Goal: Transaction & Acquisition: Purchase product/service

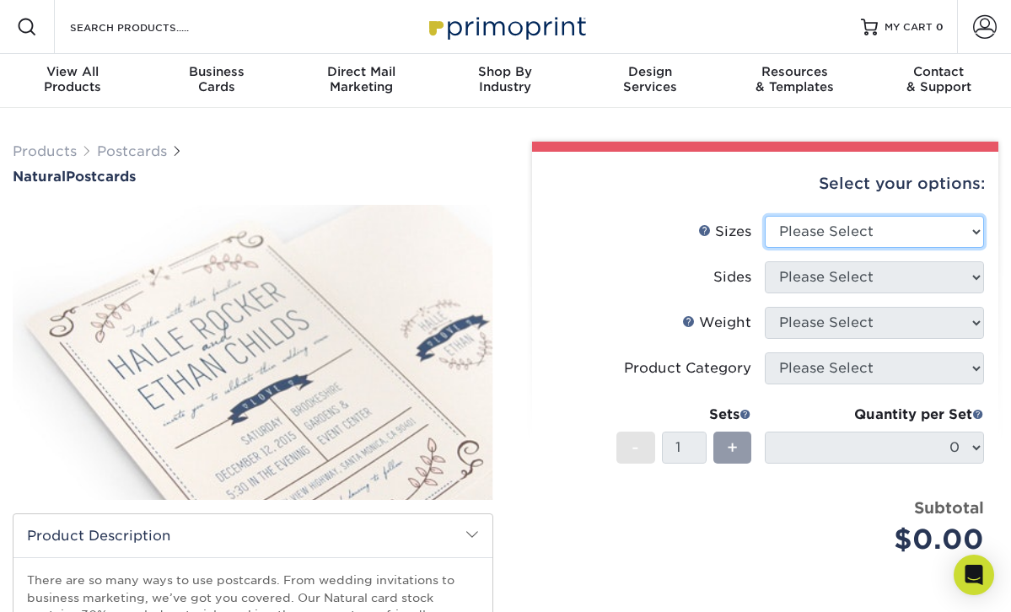
click at [840, 239] on select "Please Select 2" x 4" 2" x 6" 3.5" x 8.5" 4" x 6" 4" x 8.5" 4" x 9" 4.25" x 11"…" at bounding box center [874, 232] width 219 height 32
select select "4.00x6.00"
click at [765, 216] on select "Please Select 2" x 4" 2" x 6" 3.5" x 8.5" 4" x 6" 4" x 8.5" 4" x 9" 4.25" x 11"…" at bounding box center [874, 232] width 219 height 32
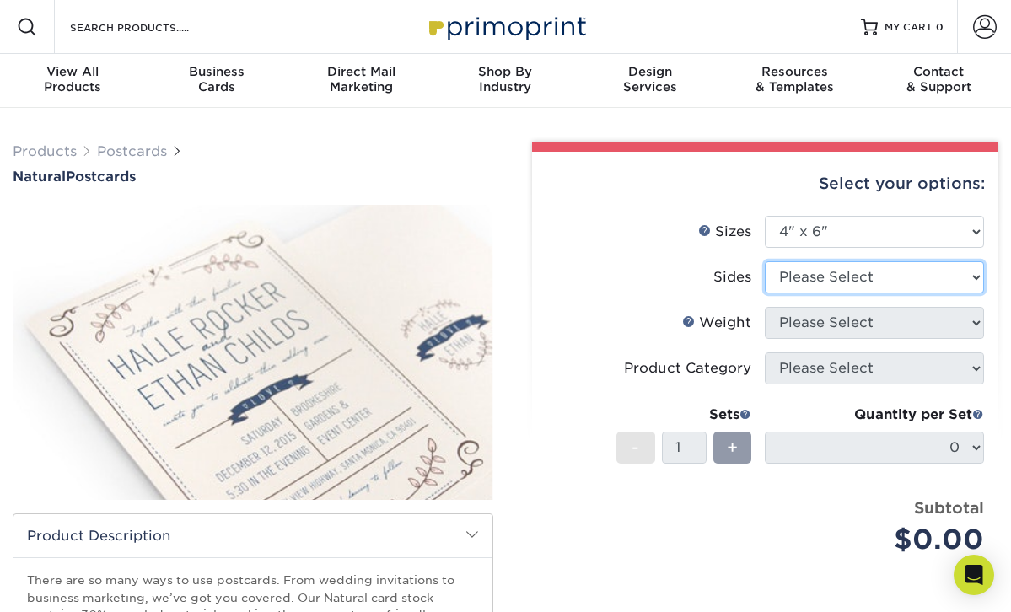
click at [854, 279] on select "Please Select Print Both Sides Print Front Only" at bounding box center [874, 277] width 219 height 32
select select "13abbda7-1d64-4f25-8bb2-c179b224825d"
click at [765, 261] on select "Please Select Print Both Sides Print Front Only" at bounding box center [874, 277] width 219 height 32
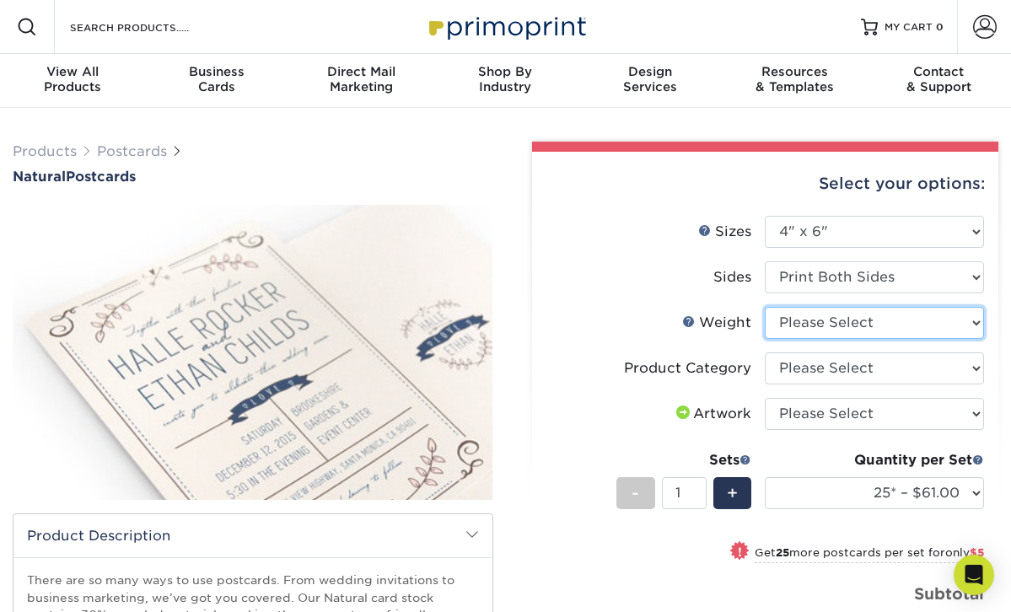
click at [874, 323] on select "Please Select 14PTNT" at bounding box center [874, 323] width 219 height 32
select select "14PTNT"
click at [765, 307] on select "Please Select 14PTNT" at bounding box center [874, 323] width 219 height 32
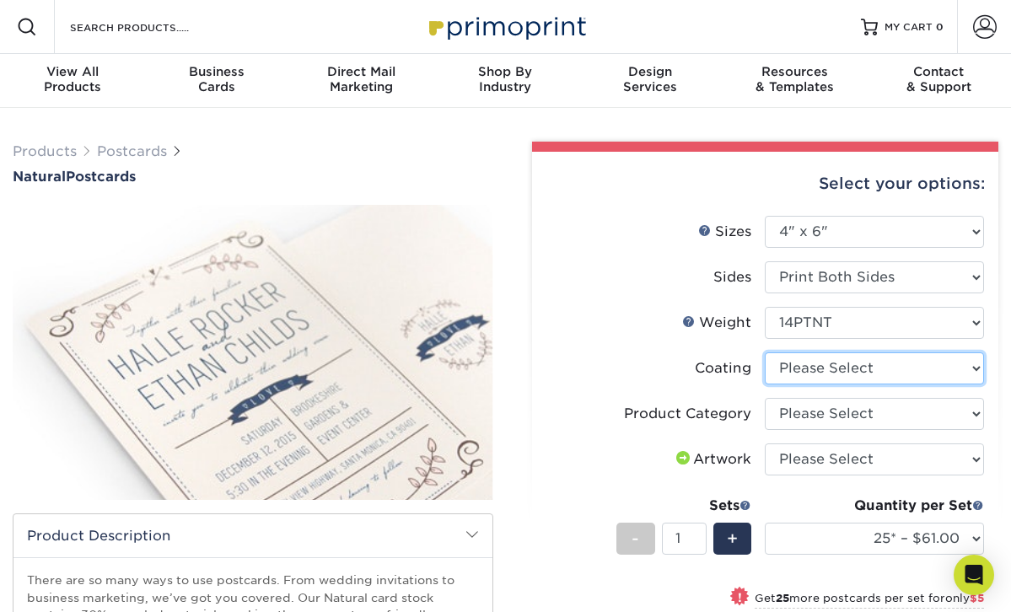
click at [880, 372] on select at bounding box center [874, 369] width 219 height 32
select select "3e7618de-abca-4bda-9f97-8b9129e913d8"
click at [765, 353] on select at bounding box center [874, 369] width 219 height 32
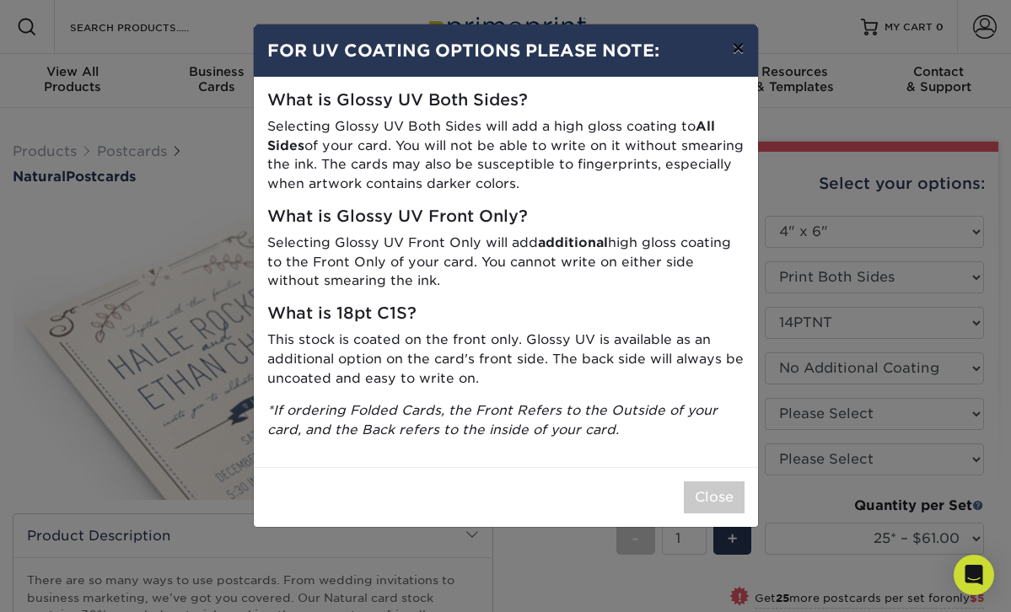
click at [736, 55] on button "×" at bounding box center [738, 47] width 39 height 47
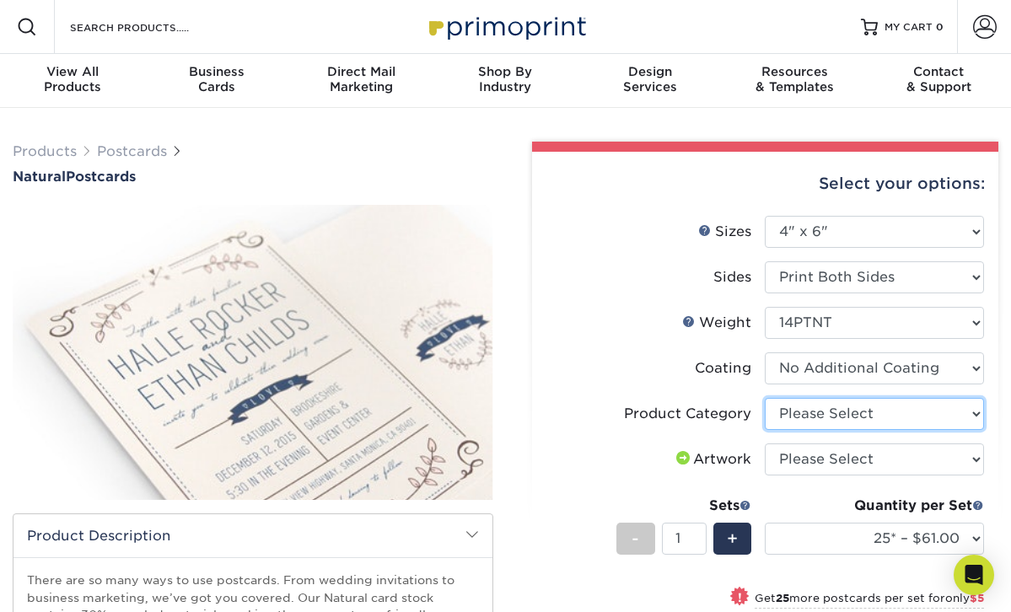
click at [866, 417] on select "Please Select Postcards" at bounding box center [874, 414] width 219 height 32
select select "9b7272e0-d6c8-4c3c-8e97-d3a1bcdab858"
click at [765, 398] on select "Please Select Postcards" at bounding box center [874, 414] width 219 height 32
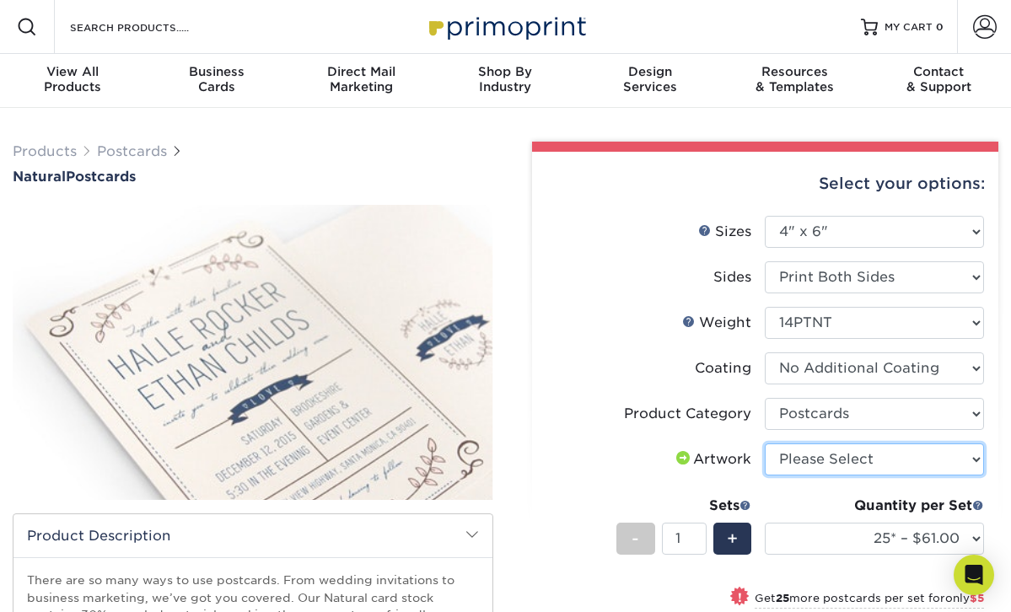
click at [867, 457] on select "Please Select I will upload files I need a design - $150" at bounding box center [874, 460] width 219 height 32
select select "upload"
click at [765, 444] on select "Please Select I will upload files I need a design - $150" at bounding box center [874, 460] width 219 height 32
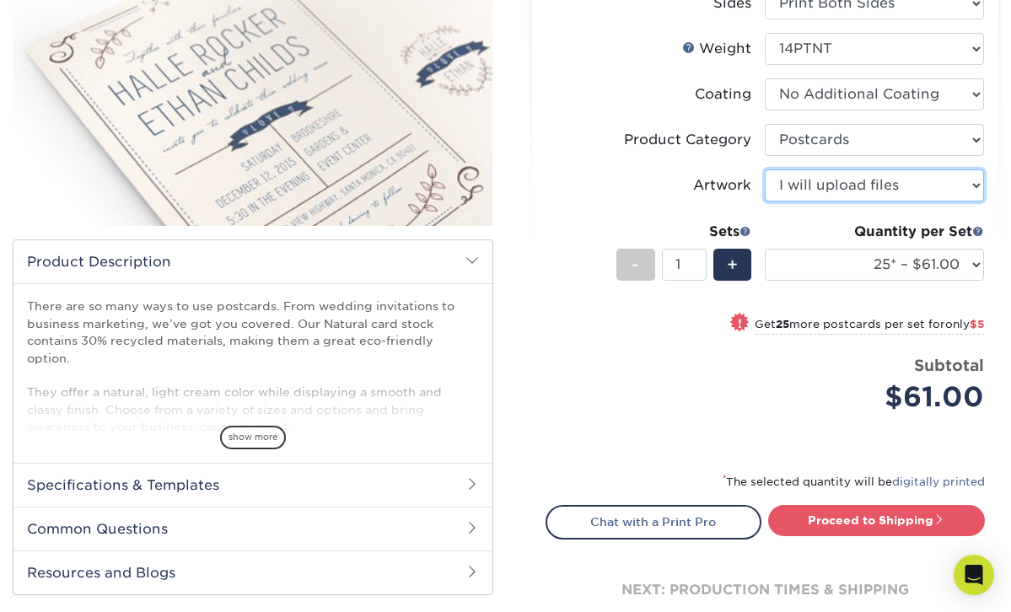
scroll to position [277, 0]
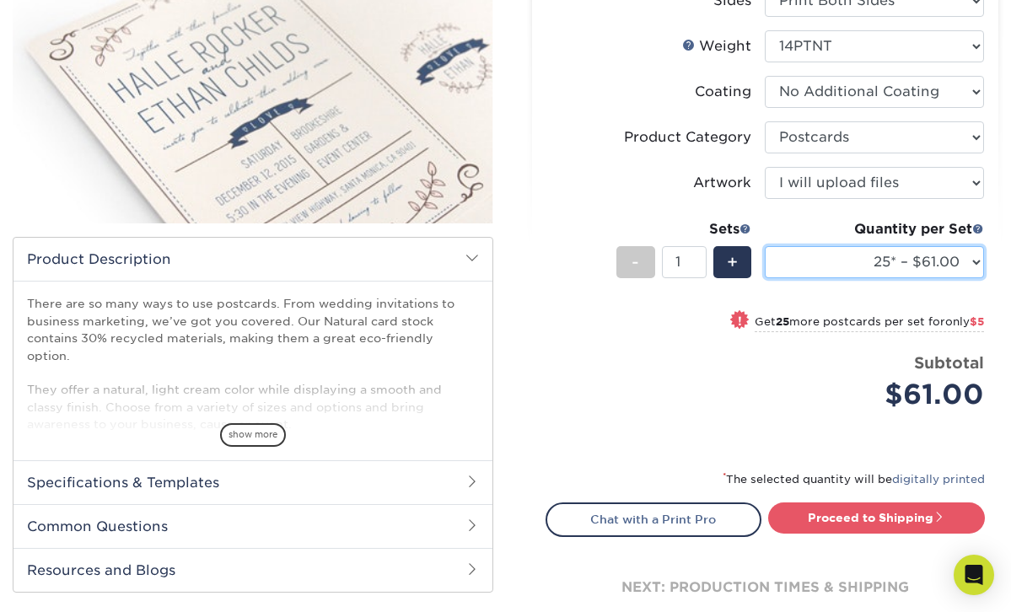
click at [885, 264] on select "25* – $61.00 50* – $66.00 75* – $81.00 100* – $88.00 250* – $108.00 500* – $115…" at bounding box center [874, 262] width 219 height 32
select select "100* – $88.00"
click at [765, 246] on select "25* – $61.00 50* – $66.00 75* – $81.00 100* – $88.00 250* – $108.00 500* – $115…" at bounding box center [874, 262] width 219 height 32
click at [616, 363] on div "Price per set $88.00" at bounding box center [655, 384] width 219 height 64
click at [746, 228] on span at bounding box center [746, 229] width 12 height 12
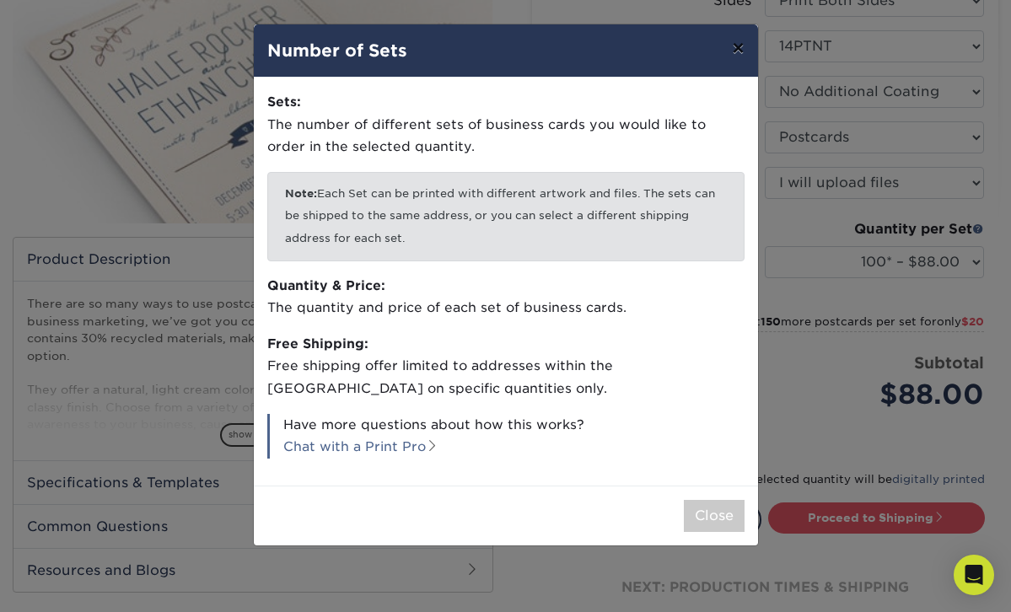
click at [741, 54] on button "×" at bounding box center [738, 47] width 39 height 47
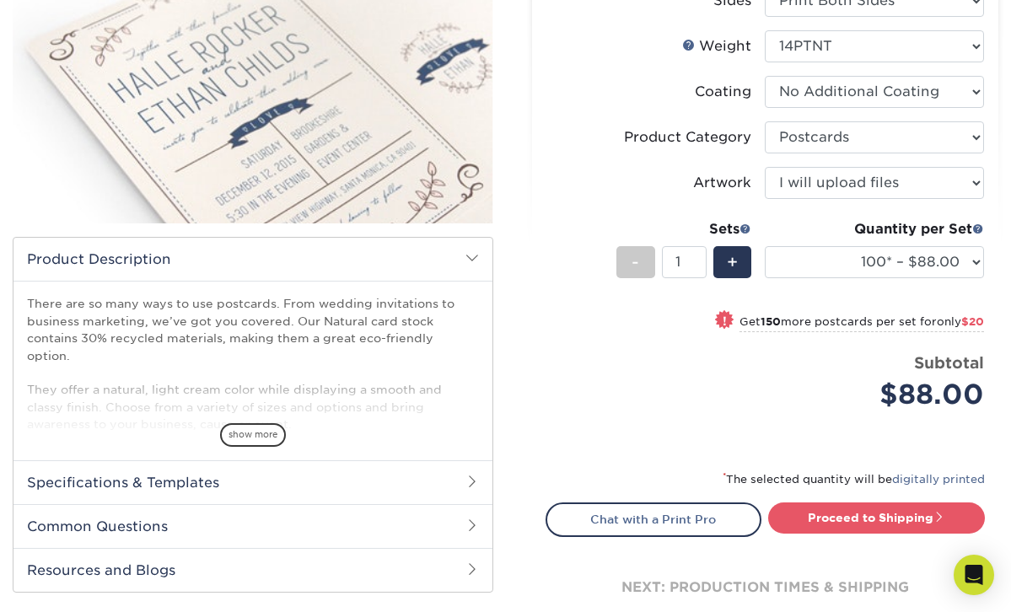
click at [615, 423] on li "Price per set $88.00 Subtotal $88.00 This product does not qualify for a discou…" at bounding box center [765, 394] width 413 height 84
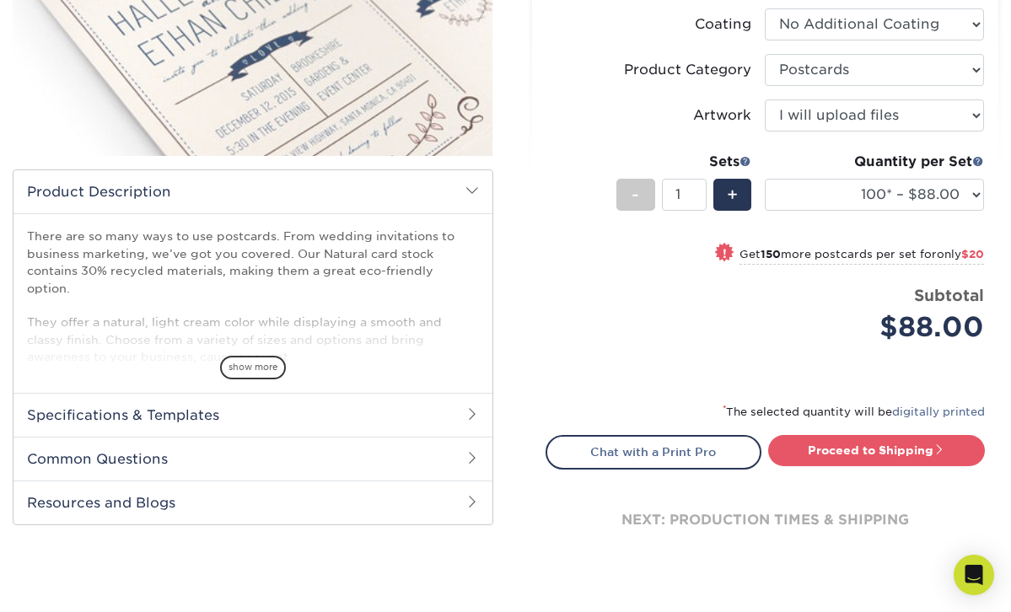
scroll to position [324, 0]
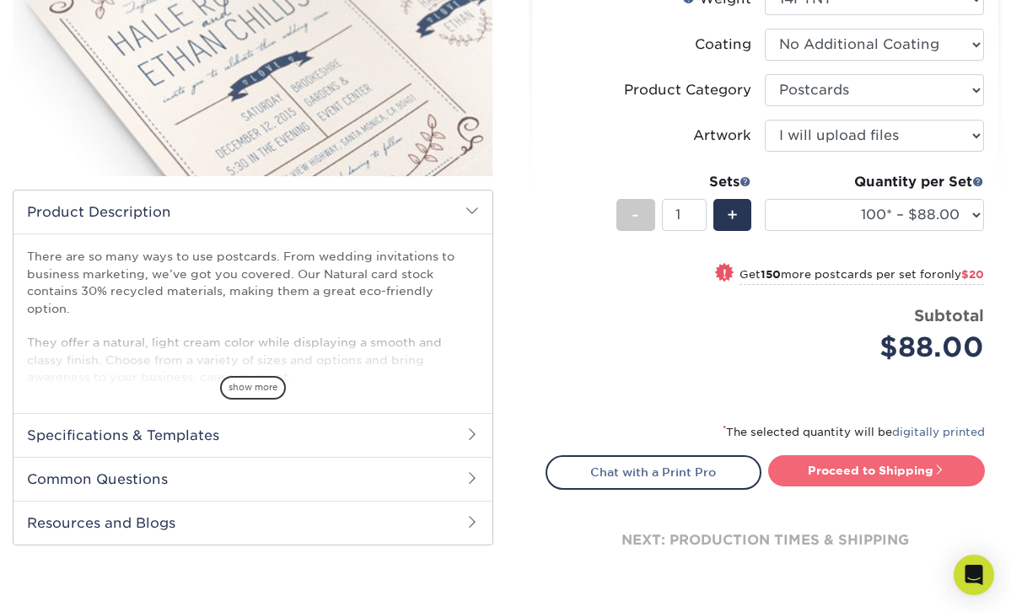
click at [859, 473] on link "Proceed to Shipping" at bounding box center [876, 470] width 217 height 30
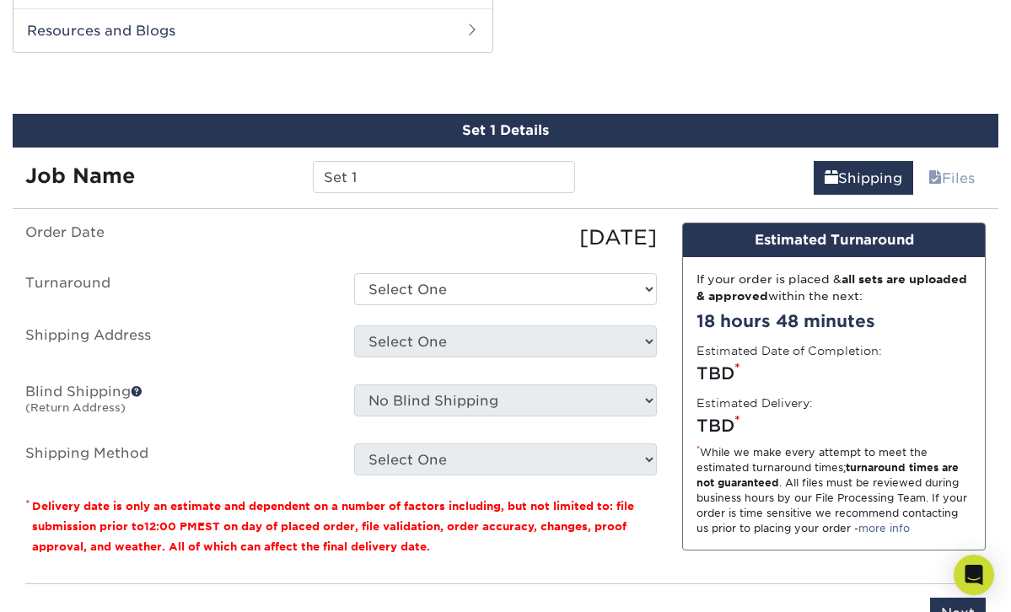
scroll to position [825, 0]
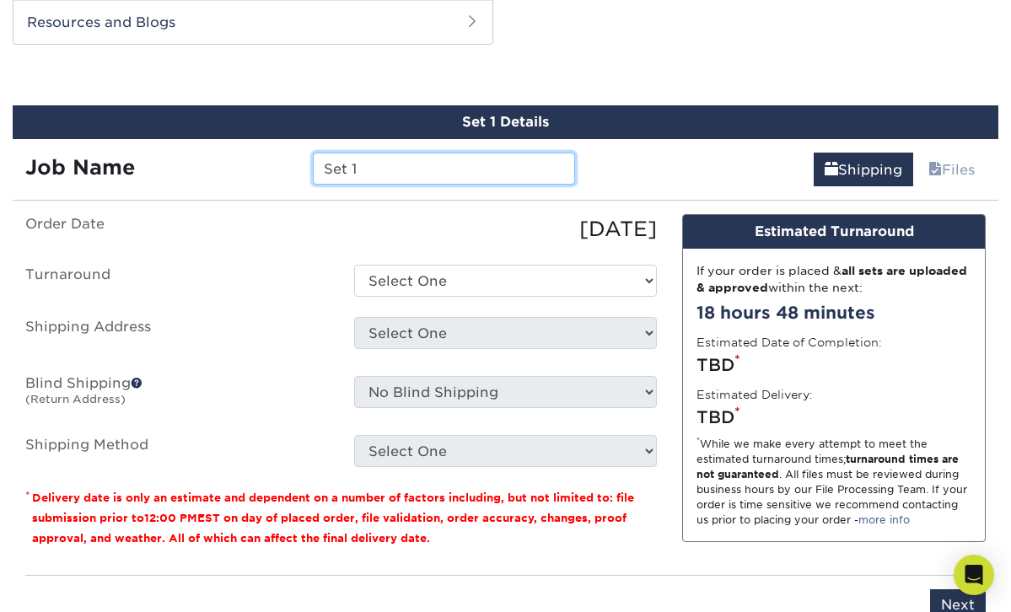
click at [429, 153] on input "Set 1" at bounding box center [444, 169] width 262 height 32
type input "M&H Save the Dates"
click at [318, 224] on label "Order Date" at bounding box center [177, 229] width 329 height 30
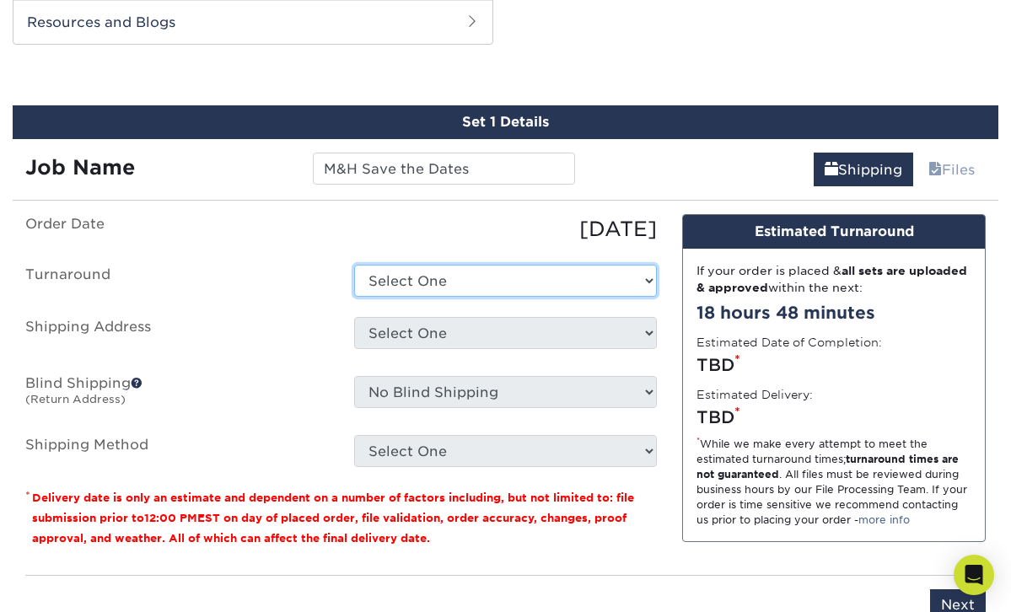
click at [379, 265] on select "Select One 2-4 Business Days 2 Day Next Business Day" at bounding box center [506, 281] width 304 height 32
select select "fc43eca4-be52-4b62-abd2-bf2cf6748b6a"
click at [354, 265] on select "Select One 2-4 Business Days 2 Day Next Business Day" at bounding box center [506, 281] width 304 height 32
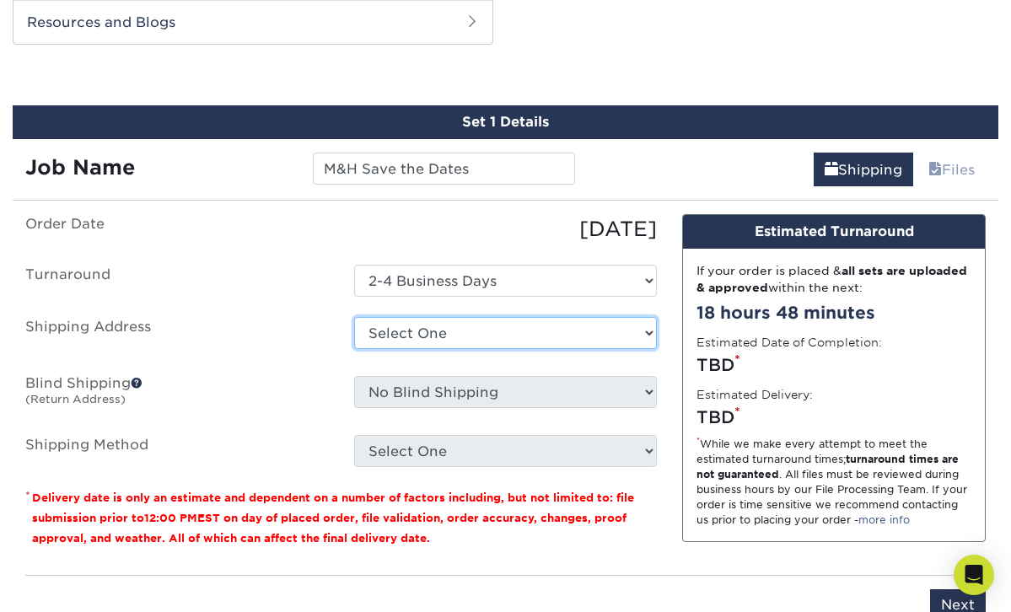
click at [423, 317] on select "Select One + Add New Address - Login" at bounding box center [506, 333] width 304 height 32
select select "newaddress"
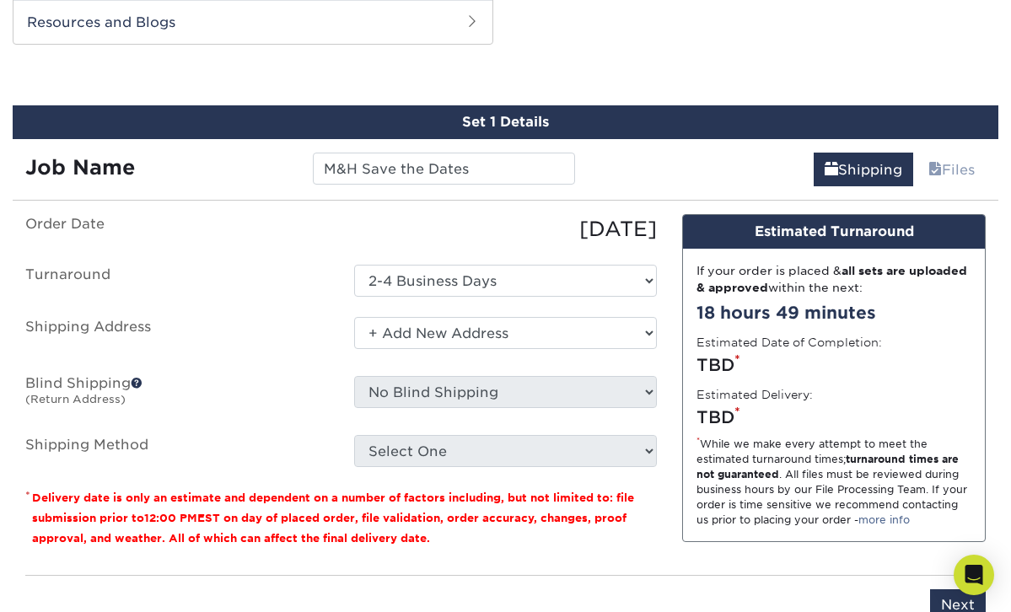
click at [354, 317] on select "Select One + Add New Address - Login" at bounding box center [506, 333] width 304 height 32
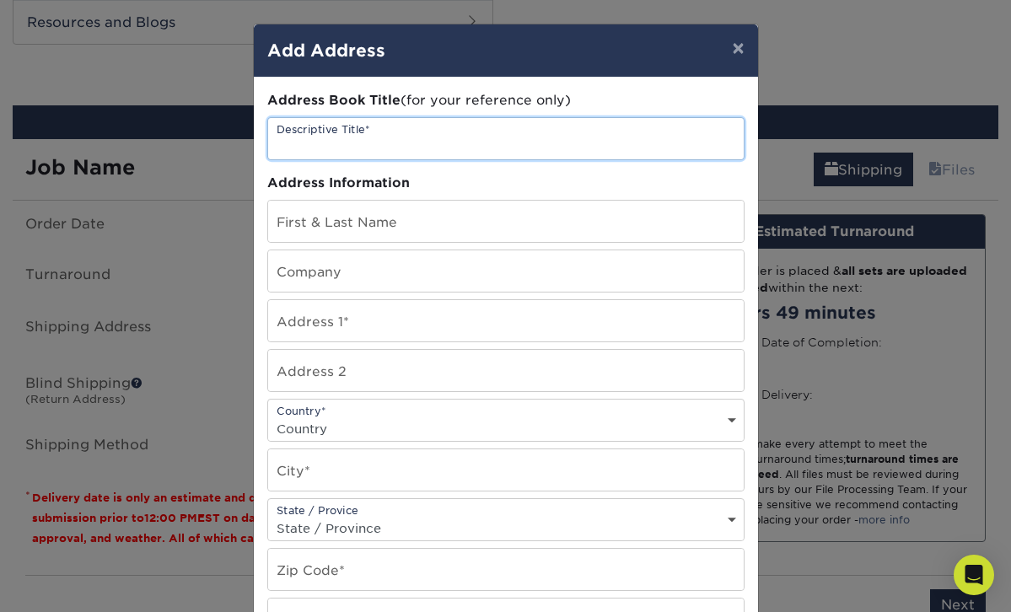
click at [394, 143] on input "text" at bounding box center [506, 138] width 476 height 41
type input "Waterloo"
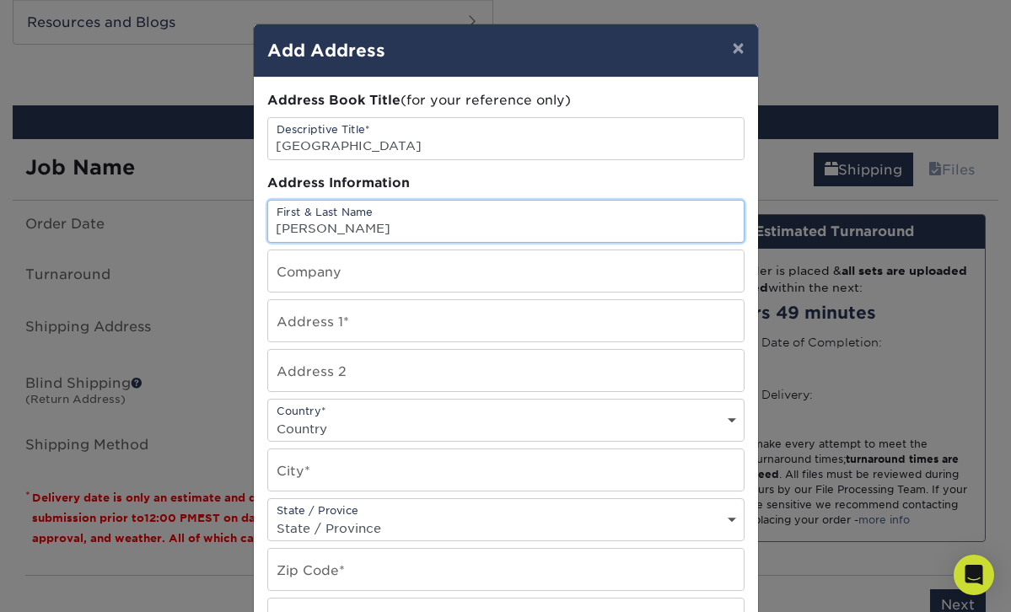
type input "Maggie Tielker"
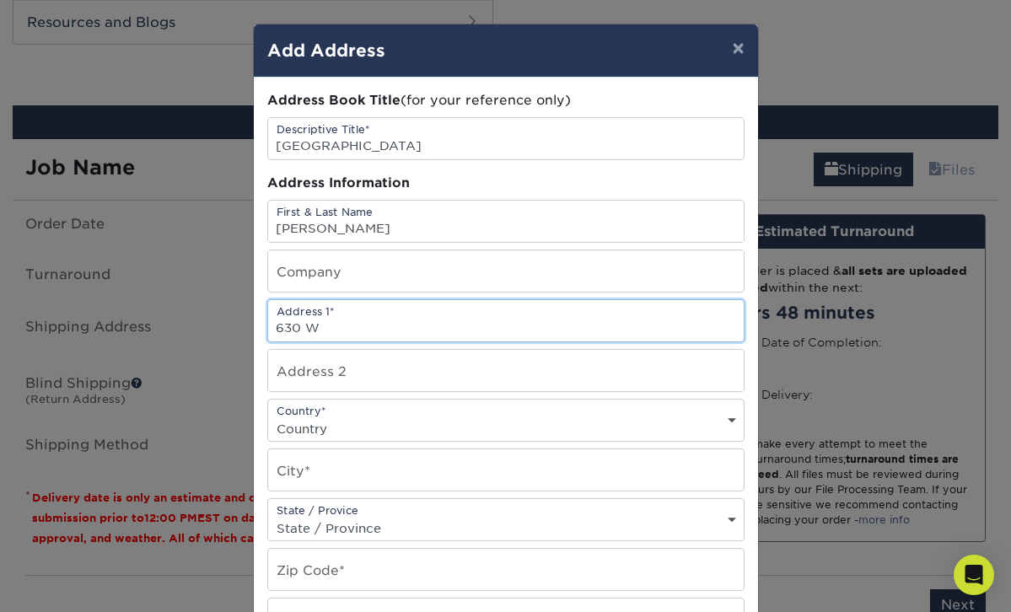
type input "630 Waterloo St."
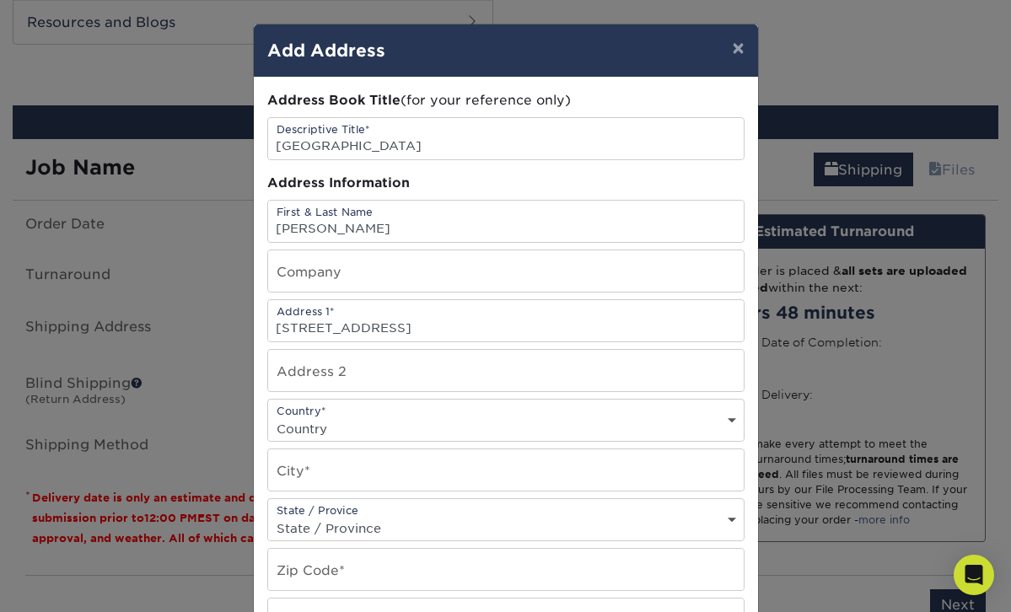
select select "US"
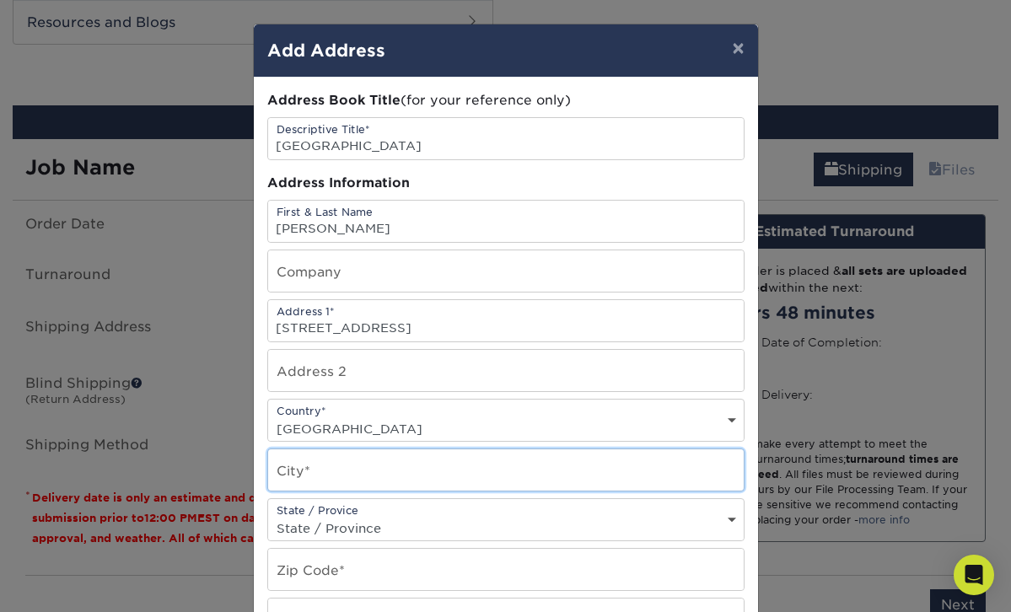
type input "Los Angeles"
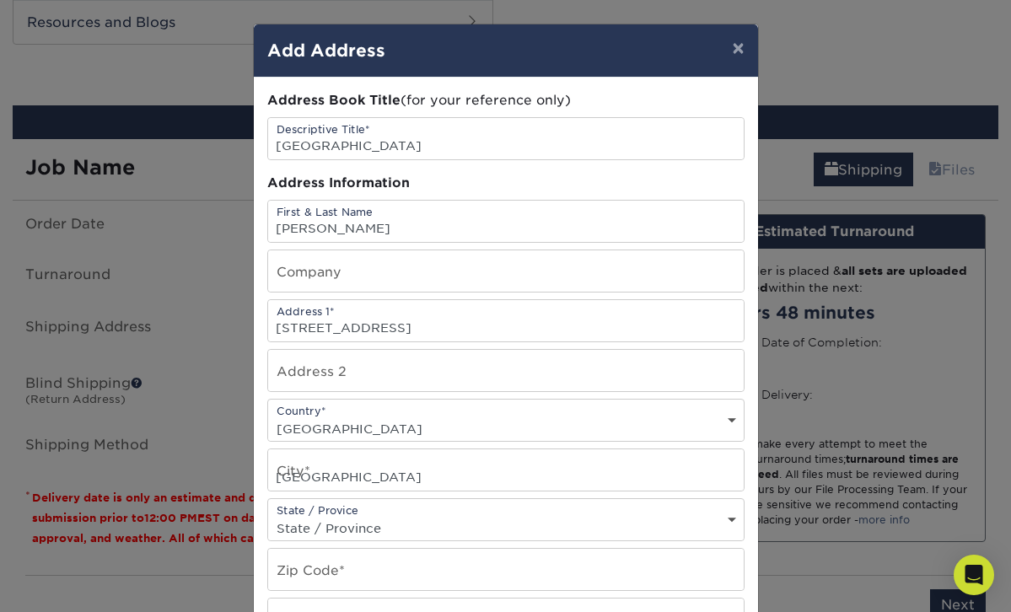
select select "CA"
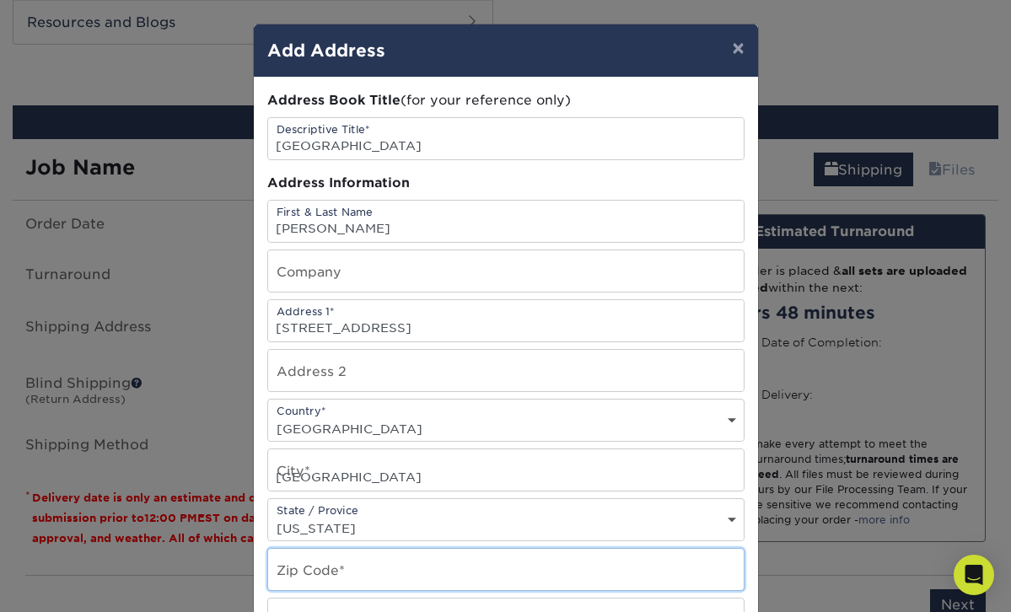
type input "90026-4036"
type input "4147593820"
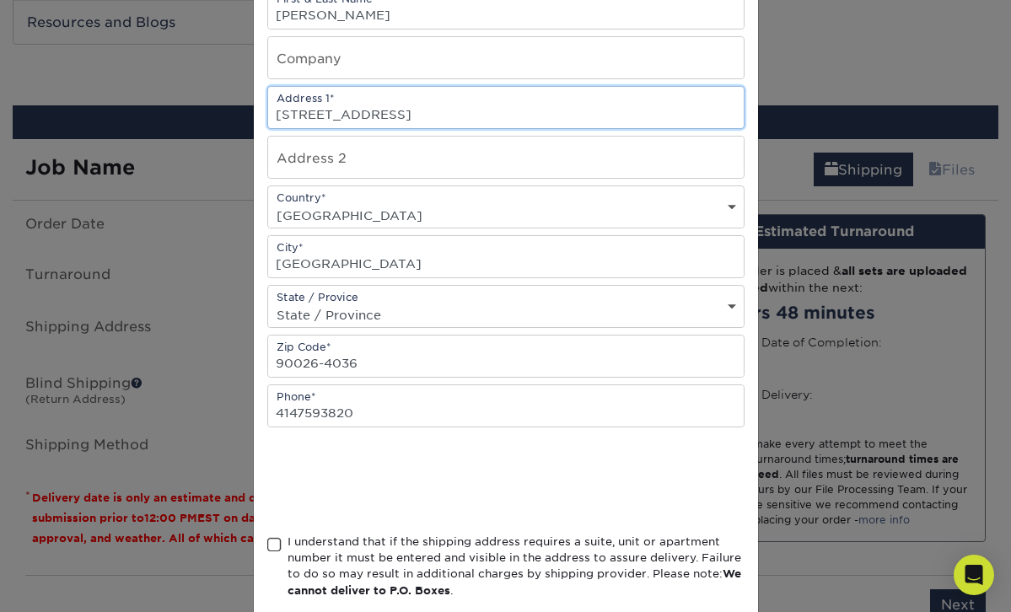
scroll to position [218, 0]
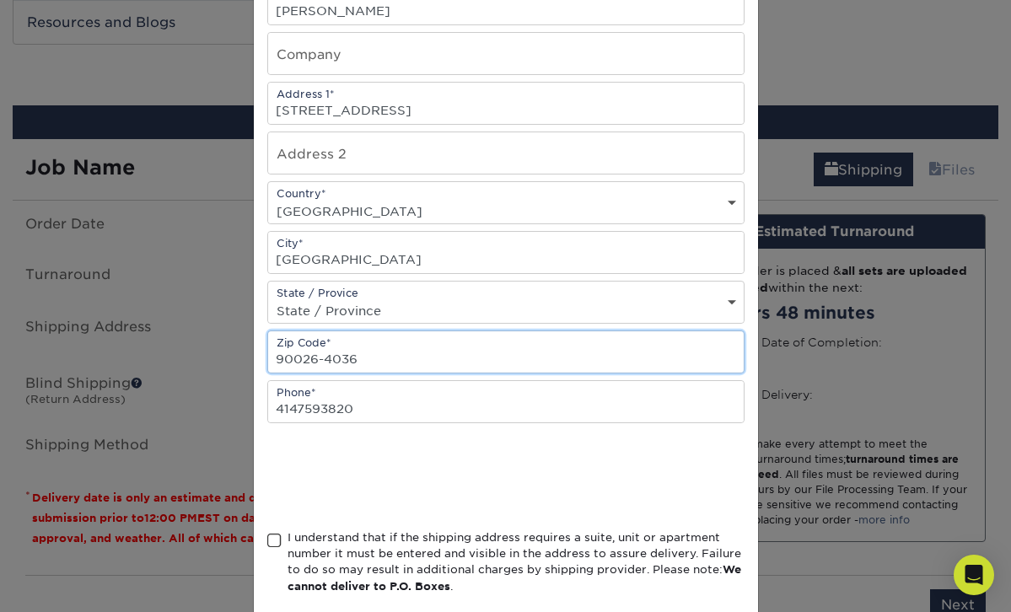
drag, startPoint x: 317, startPoint y: 355, endPoint x: 391, endPoint y: 355, distance: 74.2
click at [391, 355] on input "90026-4036" at bounding box center [506, 351] width 476 height 41
type input "90026"
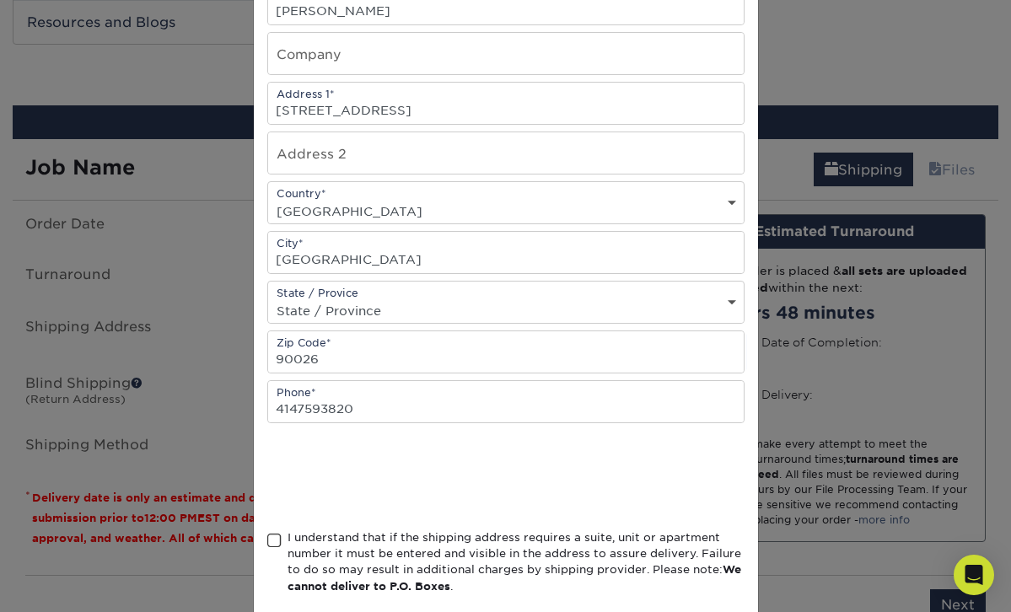
click at [640, 471] on div at bounding box center [505, 477] width 477 height 66
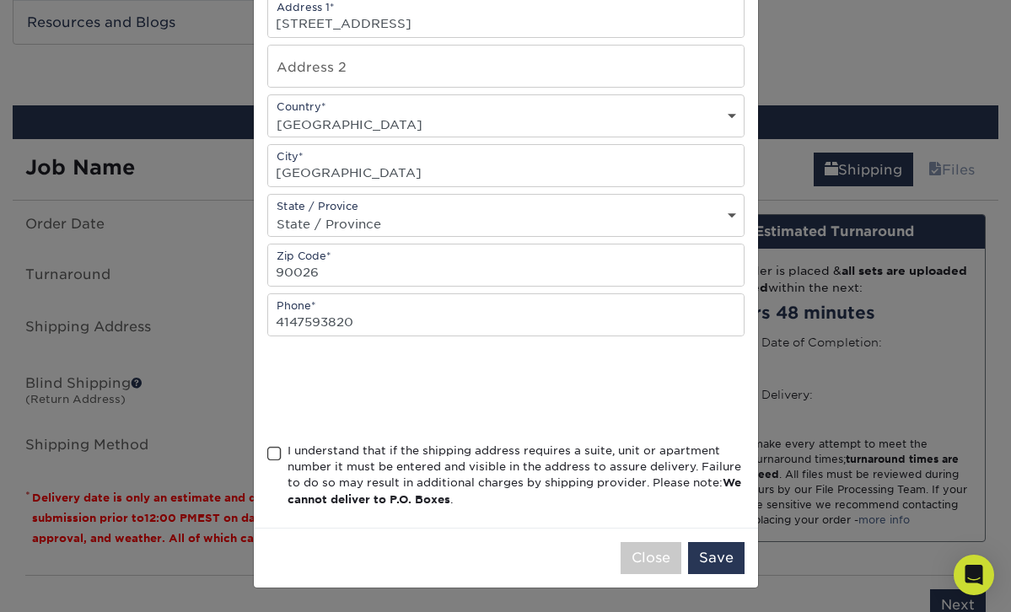
click at [276, 450] on span at bounding box center [274, 454] width 14 height 16
click at [0, 0] on input "I understand that if the shipping address requires a suite, unit or apartment n…" at bounding box center [0, 0] width 0 height 0
click at [713, 557] on button "Save" at bounding box center [716, 558] width 57 height 32
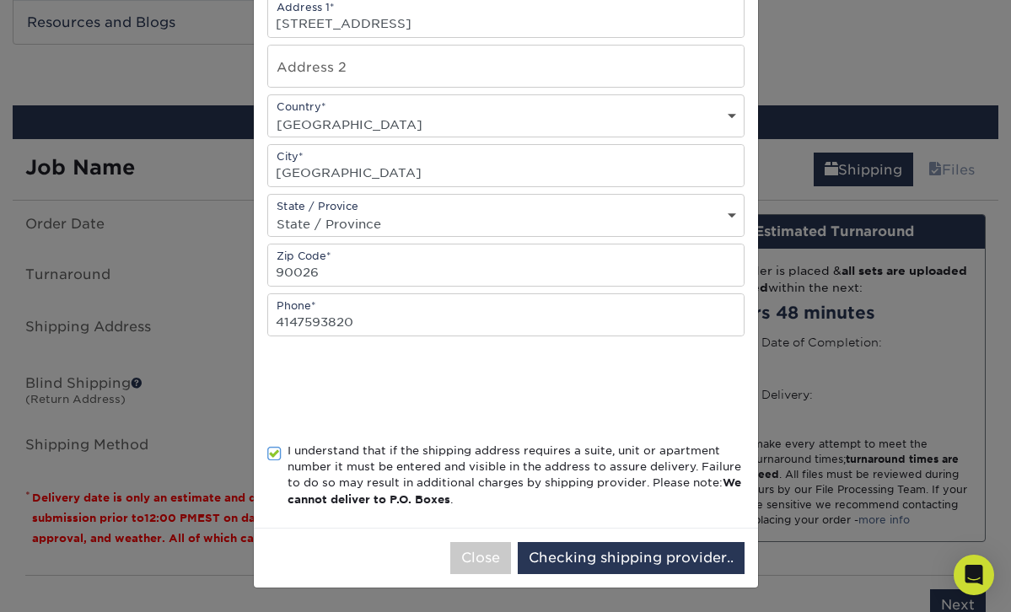
scroll to position [0, 0]
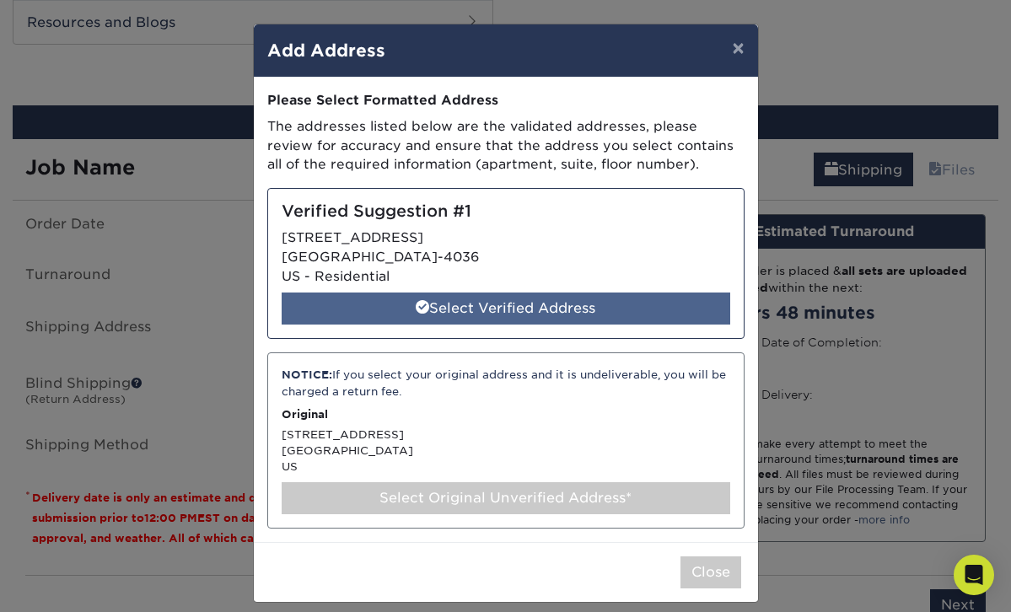
click at [453, 305] on div "Select Verified Address" at bounding box center [506, 309] width 449 height 32
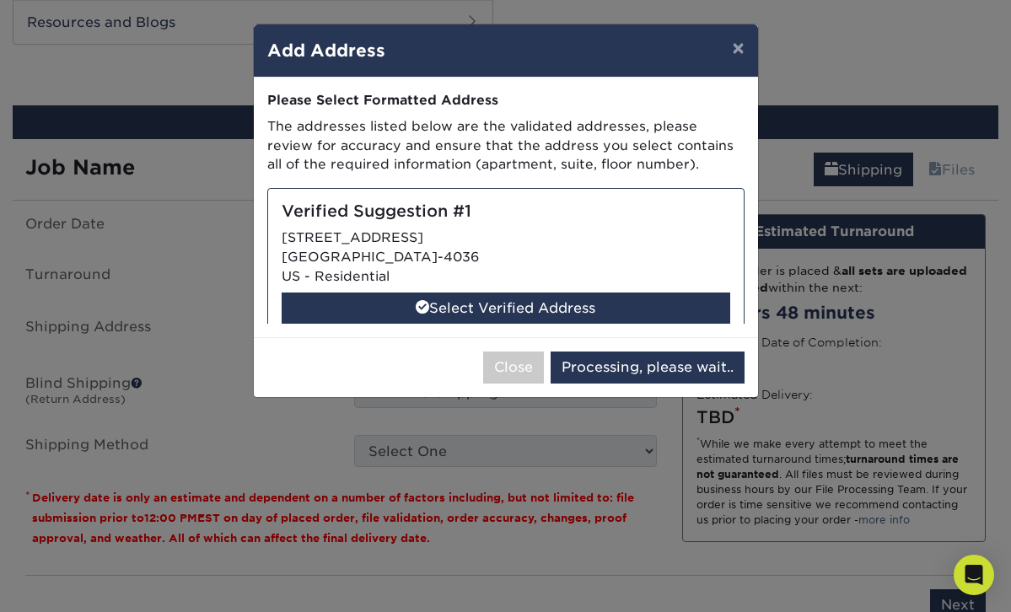
select select "286919"
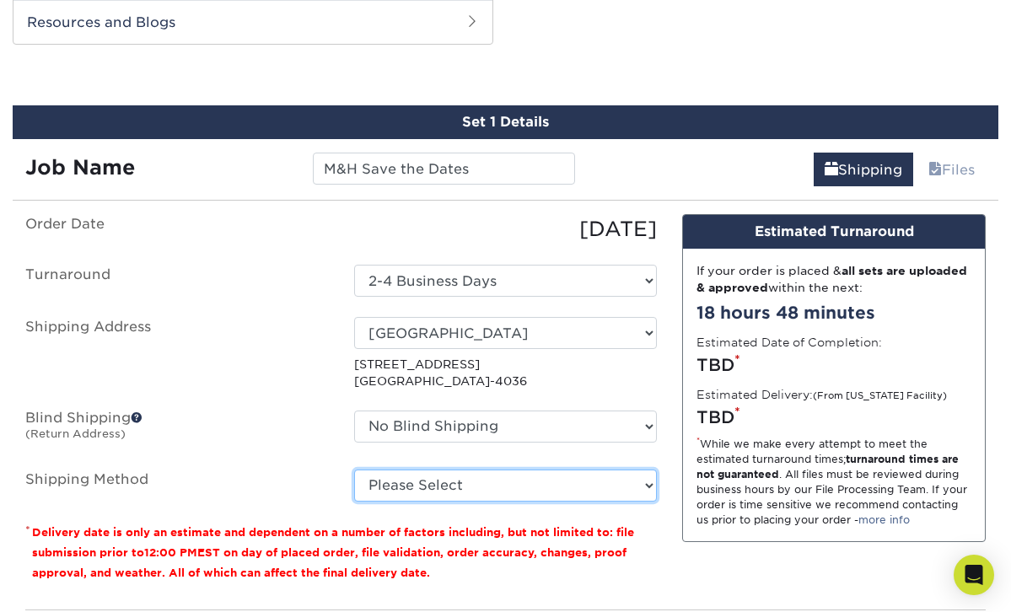
click at [609, 470] on select "Please Select 3 Day Shipping Service (+$17.80) Ground Shipping (+$18.03) 2 Day …" at bounding box center [506, 486] width 304 height 32
select select "01"
click at [354, 470] on select "Please Select 3 Day Shipping Service (+$17.80) Ground Shipping (+$18.03) 2 Day …" at bounding box center [506, 486] width 304 height 32
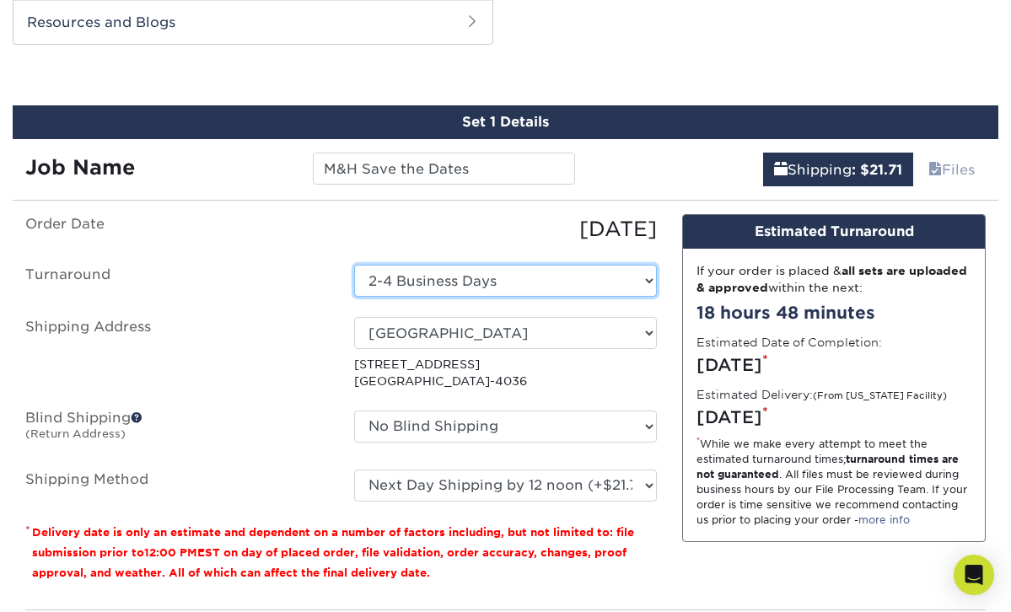
click at [568, 265] on select "Select One 2-4 Business Days 2 Day Next Business Day" at bounding box center [506, 281] width 304 height 32
select select "4f99dd58-f11b-4e68-a2d5-fde41137705a"
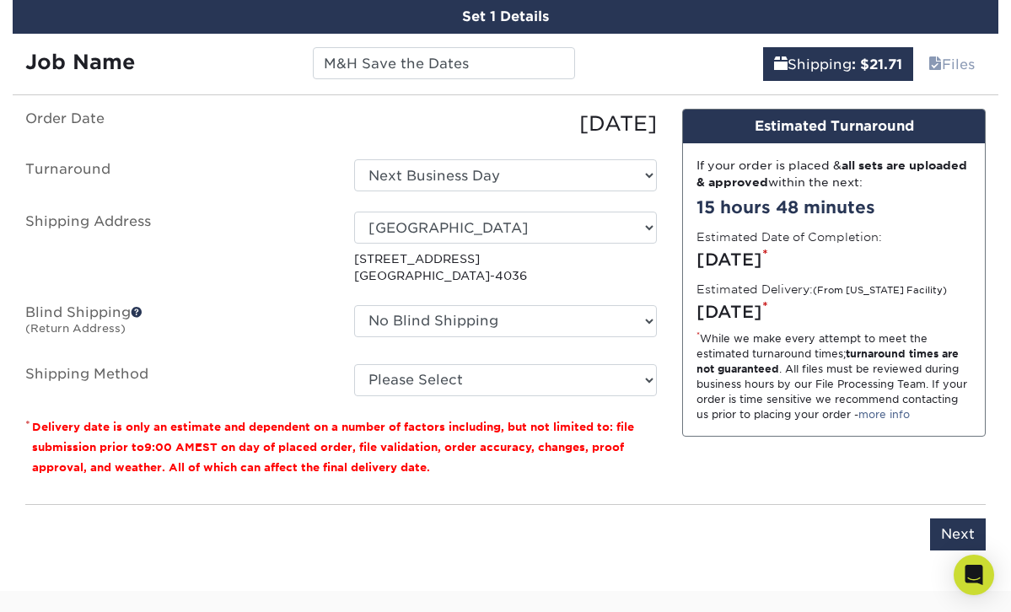
scroll to position [946, 0]
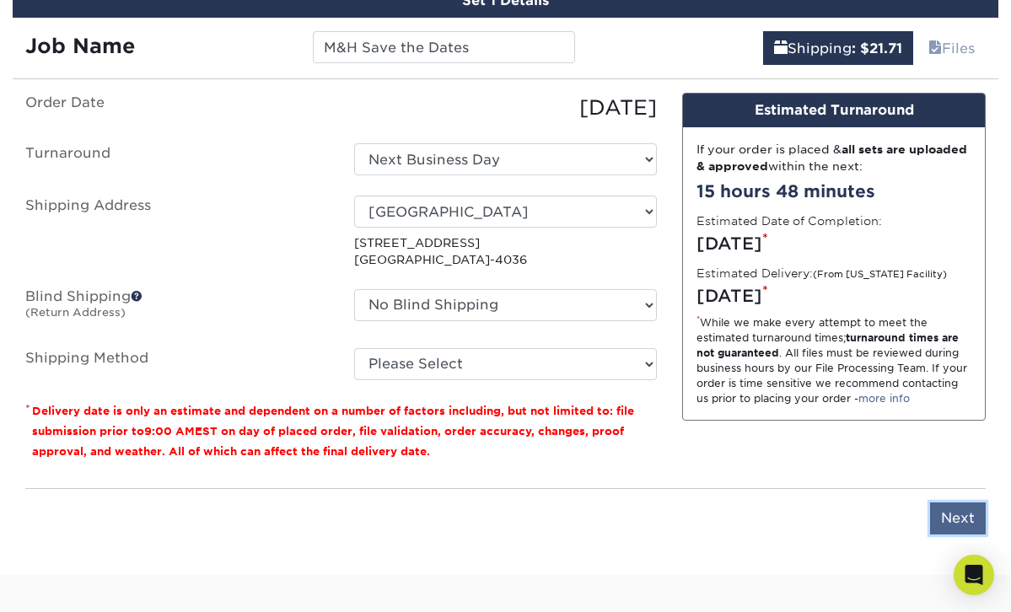
click at [958, 503] on input "Next" at bounding box center [958, 519] width 56 height 32
type input "Next"
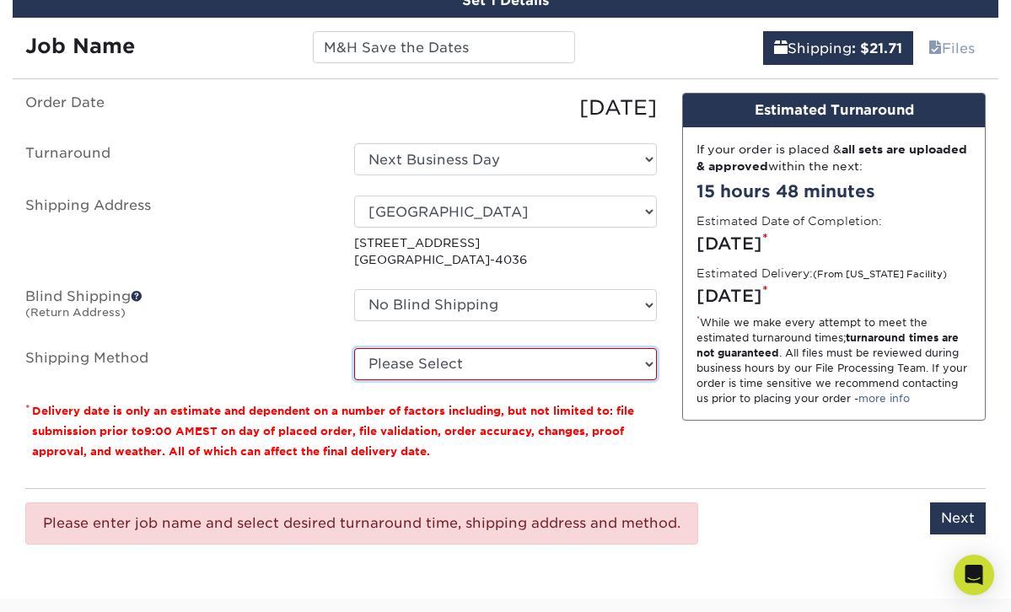
click at [563, 354] on select "Please Select 3 Day Shipping Service (+$17.80) Ground Shipping (+$18.03) 2 Day …" at bounding box center [506, 364] width 304 height 32
click at [354, 348] on select "Please Select 3 Day Shipping Service (+$17.80) Ground Shipping (+$18.03) 2 Day …" at bounding box center [506, 364] width 304 height 32
click at [595, 348] on select "Please Select 3 Day Shipping Service (+$17.80) Ground Shipping (+$18.03) 2 Day …" at bounding box center [506, 364] width 304 height 32
select select "01"
click at [354, 348] on select "Please Select 3 Day Shipping Service (+$17.80) Ground Shipping (+$18.03) 2 Day …" at bounding box center [506, 364] width 304 height 32
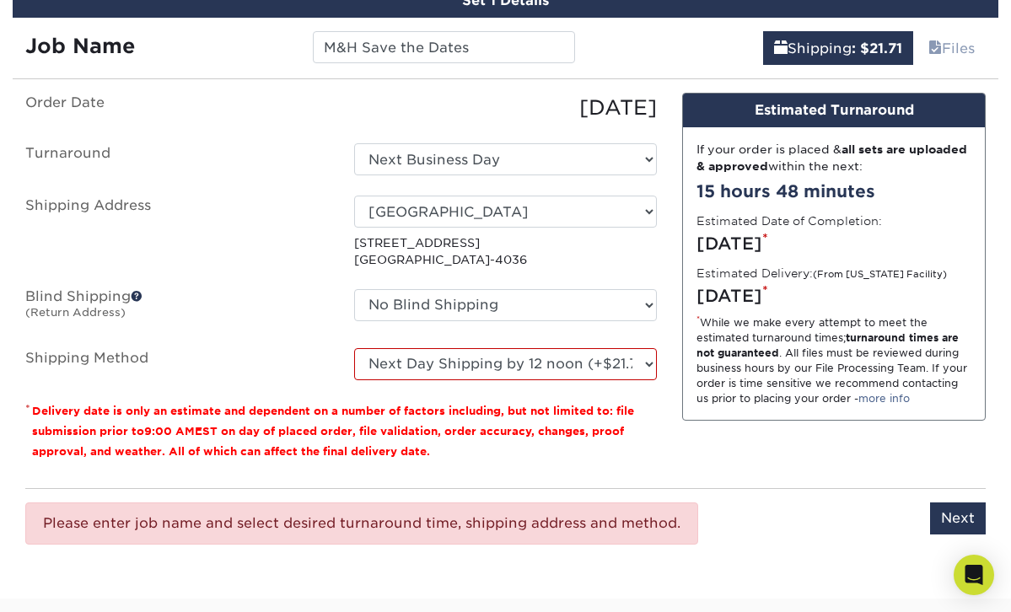
click at [660, 421] on div "Order Date 10/13/2025 Turnaround Select One 2-4 Business Days 2 Day Next Busine…" at bounding box center [341, 284] width 657 height 382
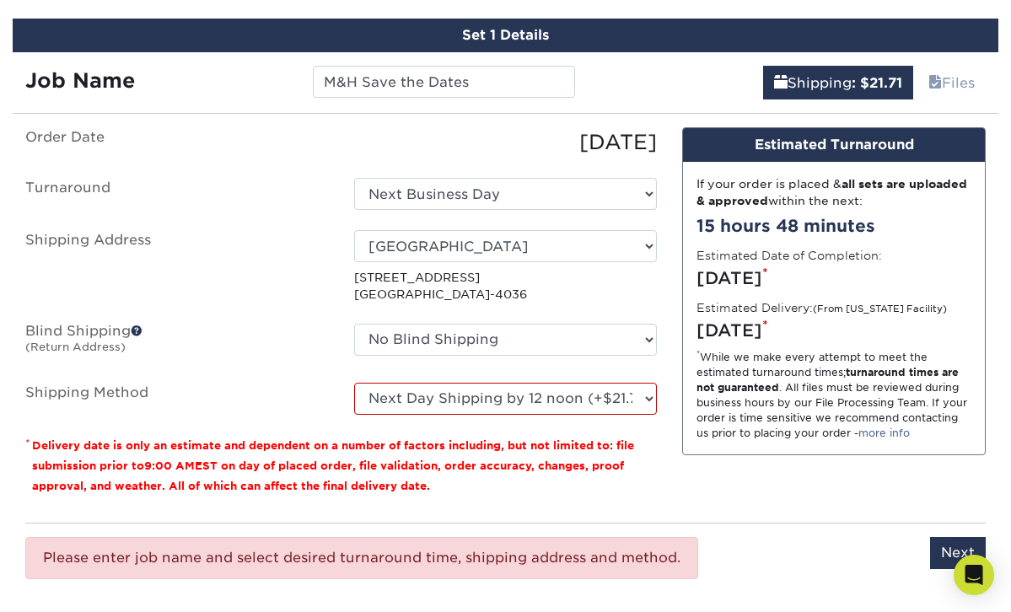
scroll to position [950, 0]
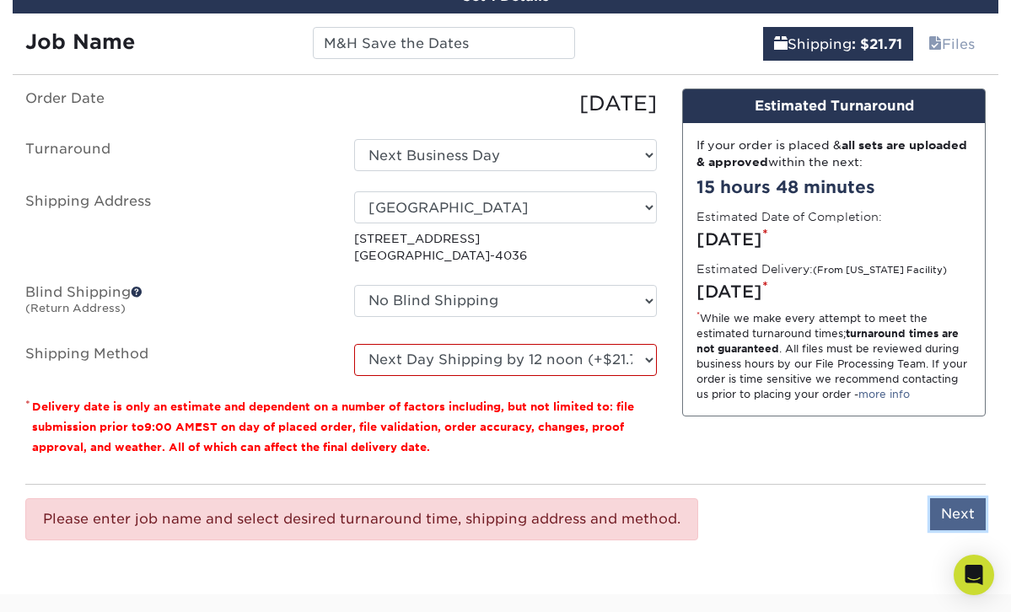
click at [955, 498] on input "Next" at bounding box center [958, 514] width 56 height 32
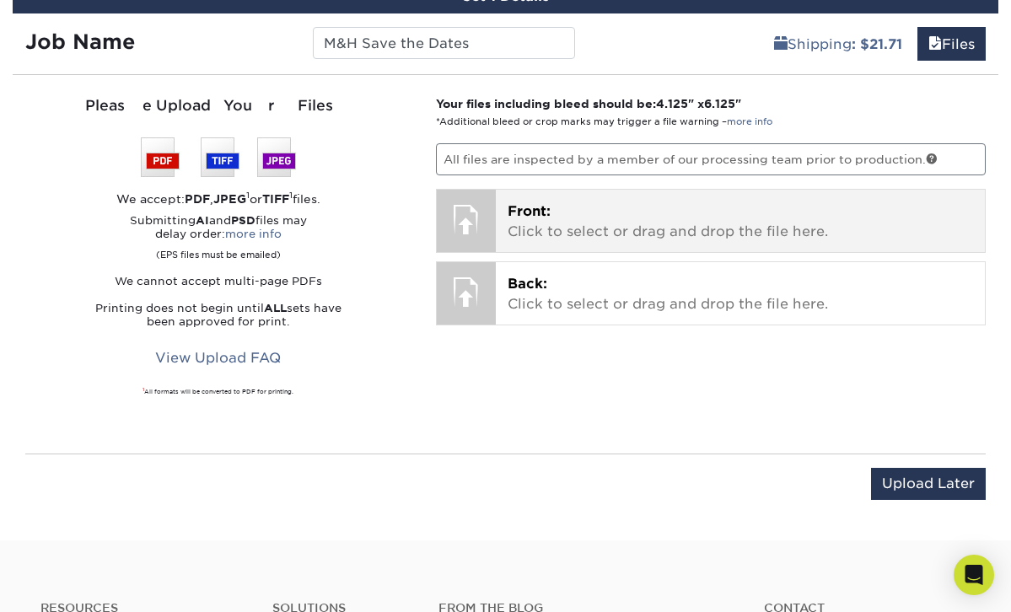
click at [615, 202] on p "Front: Click to select or drag and drop the file here." at bounding box center [741, 222] width 466 height 40
click at [513, 202] on p "Front: Click to select or drag and drop the file here." at bounding box center [741, 222] width 466 height 40
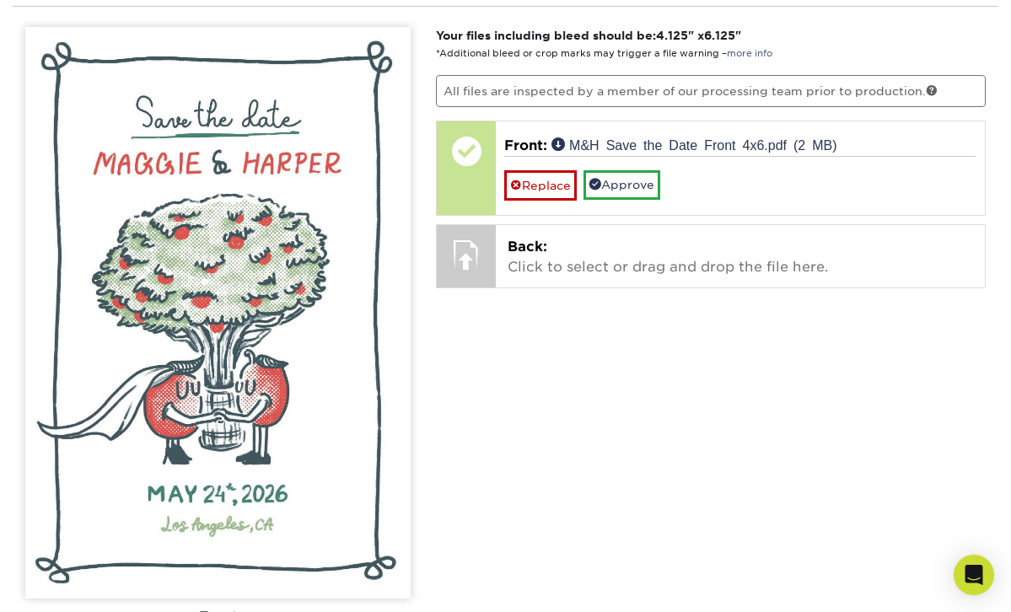
scroll to position [1006, 0]
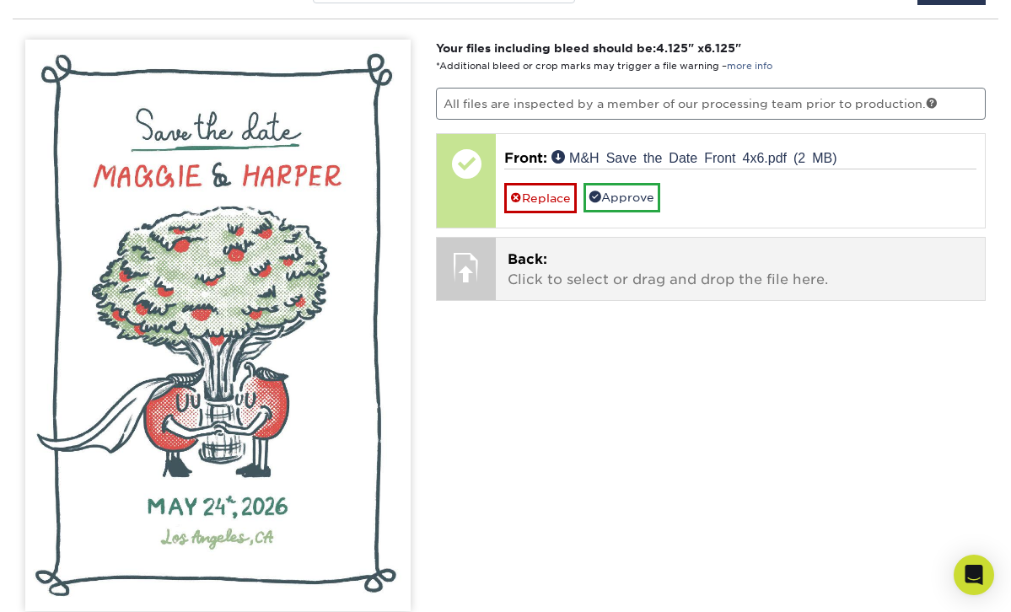
click at [562, 251] on p "Back: Click to select or drag and drop the file here." at bounding box center [741, 270] width 466 height 40
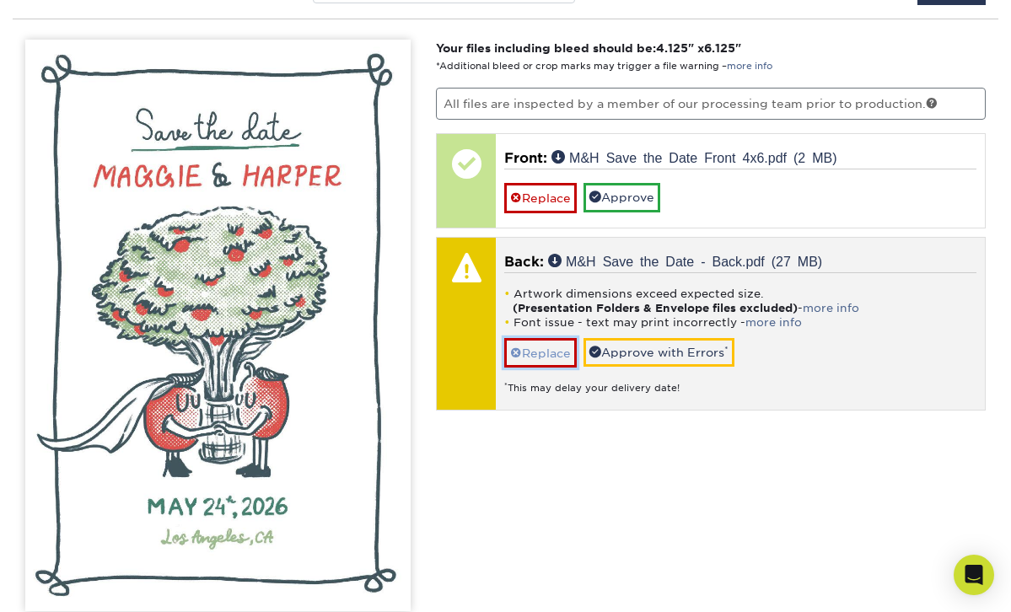
click at [552, 339] on link "Replace" at bounding box center [540, 353] width 73 height 30
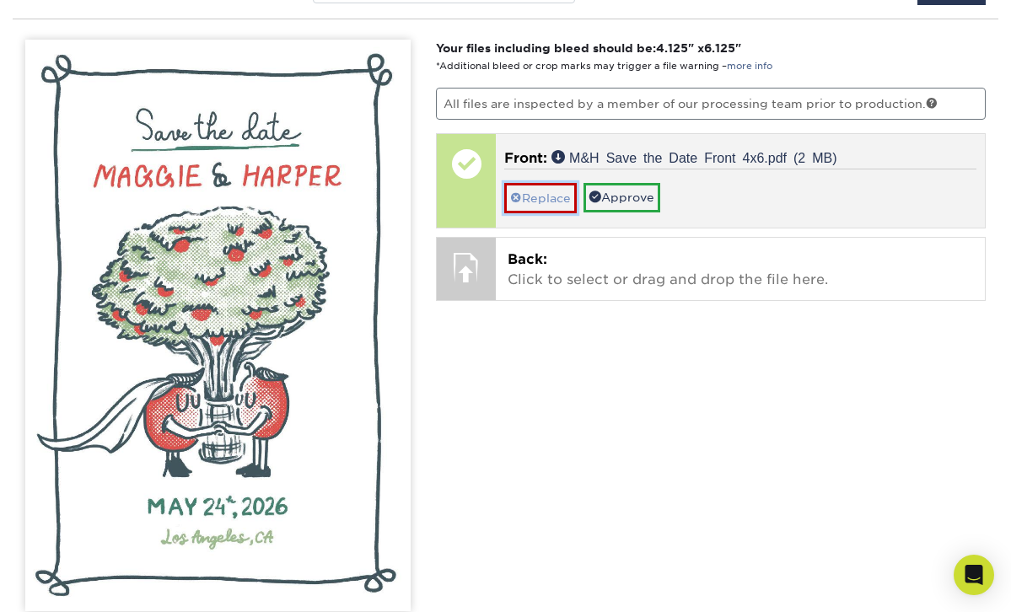
click at [552, 187] on link "Replace" at bounding box center [540, 198] width 73 height 30
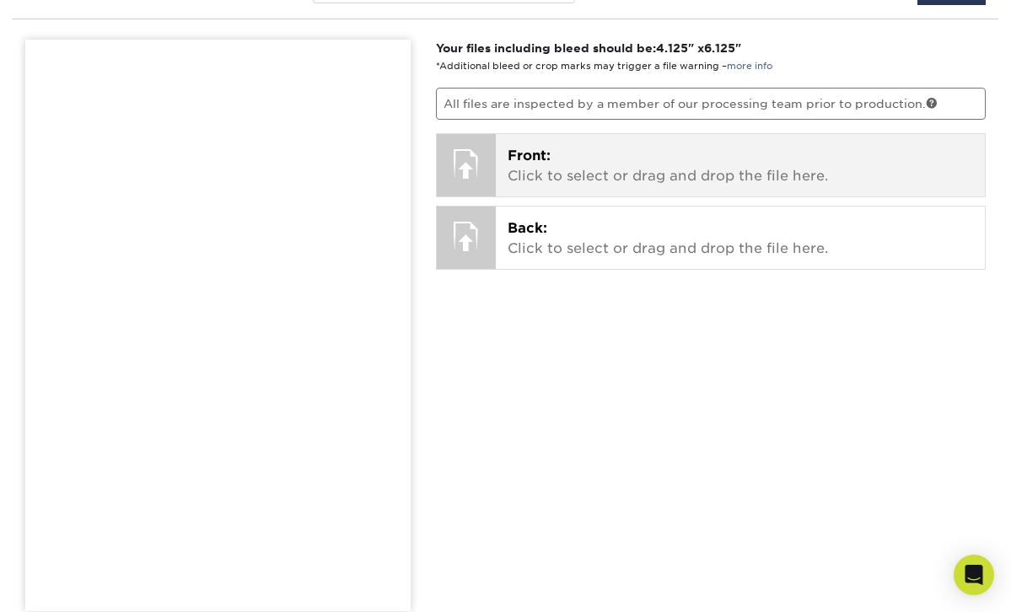
click at [530, 161] on p "Front: Click to select or drag and drop the file here." at bounding box center [741, 166] width 466 height 40
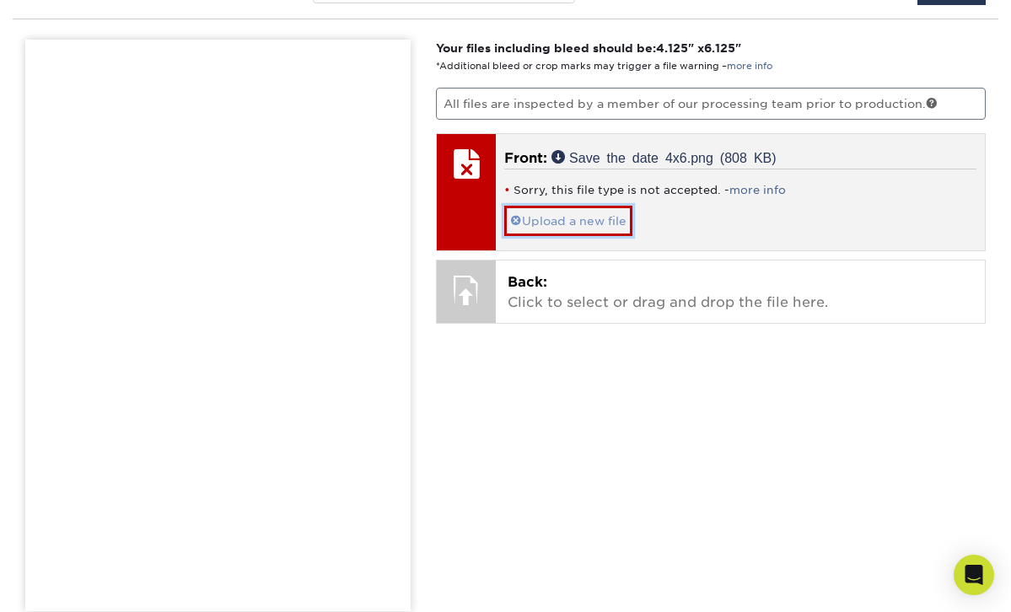
click at [617, 206] on link "Upload a new file" at bounding box center [568, 221] width 128 height 30
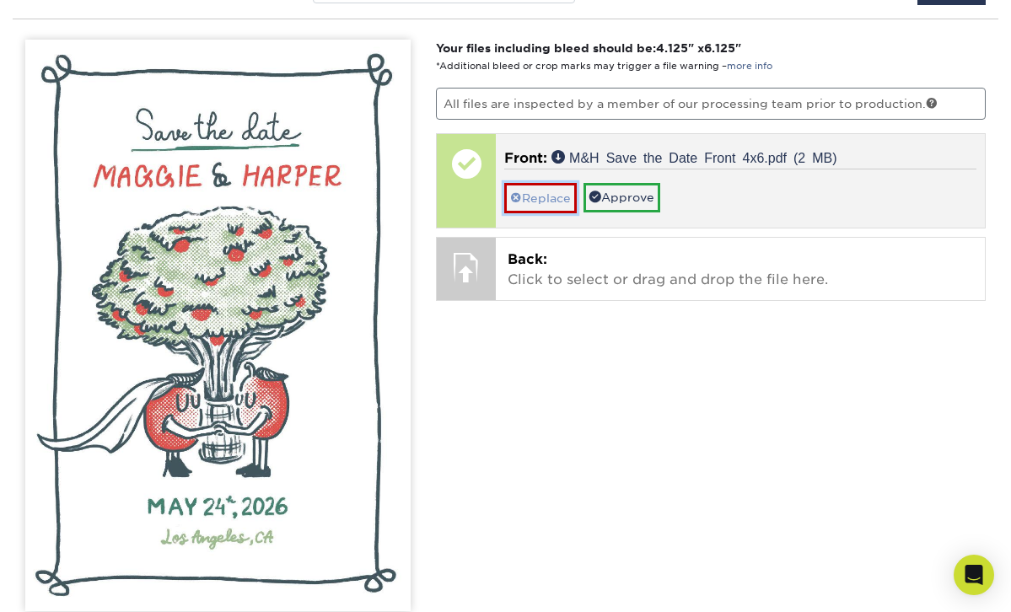
click at [533, 183] on link "Replace" at bounding box center [540, 198] width 73 height 30
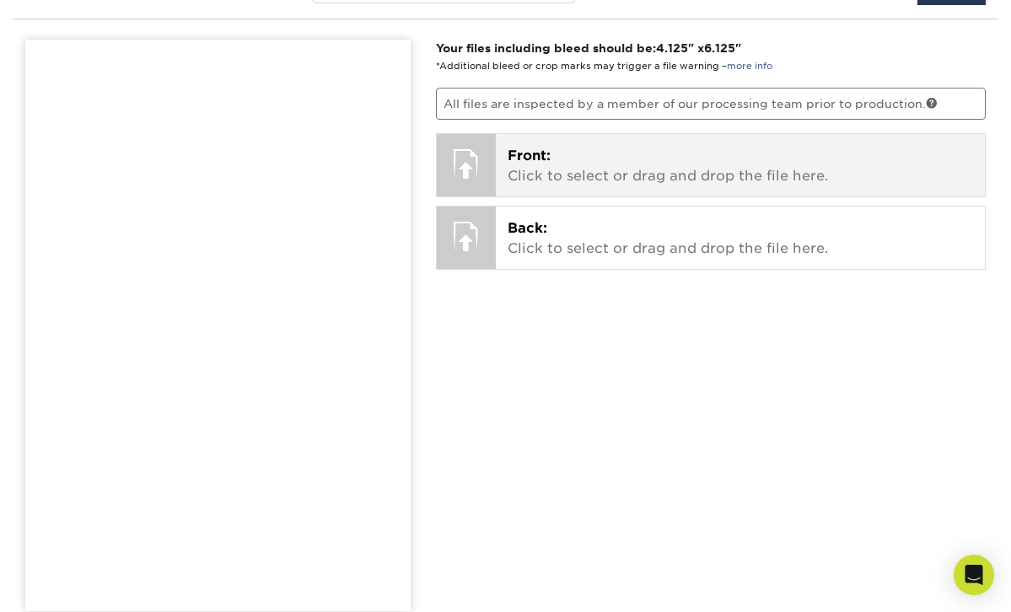
click at [646, 146] on p "Front: Click to select or drag and drop the file here." at bounding box center [741, 166] width 466 height 40
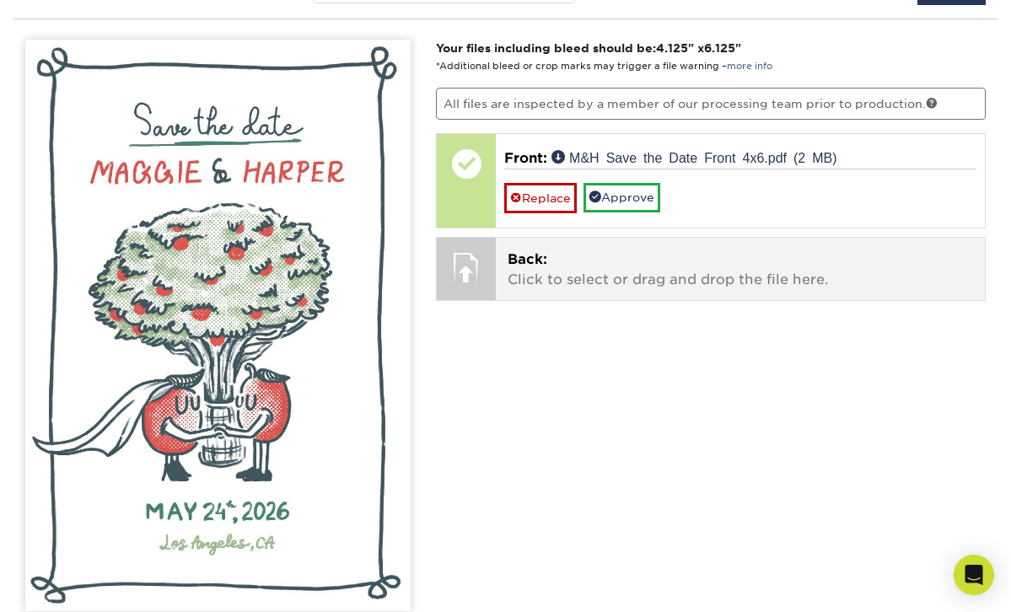
click at [566, 252] on p "Back: Click to select or drag and drop the file here." at bounding box center [741, 270] width 466 height 40
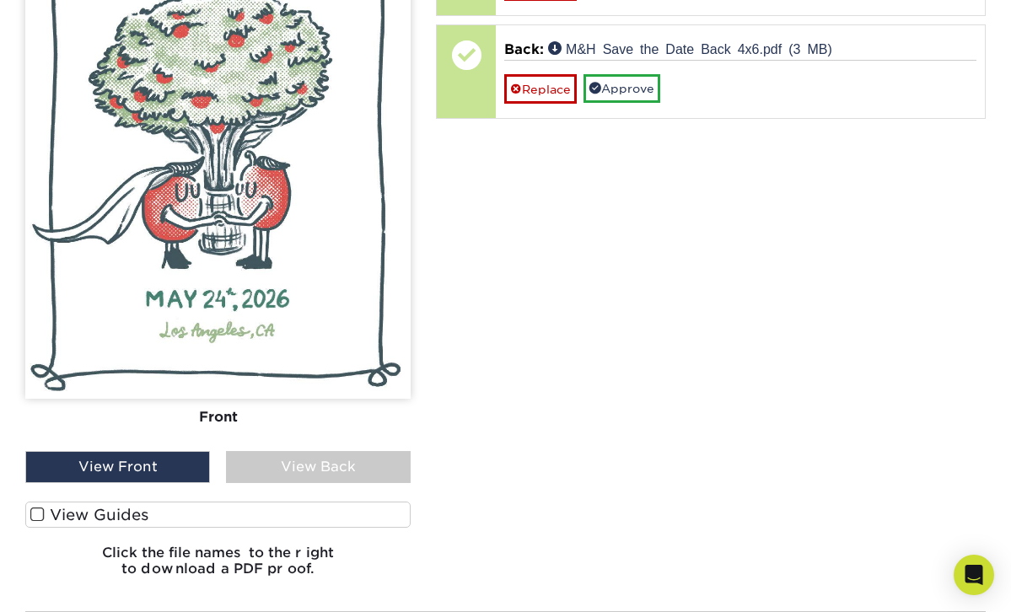
scroll to position [1219, 0]
click at [35, 506] on span at bounding box center [37, 514] width 14 height 16
click at [0, 0] on input "View Guides" at bounding box center [0, 0] width 0 height 0
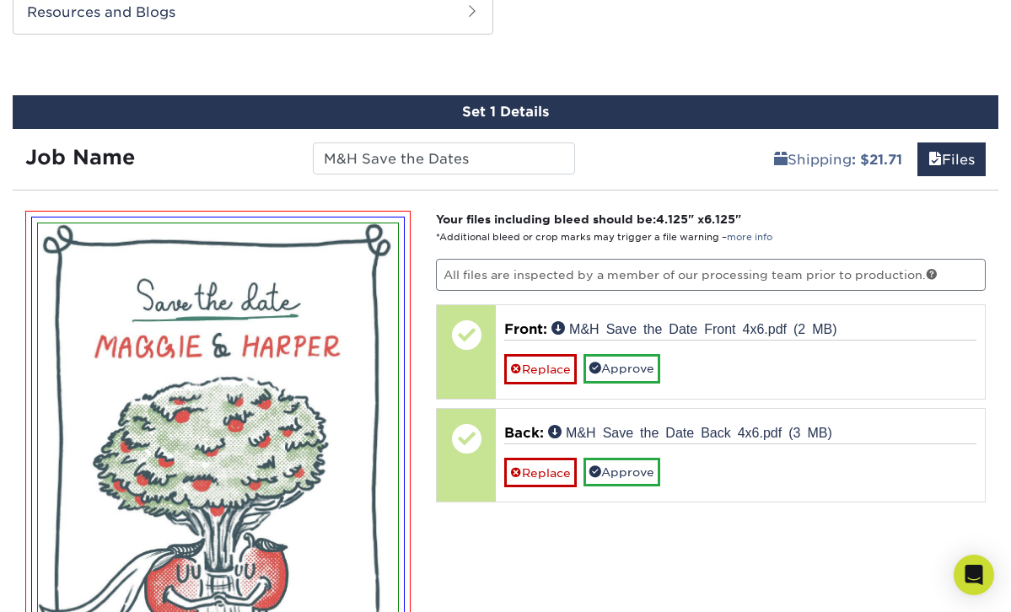
scroll to position [720, 0]
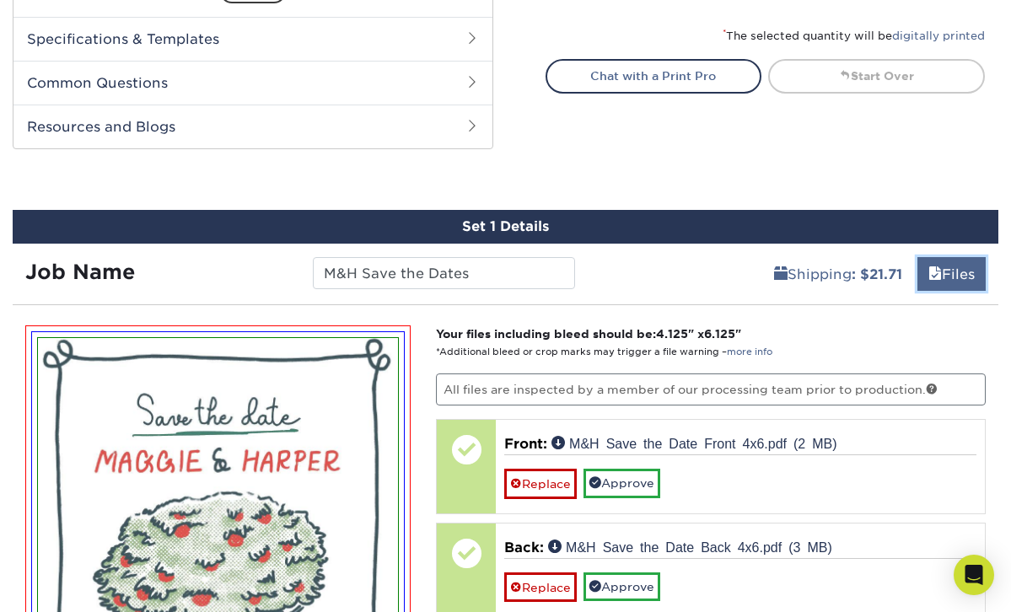
click at [940, 257] on link "Files" at bounding box center [952, 274] width 68 height 34
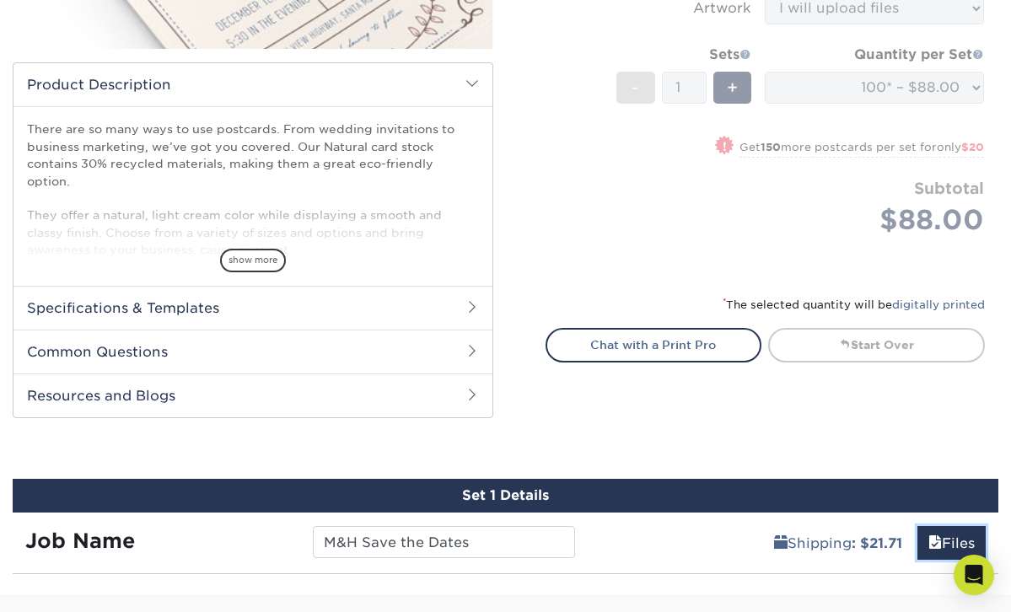
scroll to position [448, 0]
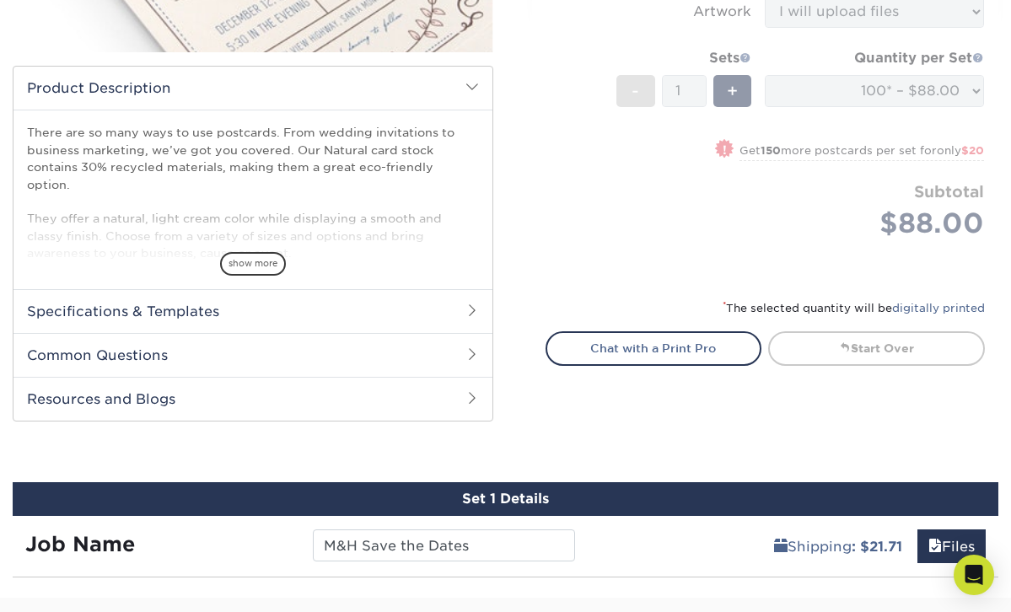
click at [378, 295] on h2 "Specifications & Templates" at bounding box center [252, 311] width 479 height 44
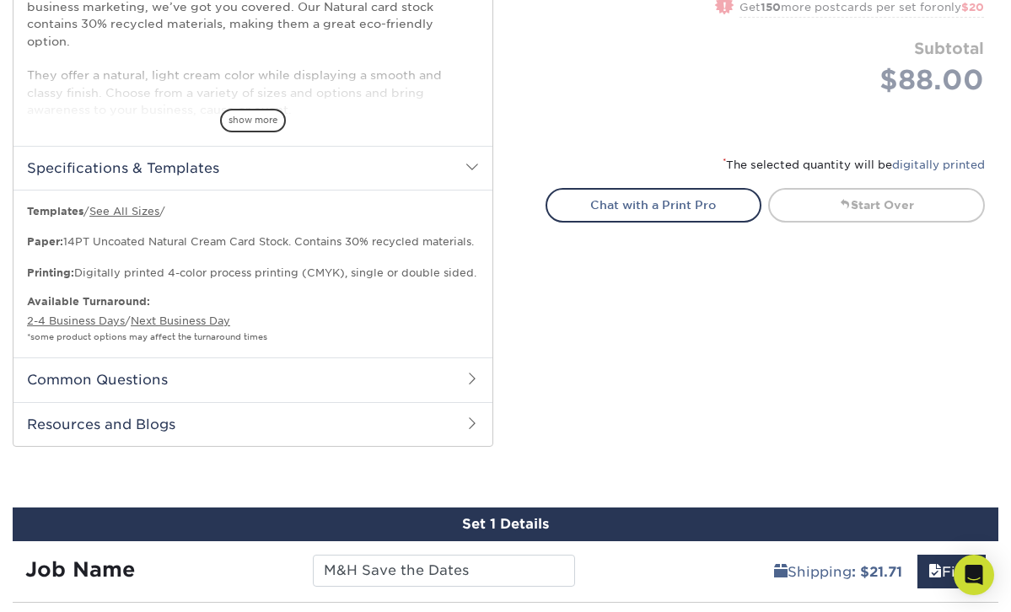
scroll to position [595, 0]
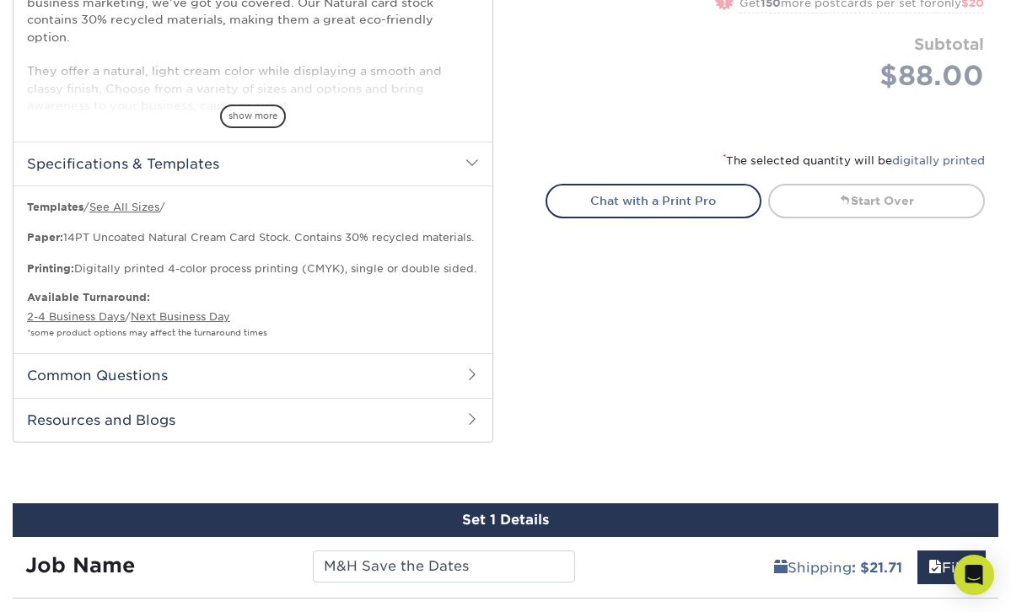
click at [321, 353] on h2 "Common Questions" at bounding box center [252, 375] width 479 height 44
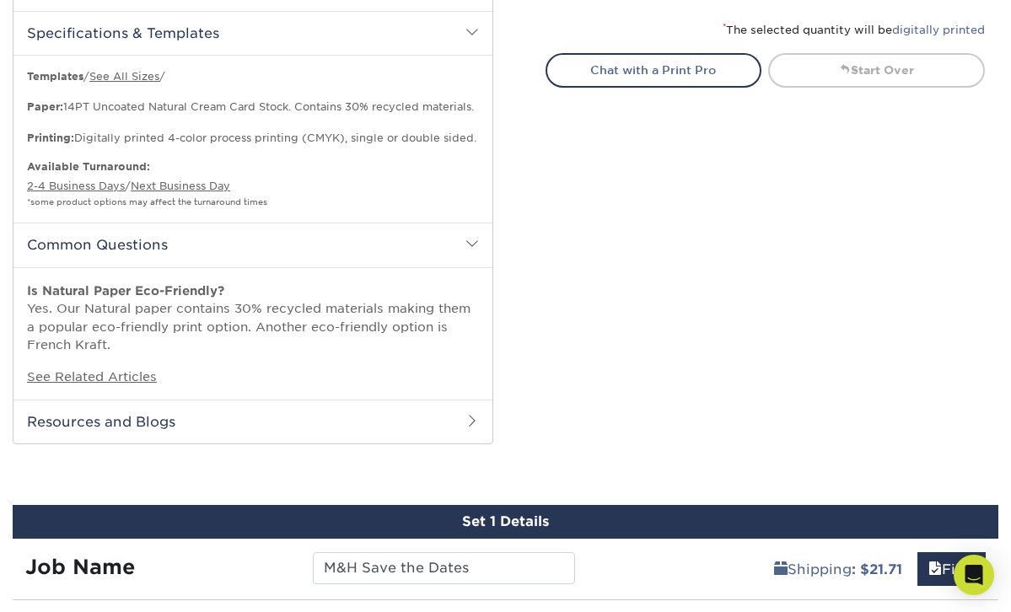
scroll to position [736, 0]
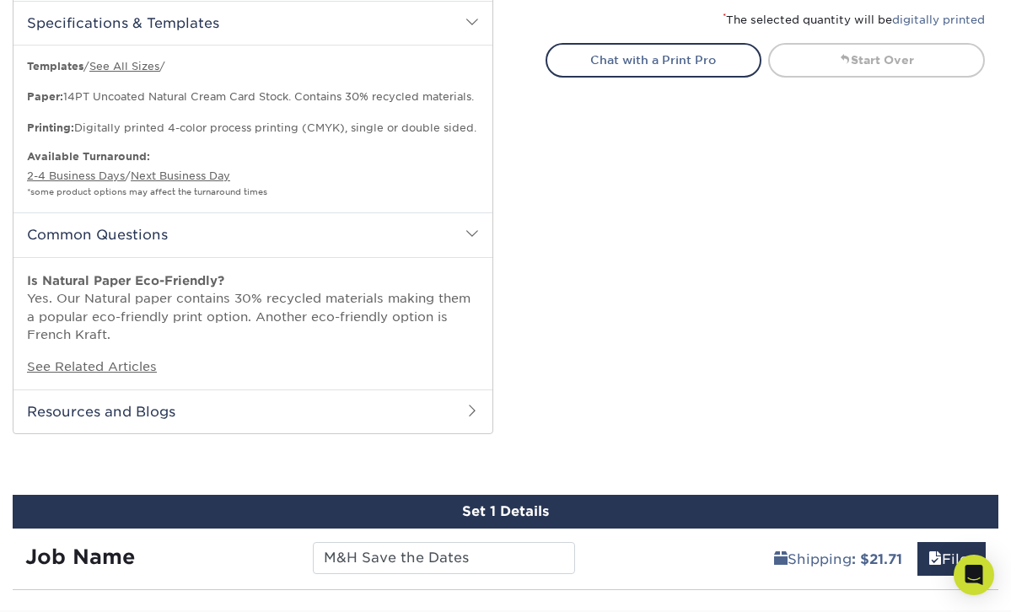
click at [326, 406] on h2 "Resources and Blogs" at bounding box center [252, 412] width 479 height 44
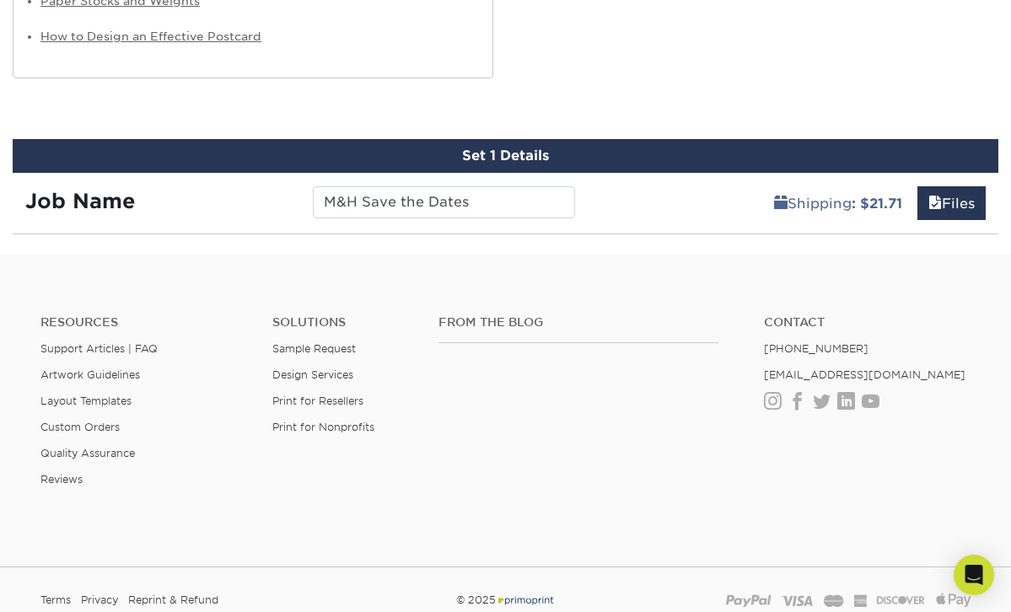
scroll to position [1415, 0]
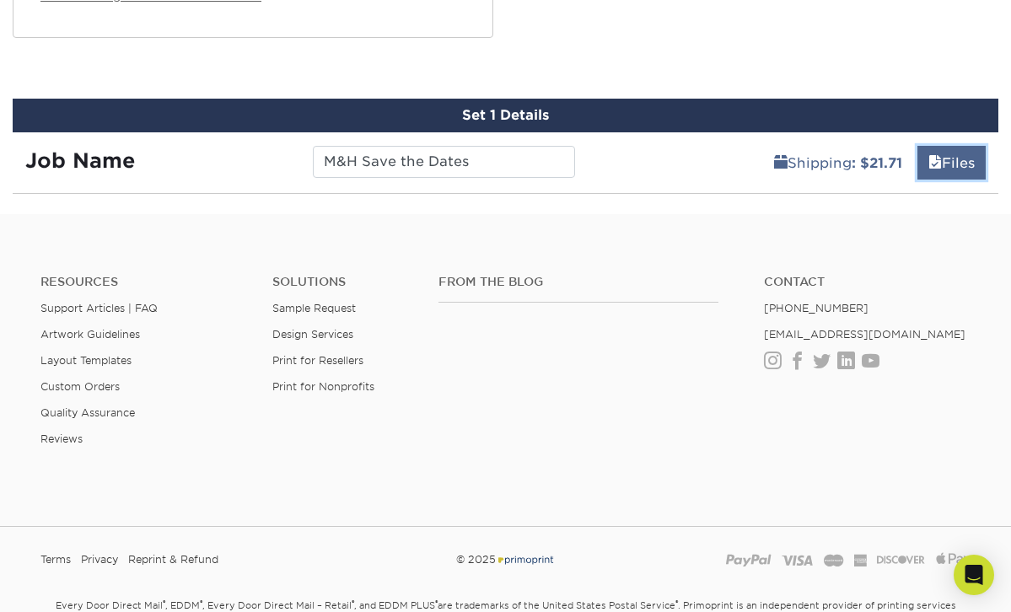
click at [961, 150] on link "Files" at bounding box center [952, 163] width 68 height 34
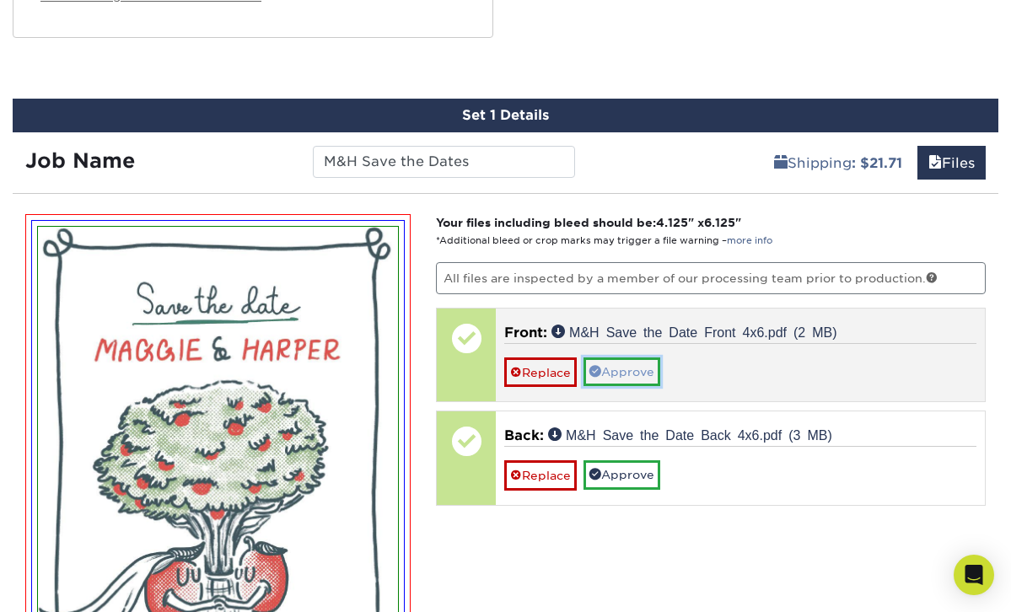
click at [634, 358] on link "Approve" at bounding box center [622, 372] width 77 height 29
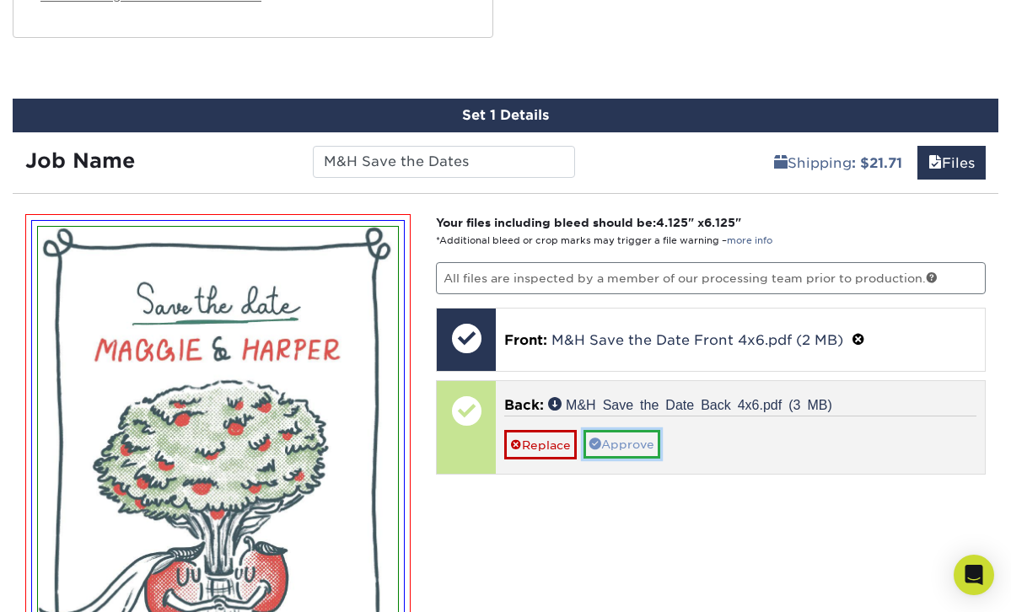
click at [637, 430] on link "Approve" at bounding box center [622, 444] width 77 height 29
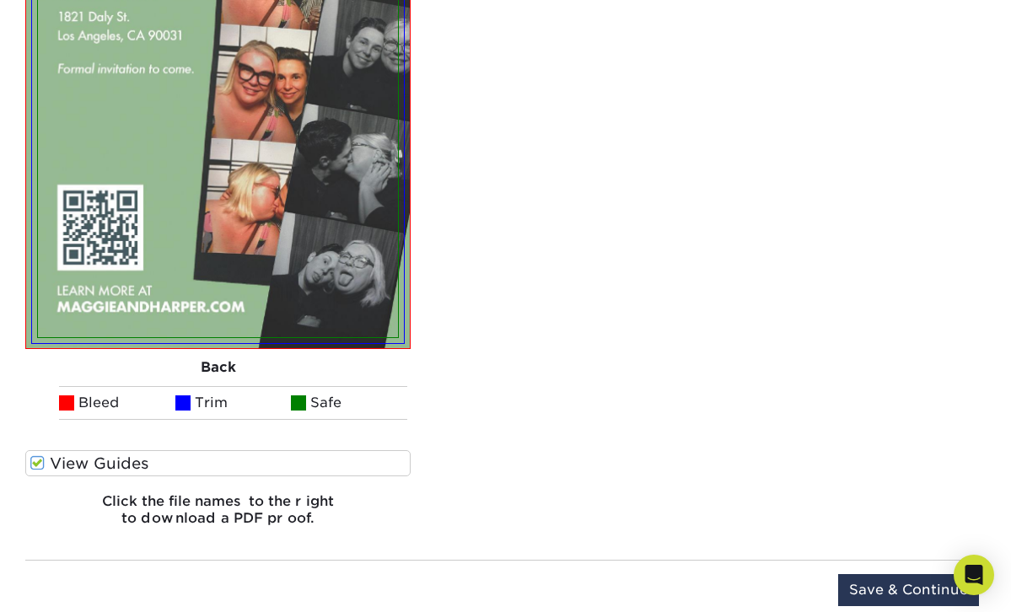
scroll to position [2516, 0]
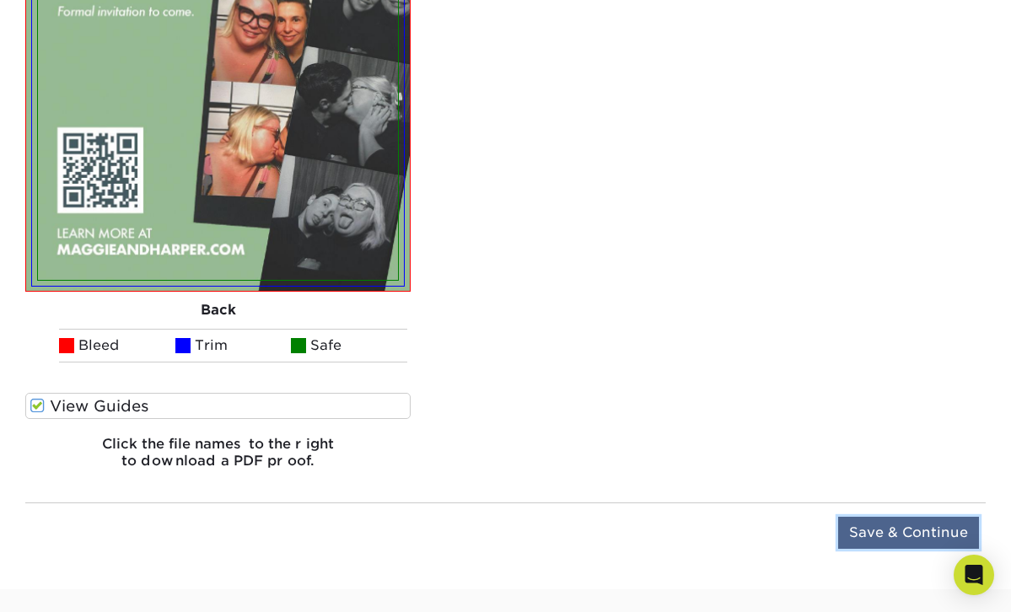
click at [901, 519] on input "Save & Continue" at bounding box center [908, 533] width 141 height 32
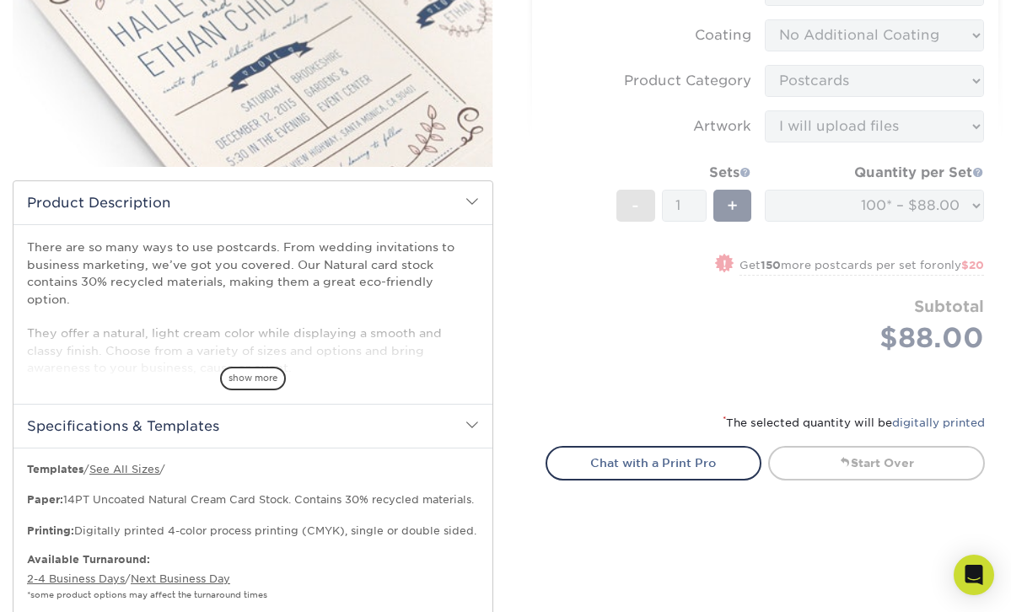
scroll to position [335, 0]
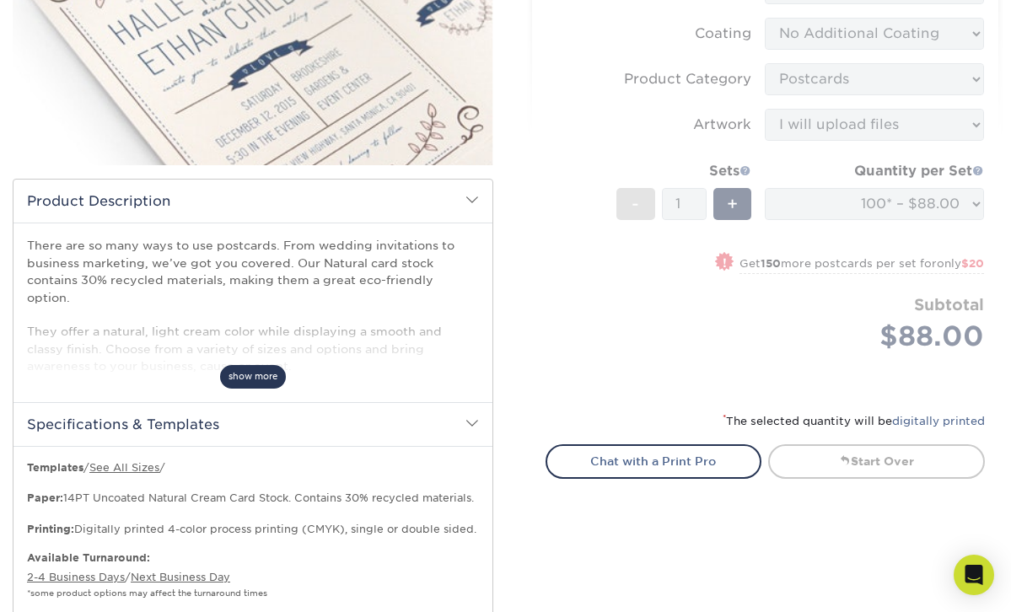
click at [254, 365] on span "show more" at bounding box center [253, 376] width 66 height 23
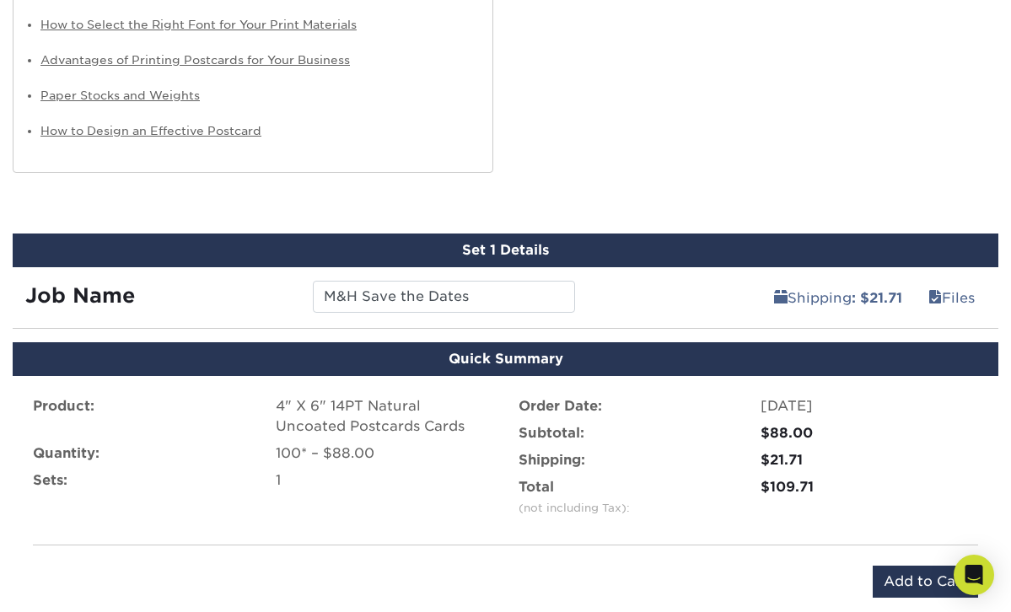
scroll to position [1314, 0]
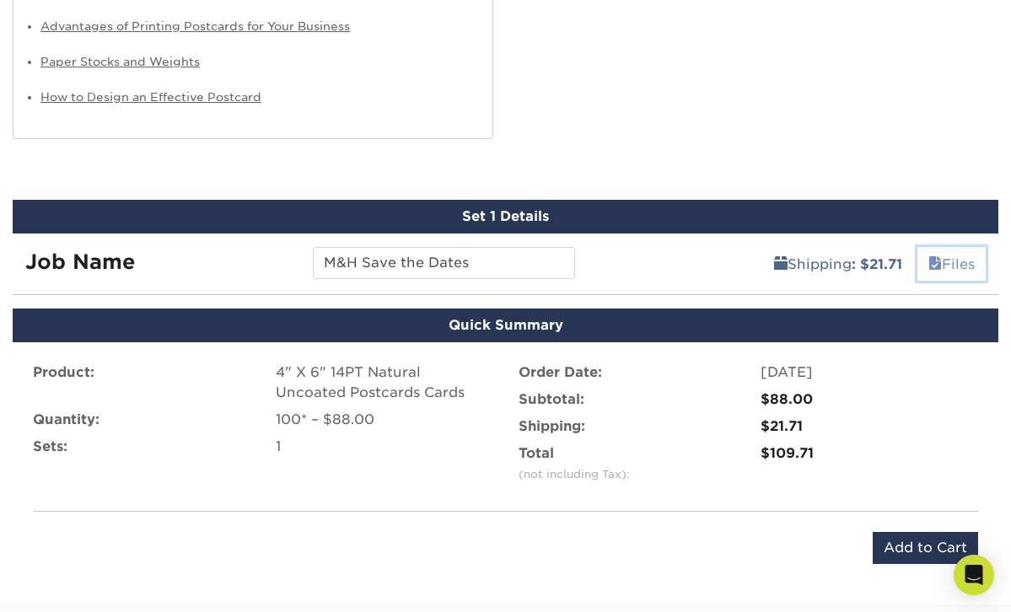
click at [959, 255] on link "Files" at bounding box center [952, 264] width 68 height 34
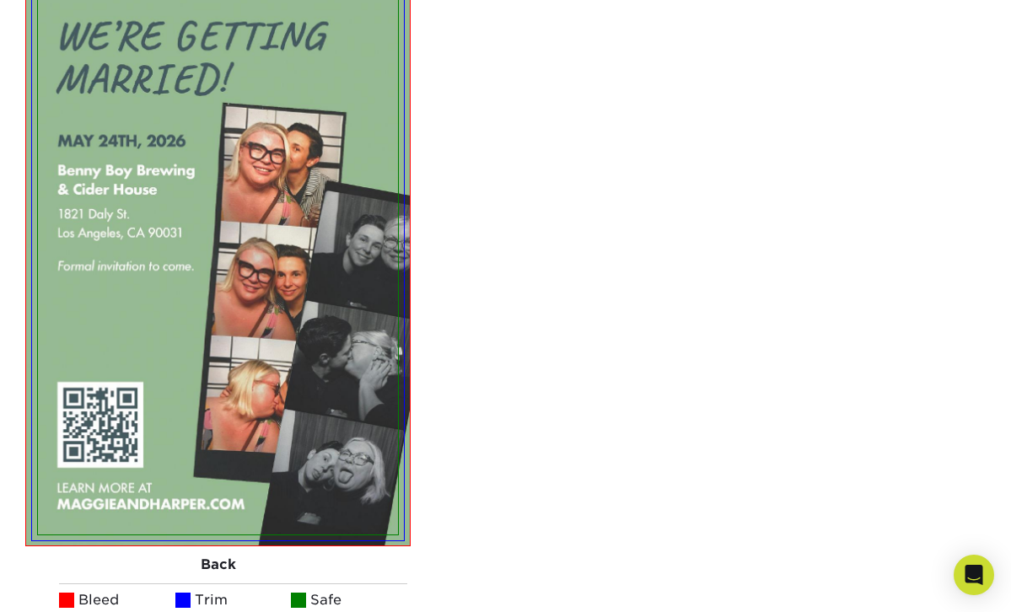
scroll to position [2274, 0]
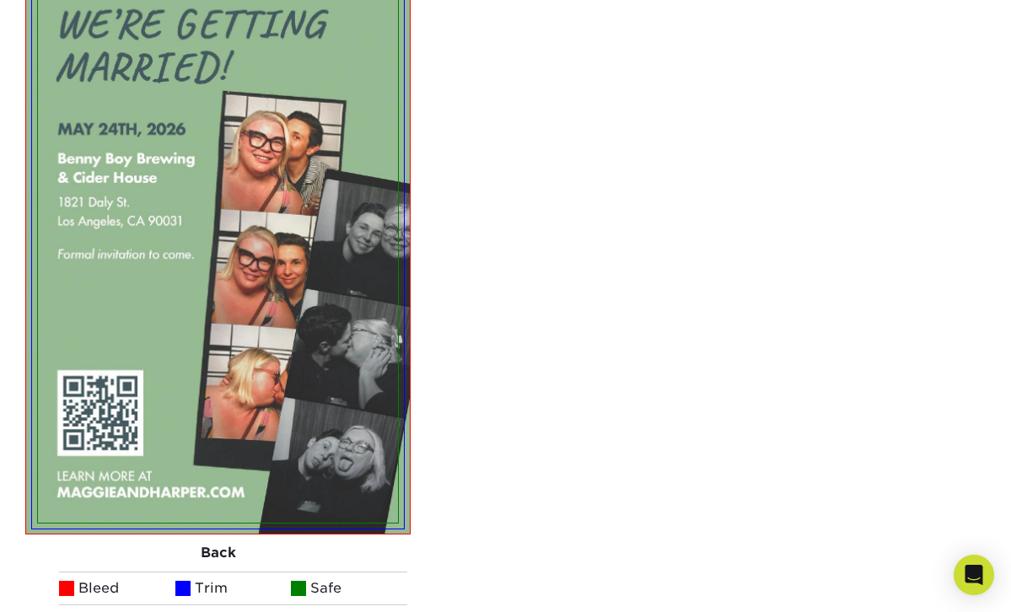
click at [504, 416] on div "Your files including bleed should be: 4.125 " x 6.125 " *Additional bleed or cr…" at bounding box center [710, 41] width 575 height 1370
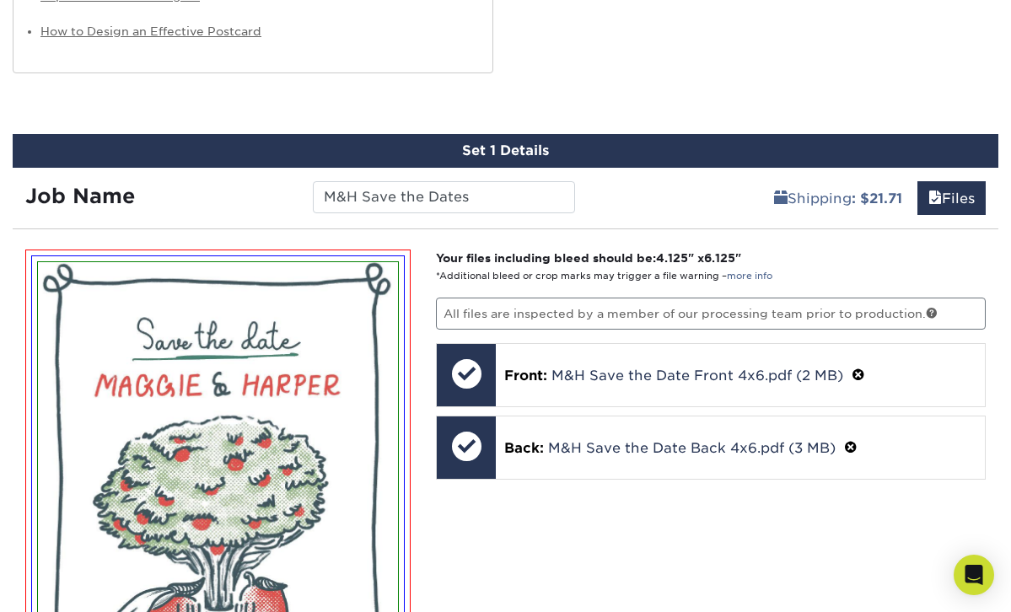
scroll to position [1382, 0]
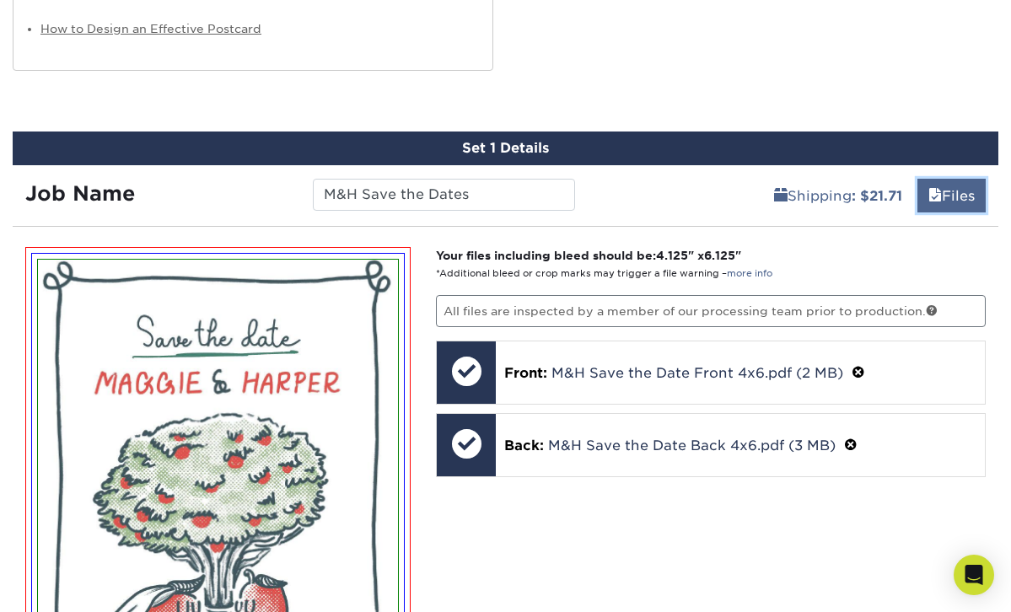
click at [949, 179] on link "Files" at bounding box center [952, 196] width 68 height 34
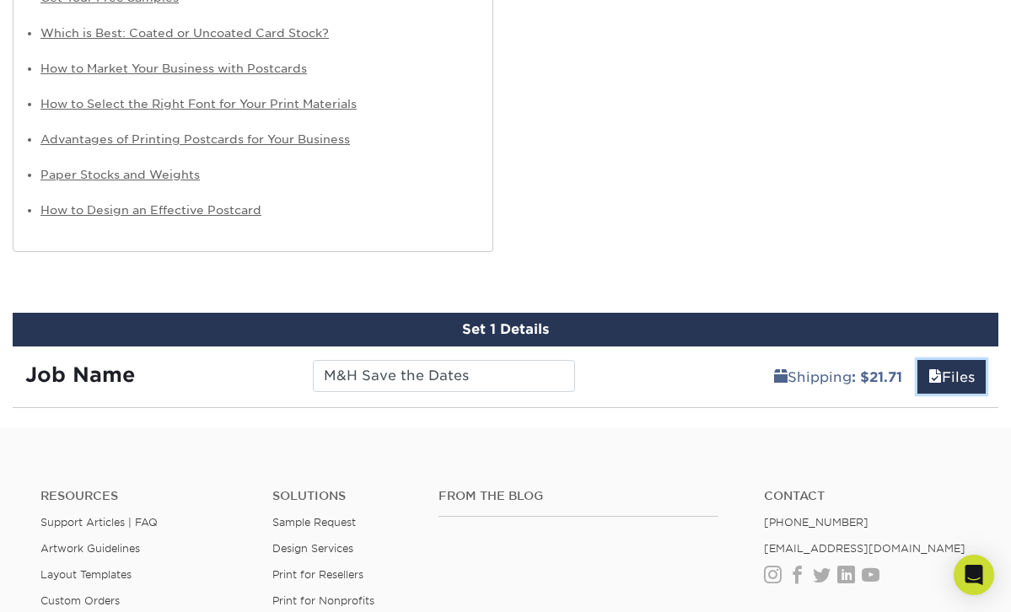
scroll to position [1325, 0]
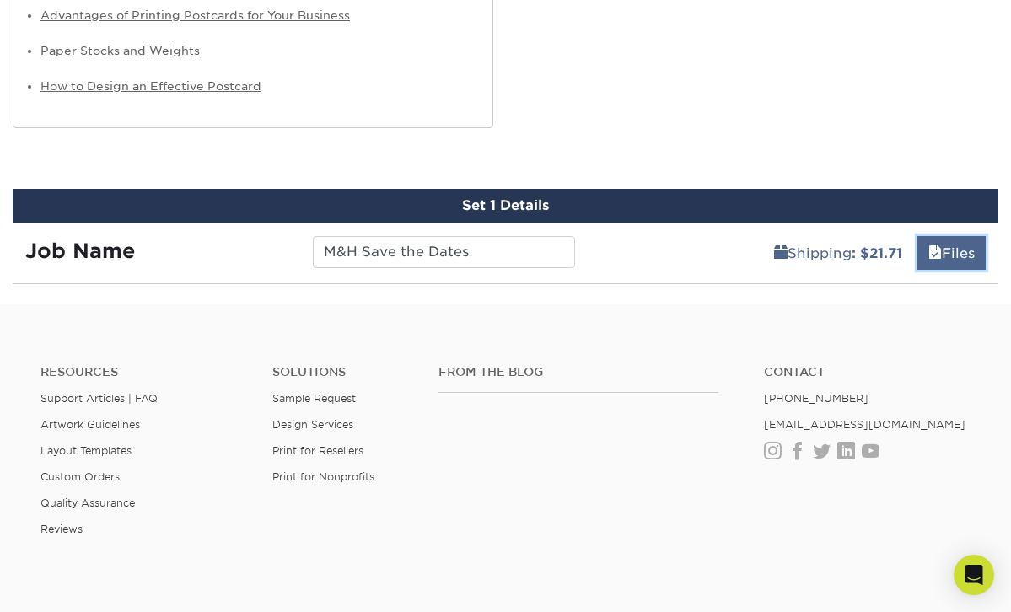
click at [935, 245] on link "Files" at bounding box center [952, 253] width 68 height 34
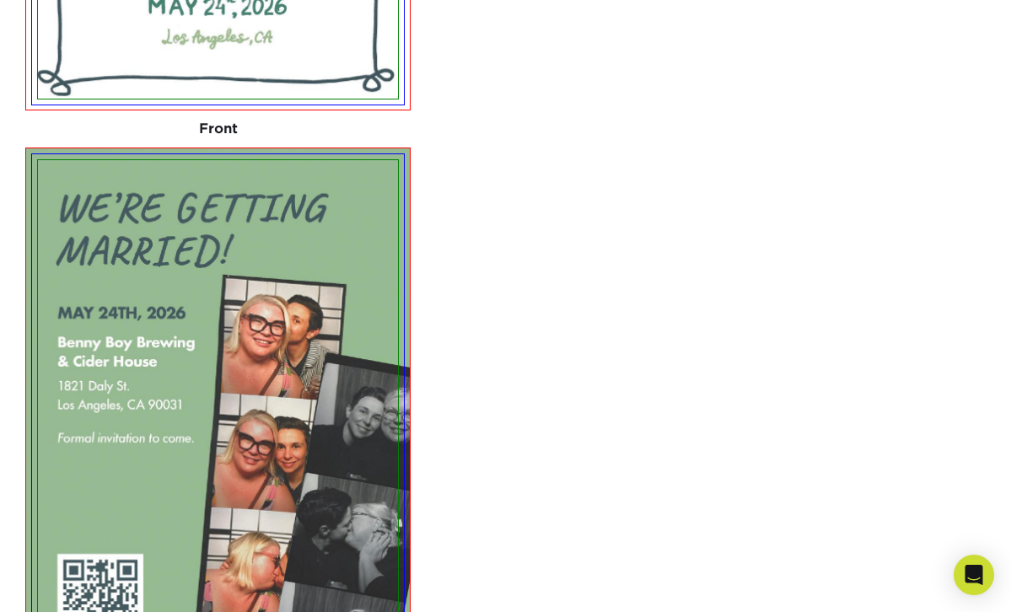
scroll to position [2060, 0]
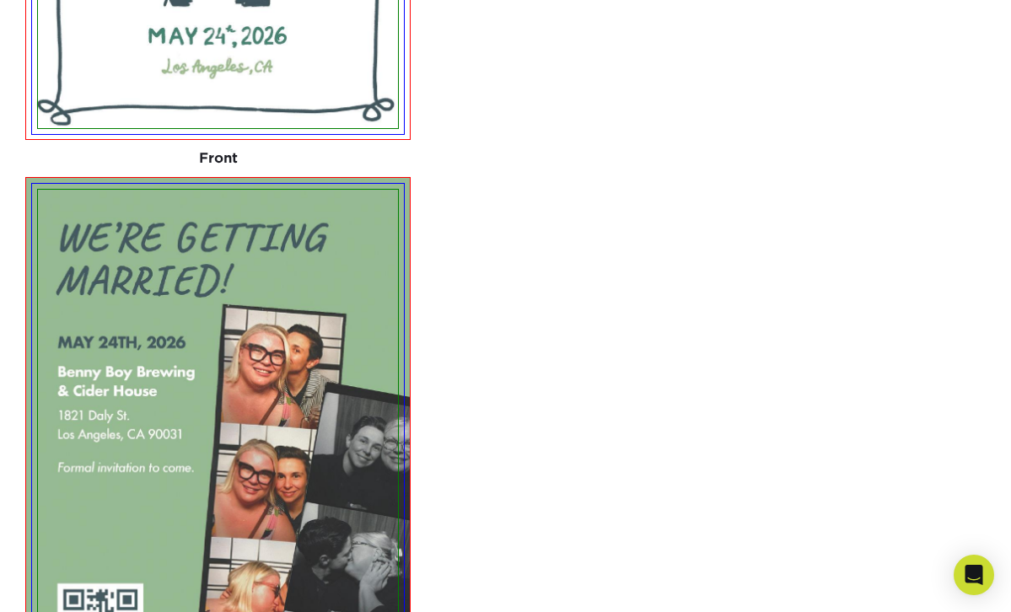
click at [617, 219] on div "Your files including bleed should be: 4.125 " x 6.125 " *Additional bleed or cr…" at bounding box center [710, 254] width 575 height 1370
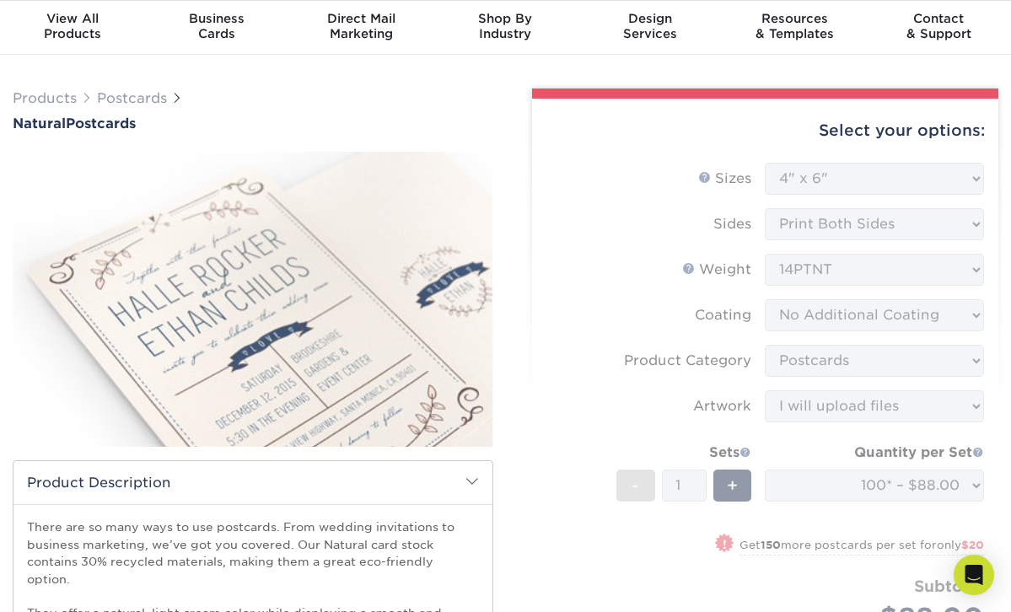
scroll to position [0, 0]
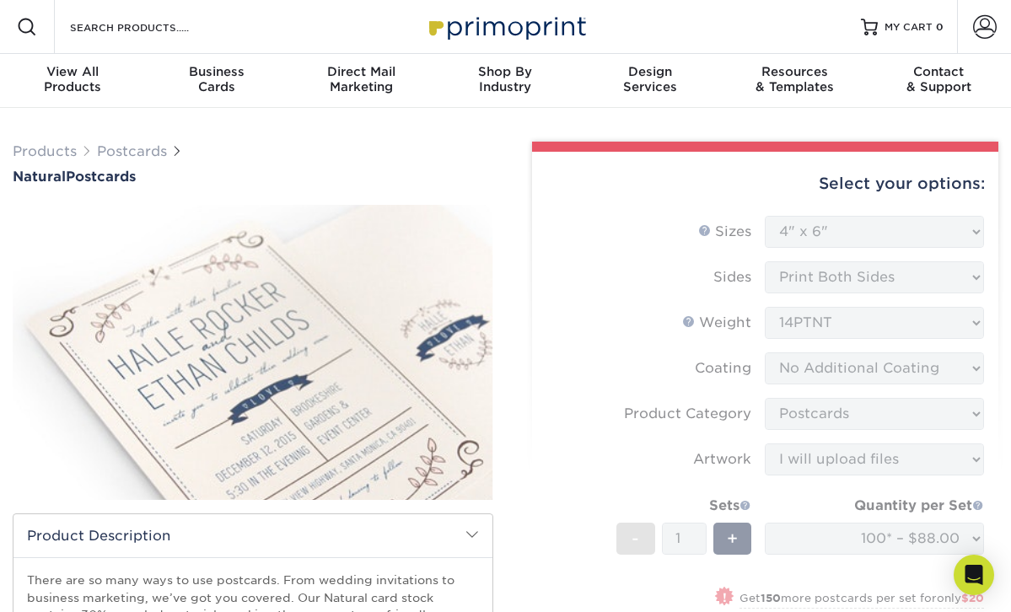
drag, startPoint x: 816, startPoint y: 272, endPoint x: 978, endPoint y: 186, distance: 183.3
click at [963, 187] on div "Select your options: Sizes Help Sizes Please Select 2" x 4" 2" x 6" 3.5" x 8.5"…" at bounding box center [765, 490] width 467 height 676
drag, startPoint x: 1008, startPoint y: 134, endPoint x: 1030, endPoint y: 143, distance: 23.5
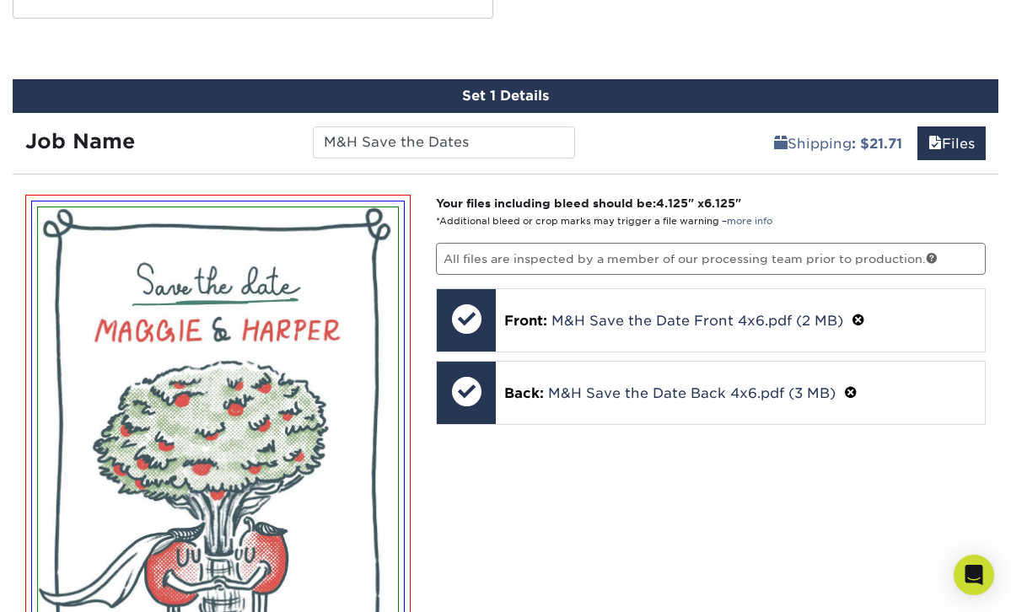
scroll to position [1441, 0]
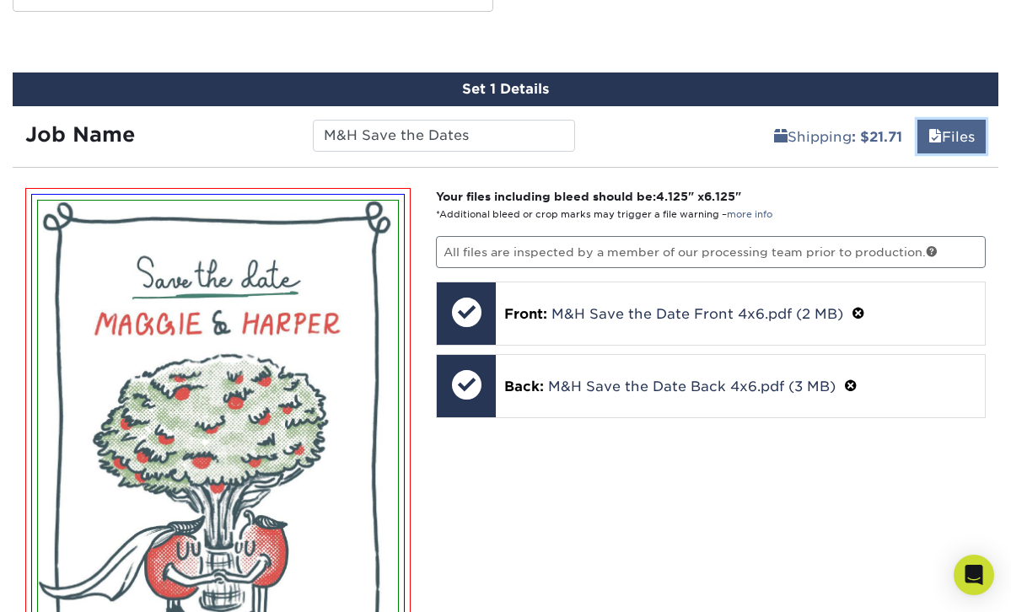
click at [944, 123] on link "Files" at bounding box center [952, 137] width 68 height 34
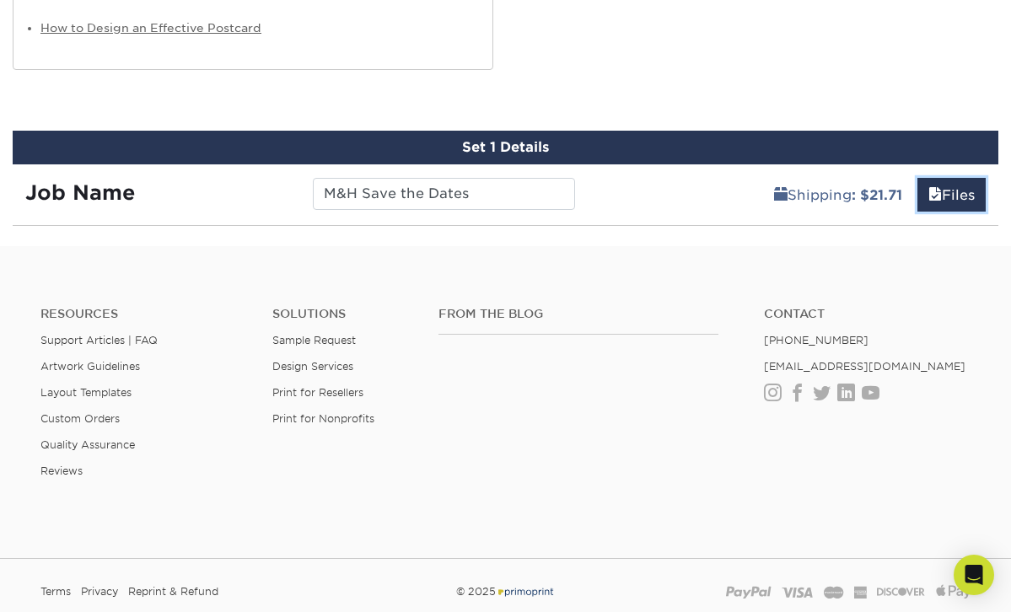
scroll to position [1382, 0]
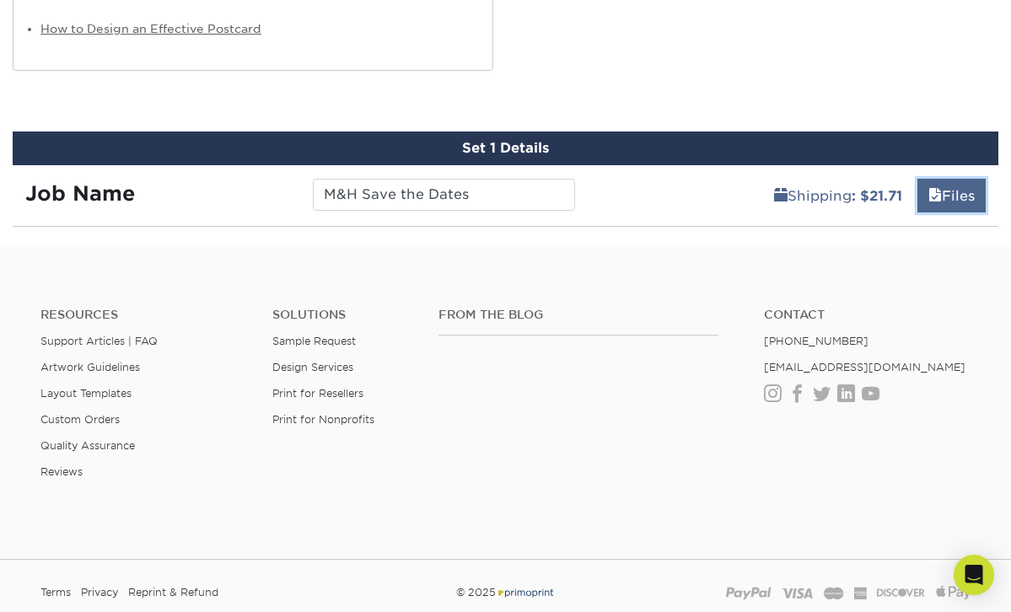
click at [927, 192] on link "Files" at bounding box center [952, 196] width 68 height 34
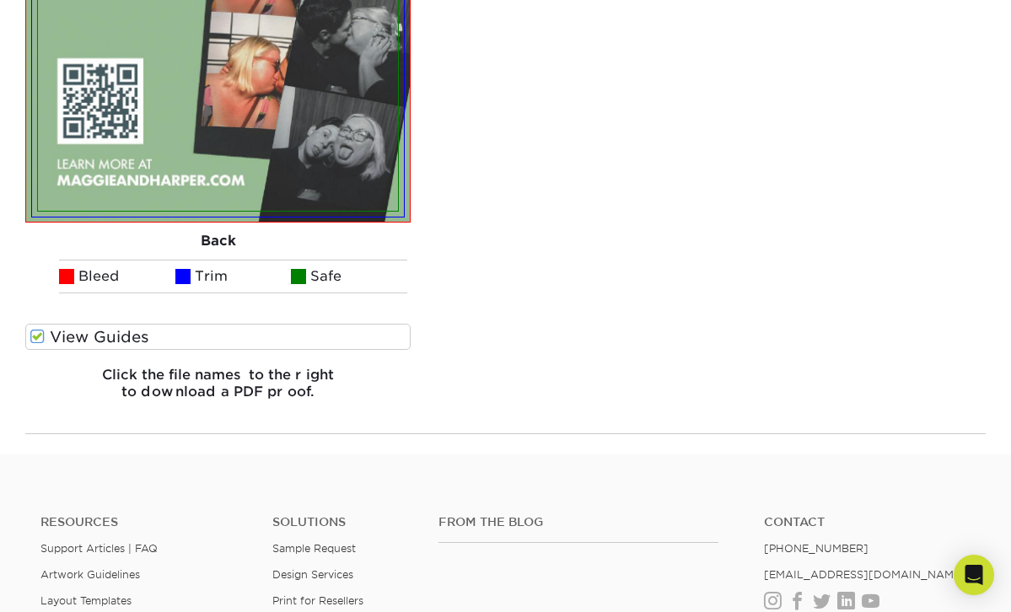
scroll to position [2609, 0]
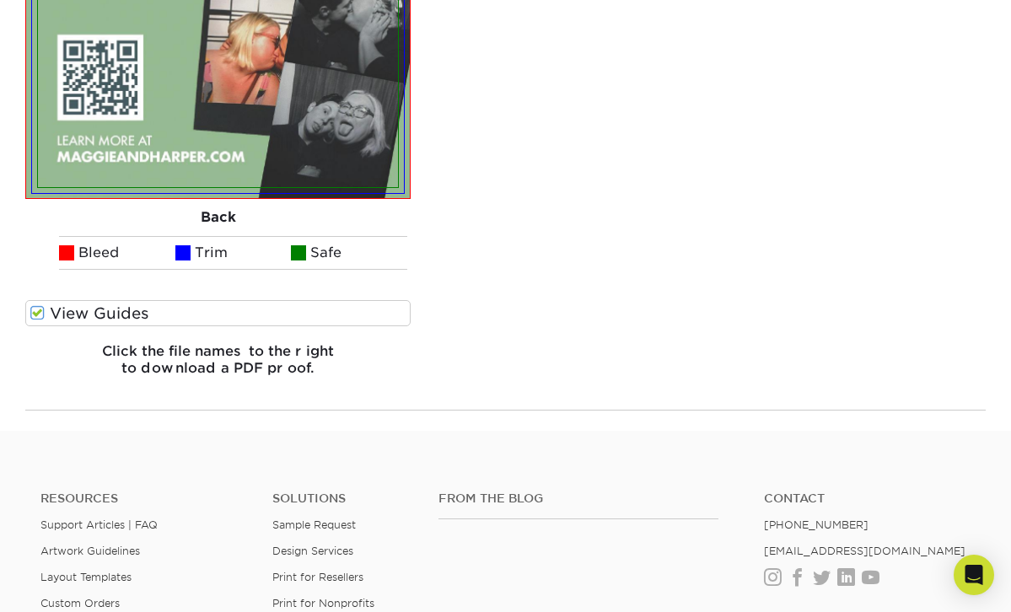
click at [286, 311] on div "View Guides" at bounding box center [217, 317] width 385 height 35
click at [286, 302] on label "View Guides" at bounding box center [217, 313] width 385 height 26
click at [0, 0] on input "View Guides" at bounding box center [0, 0] width 0 height 0
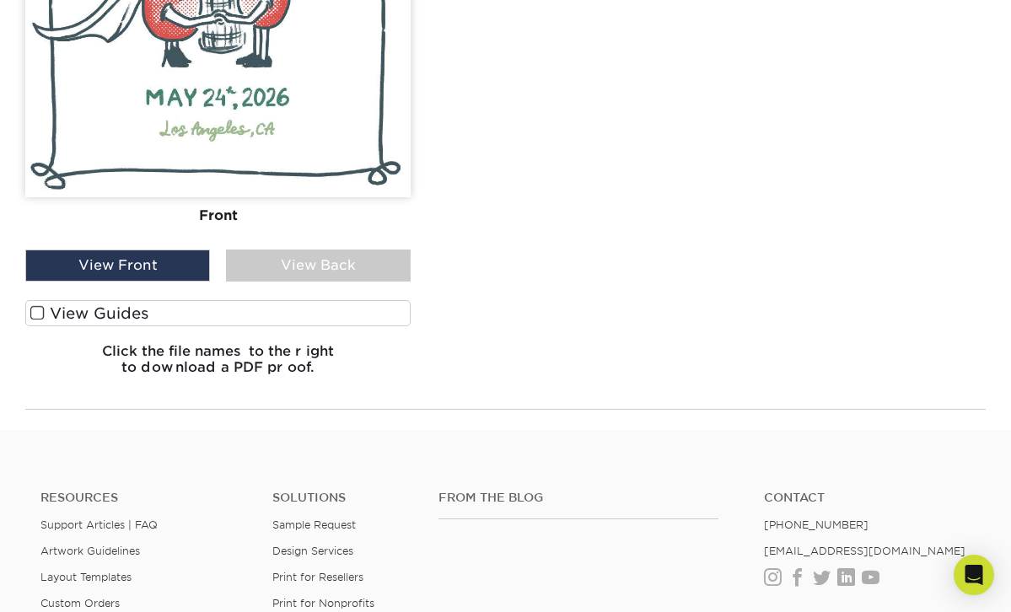
click at [281, 300] on label "View Guides" at bounding box center [217, 313] width 385 height 26
click at [0, 0] on input "View Guides" at bounding box center [0, 0] width 0 height 0
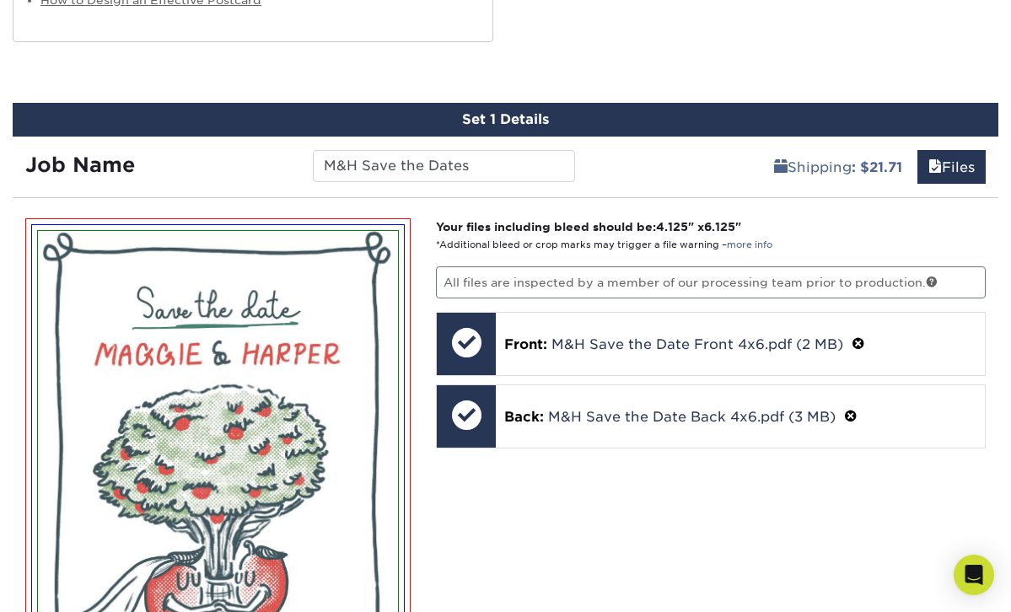
scroll to position [1379, 0]
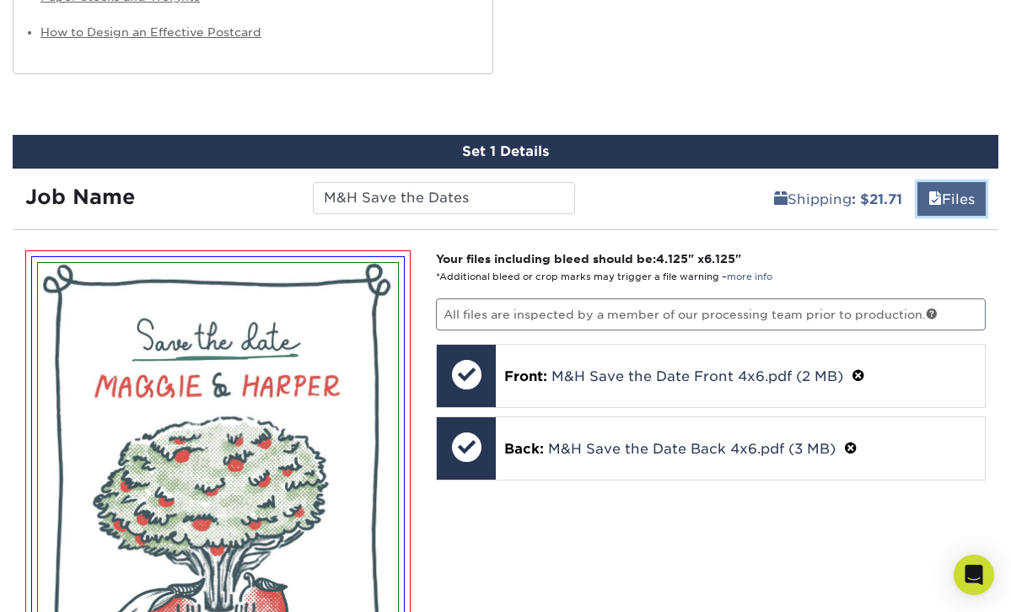
click at [958, 182] on link "Files" at bounding box center [952, 199] width 68 height 34
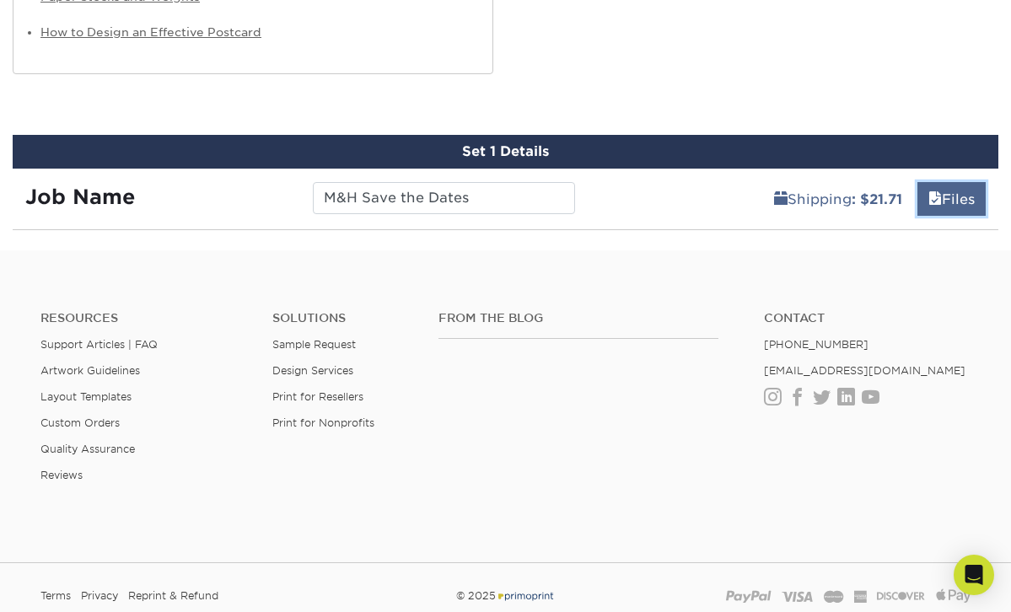
click at [958, 182] on link "Files" at bounding box center [952, 199] width 68 height 34
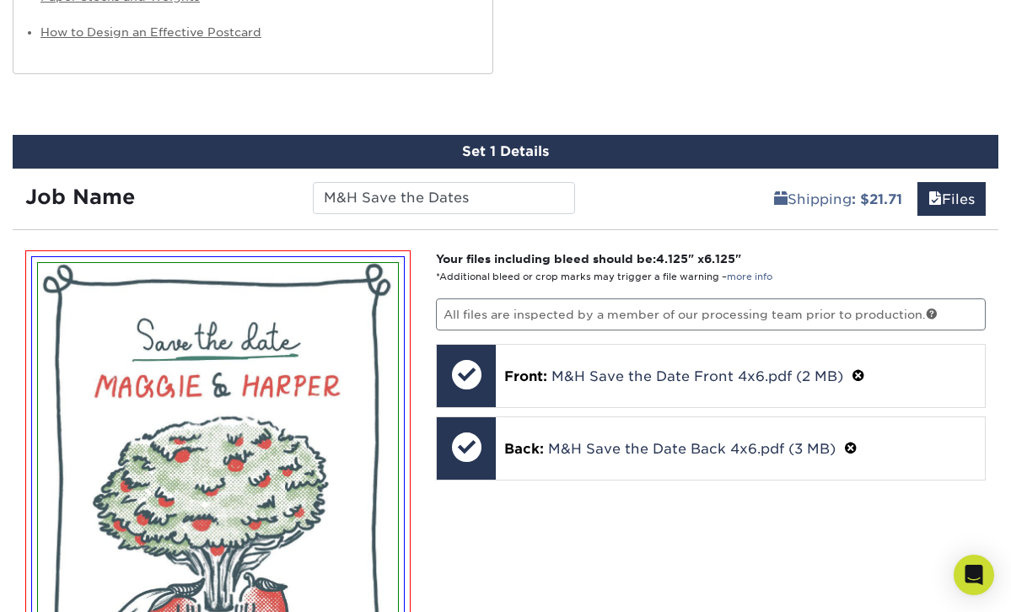
click at [845, 135] on div "Set 1 Details" at bounding box center [506, 152] width 986 height 34
click at [539, 139] on div "Set 1 Details" at bounding box center [506, 152] width 986 height 34
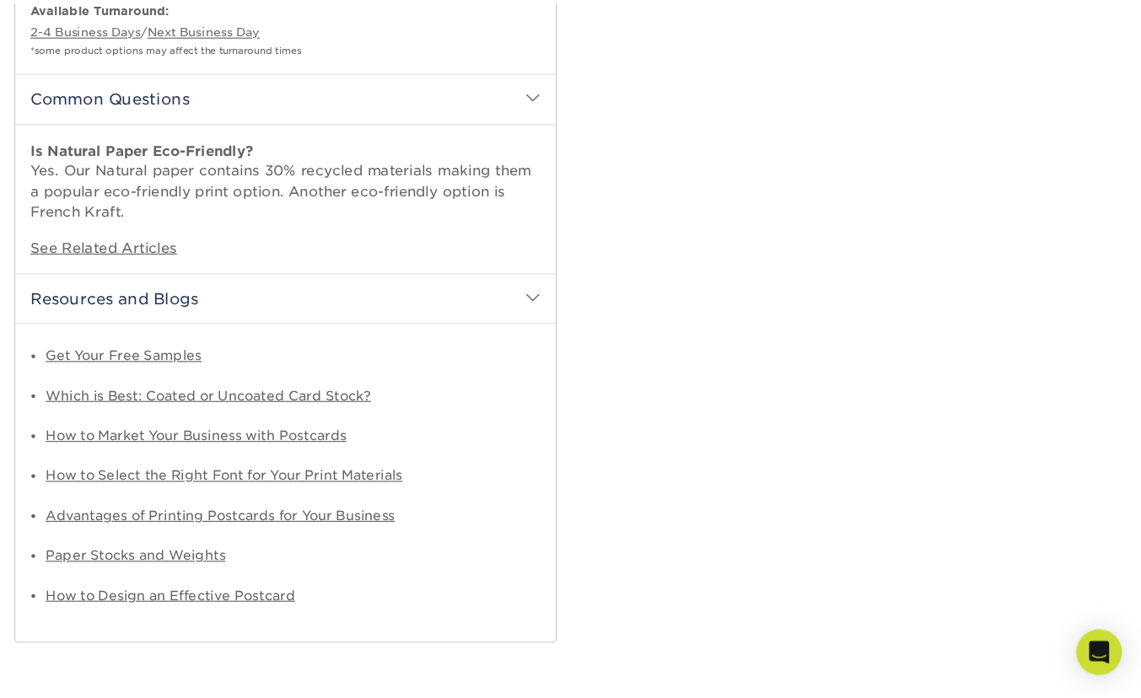
scroll to position [895, 0]
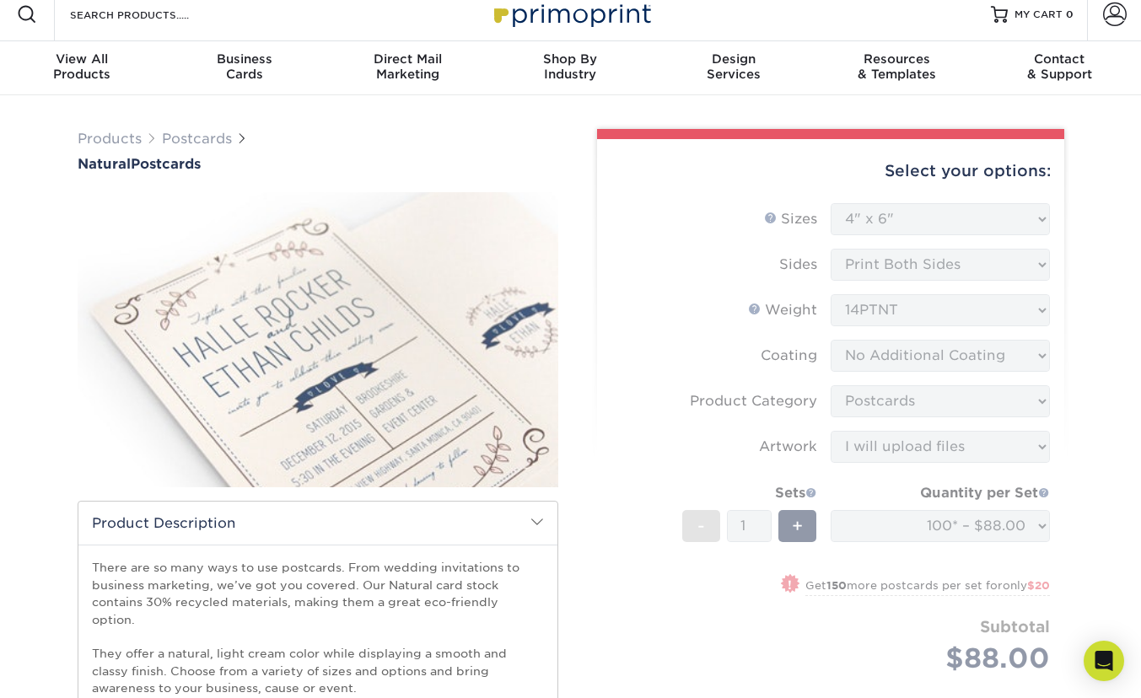
scroll to position [0, 0]
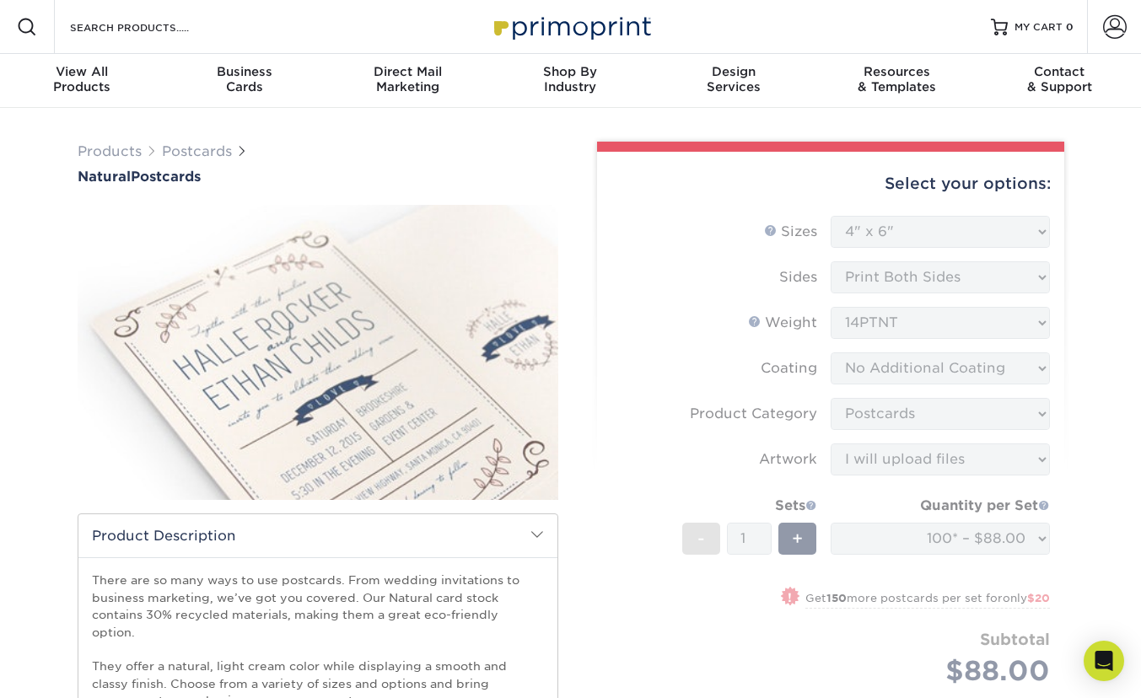
click at [536, 533] on span at bounding box center [536, 534] width 13 height 13
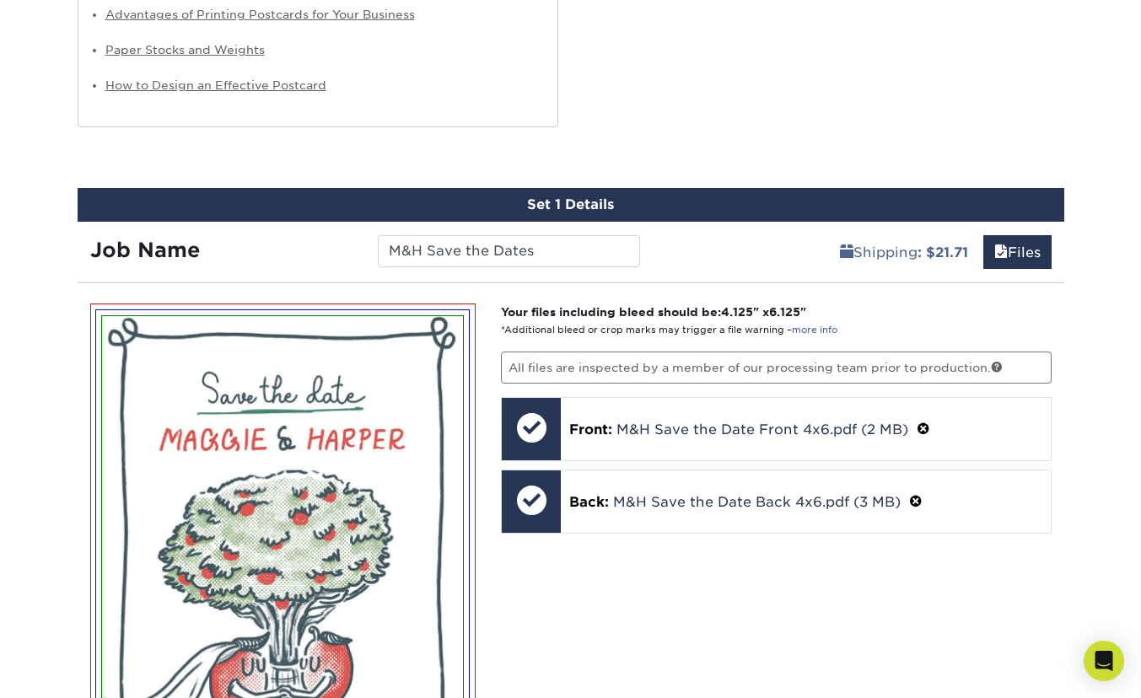
scroll to position [1181, 0]
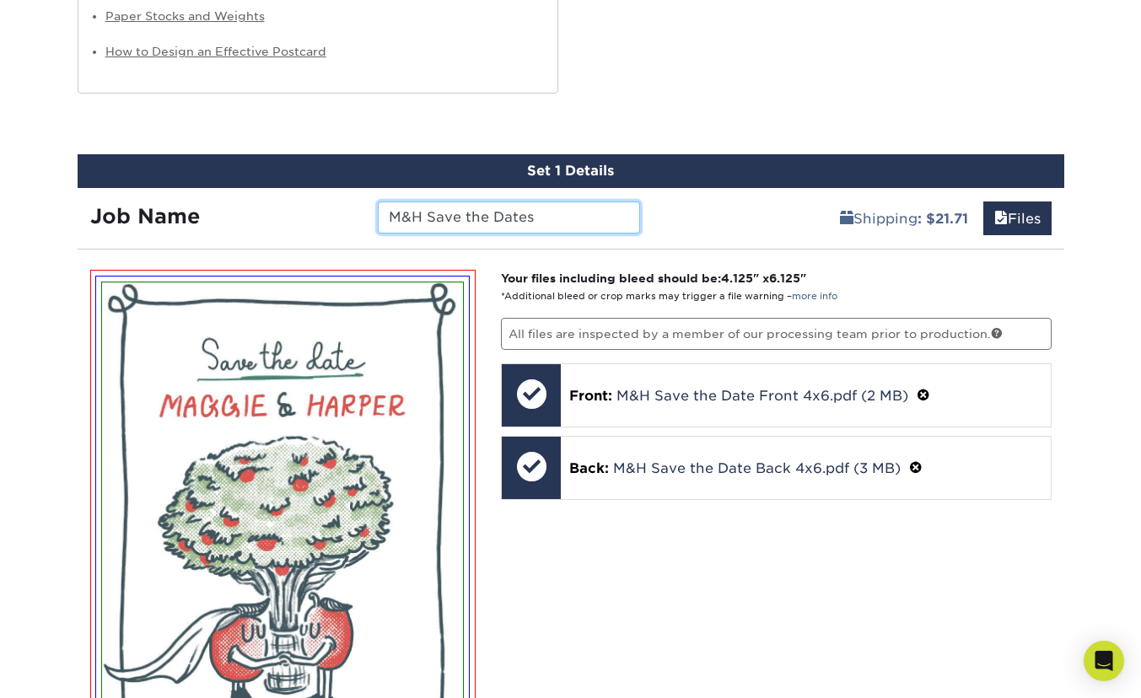
click at [572, 228] on input "M&H Save the Dates" at bounding box center [509, 218] width 262 height 32
type input "M&H Save the Dates"
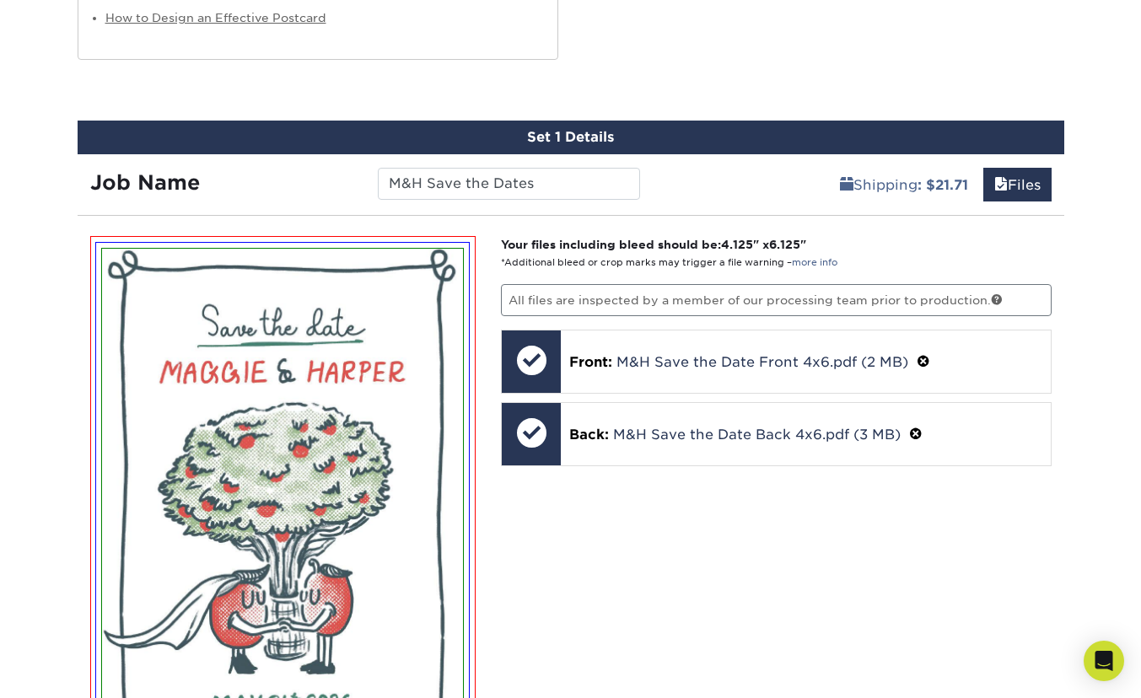
scroll to position [1214, 0]
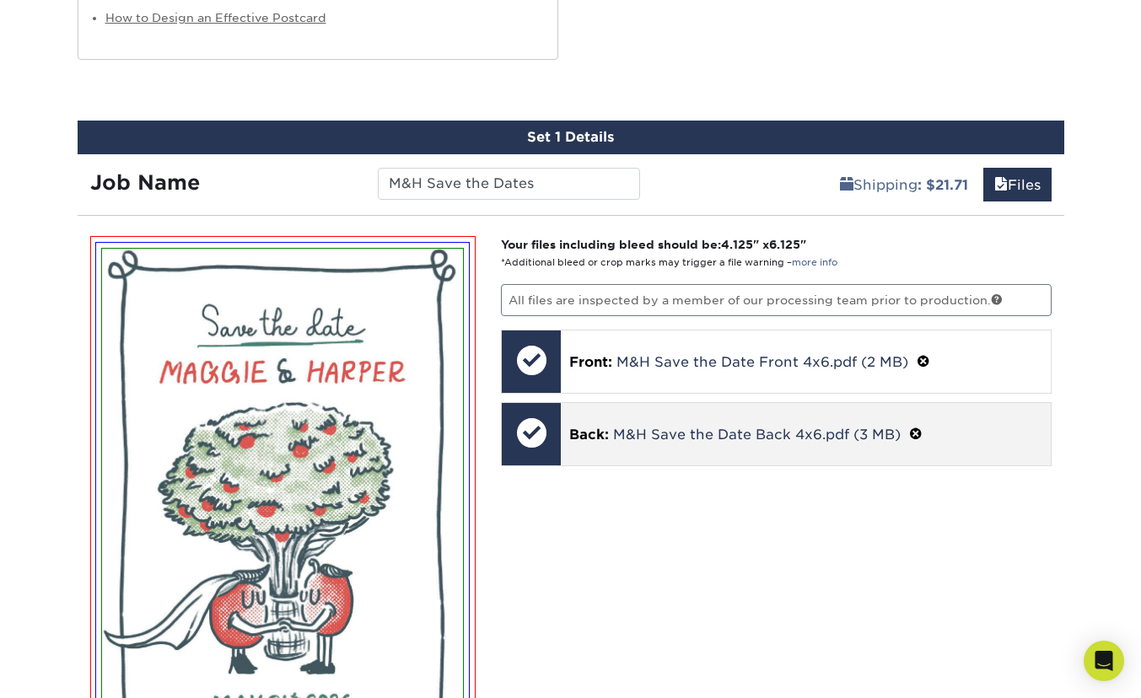
click at [796, 449] on div "Back: M&H Save the Date Back 4x6.pdf (3 MB)" at bounding box center [806, 434] width 490 height 62
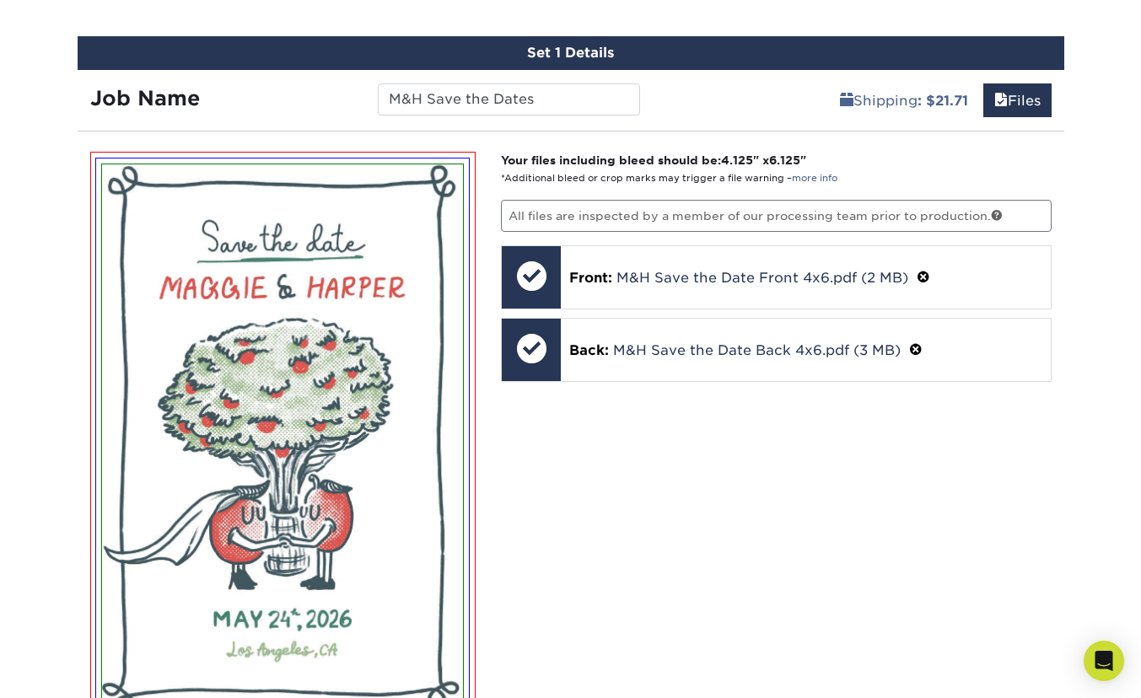
scroll to position [2607, 0]
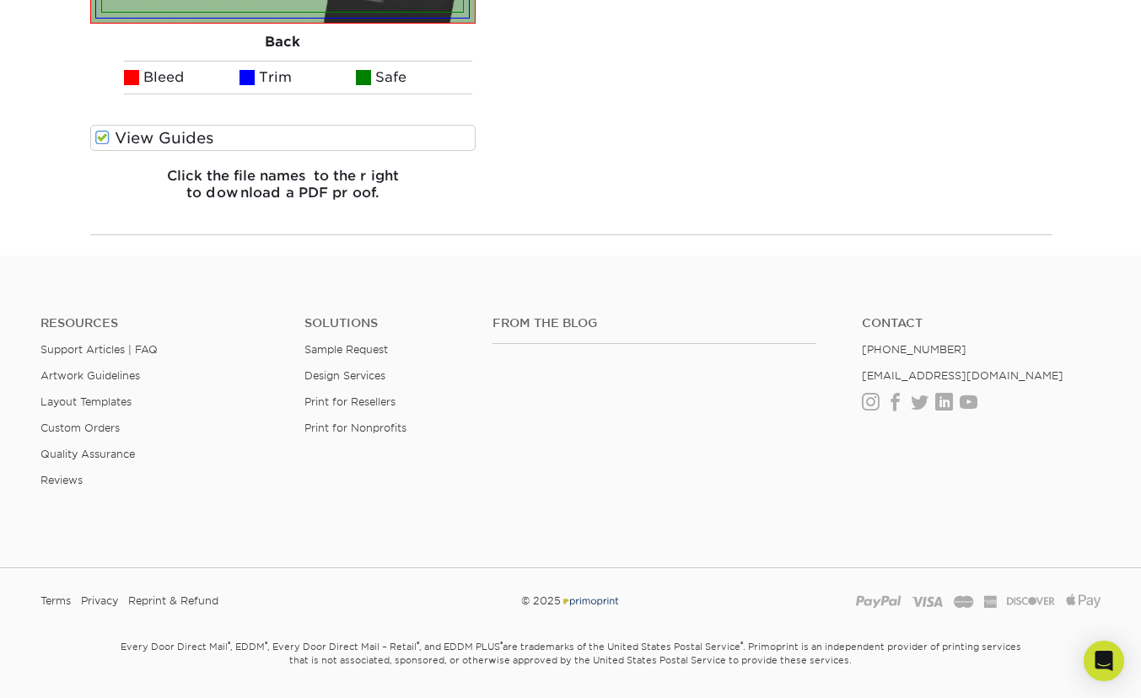
click at [1010, 293] on div "Resources Support Articles | FAQ Artwork Guidelines Layout Templates Custom Ord…" at bounding box center [570, 415] width 1141 height 279
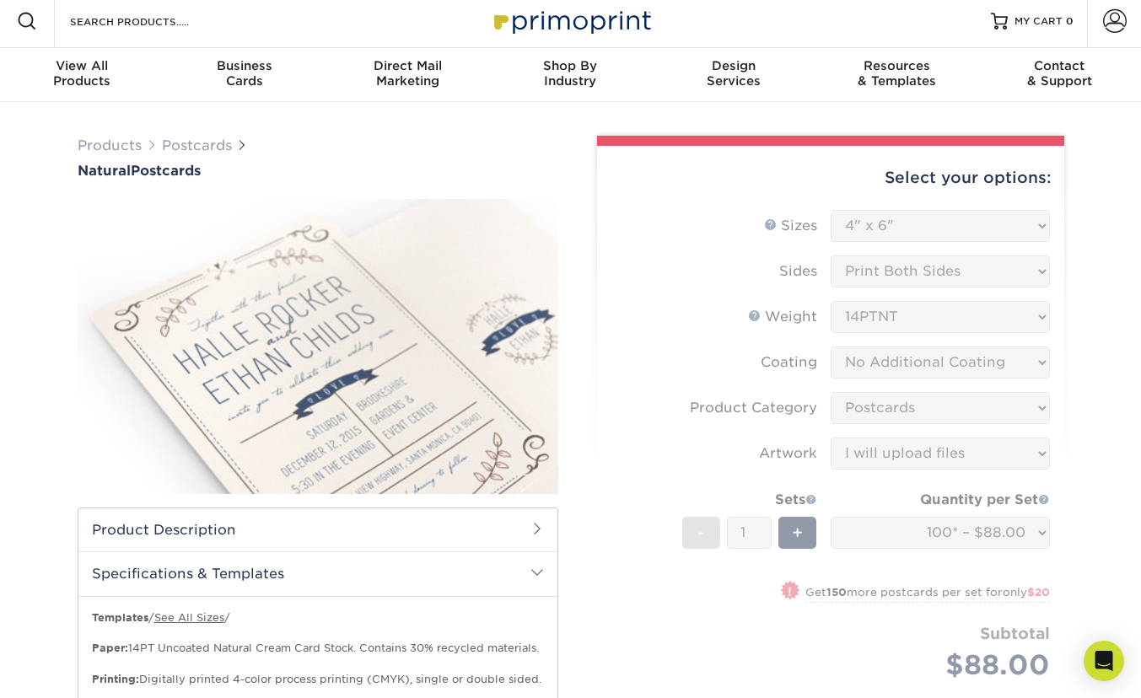
scroll to position [0, 0]
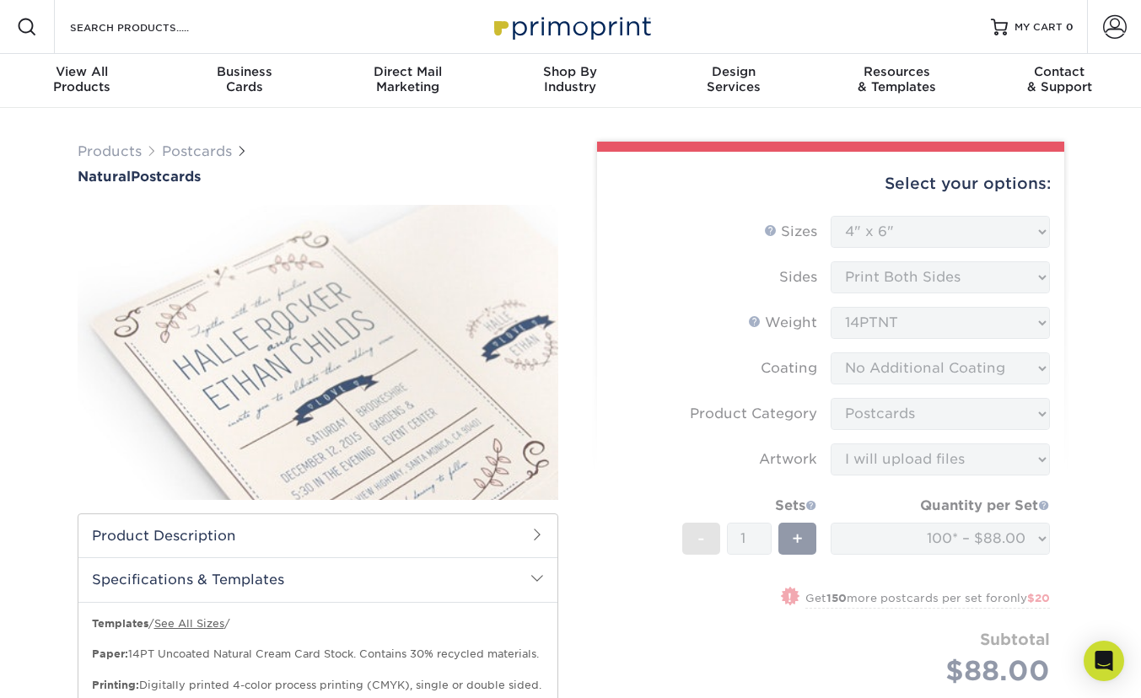
click at [656, 172] on div "Select your options:" at bounding box center [831, 184] width 440 height 64
click at [638, 148] on div at bounding box center [830, 147] width 467 height 10
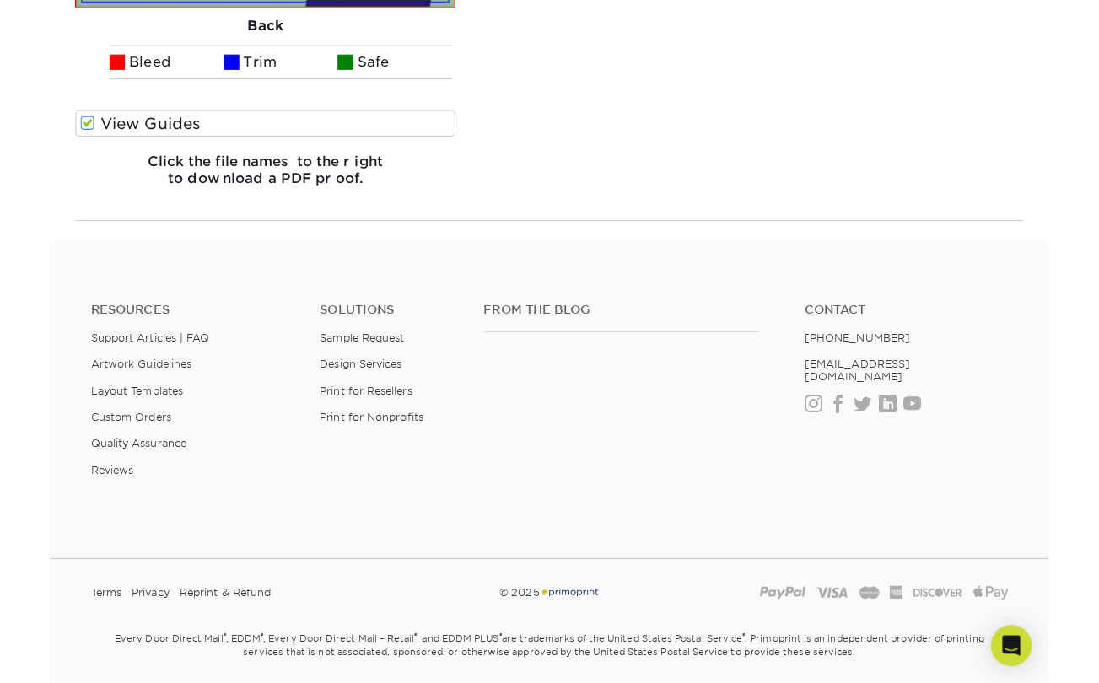
scroll to position [2607, 0]
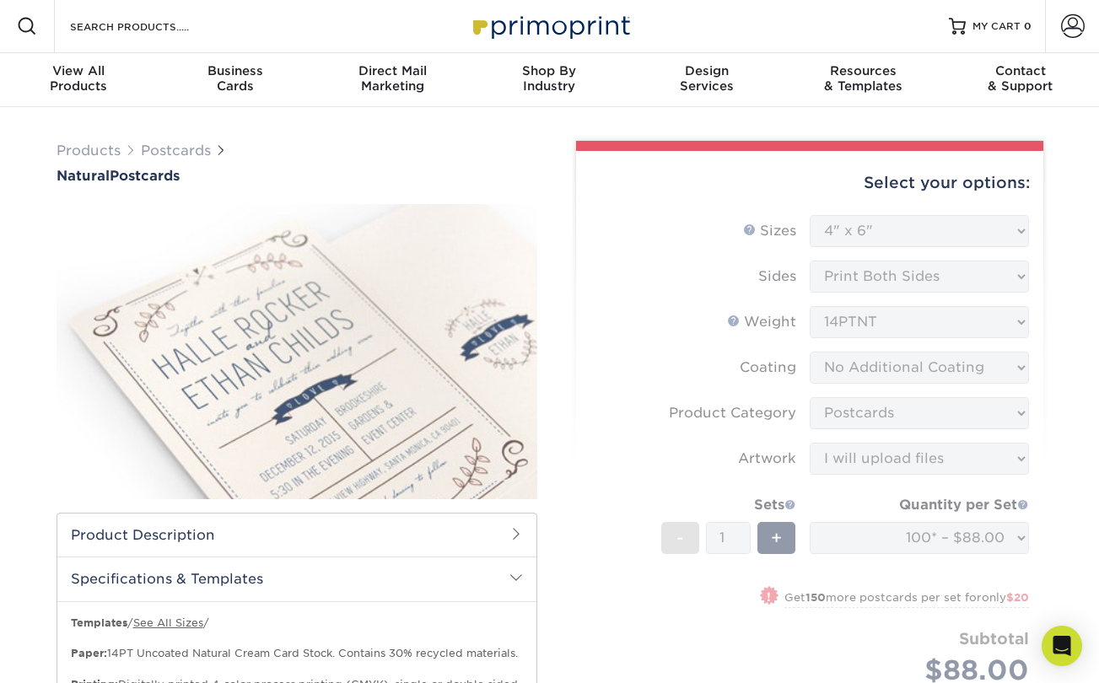
scroll to position [0, 0]
click at [519, 536] on span at bounding box center [515, 534] width 13 height 13
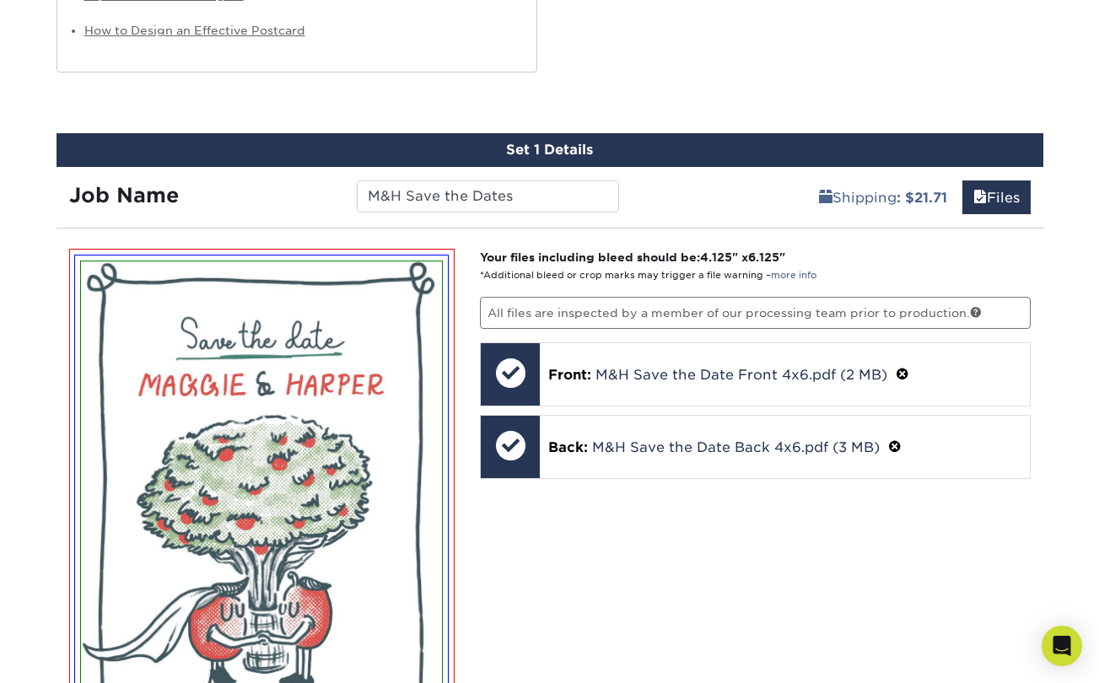
scroll to position [1383, 0]
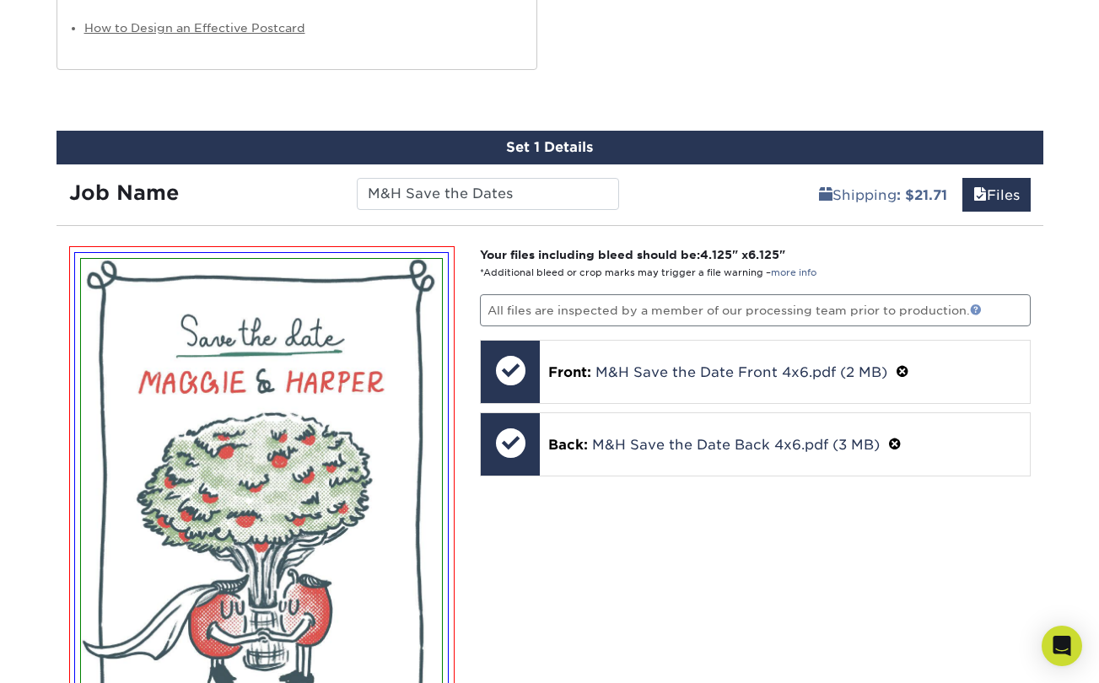
click at [976, 304] on link at bounding box center [976, 310] width 12 height 12
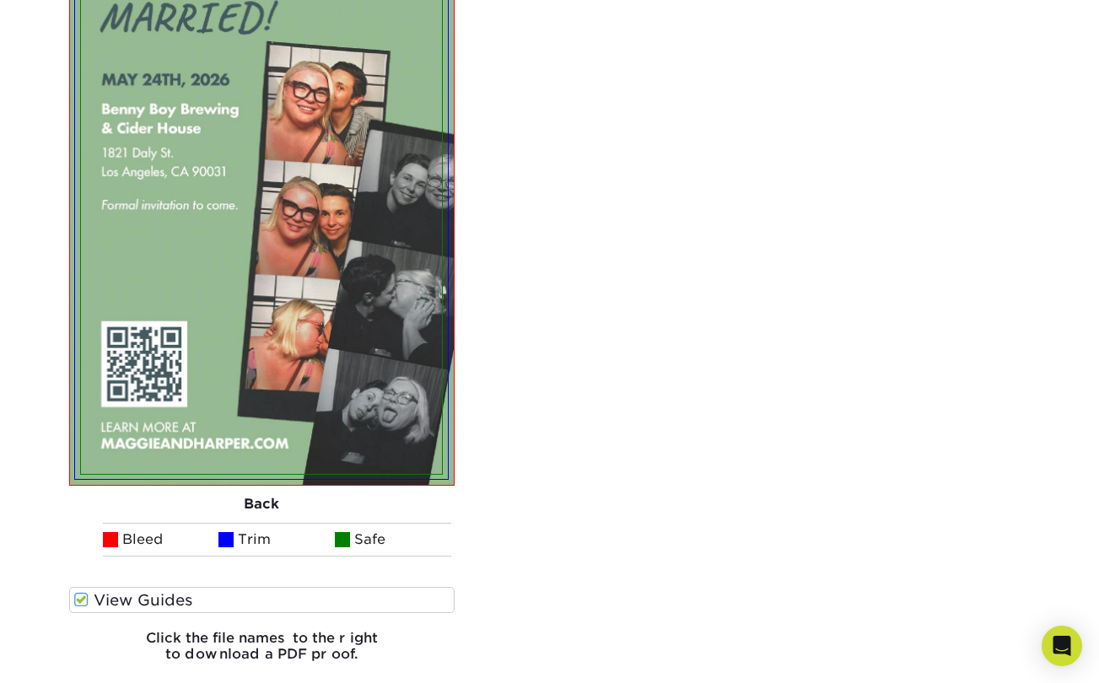
scroll to position [2328, 0]
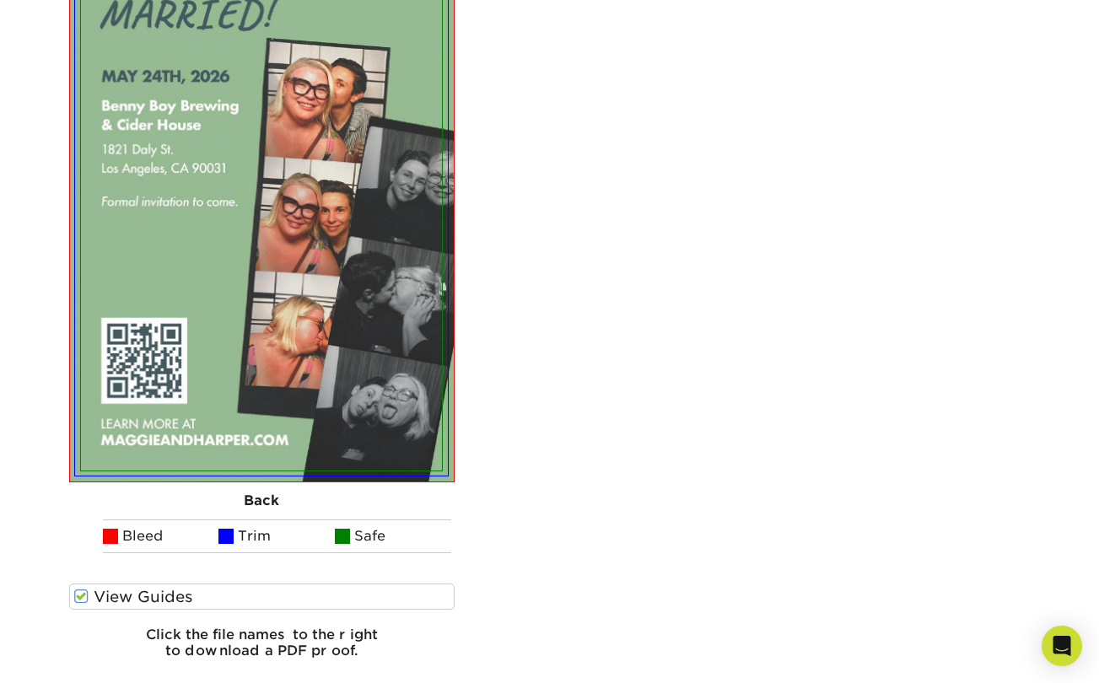
click at [81, 589] on span at bounding box center [81, 597] width 14 height 16
click at [0, 0] on input "View Guides" at bounding box center [0, 0] width 0 height 0
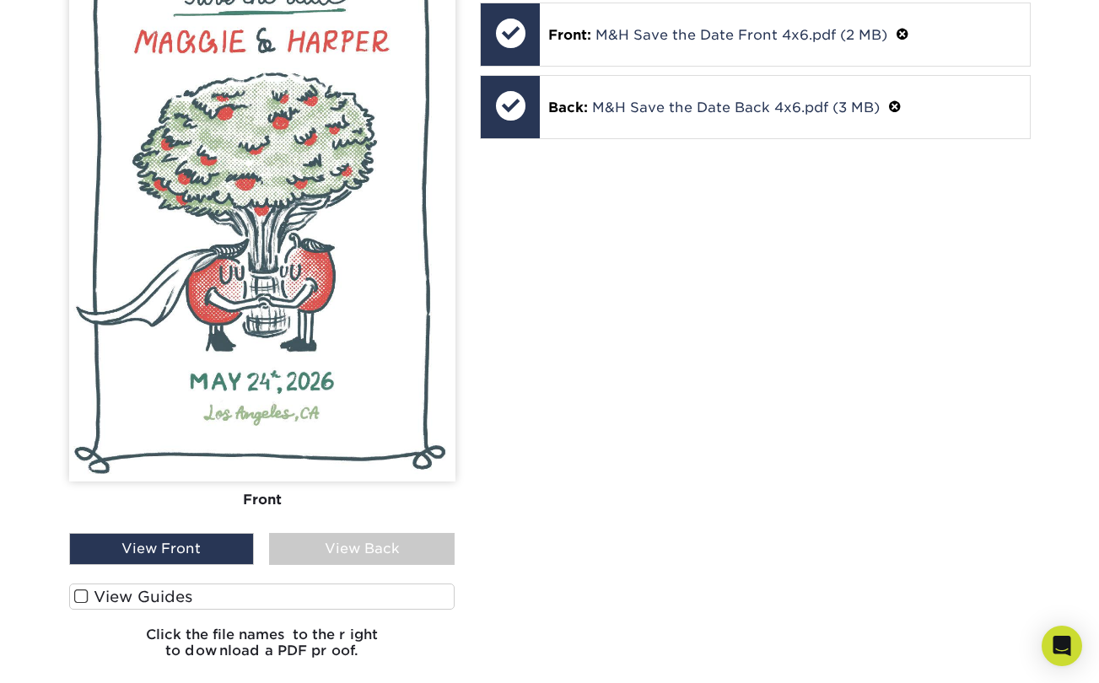
click at [663, 577] on div "Your files including bleed should be: 4.125 " x 6.125 " *Additional bleed or cr…" at bounding box center [755, 291] width 576 height 764
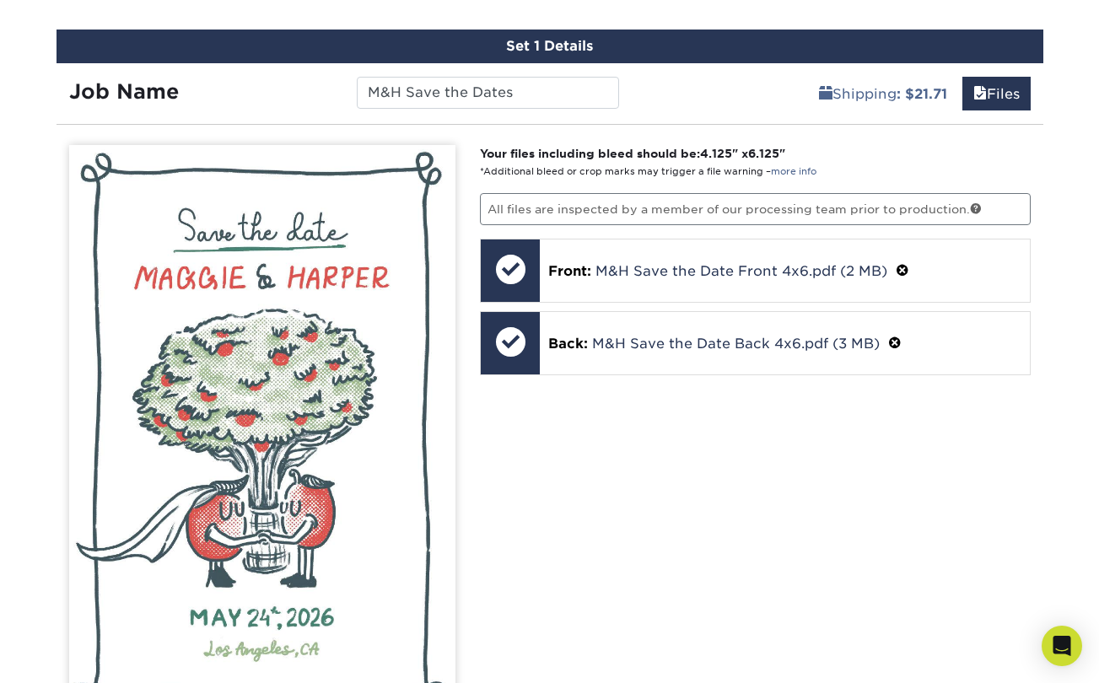
scroll to position [1518, 0]
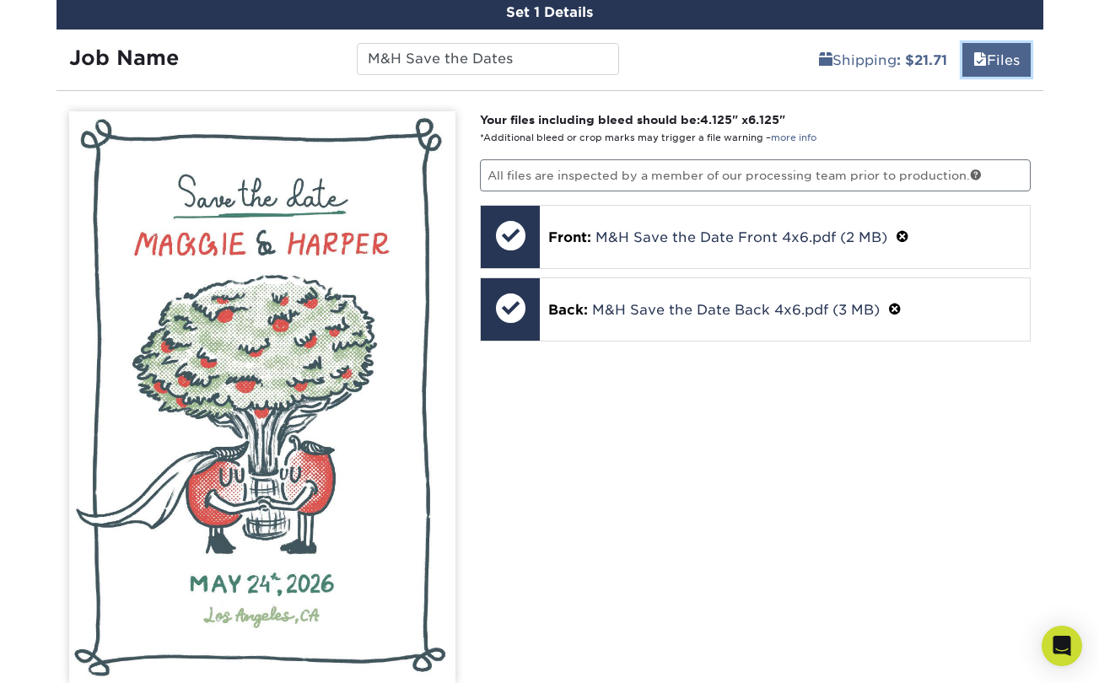
click at [1004, 49] on link "Files" at bounding box center [996, 60] width 68 height 34
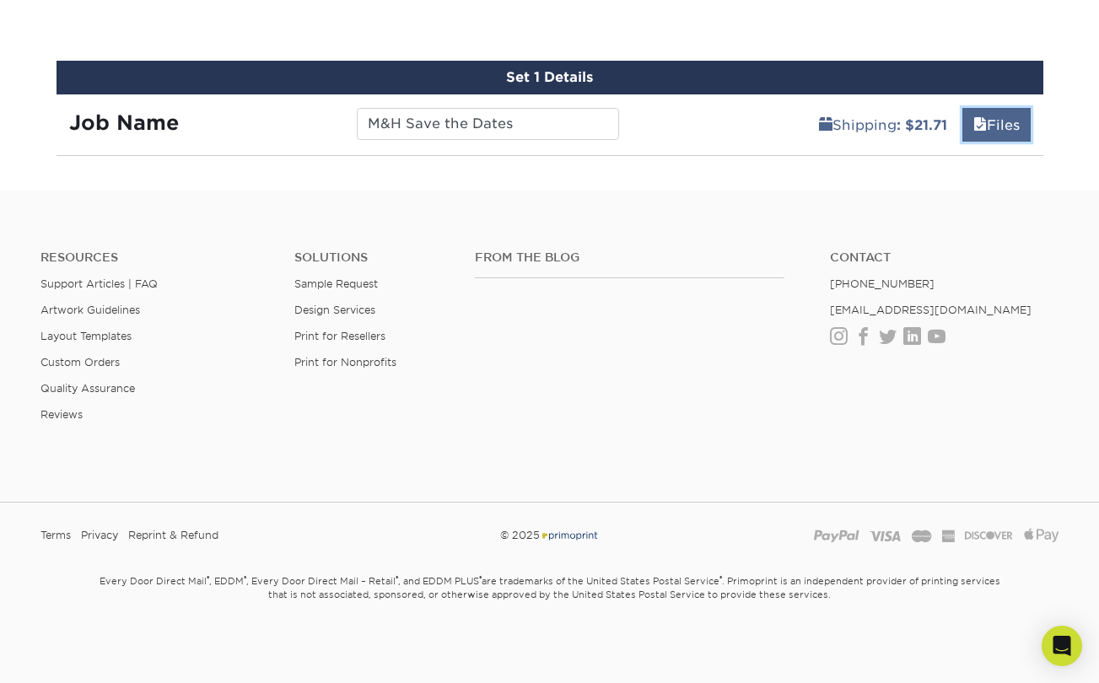
scroll to position [1422, 0]
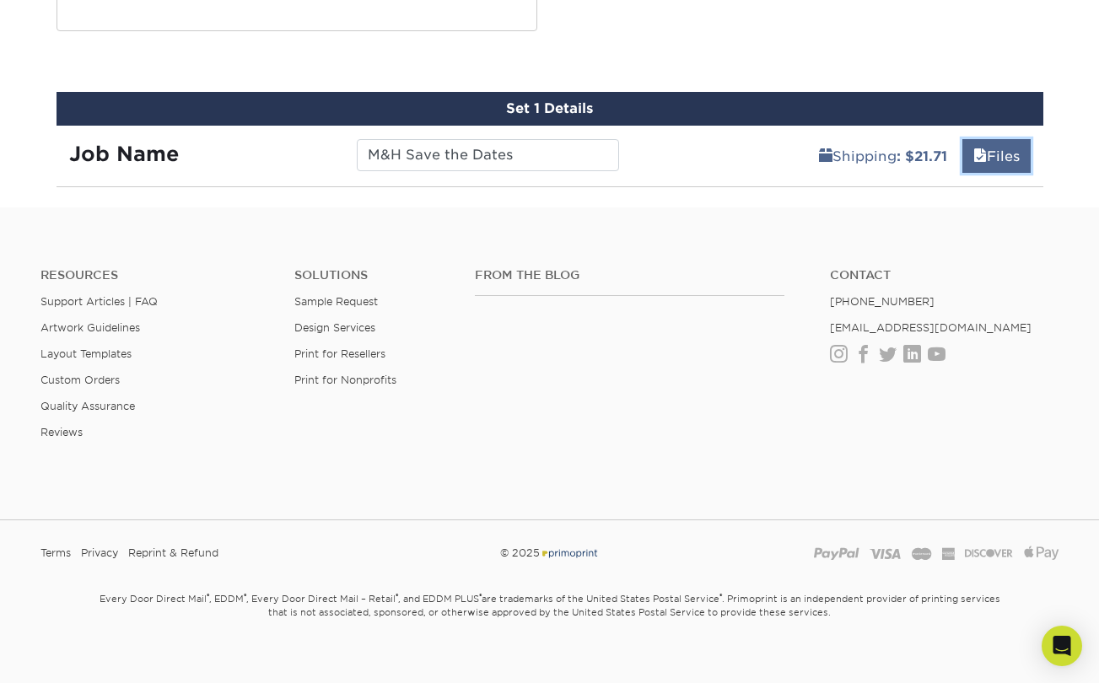
click at [977, 139] on link "Files" at bounding box center [996, 156] width 68 height 34
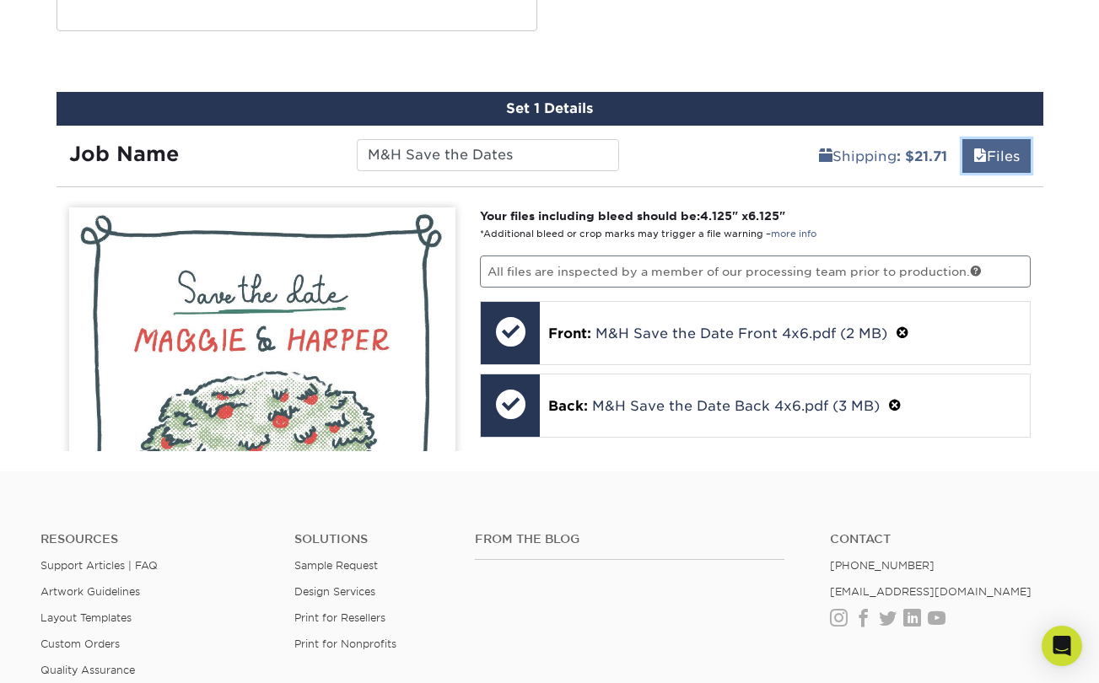
scroll to position [1518, 0]
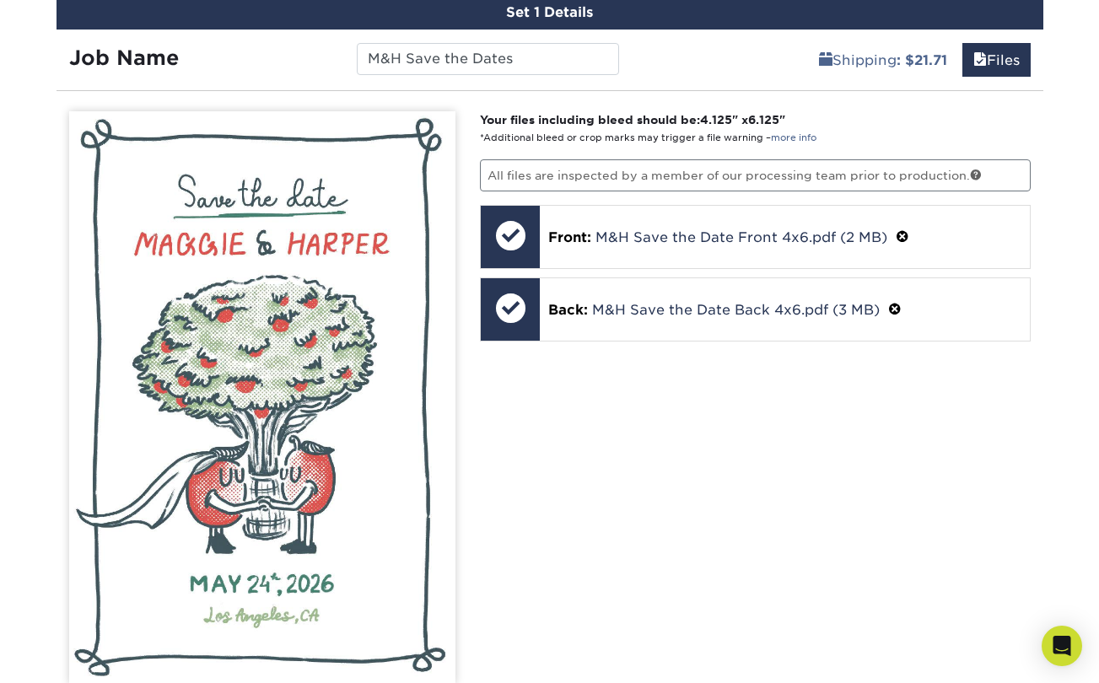
click at [734, 453] on div "Your files including bleed should be: 4.125 " x 6.125 " *Additional bleed or cr…" at bounding box center [755, 493] width 576 height 764
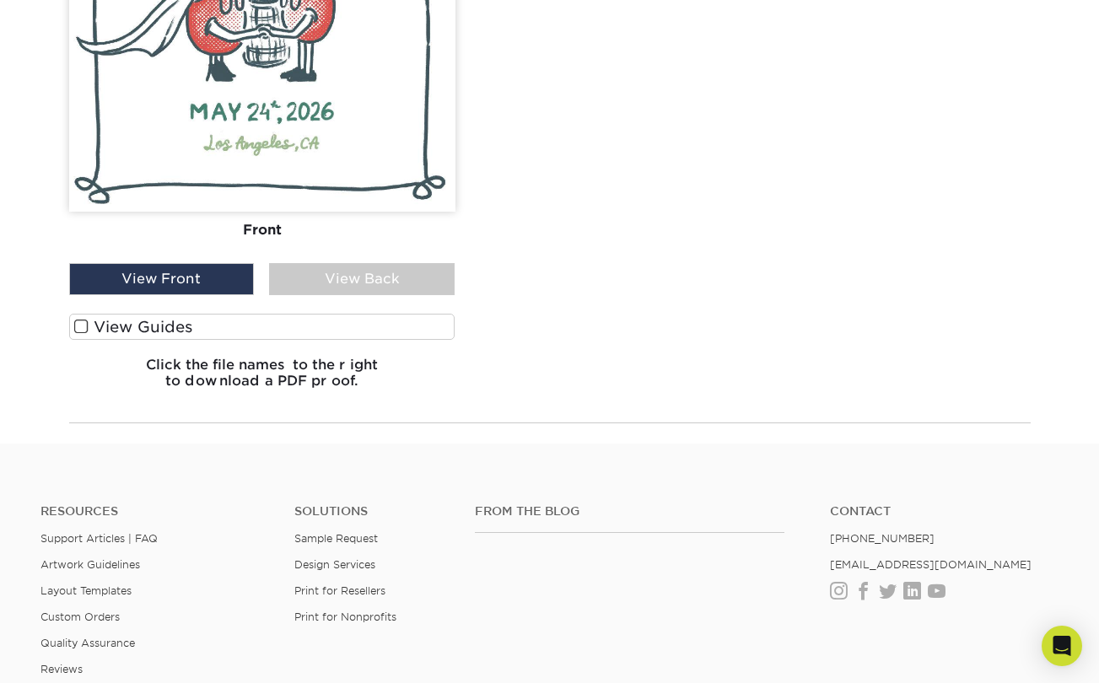
scroll to position [2024, 0]
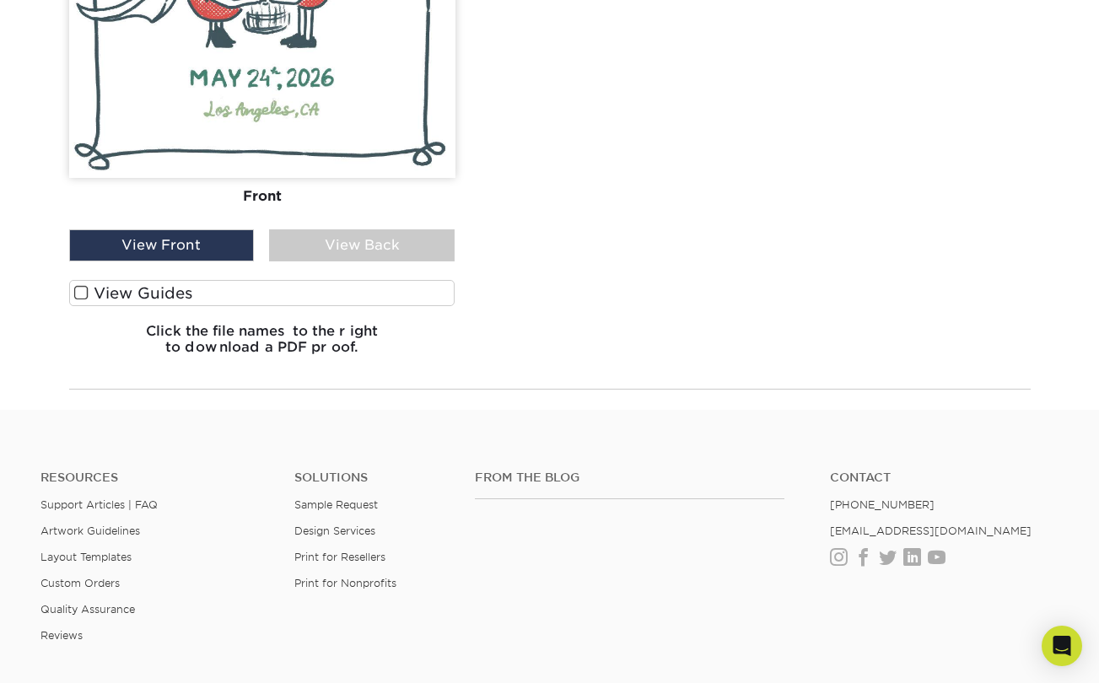
click at [82, 285] on span at bounding box center [81, 293] width 14 height 16
click at [0, 0] on input "View Guides" at bounding box center [0, 0] width 0 height 0
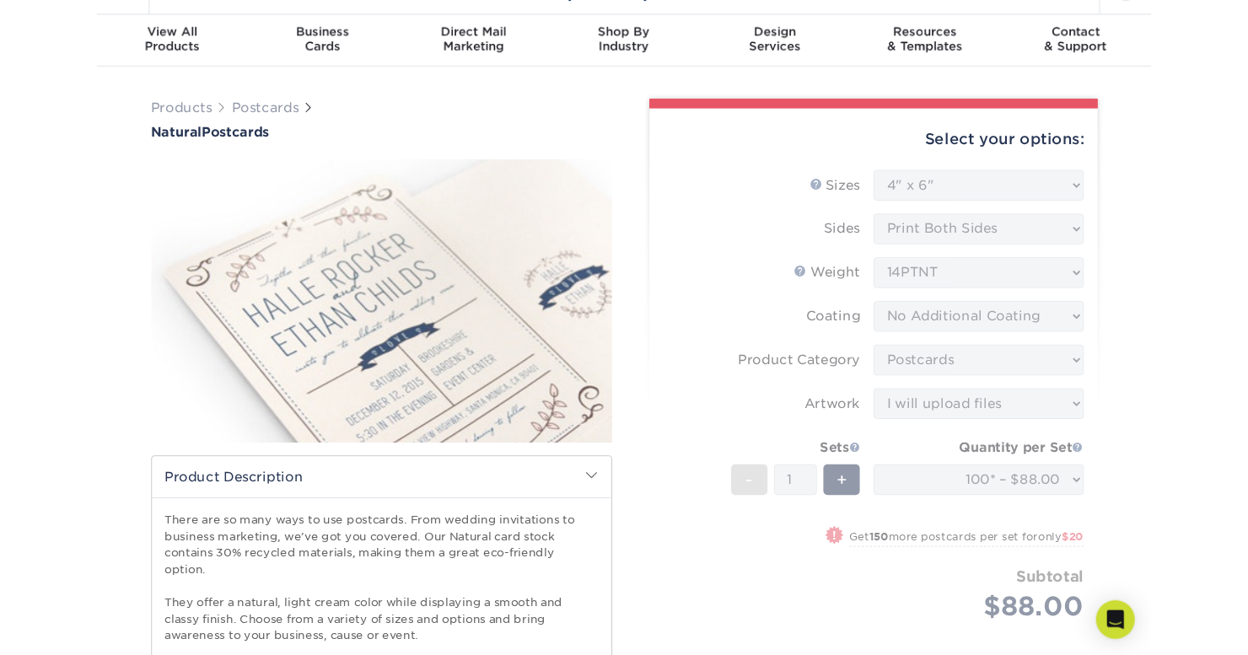
scroll to position [34, 0]
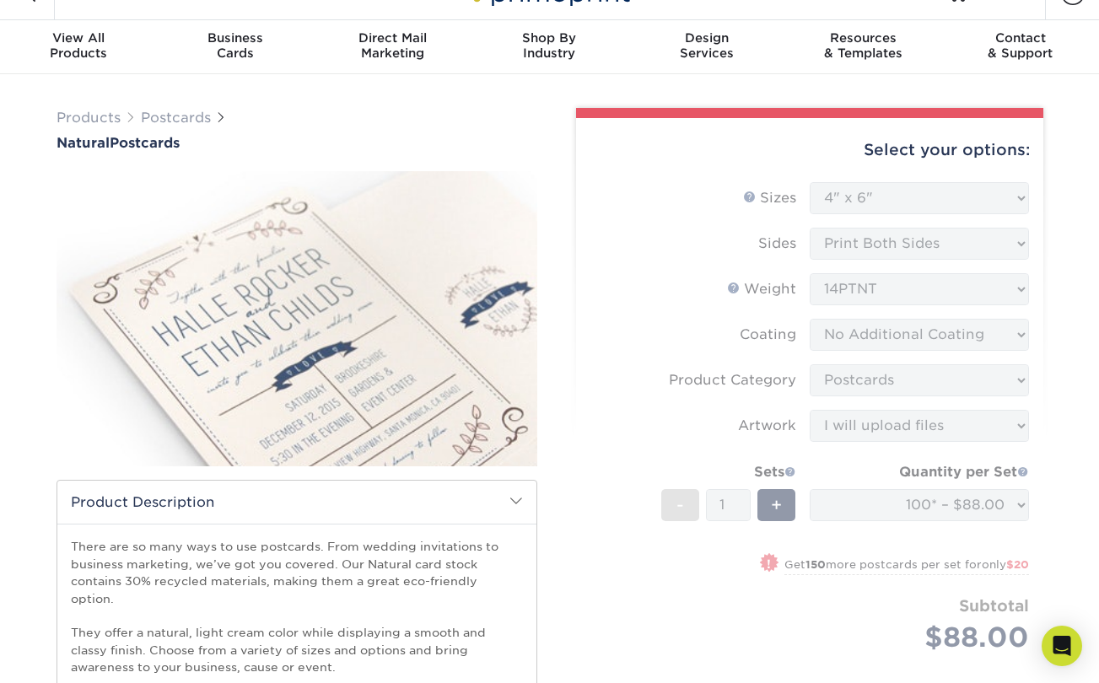
click at [642, 116] on div at bounding box center [809, 113] width 467 height 10
click at [402, 322] on img at bounding box center [297, 319] width 481 height 332
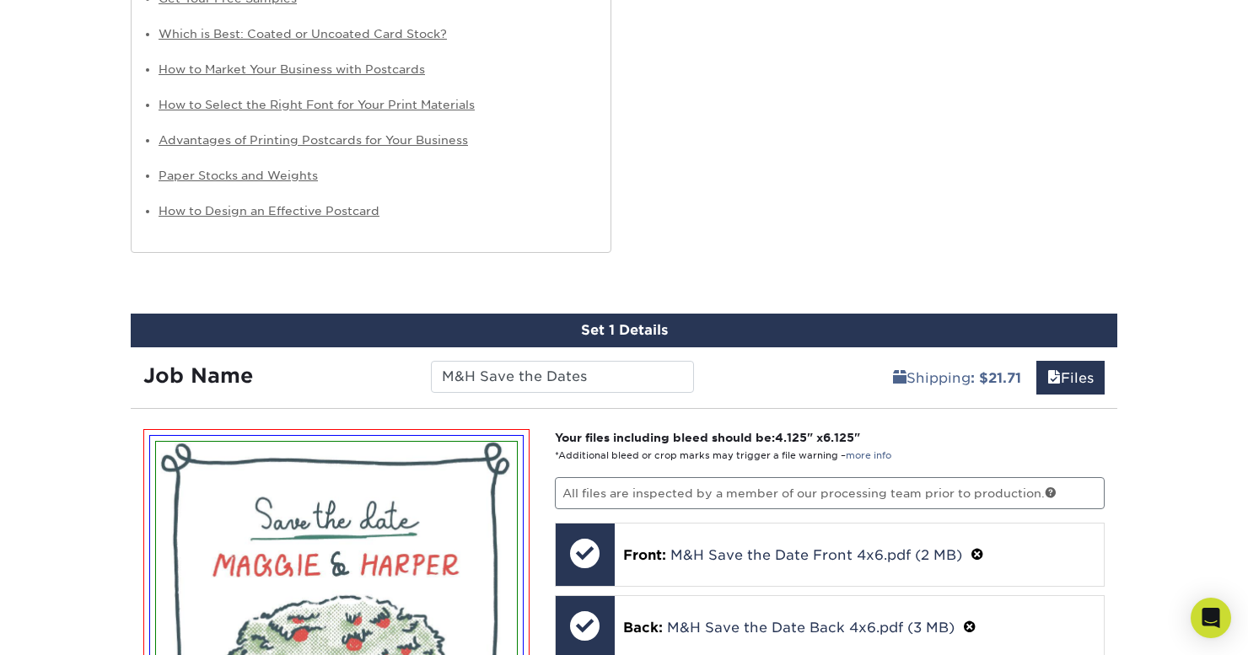
scroll to position [1203, 0]
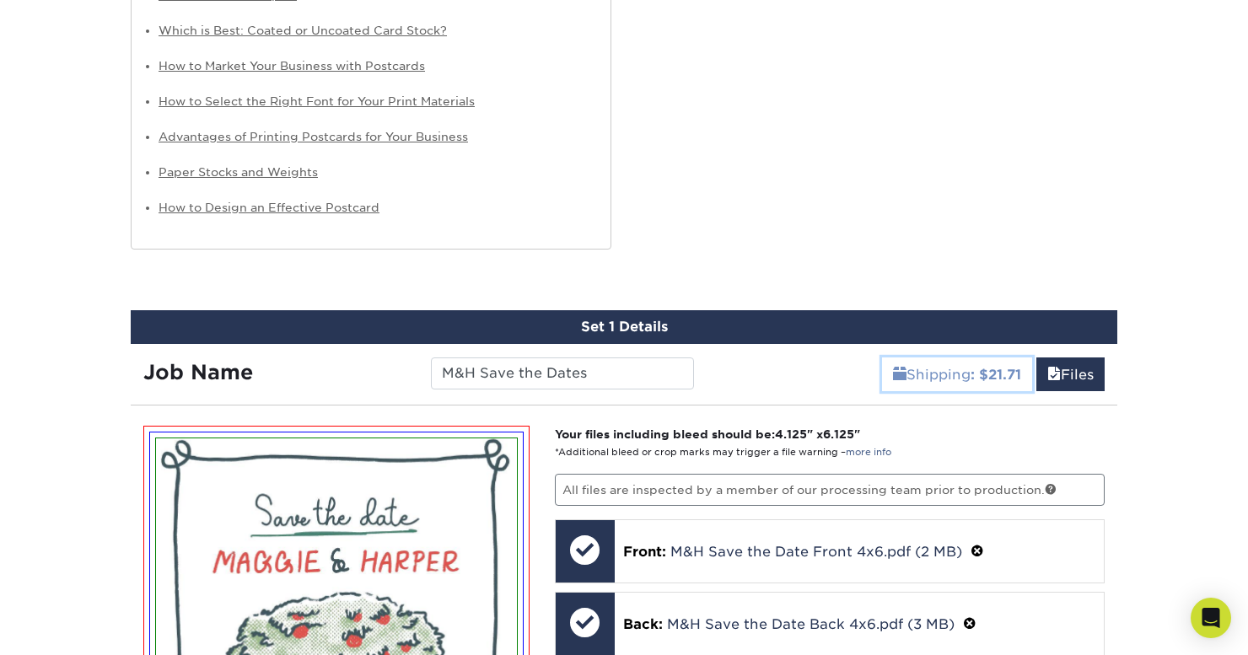
click at [982, 367] on b ": $21.71" at bounding box center [996, 375] width 51 height 16
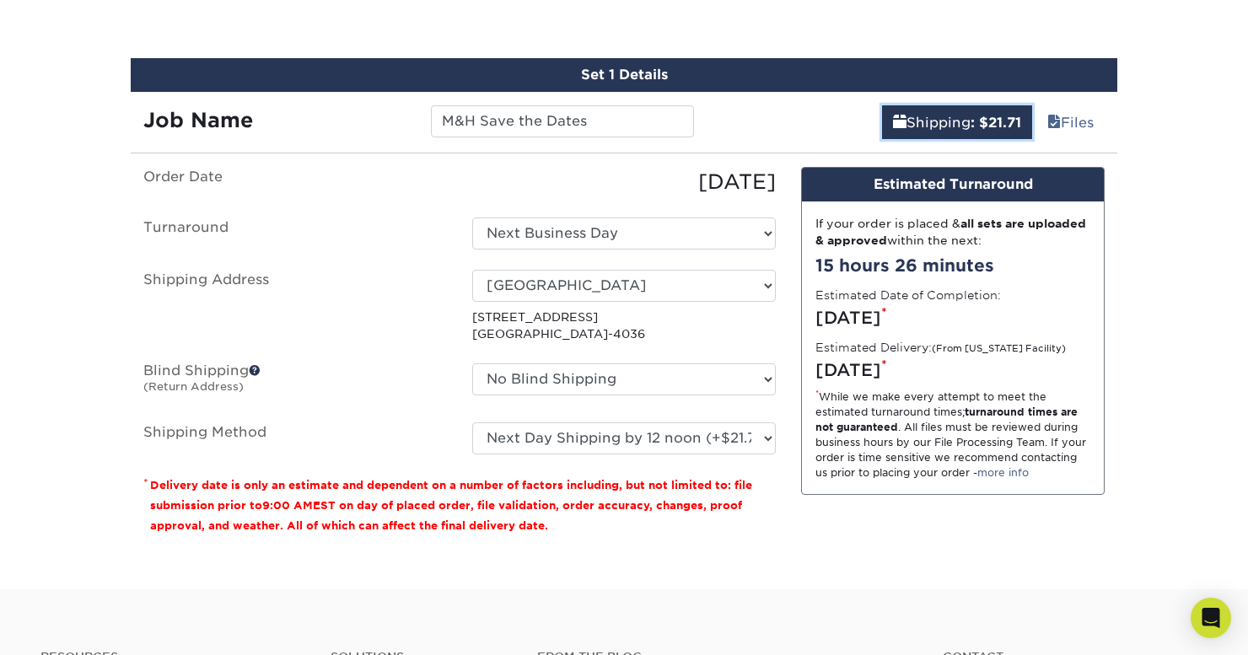
scroll to position [1406, 0]
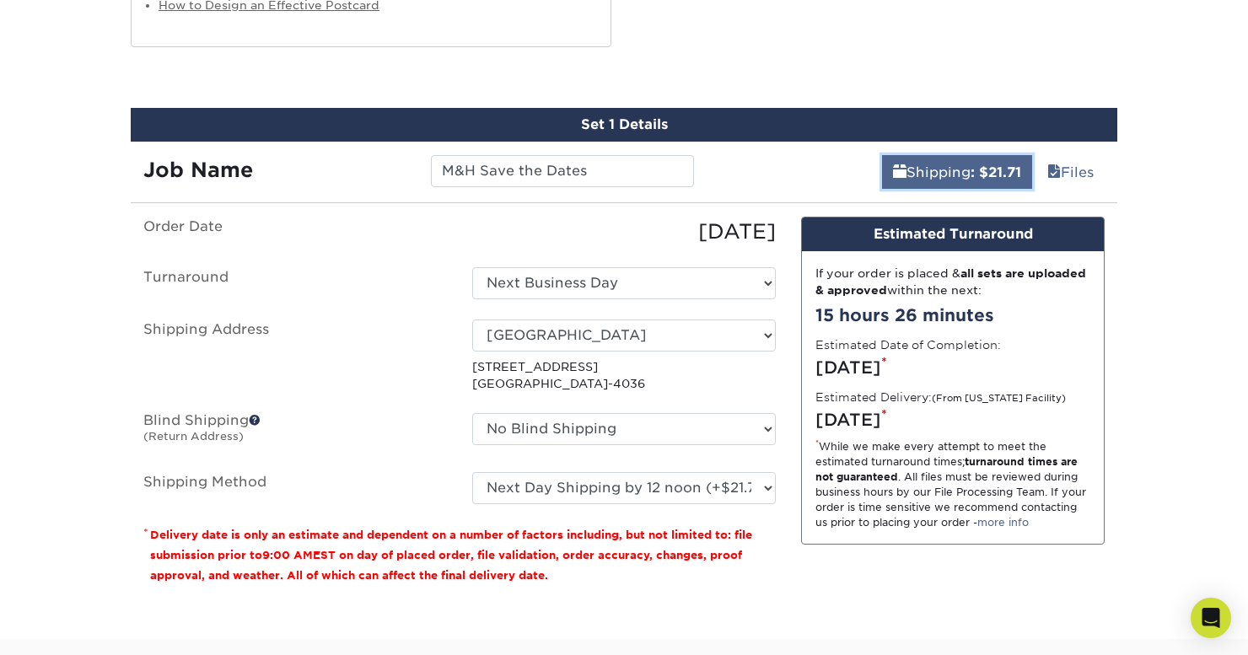
click at [976, 164] on b ": $21.71" at bounding box center [996, 172] width 51 height 16
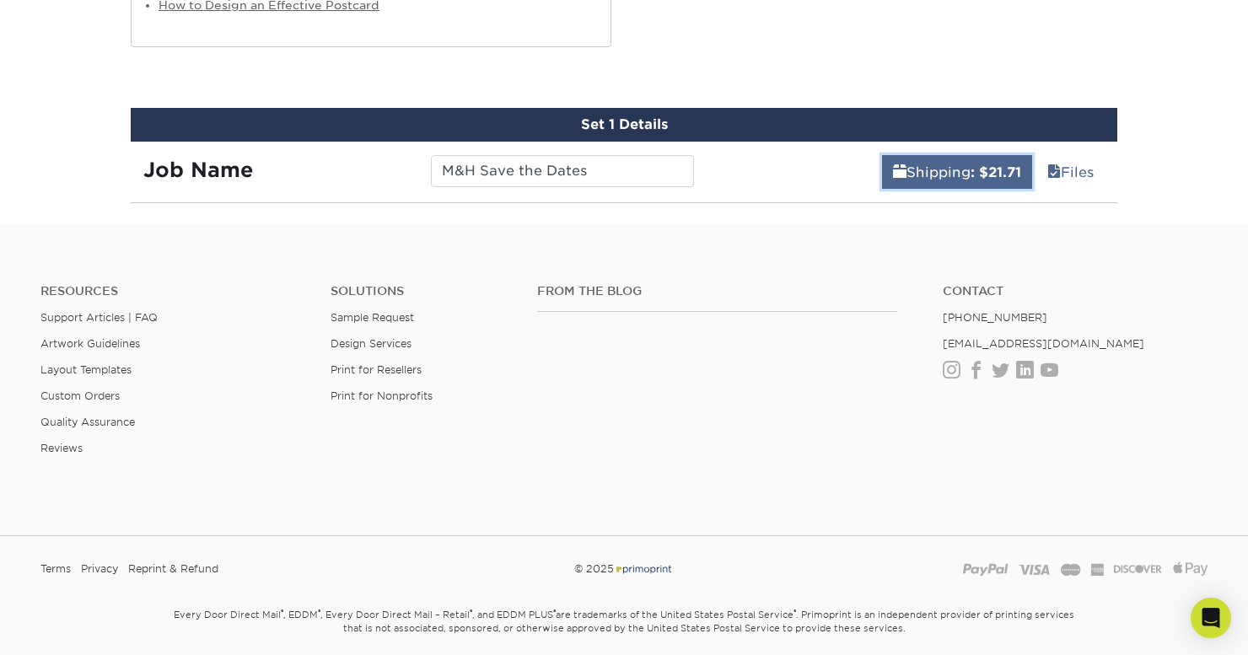
click at [976, 164] on b ": $21.71" at bounding box center [996, 172] width 51 height 16
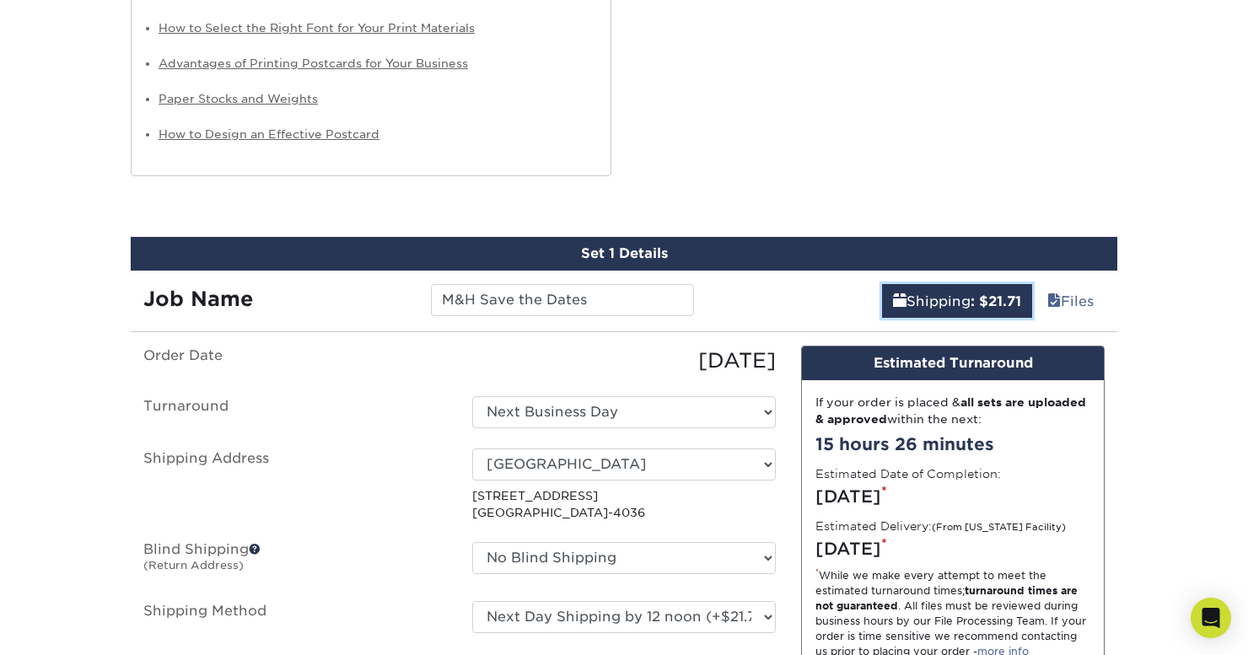
scroll to position [1272, 0]
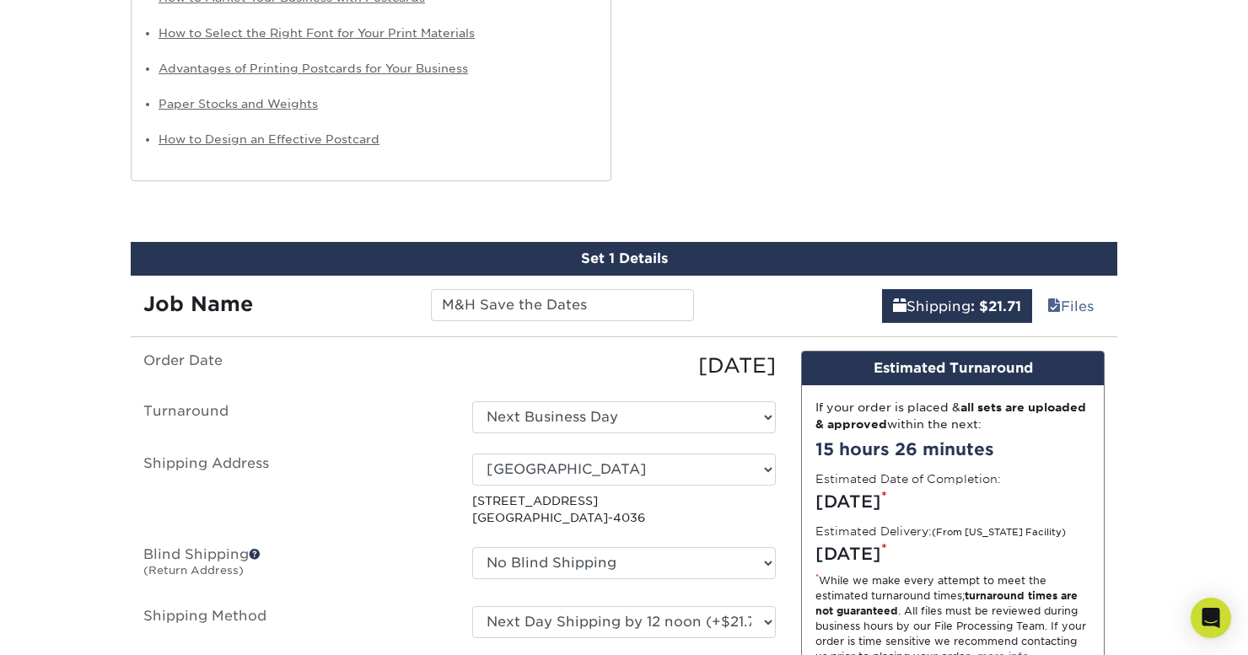
click at [605, 242] on div "Set 1 Details" at bounding box center [624, 259] width 987 height 34
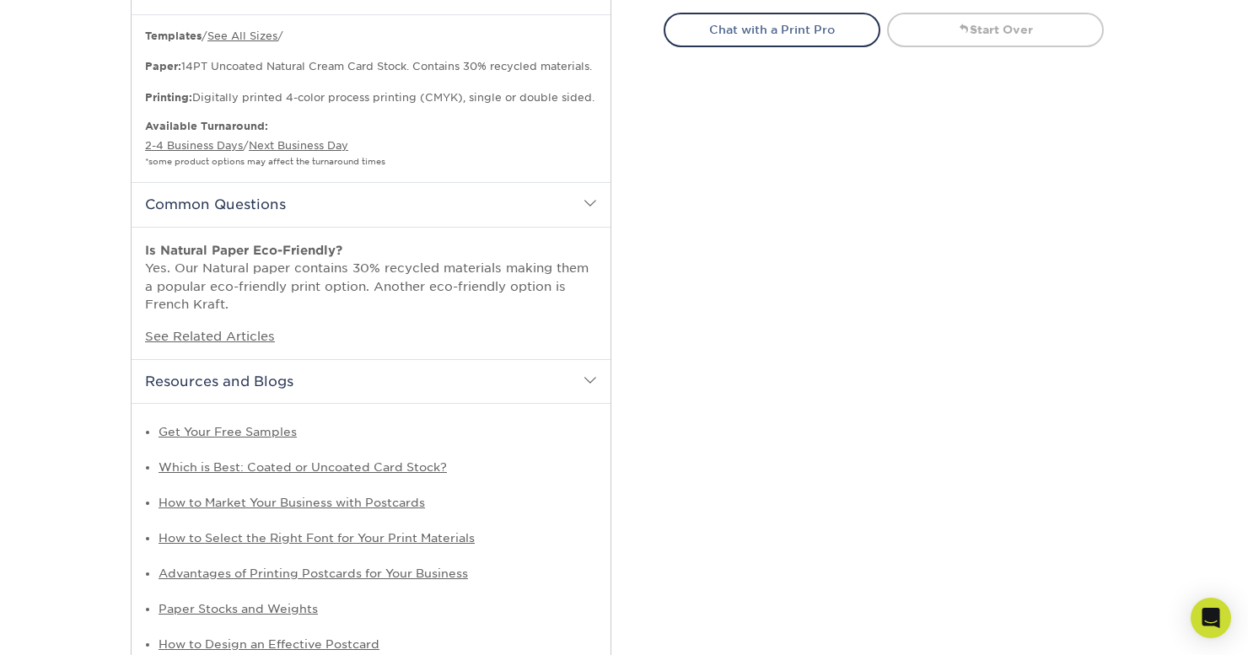
scroll to position [766, 0]
click at [591, 374] on span at bounding box center [590, 380] width 13 height 13
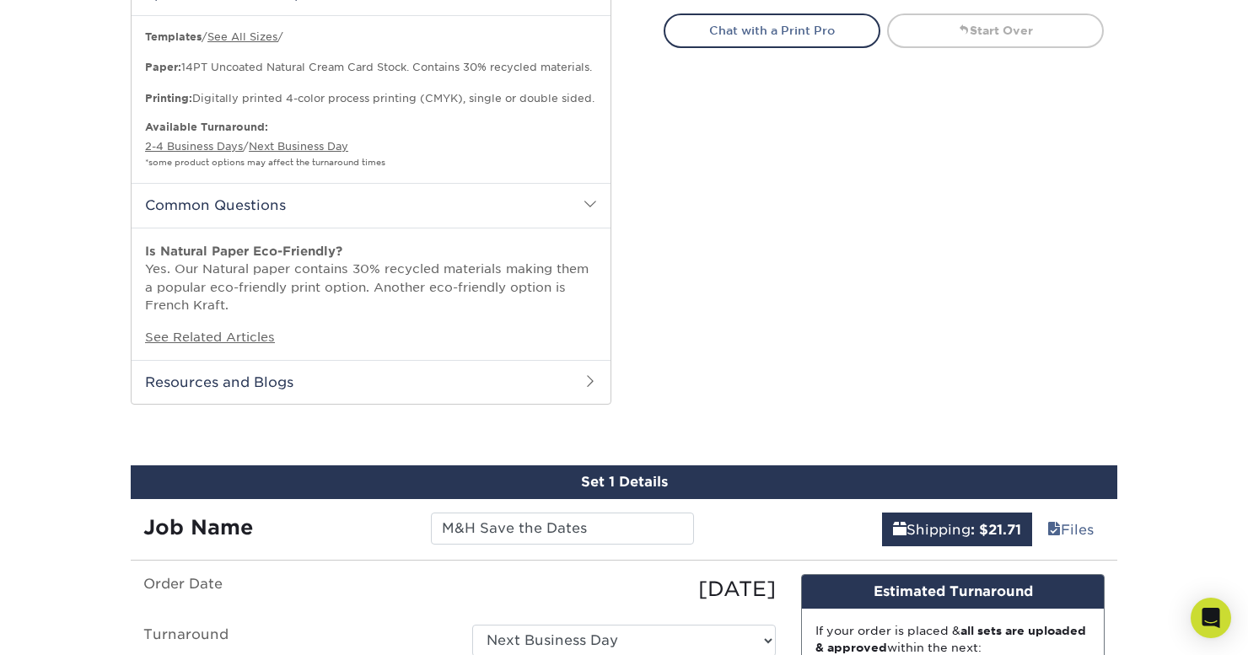
click at [588, 197] on span at bounding box center [590, 203] width 13 height 13
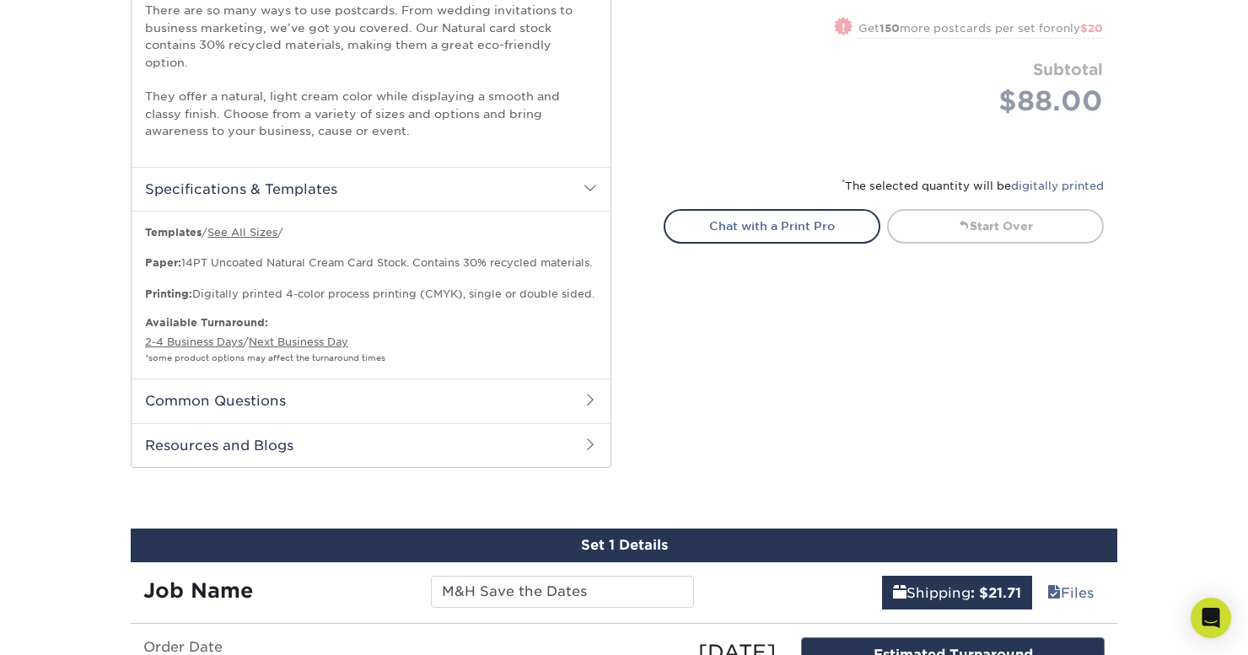
scroll to position [557, 0]
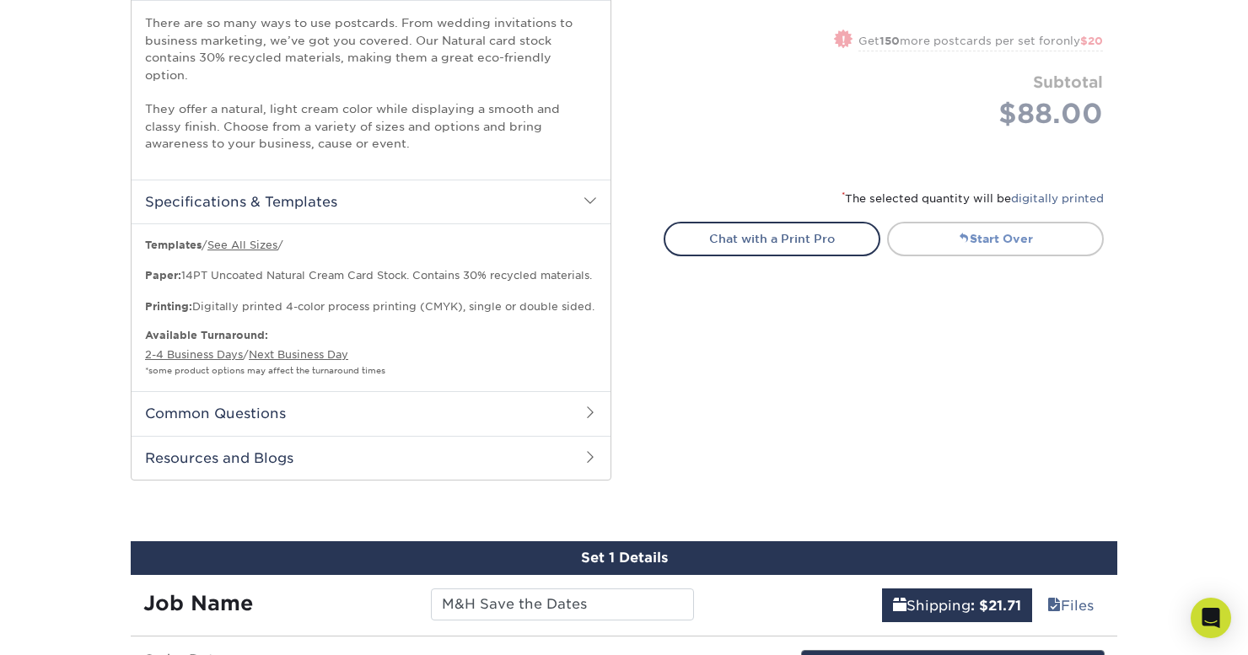
click at [976, 237] on link "Start Over" at bounding box center [995, 239] width 217 height 34
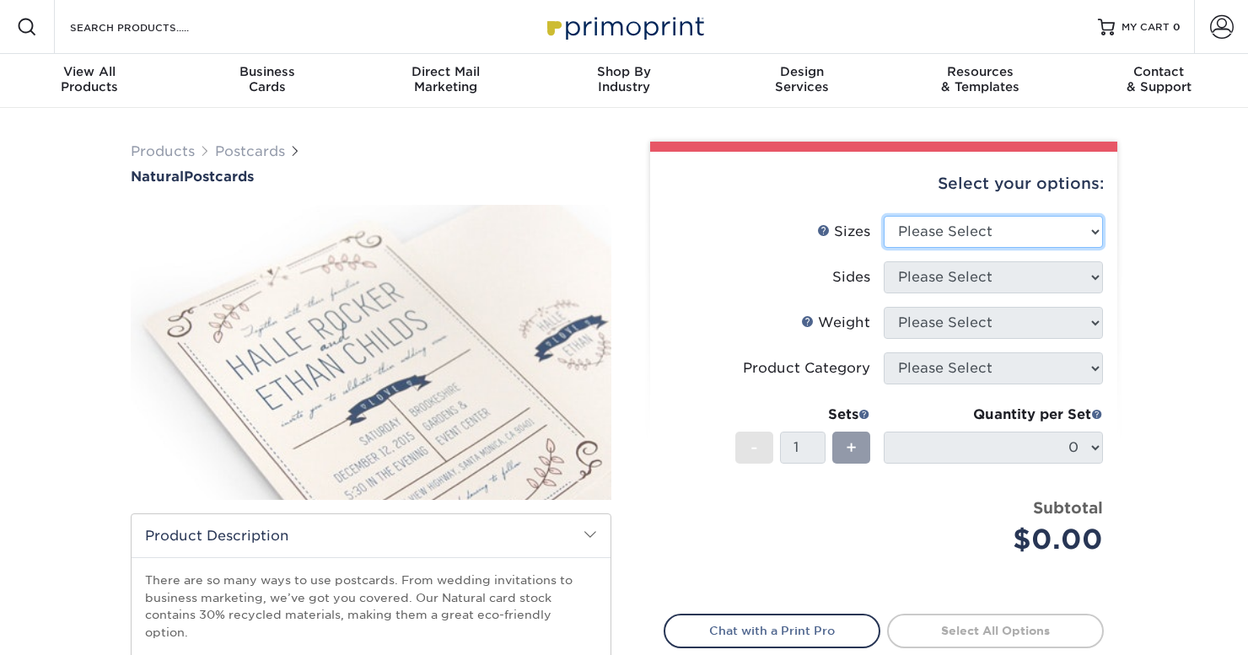
click at [988, 234] on select "Please Select 2" x 4" 2" x 6" 3.5" x 8.5" 4" x 6" 4" x 8.5" 4" x 9" 4.25" x 11"…" at bounding box center [993, 232] width 219 height 32
select select "4.00x6.00"
click at [884, 216] on select "Please Select 2" x 4" 2" x 6" 3.5" x 8.5" 4" x 6" 4" x 8.5" 4" x 9" 4.25" x 11"…" at bounding box center [993, 232] width 219 height 32
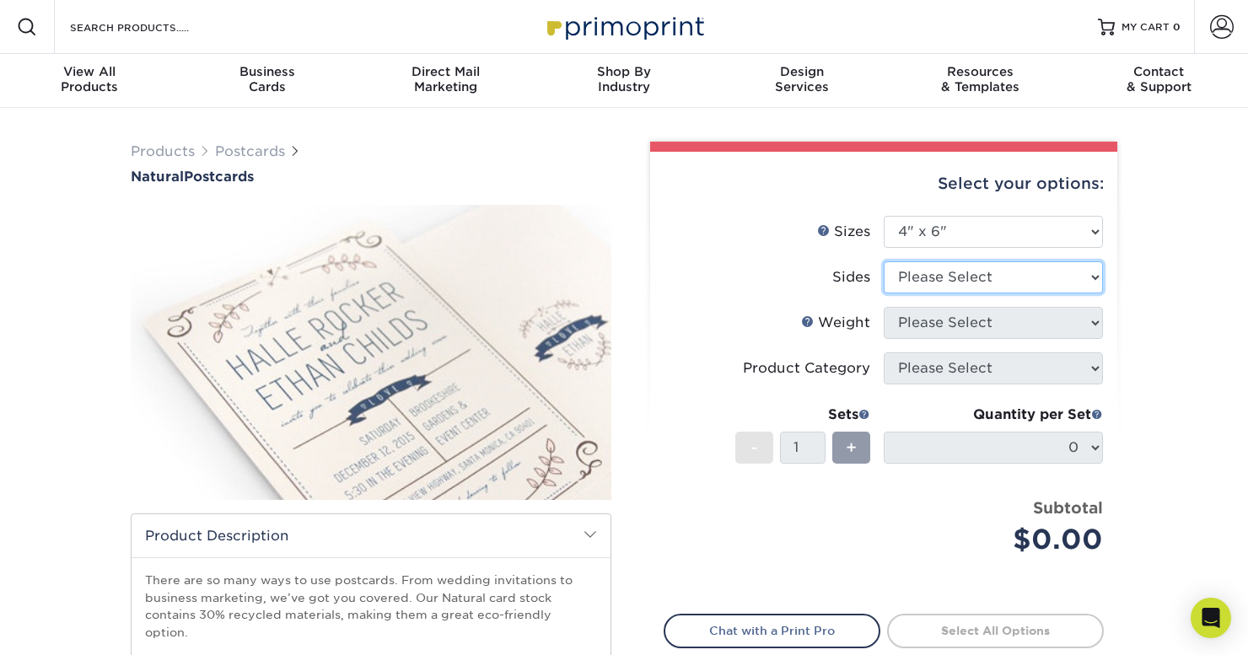
click at [1040, 282] on select "Please Select Print Both Sides Print Front Only" at bounding box center [993, 277] width 219 height 32
select select "13abbda7-1d64-4f25-8bb2-c179b224825d"
click at [884, 261] on select "Please Select Print Both Sides Print Front Only" at bounding box center [993, 277] width 219 height 32
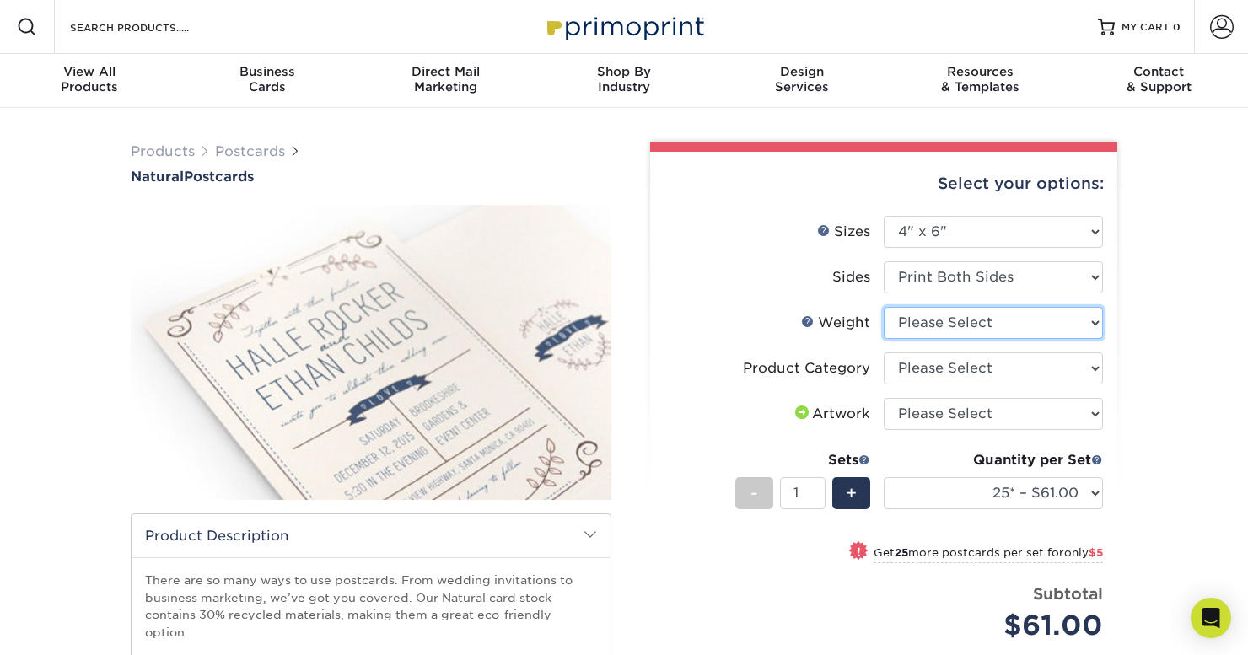
click at [1040, 338] on select "Please Select 14PTNT" at bounding box center [993, 323] width 219 height 32
select select "14PTNT"
click at [884, 307] on select "Please Select 14PTNT" at bounding box center [993, 323] width 219 height 32
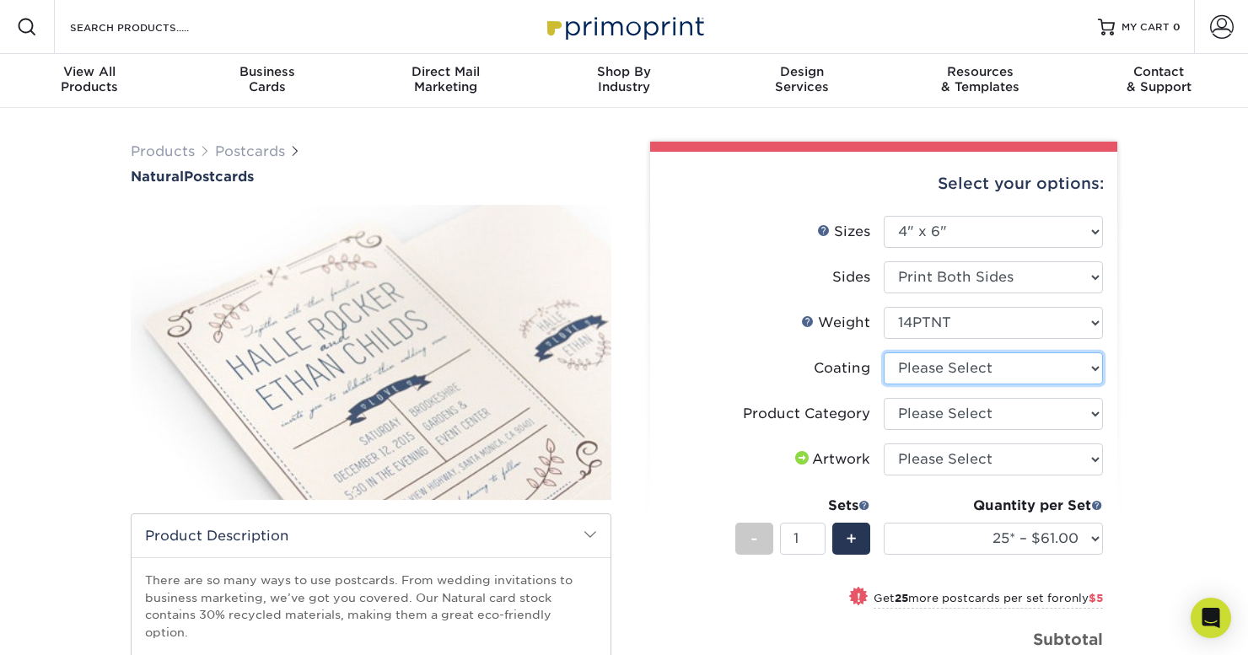
click at [994, 374] on select at bounding box center [993, 369] width 219 height 32
select select "3e7618de-abca-4bda-9f97-8b9129e913d8"
click at [884, 353] on select at bounding box center [993, 369] width 219 height 32
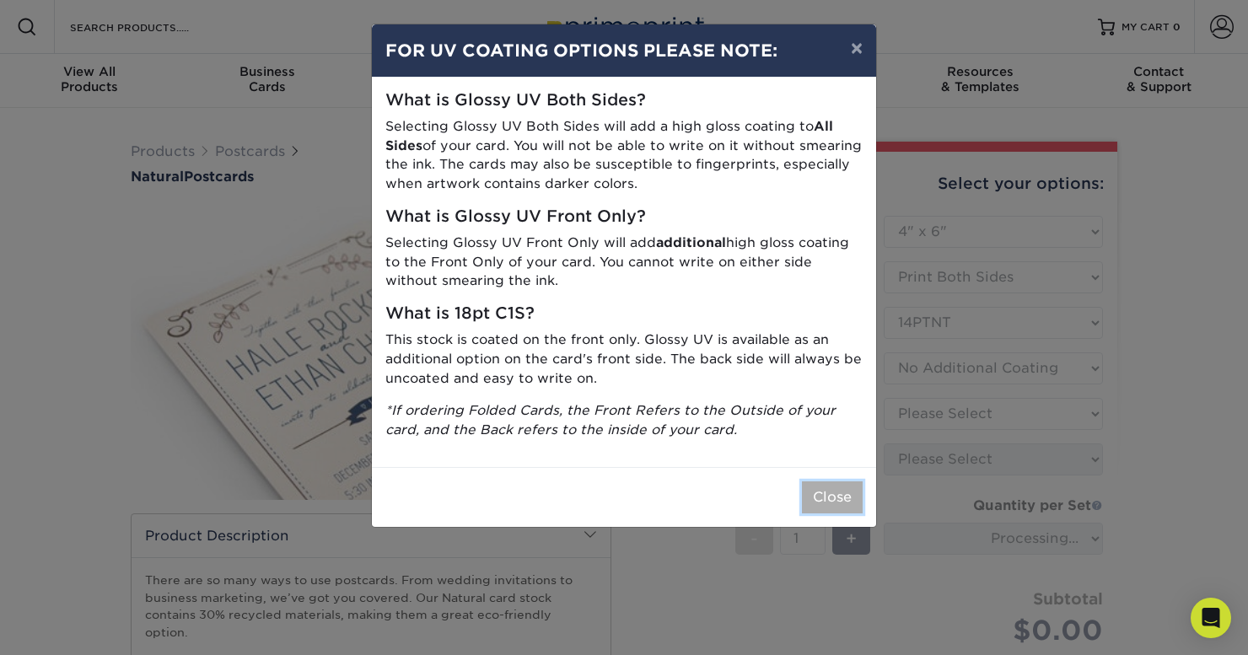
click at [845, 494] on button "Close" at bounding box center [832, 498] width 61 height 32
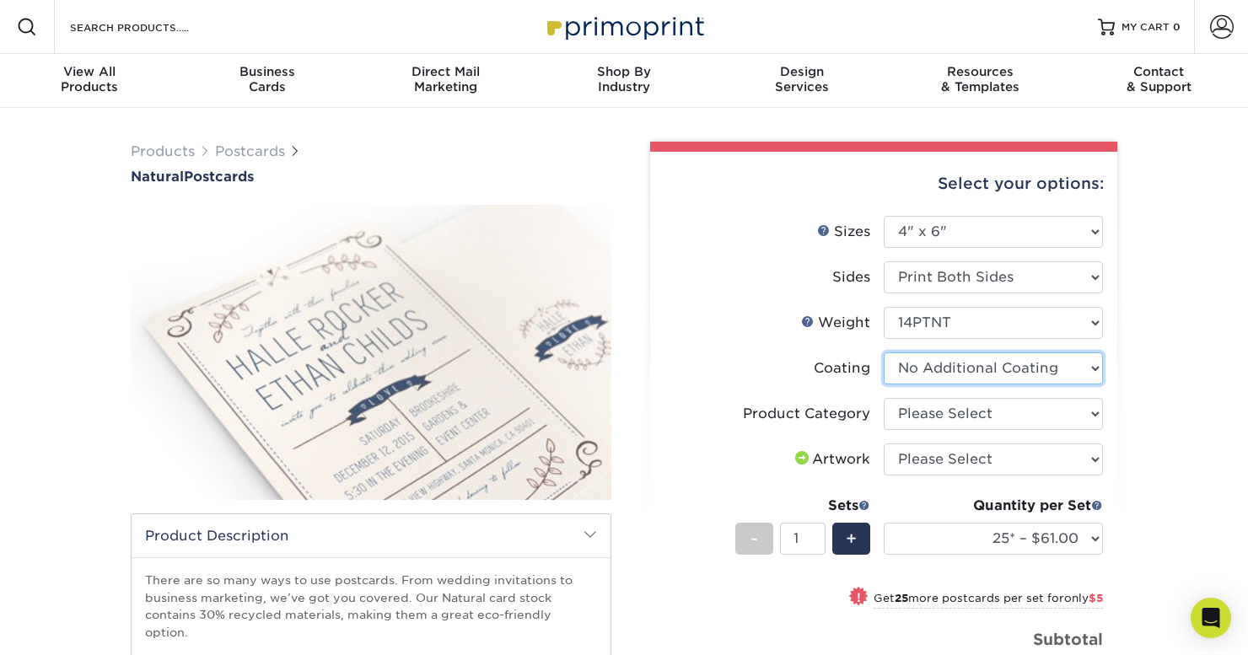
click at [1046, 372] on select at bounding box center [993, 369] width 219 height 32
click at [884, 353] on select at bounding box center [993, 369] width 219 height 32
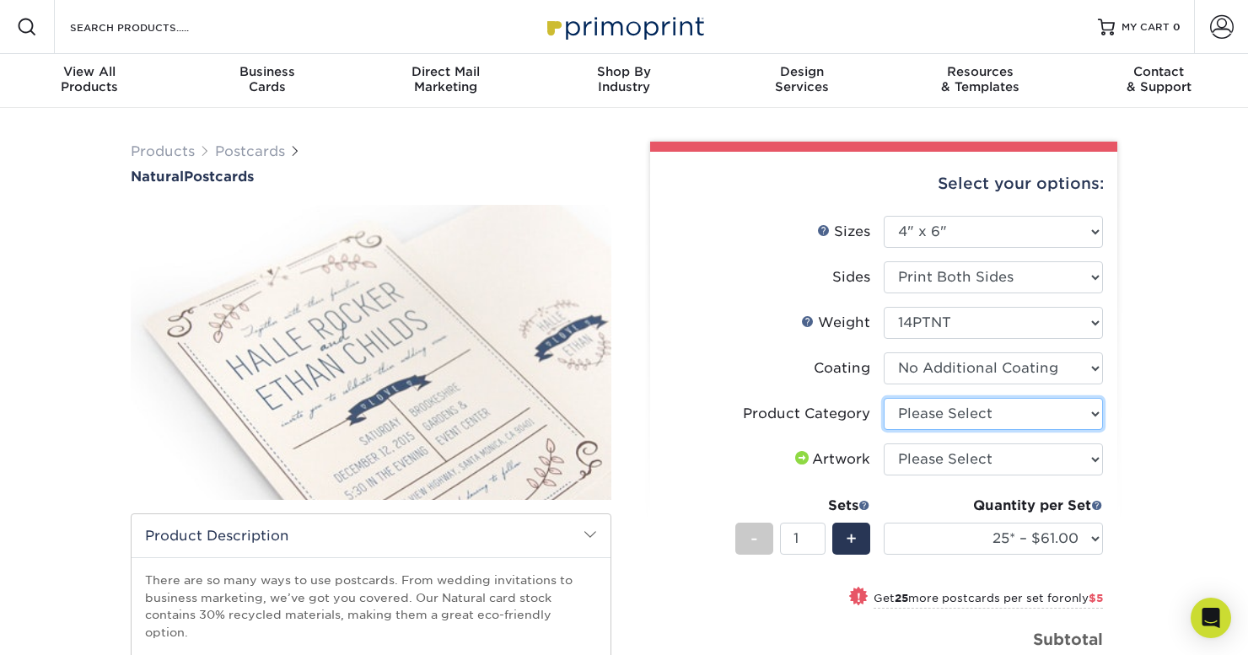
click at [1042, 412] on select "Please Select Postcards" at bounding box center [993, 414] width 219 height 32
select select "9b7272e0-d6c8-4c3c-8e97-d3a1bcdab858"
click at [884, 398] on select "Please Select Postcards" at bounding box center [993, 414] width 219 height 32
click at [1050, 452] on select "Please Select I will upload files I need a design - $150" at bounding box center [993, 460] width 219 height 32
select select "upload"
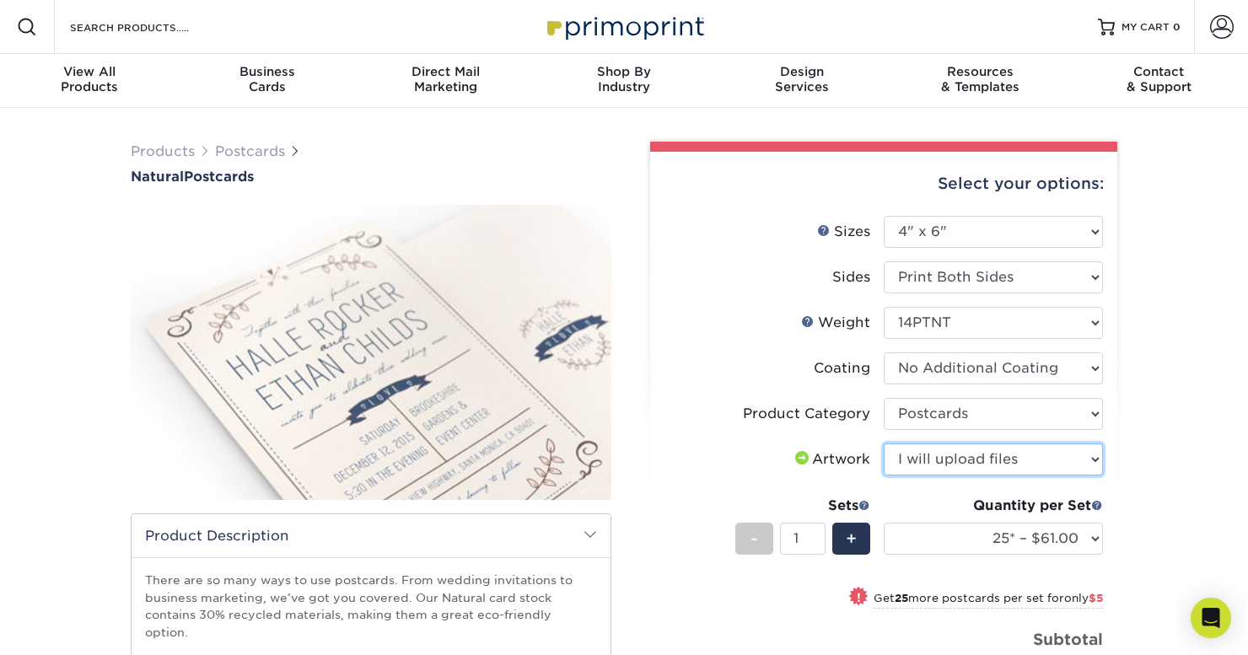
click at [884, 444] on select "Please Select I will upload files I need a design - $150" at bounding box center [993, 460] width 219 height 32
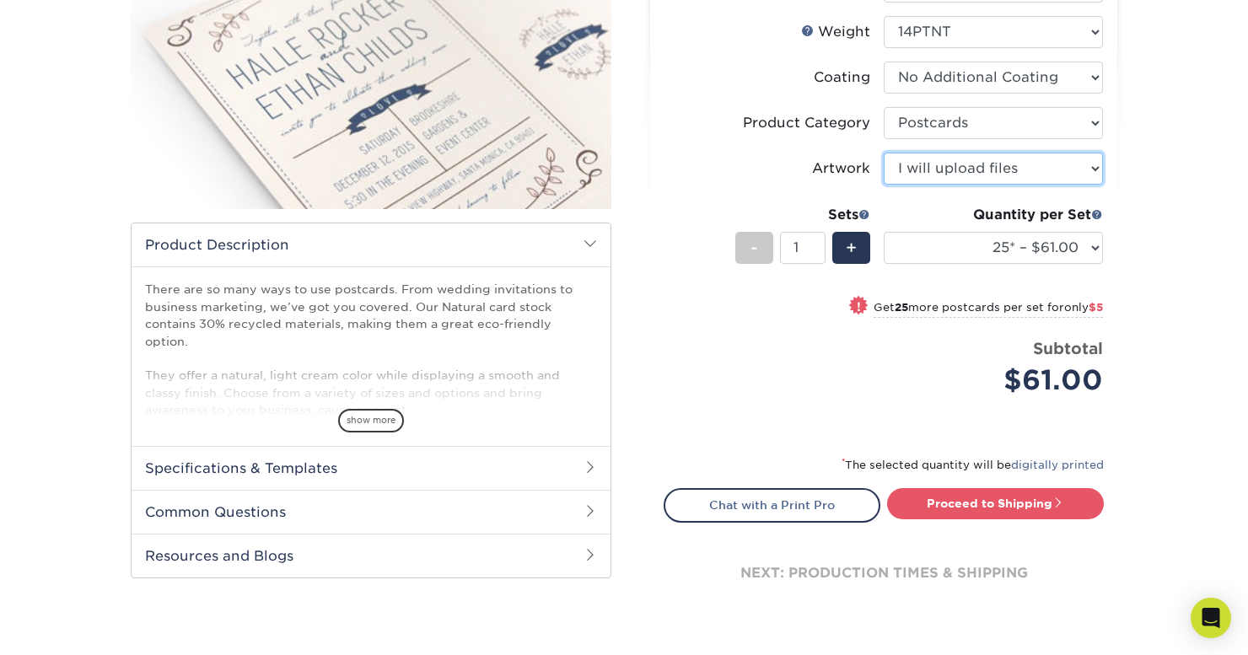
scroll to position [303, 0]
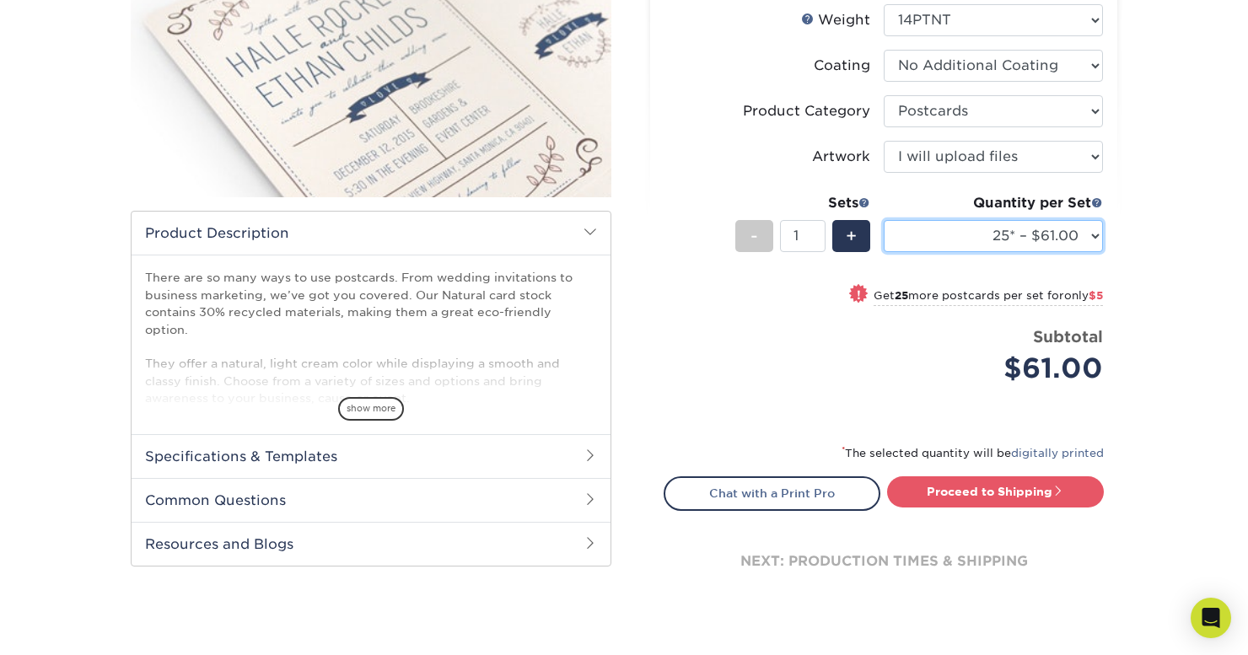
click at [1058, 226] on select "25* – $61.00 50* – $66.00 75* – $81.00 100* – $88.00 250* – $108.00 500* – $115…" at bounding box center [993, 236] width 219 height 32
select select "100* – $88.00"
click at [884, 220] on select "25* – $61.00 50* – $66.00 75* – $81.00 100* – $88.00 250* – $108.00 500* – $115…" at bounding box center [993, 236] width 219 height 32
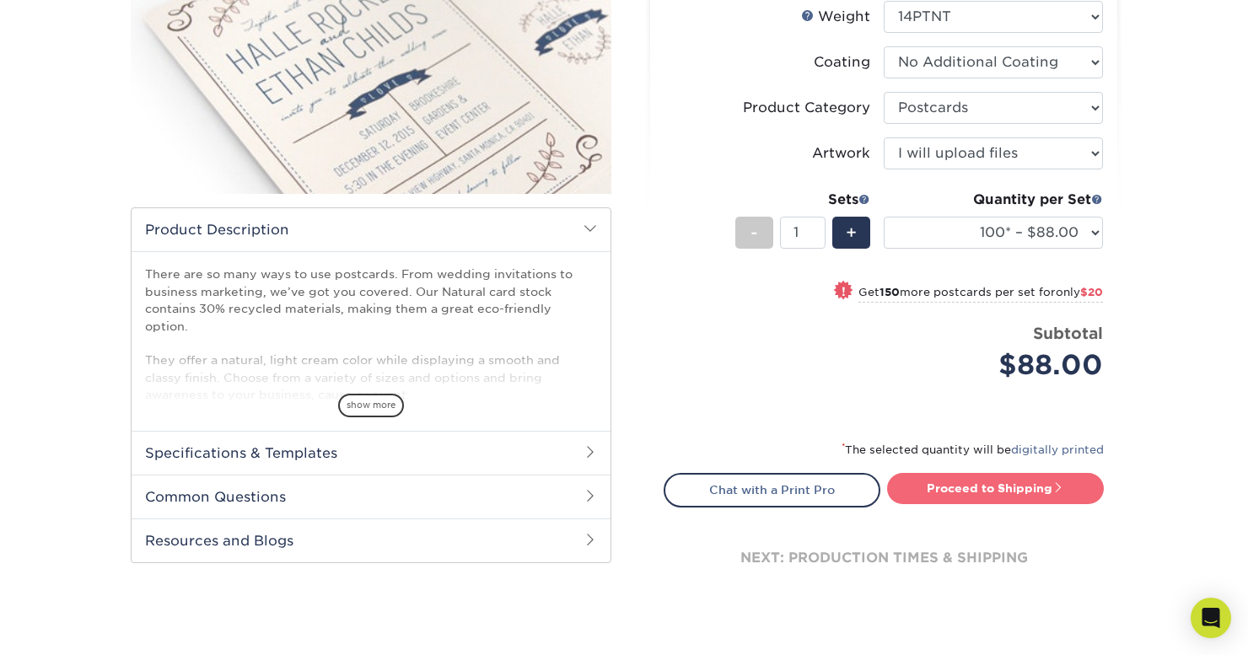
click at [945, 487] on link "Proceed to Shipping" at bounding box center [995, 488] width 217 height 30
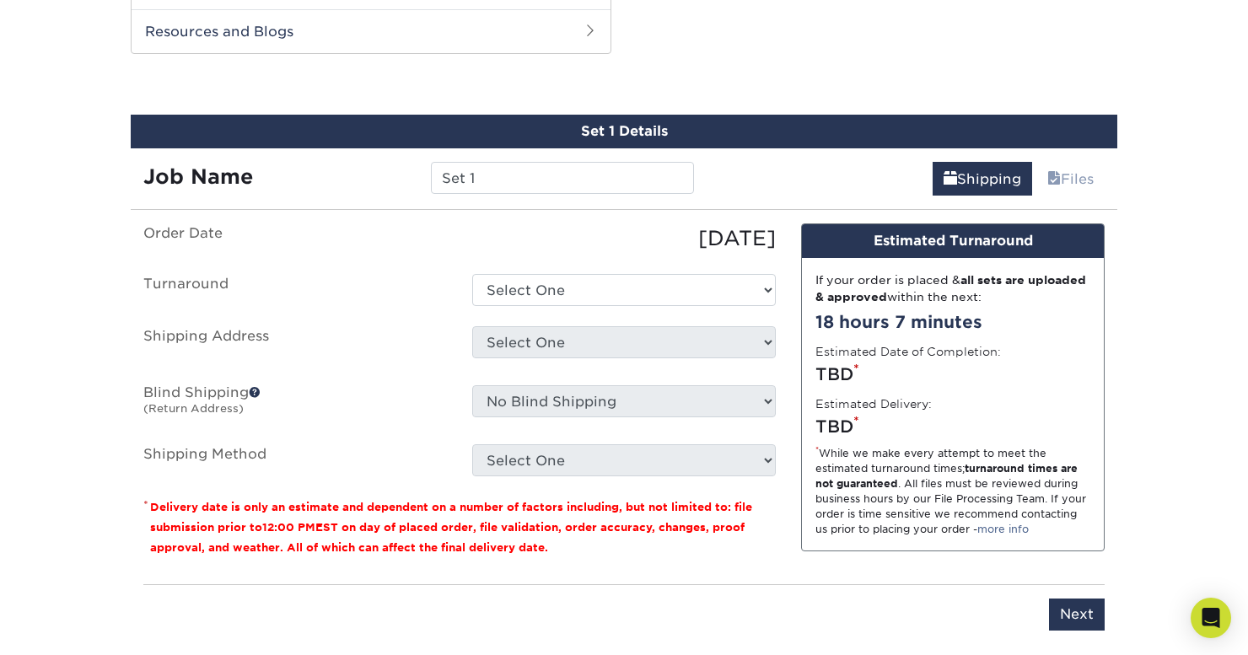
scroll to position [825, 0]
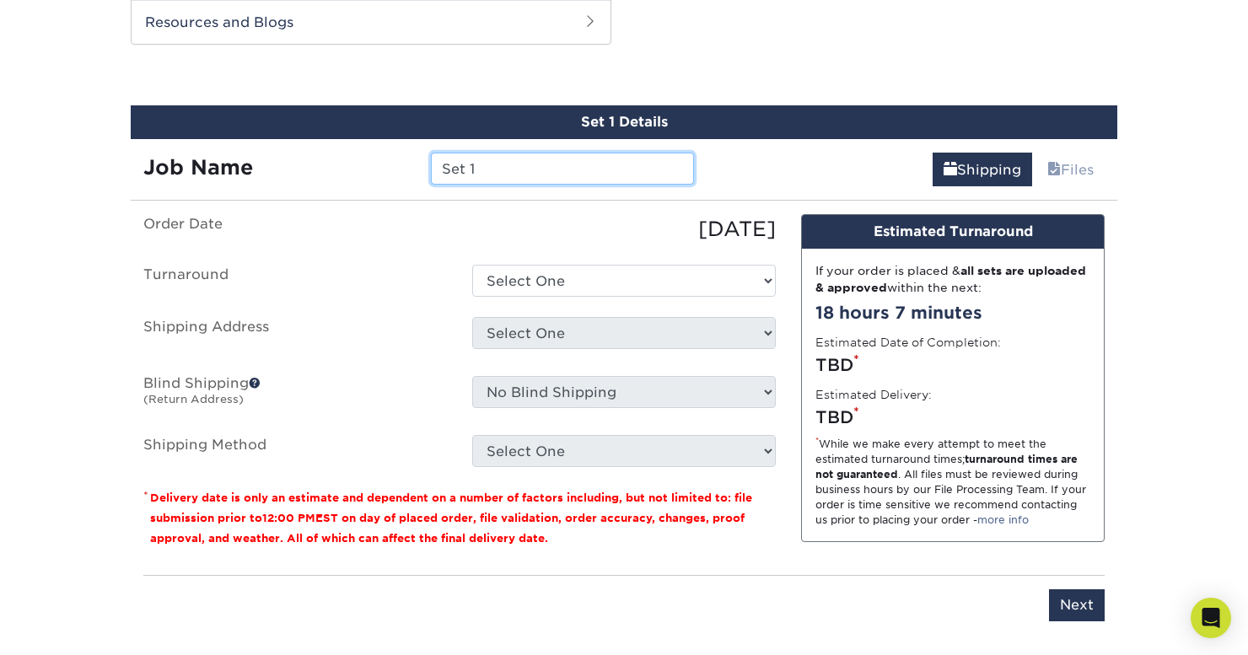
click at [517, 159] on input "Set 1" at bounding box center [562, 169] width 262 height 32
type input "M&H Save the Dates"
click at [331, 214] on label "Order Date" at bounding box center [295, 229] width 329 height 30
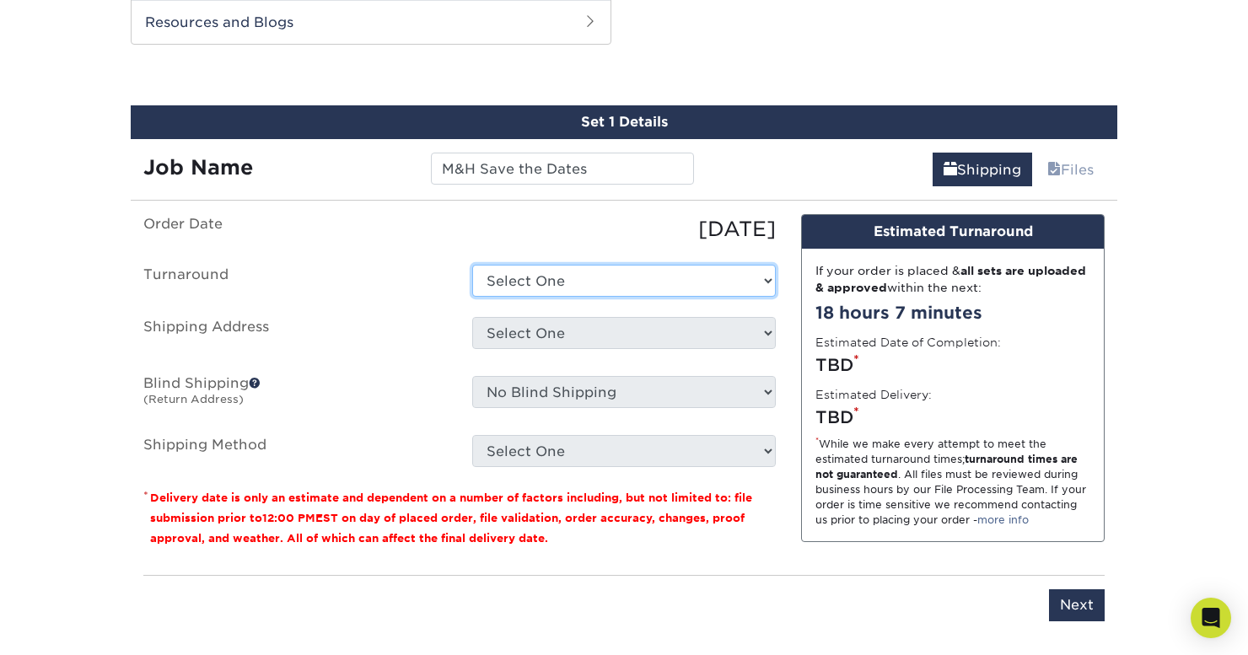
click at [610, 265] on select "Select One 2-4 Business Days 2 Day Next Business Day" at bounding box center [624, 281] width 304 height 32
select select "4f99dd58-f11b-4e68-a2d5-fde41137705a"
click at [472, 265] on select "Select One 2-4 Business Days 2 Day Next Business Day" at bounding box center [624, 281] width 304 height 32
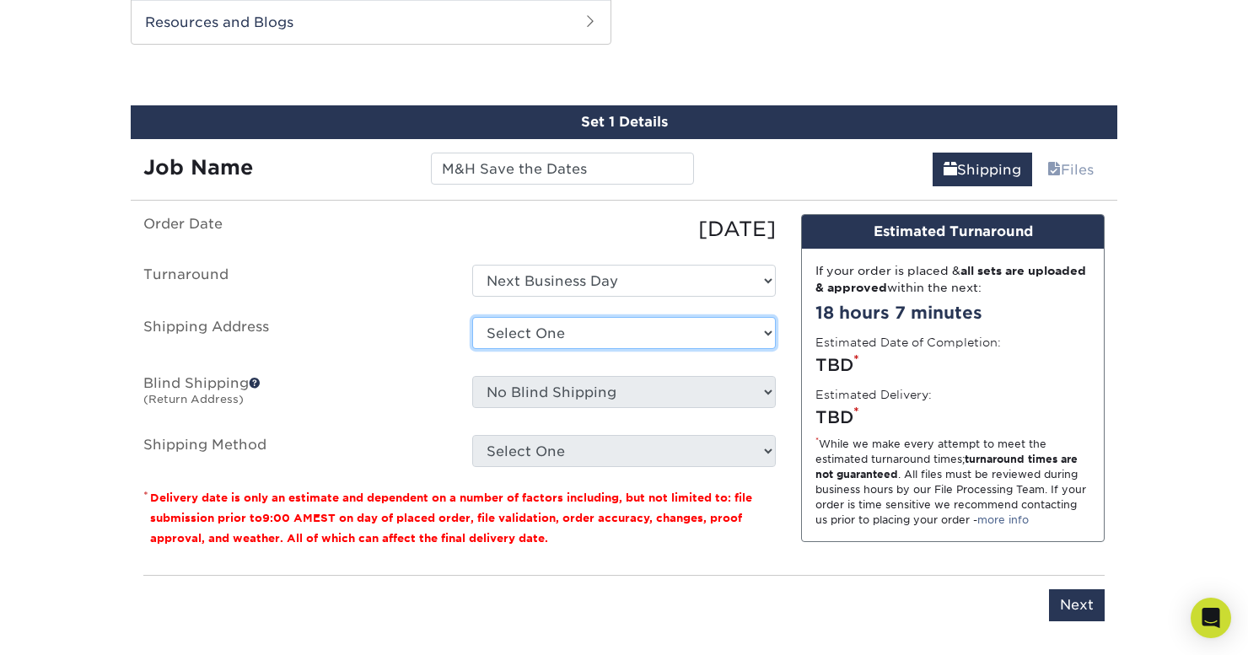
click at [625, 319] on select "Select One Waterloo + Add New Address - Login" at bounding box center [624, 333] width 304 height 32
select select "286919"
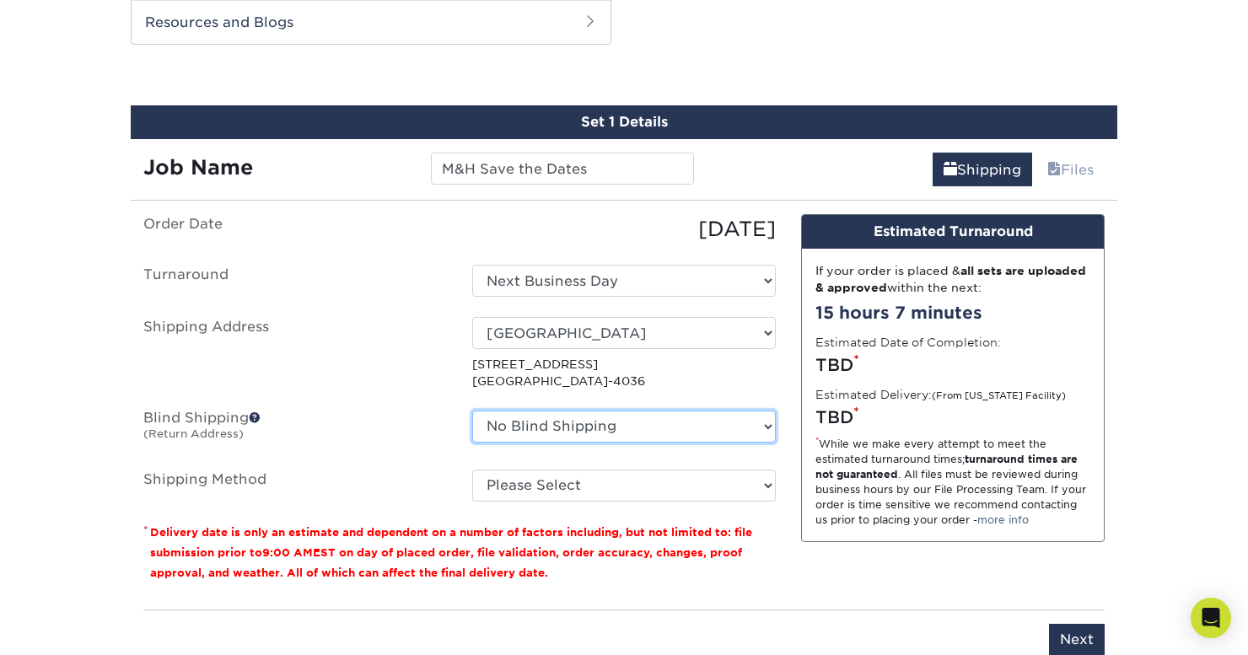
click at [521, 411] on select "No Blind Shipping Waterloo + Add New Address" at bounding box center [624, 427] width 304 height 32
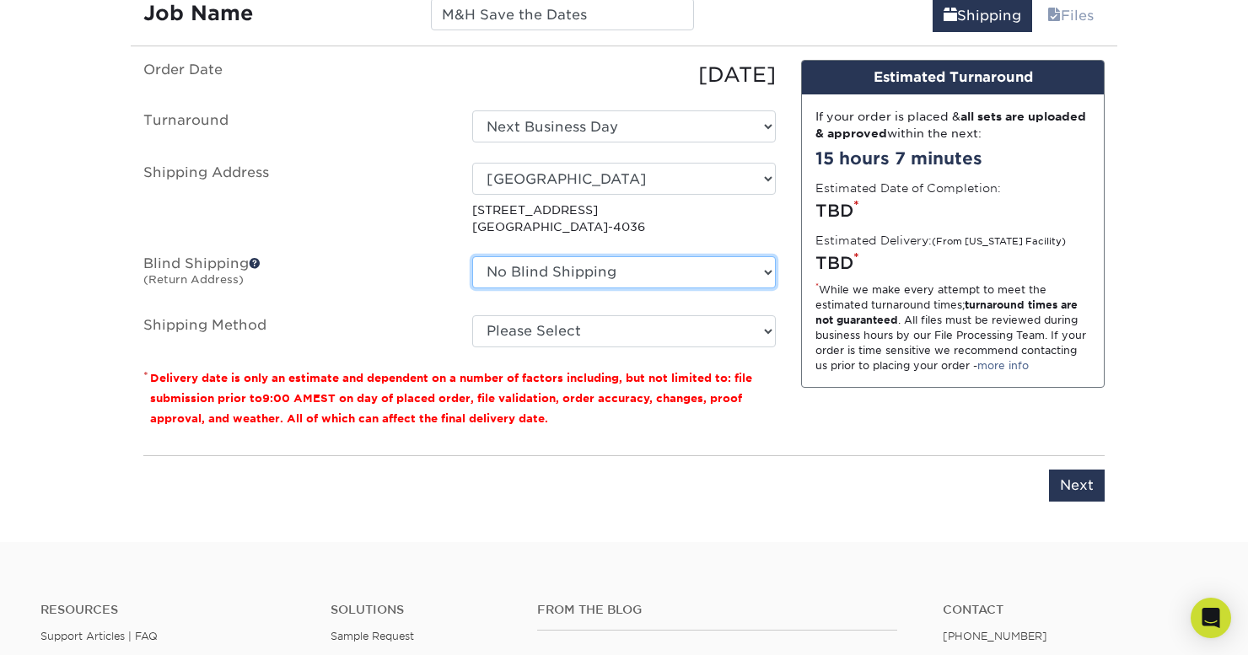
scroll to position [983, 0]
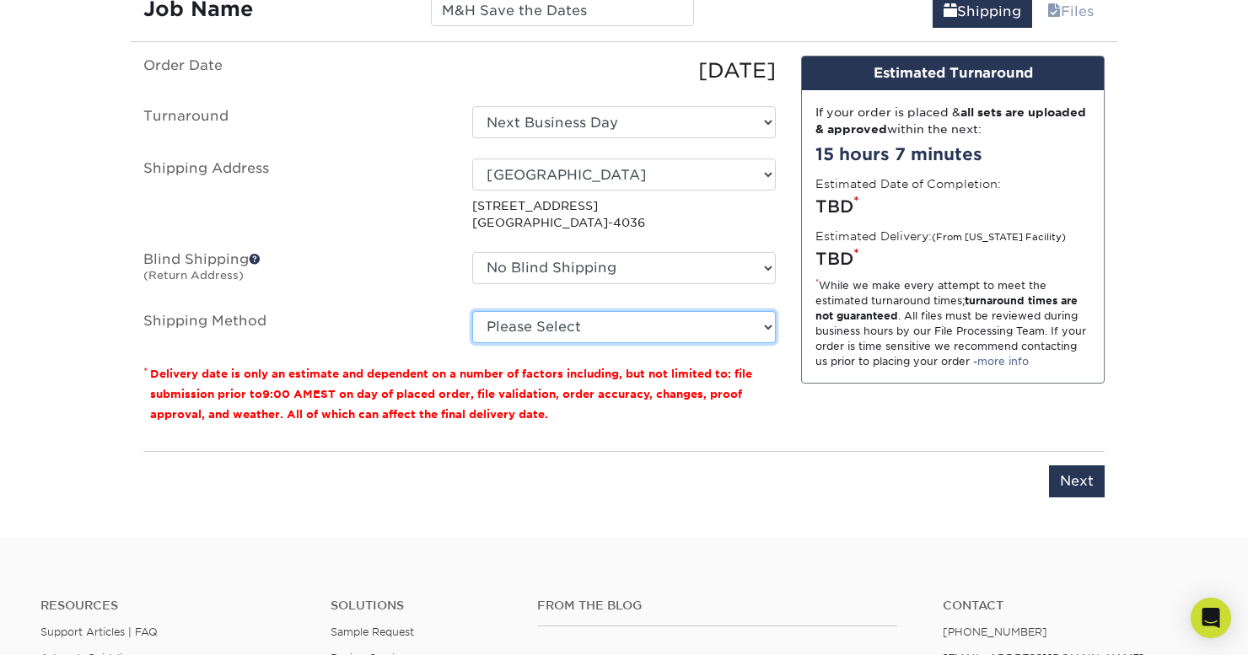
click at [536, 314] on select "Please Select 3 Day Shipping Service (+$17.80) Ground Shipping (+$18.03) 2 Day …" at bounding box center [624, 327] width 304 height 32
select select "01"
click at [472, 311] on select "Please Select 3 Day Shipping Service (+$17.80) Ground Shipping (+$18.03) 2 Day …" at bounding box center [624, 327] width 304 height 32
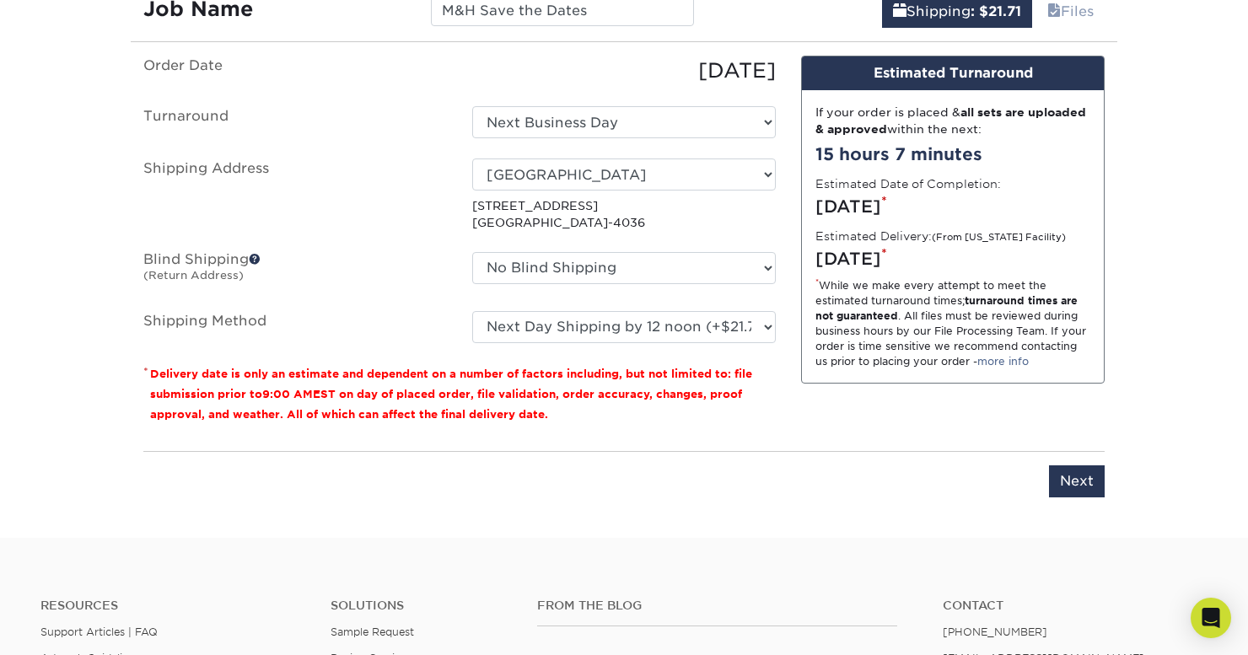
click at [832, 396] on div "Design Estimated Turnaround If your order is placed & all sets are uploaded & a…" at bounding box center [953, 247] width 329 height 382
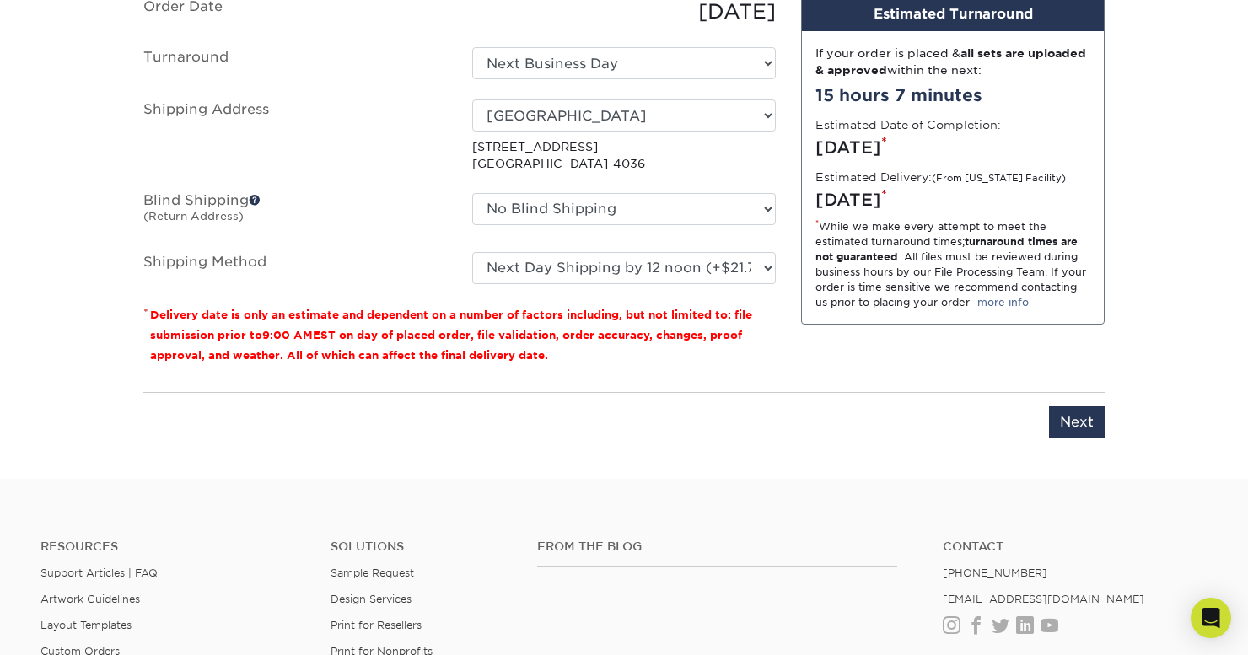
scroll to position [1044, 0]
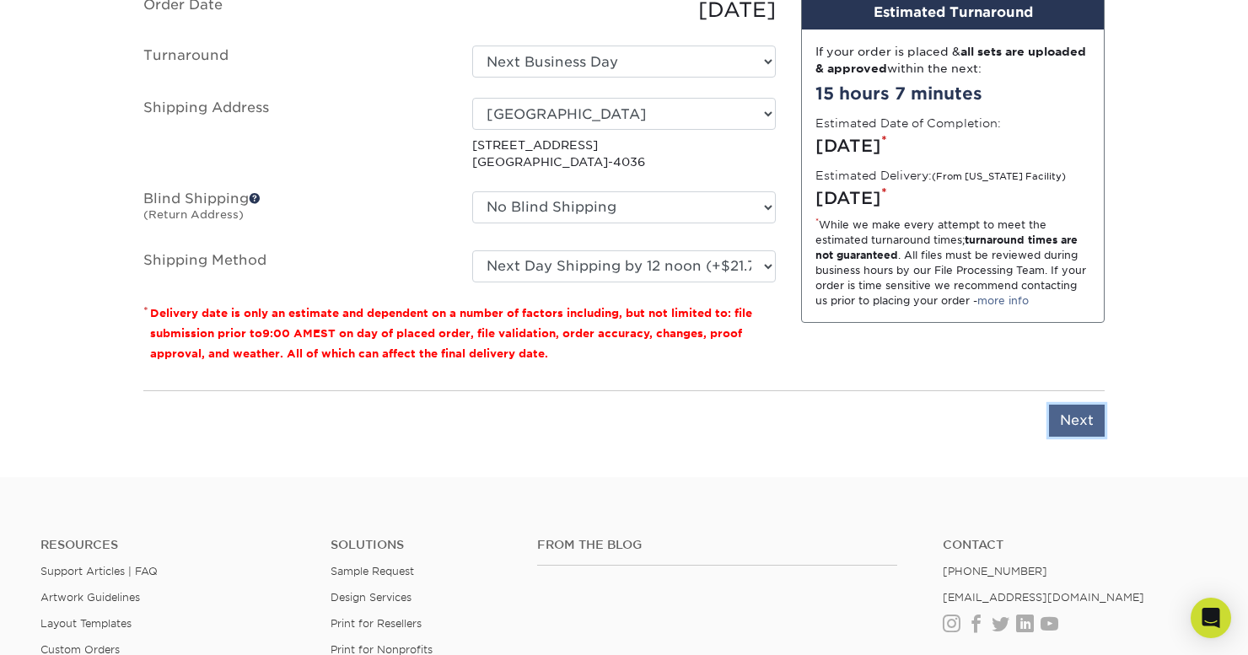
click at [1085, 405] on input "Next" at bounding box center [1077, 421] width 56 height 32
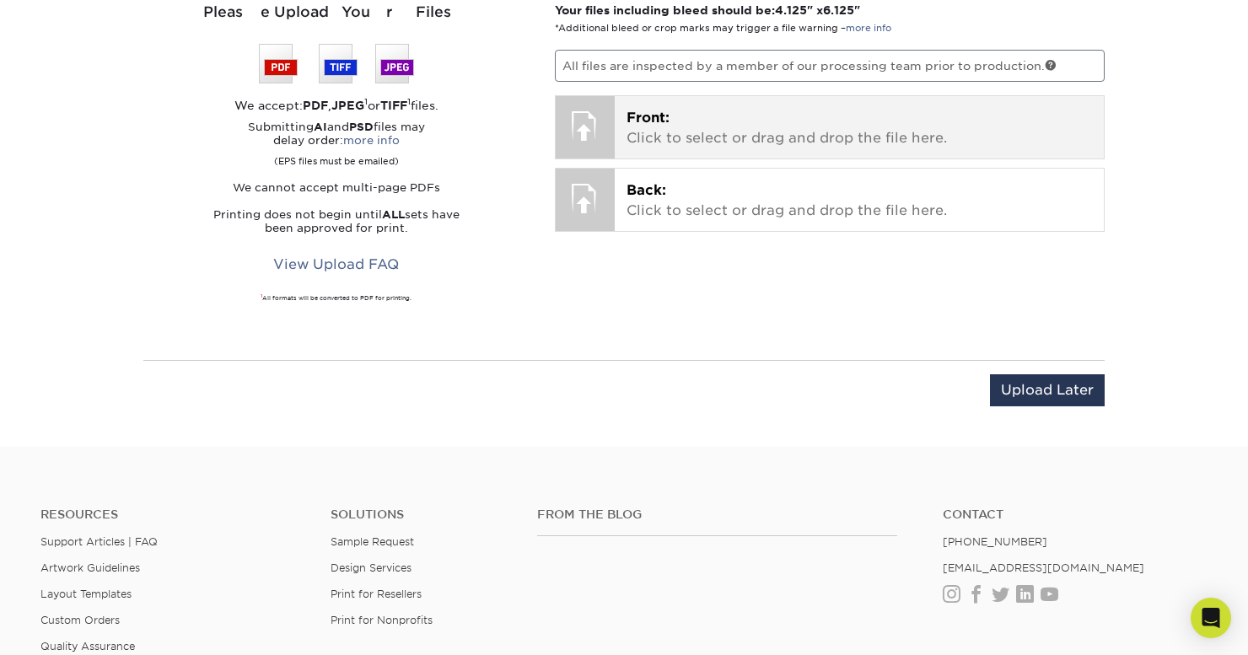
click at [713, 108] on p "Front: Click to select or drag and drop the file here." at bounding box center [860, 128] width 466 height 40
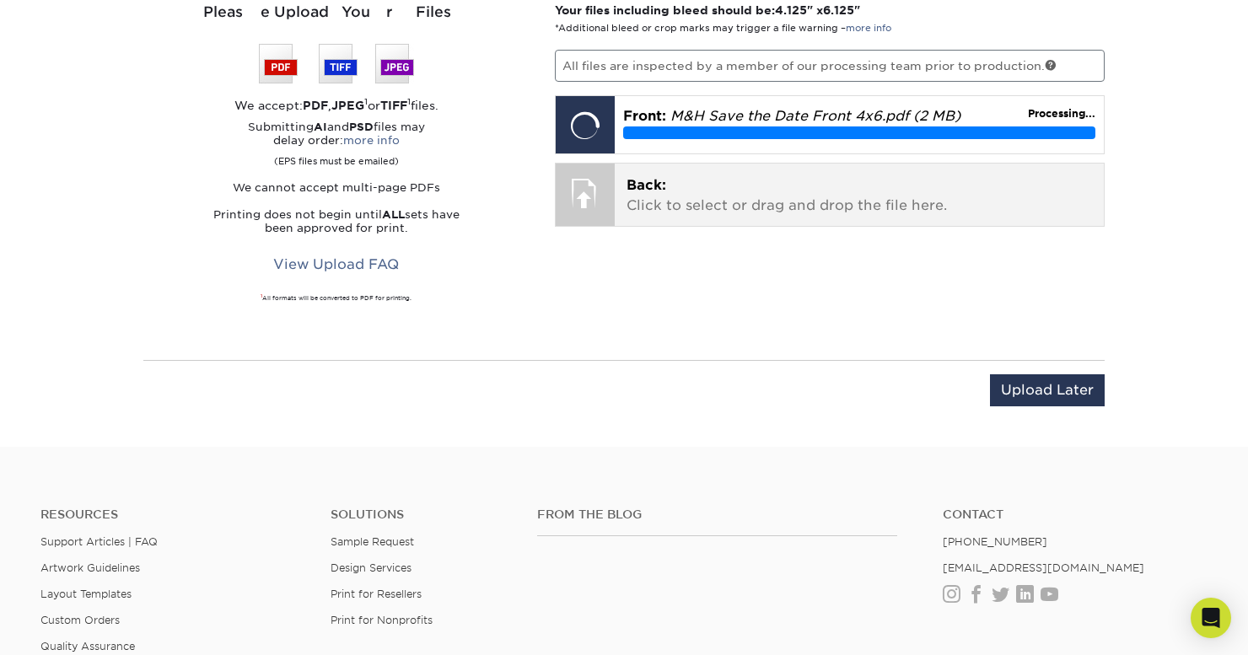
click at [738, 184] on p "Back: Click to select or drag and drop the file here." at bounding box center [860, 195] width 466 height 40
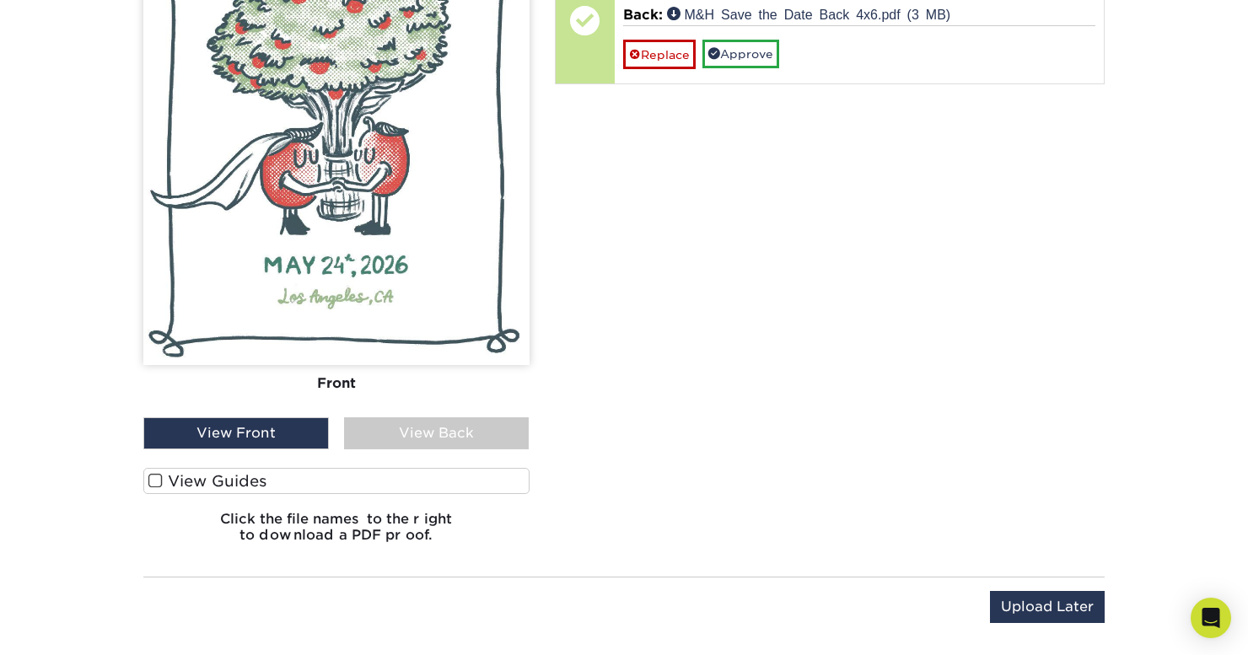
click at [172, 468] on label "View Guides" at bounding box center [336, 481] width 386 height 26
click at [0, 0] on input "View Guides" at bounding box center [0, 0] width 0 height 0
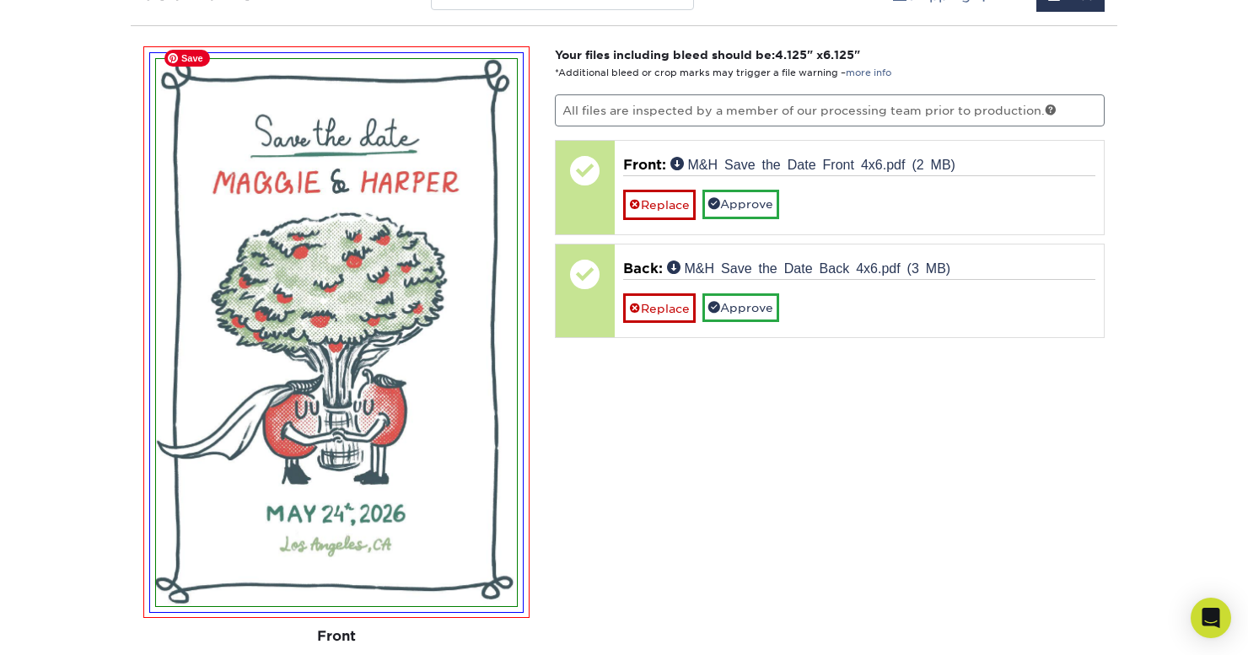
scroll to position [999, 0]
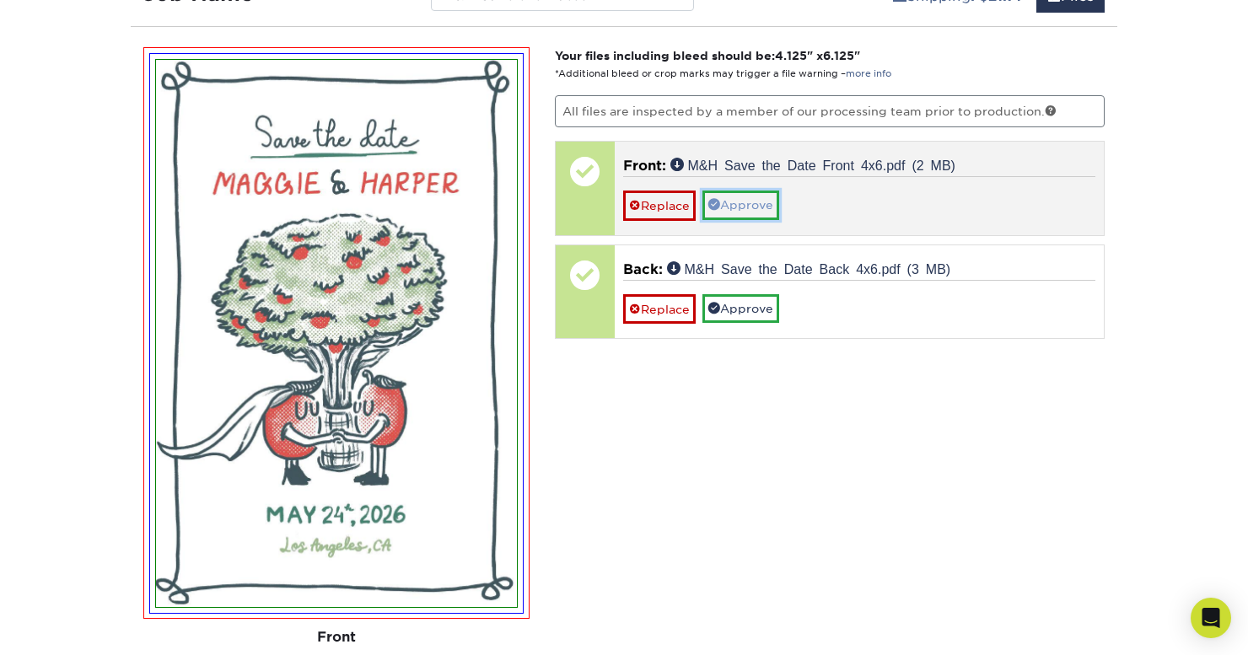
click at [736, 191] on link "Approve" at bounding box center [740, 205] width 77 height 29
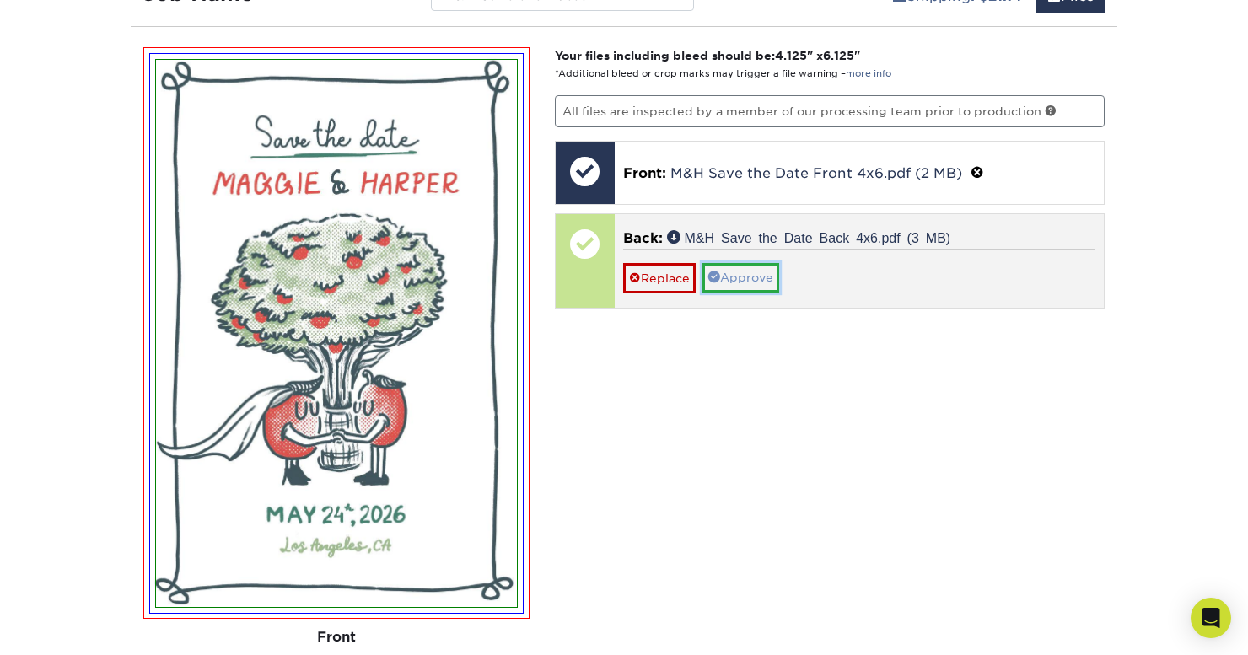
click at [752, 263] on link "Approve" at bounding box center [740, 277] width 77 height 29
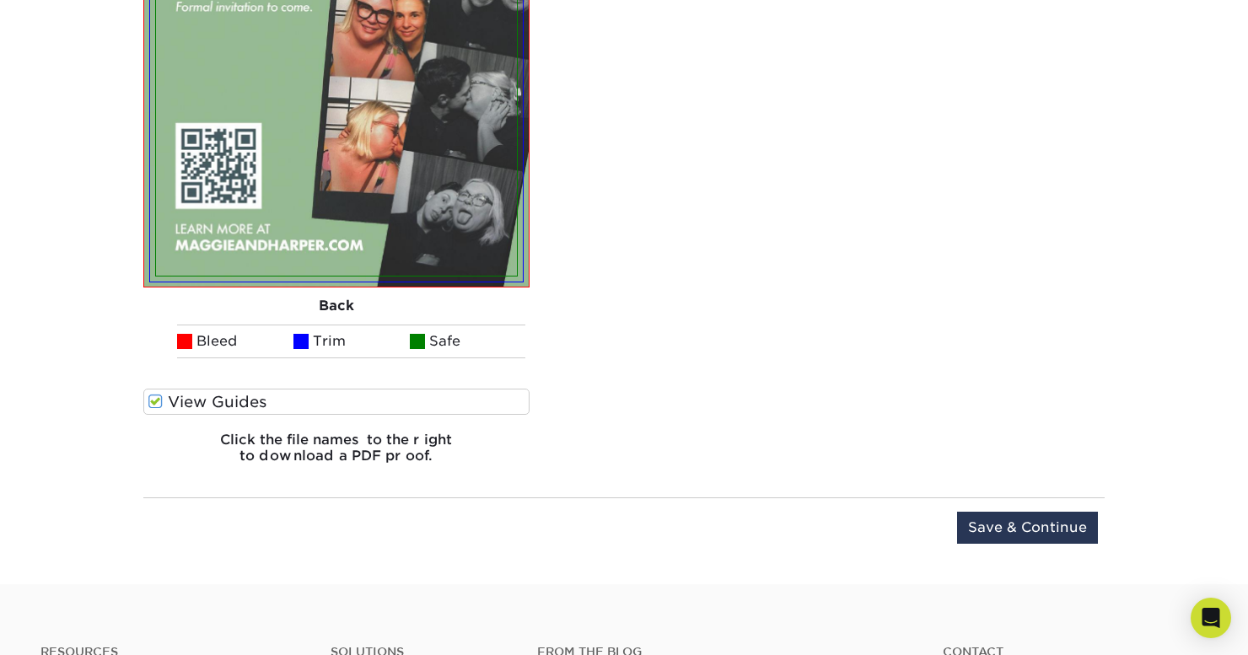
scroll to position [1974, 0]
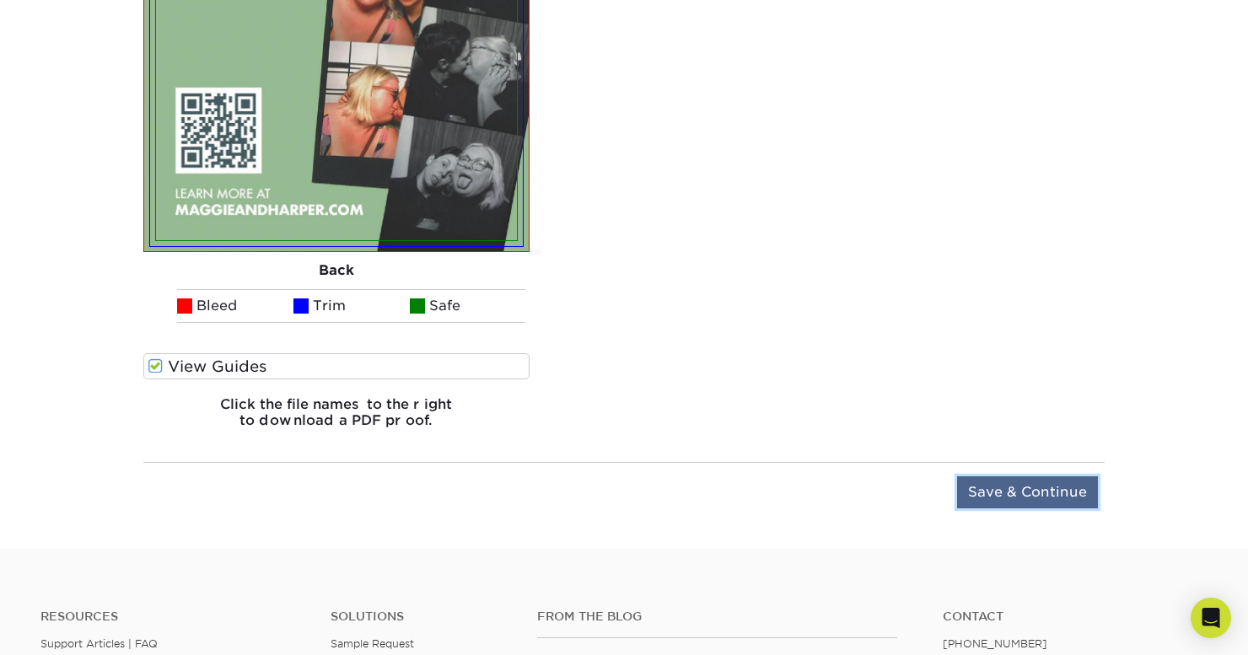
click at [986, 476] on input "Save & Continue" at bounding box center [1027, 492] width 141 height 32
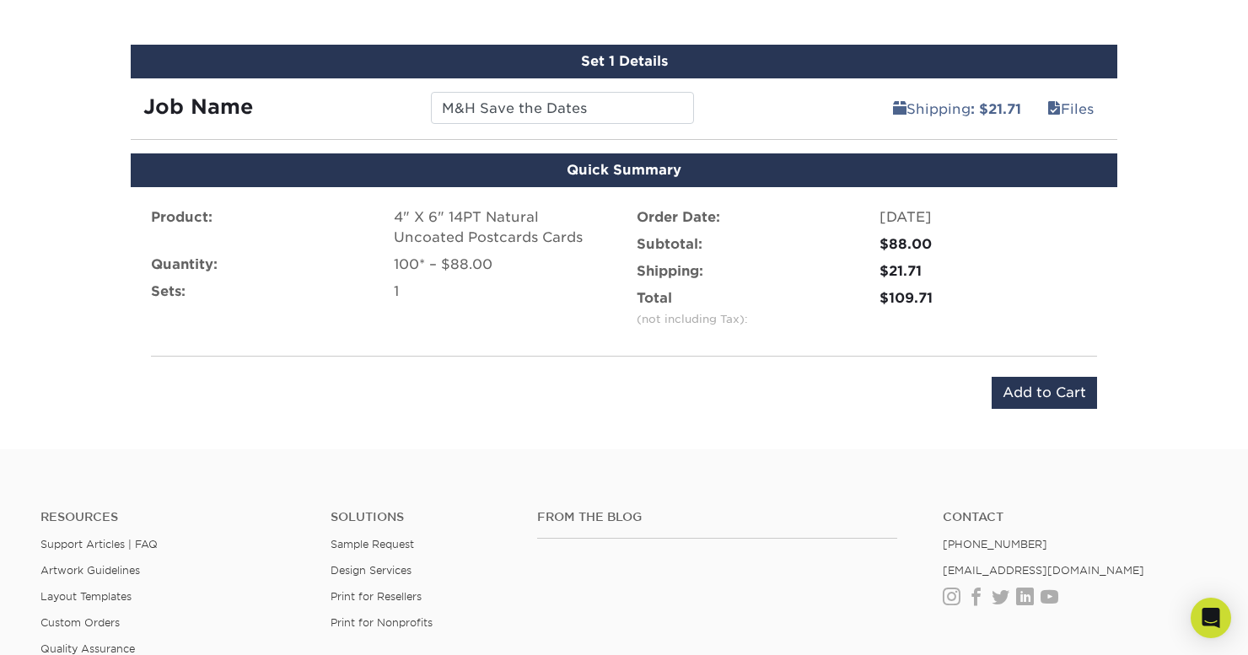
scroll to position [869, 0]
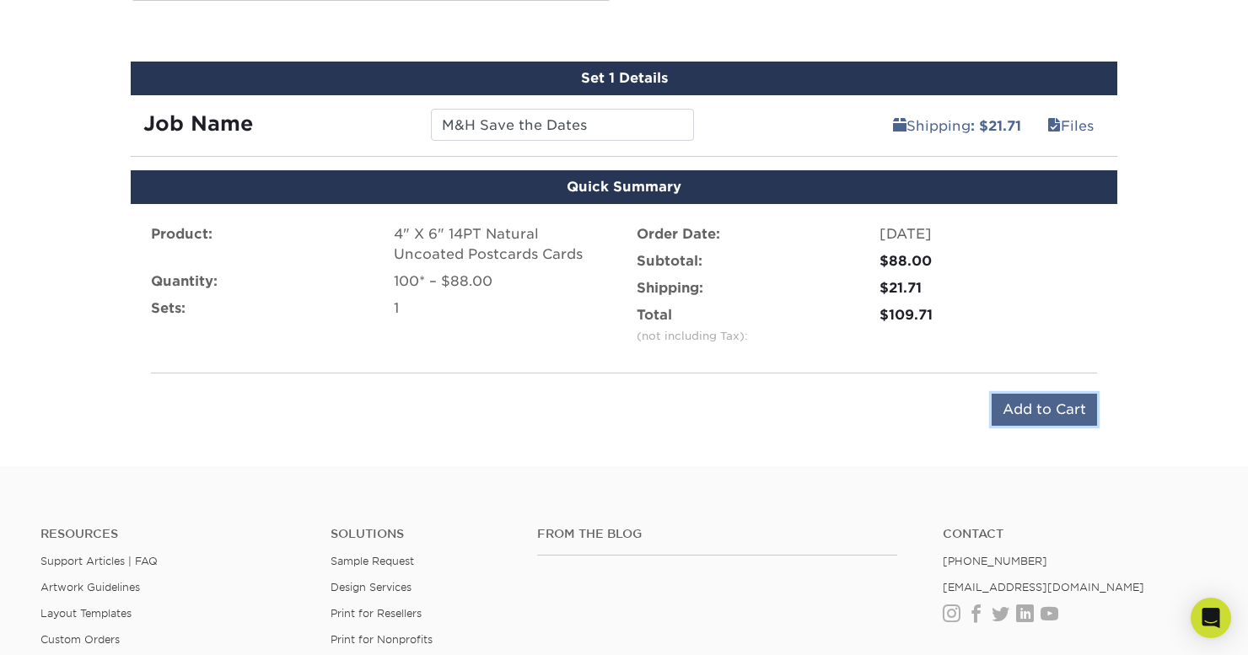
click at [1048, 394] on input "Add to Cart" at bounding box center [1044, 410] width 105 height 32
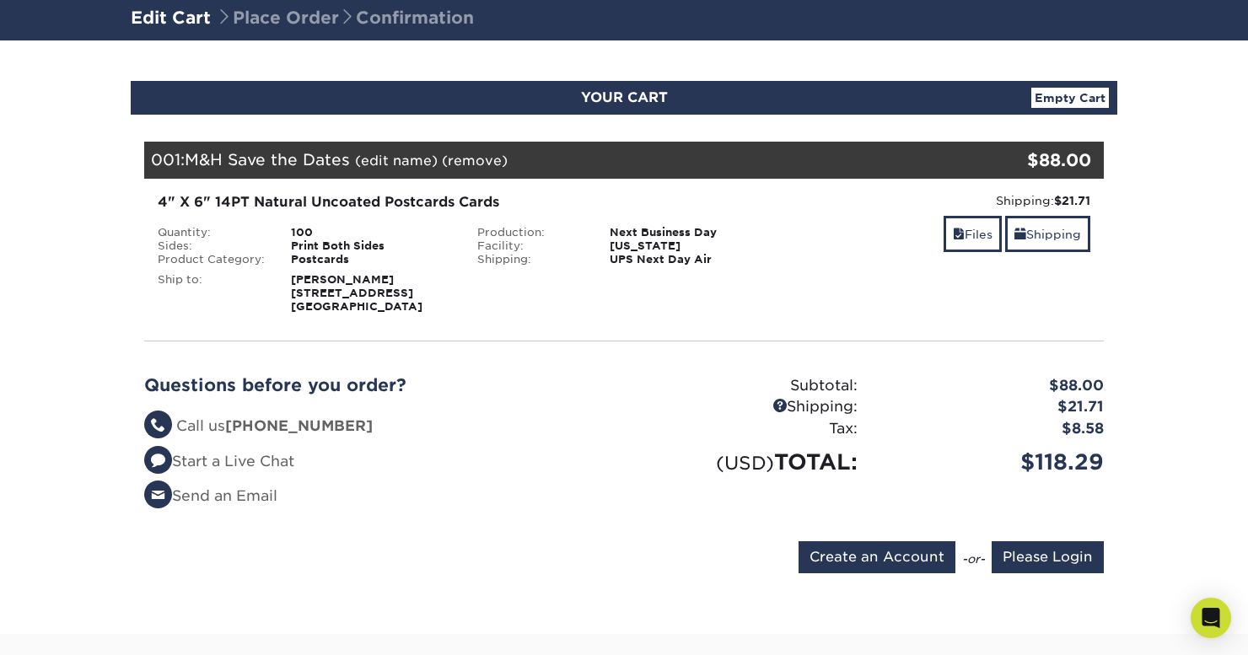
scroll to position [134, 0]
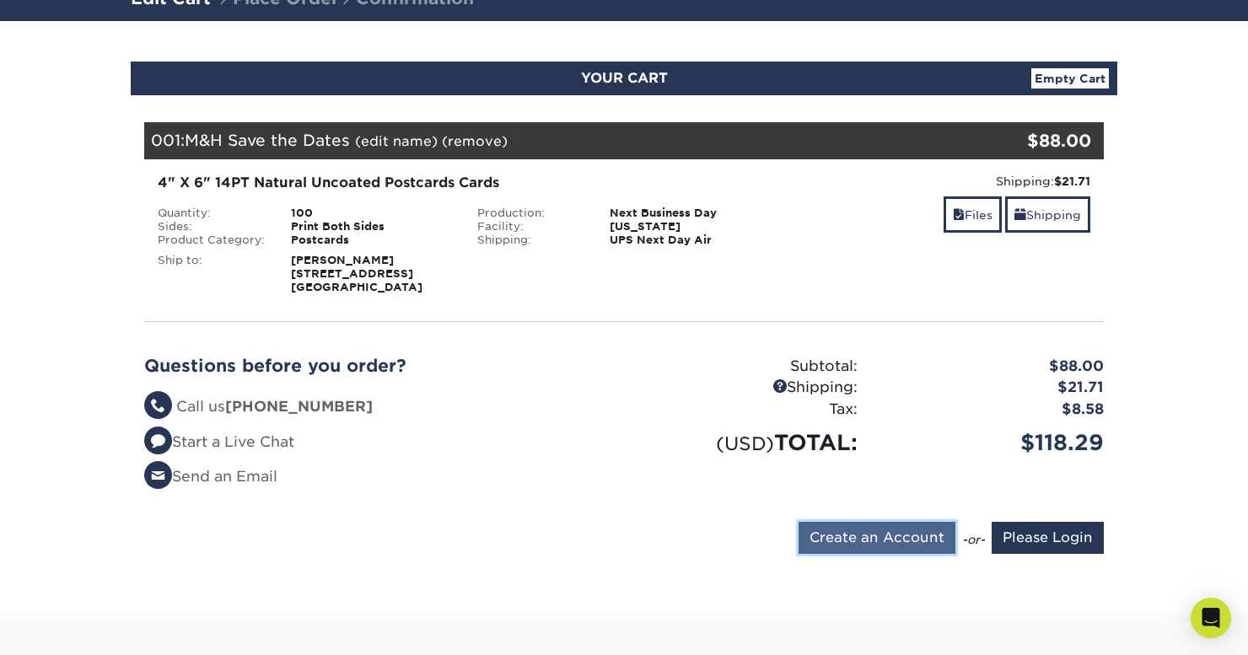
click at [902, 541] on input "Create an Account" at bounding box center [877, 538] width 157 height 32
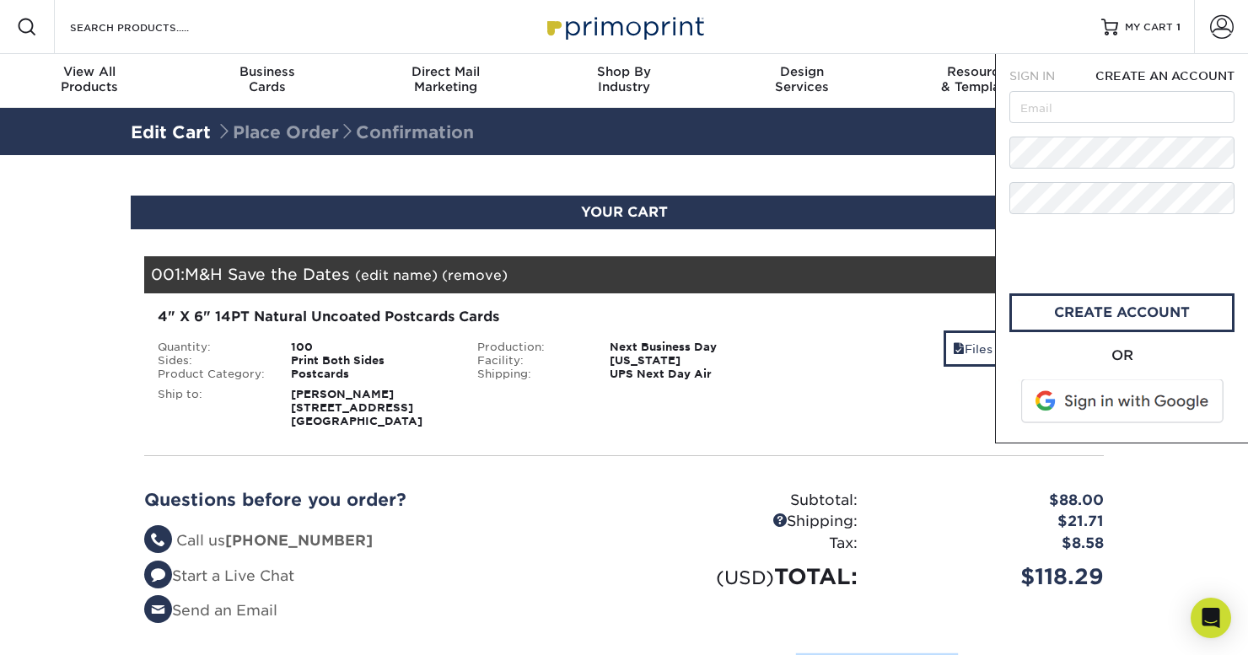
scroll to position [0, 0]
click at [1061, 110] on input "text" at bounding box center [1121, 107] width 225 height 32
type input "[EMAIL_ADDRESS][DOMAIN_NAME]"
click at [1088, 399] on span at bounding box center [1123, 401] width 215 height 44
click at [1117, 313] on link "create account" at bounding box center [1121, 312] width 225 height 39
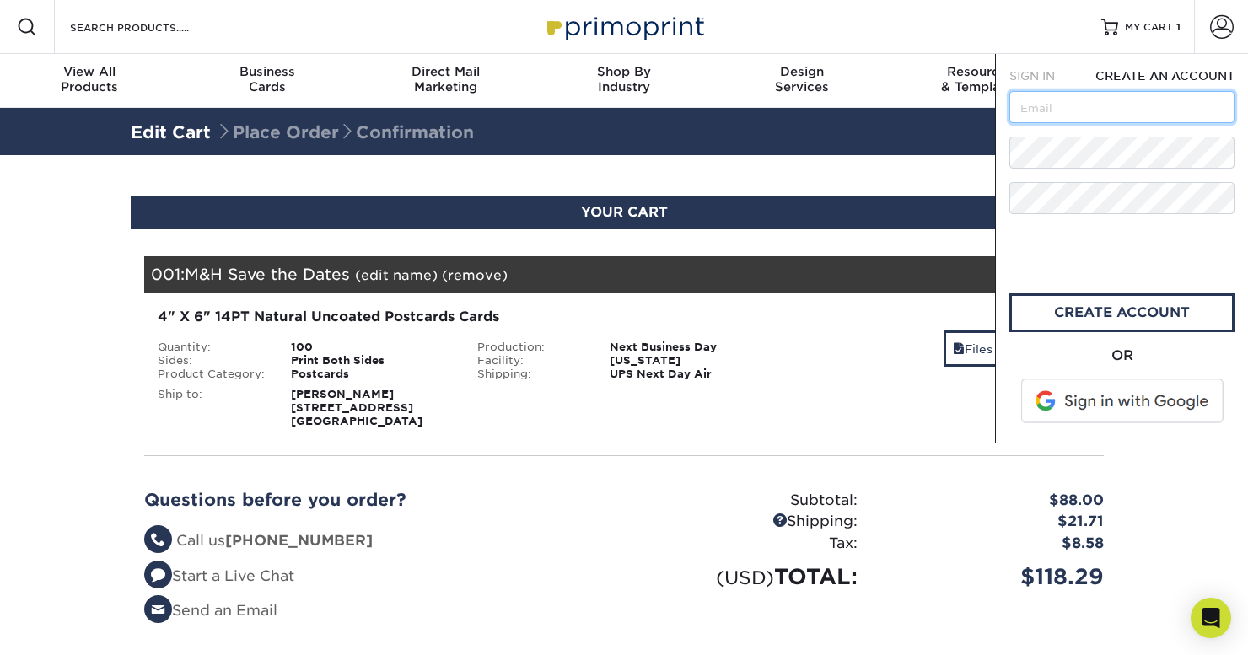
click at [1077, 116] on input "text" at bounding box center [1121, 107] width 225 height 32
click at [1000, 210] on div "SIGN IN CREATE AN ACCOUNT forgot password? All fields are required. Login OR SI…" at bounding box center [1121, 249] width 253 height 390
click at [1152, 20] on span "MY CART" at bounding box center [1149, 27] width 48 height 14
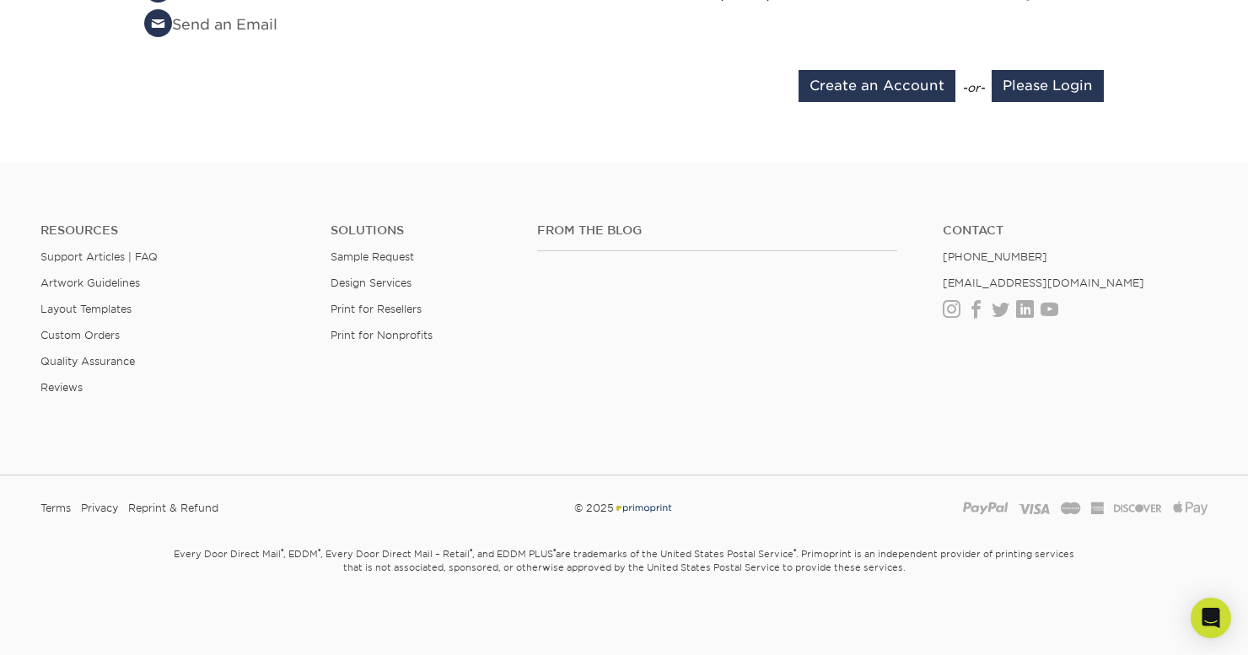
scroll to position [389, 0]
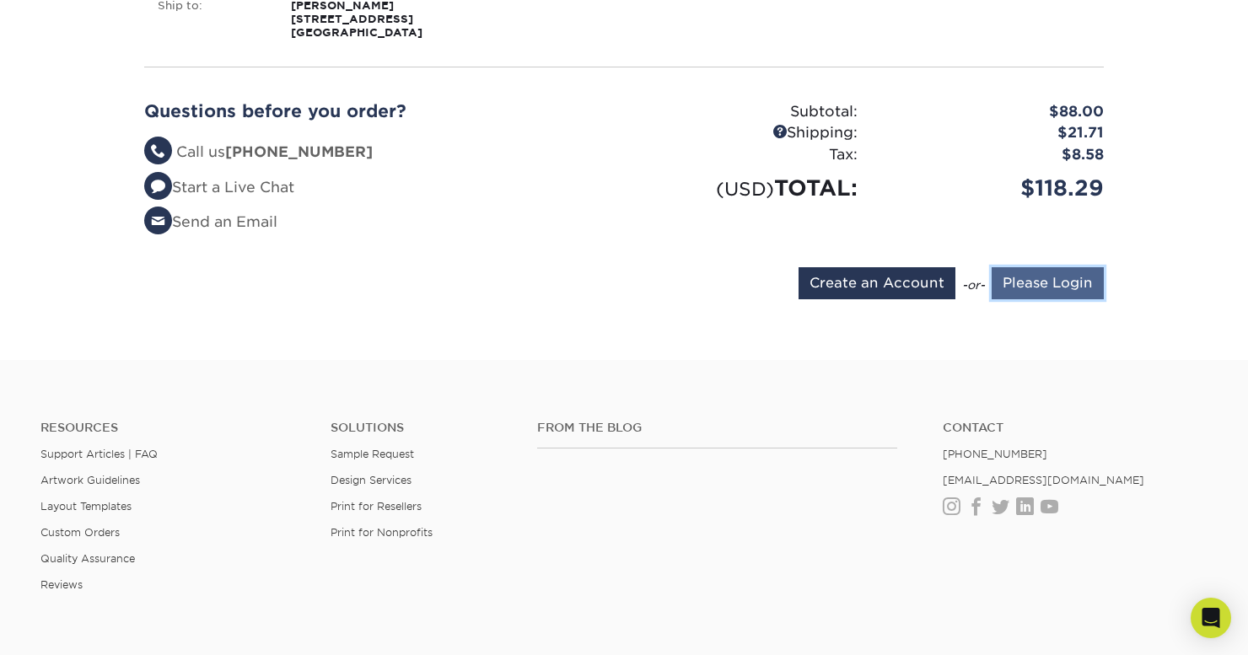
click at [1015, 285] on input "Please Login" at bounding box center [1048, 283] width 112 height 32
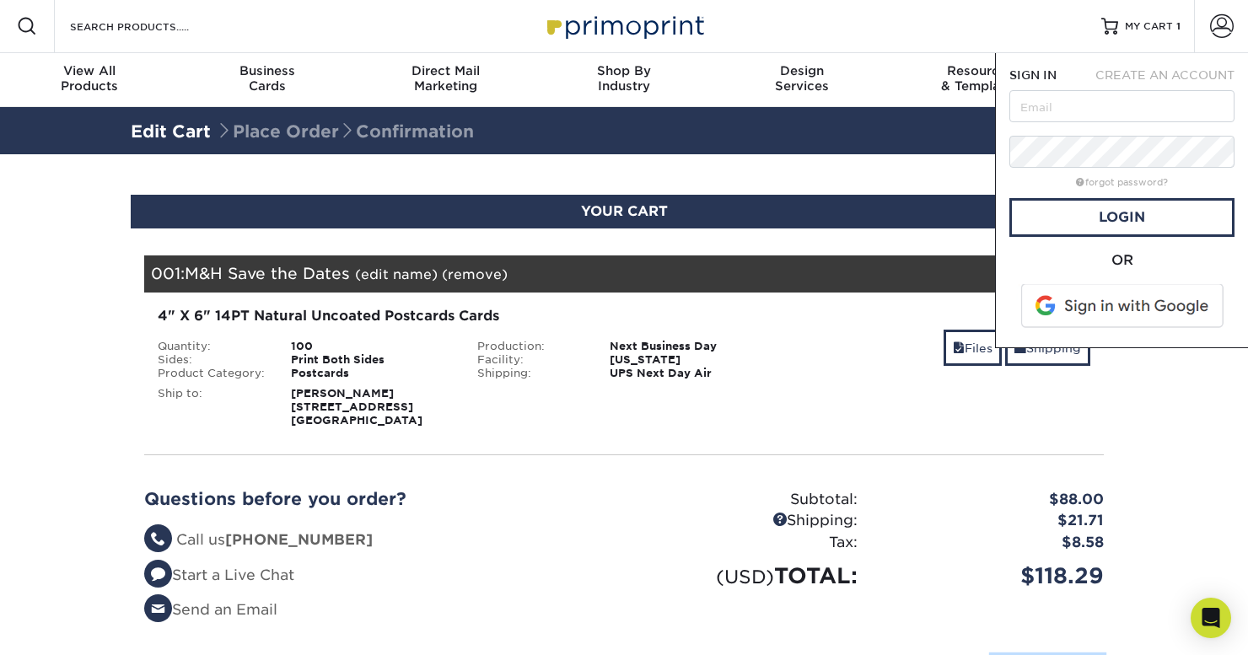
scroll to position [0, 0]
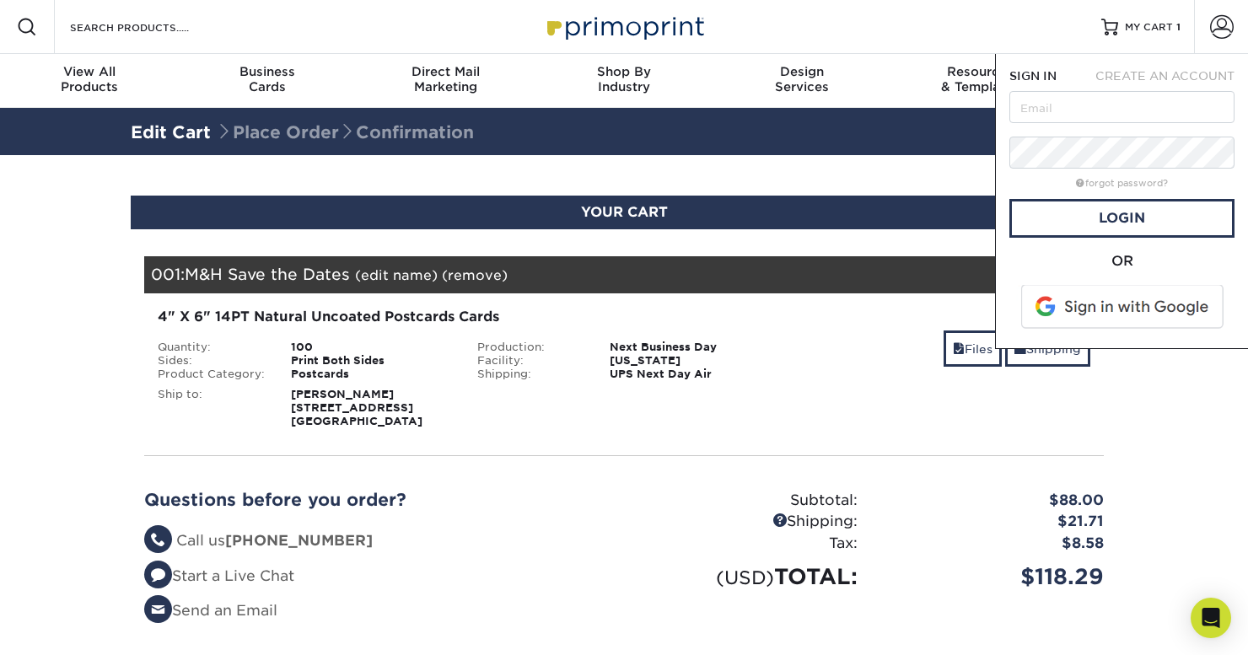
click at [1062, 125] on form "SIGN IN CREATE AN ACCOUNT forgot password? All fields are required. Login OR" at bounding box center [1121, 200] width 225 height 267
click at [1051, 121] on input "text" at bounding box center [1121, 107] width 225 height 32
type input "[EMAIL_ADDRESS][DOMAIN_NAME]"
click at [1136, 214] on link "Login" at bounding box center [1121, 218] width 225 height 39
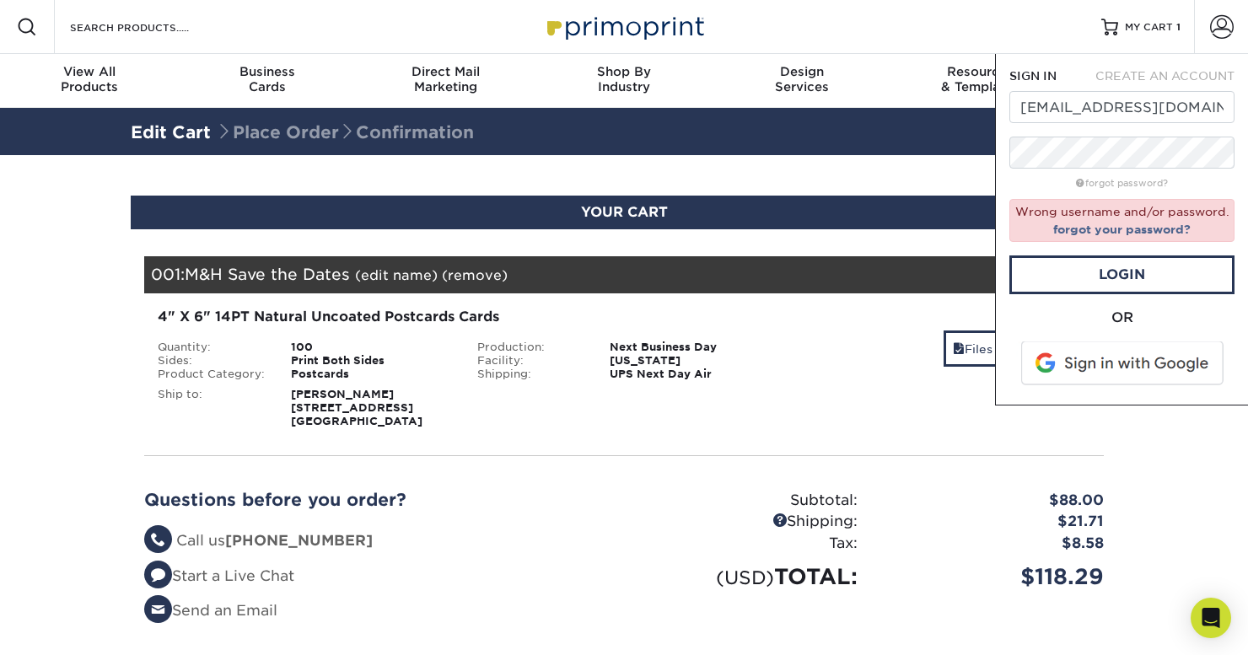
click at [1116, 244] on form "SIGN IN CREATE AN ACCOUNT [EMAIL_ADDRESS][DOMAIN_NAME] forgot password? Wrong u…" at bounding box center [1121, 229] width 225 height 324
click at [1104, 230] on link "forgot your password?" at bounding box center [1121, 229] width 137 height 13
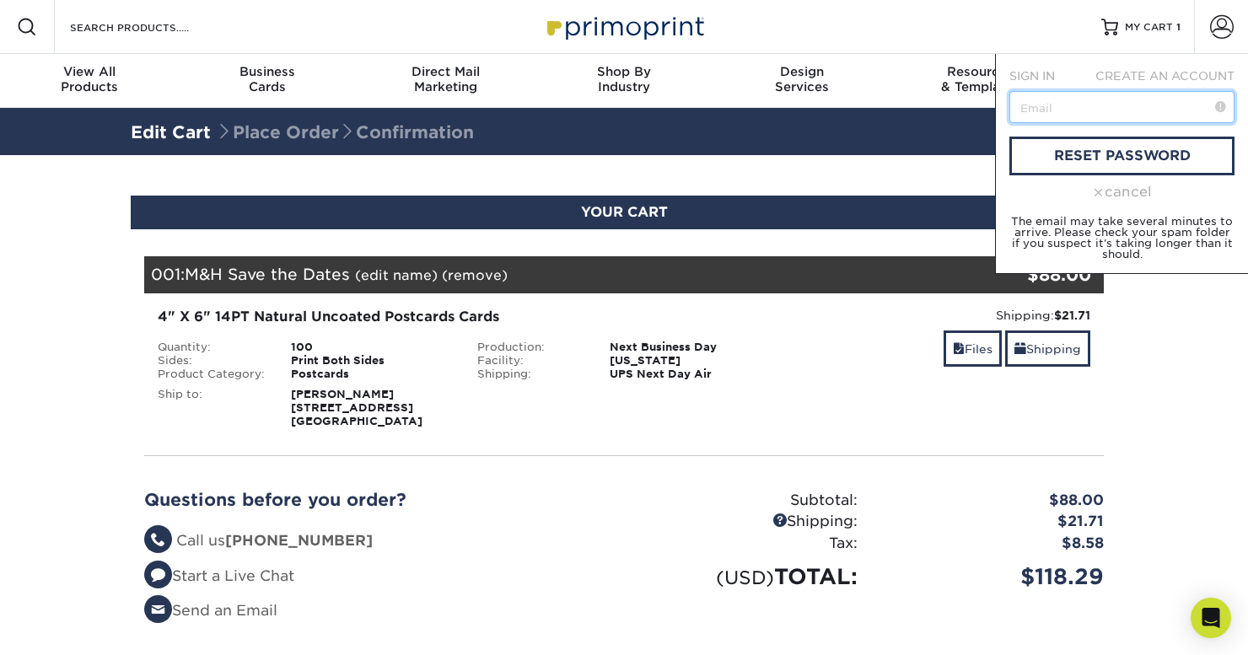
click at [1063, 110] on input "text" at bounding box center [1121, 107] width 225 height 32
type input "[EMAIL_ADDRESS][DOMAIN_NAME]"
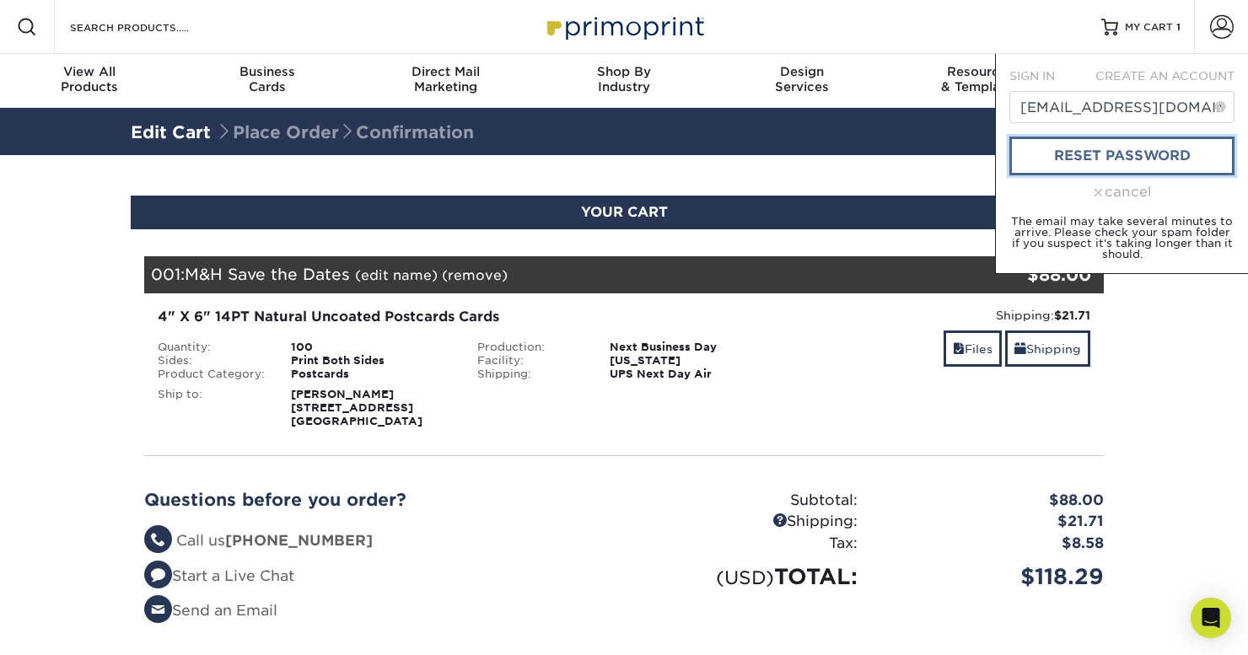
click at [1103, 148] on link "reset password" at bounding box center [1121, 156] width 225 height 39
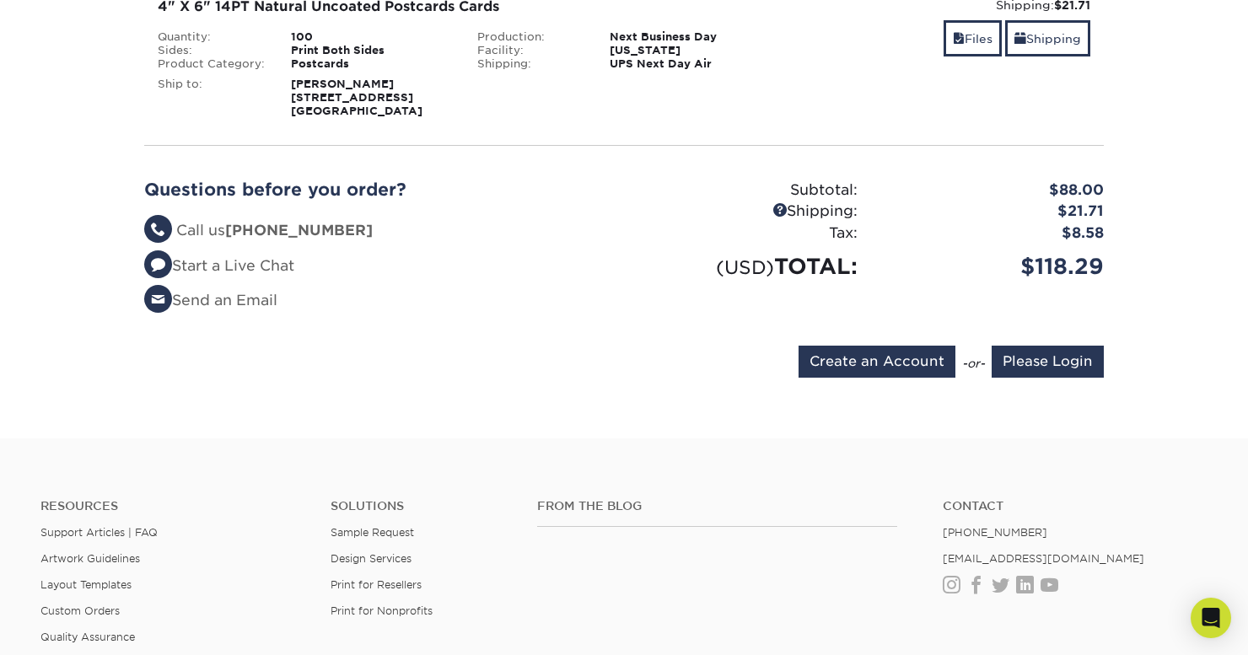
scroll to position [343, 0]
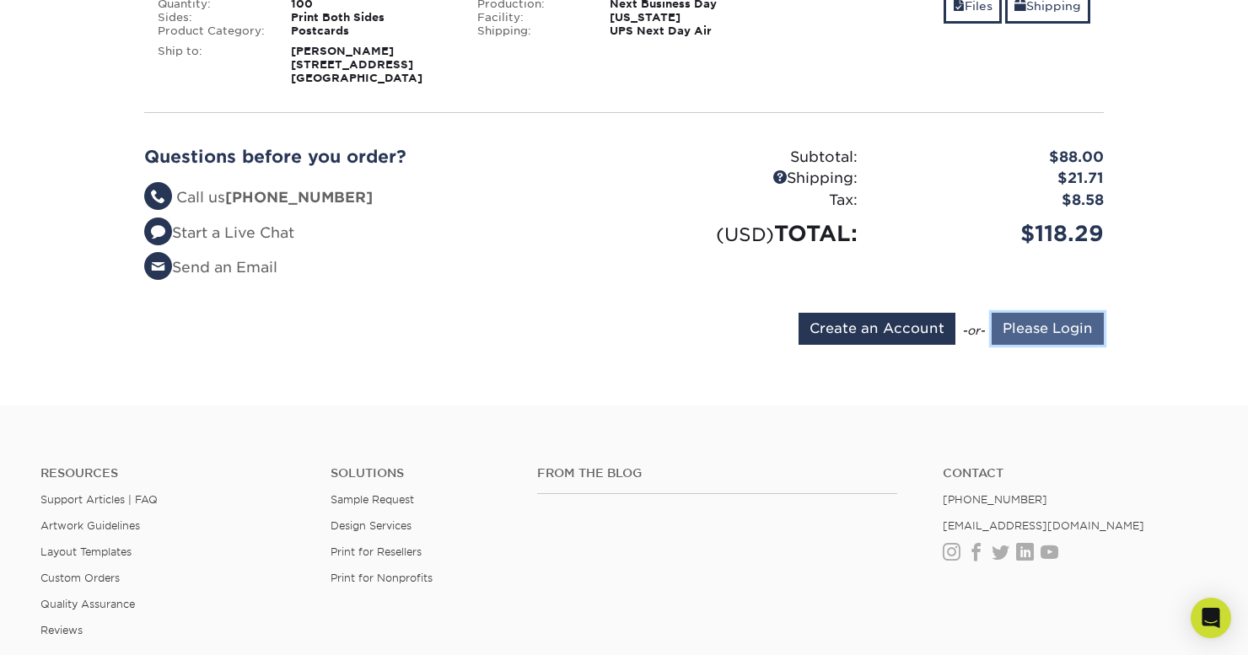
click at [1044, 341] on input "Please Login" at bounding box center [1048, 329] width 112 height 32
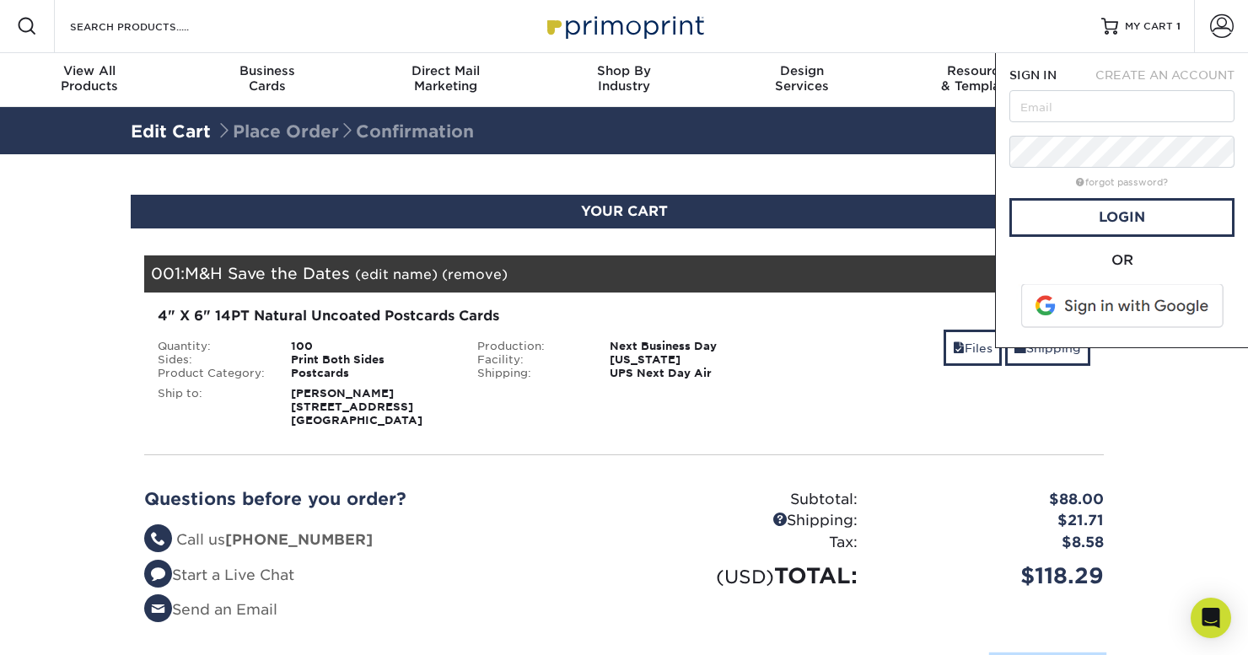
scroll to position [0, 0]
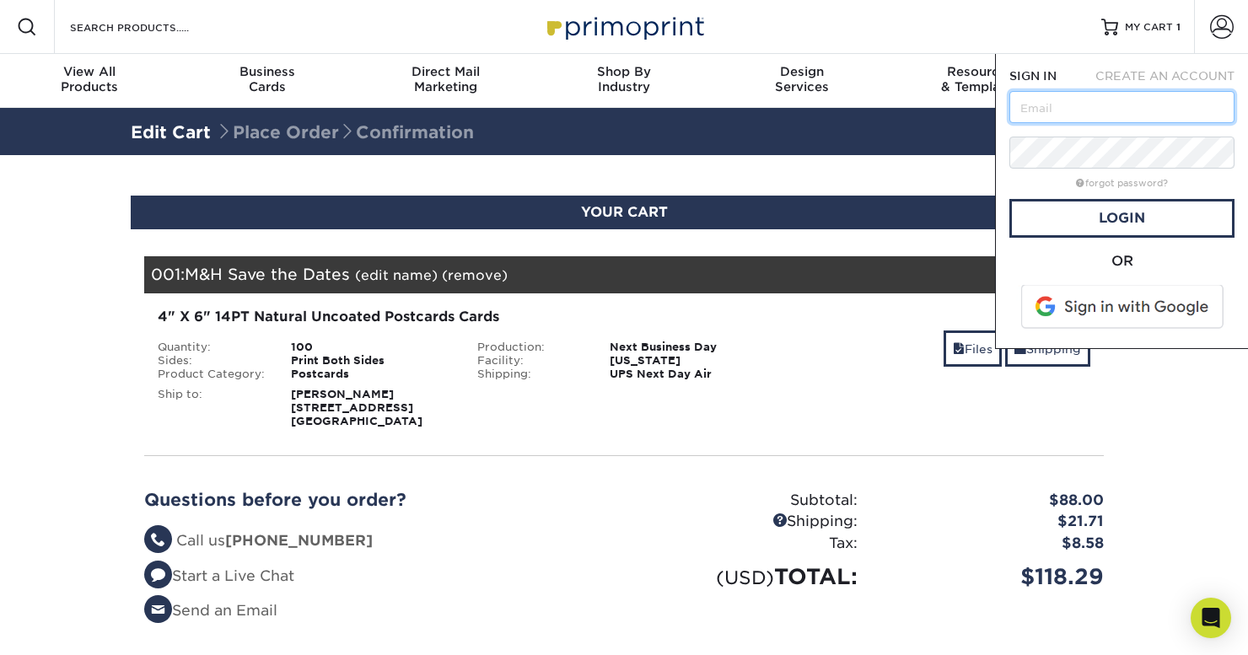
click at [1068, 114] on input "text" at bounding box center [1121, 107] width 225 height 32
click at [1068, 114] on input "';" at bounding box center [1121, 107] width 225 height 32
click at [1066, 111] on input "';" at bounding box center [1121, 107] width 225 height 32
type input "'"
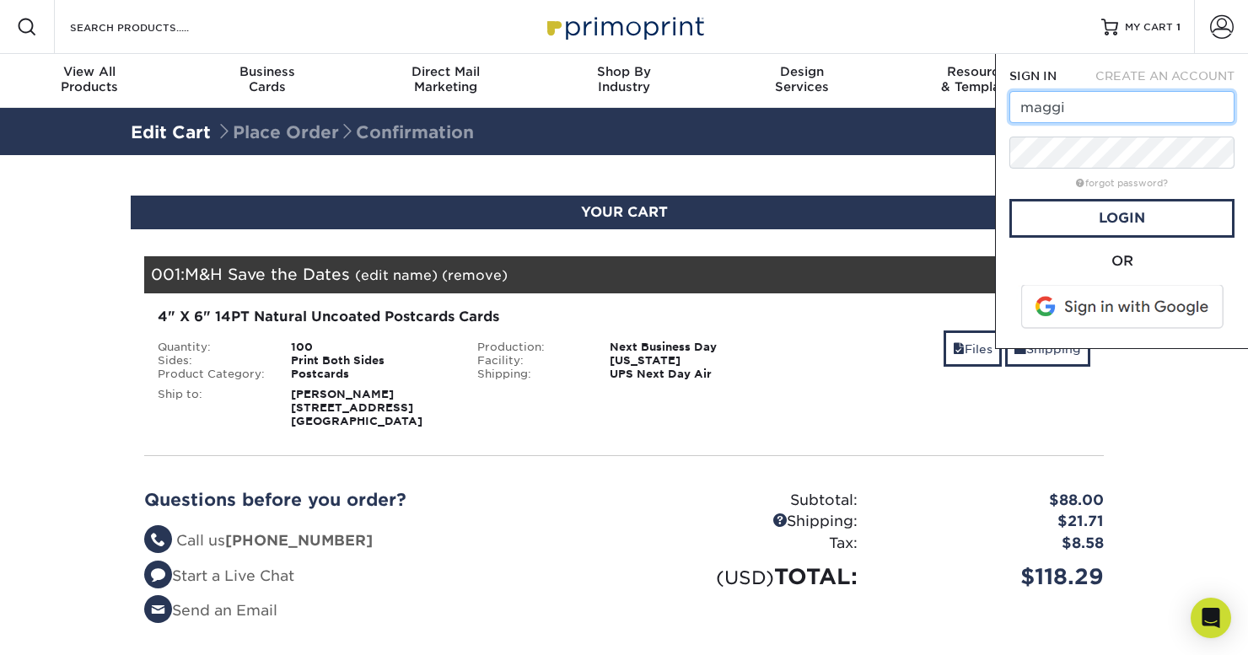
type input "[EMAIL_ADDRESS][DOMAIN_NAME]"
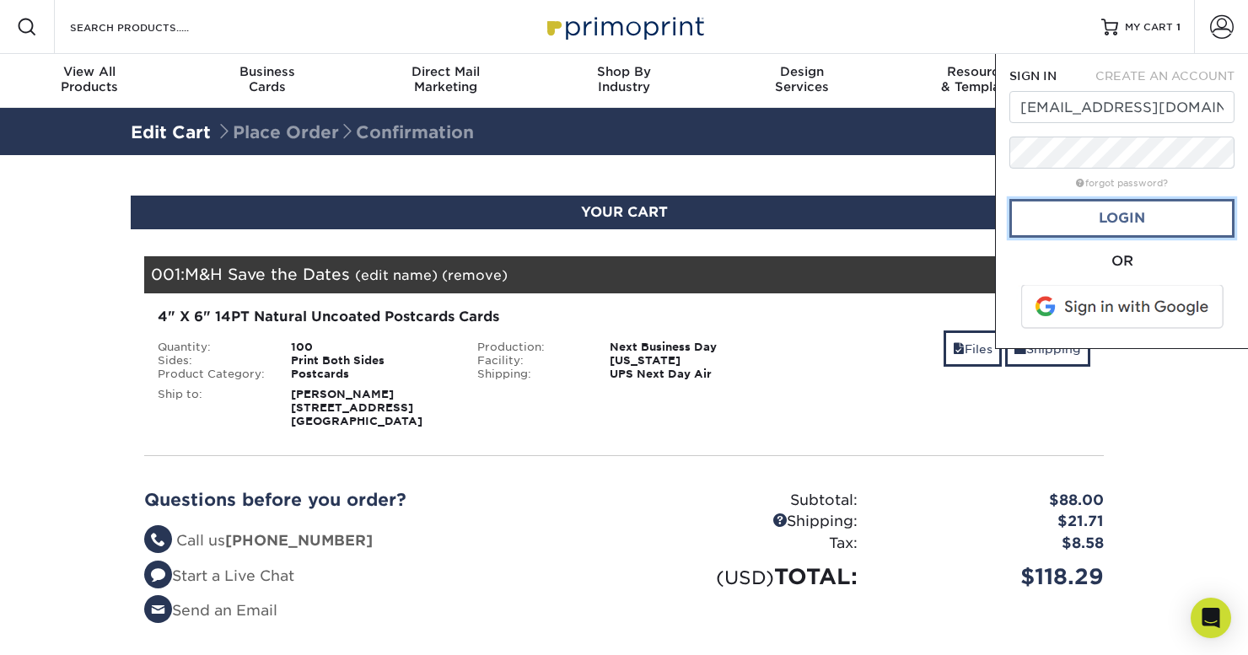
click at [1104, 218] on link "Login" at bounding box center [1121, 218] width 225 height 39
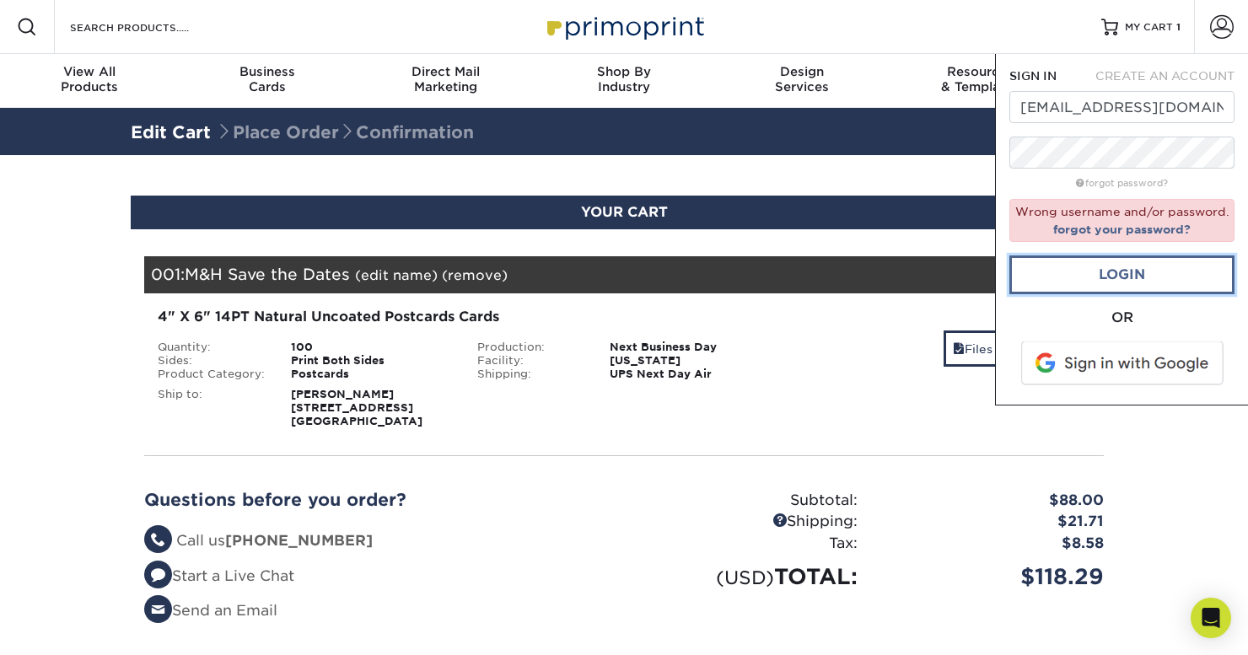
click at [1153, 257] on link "Login" at bounding box center [1121, 275] width 225 height 39
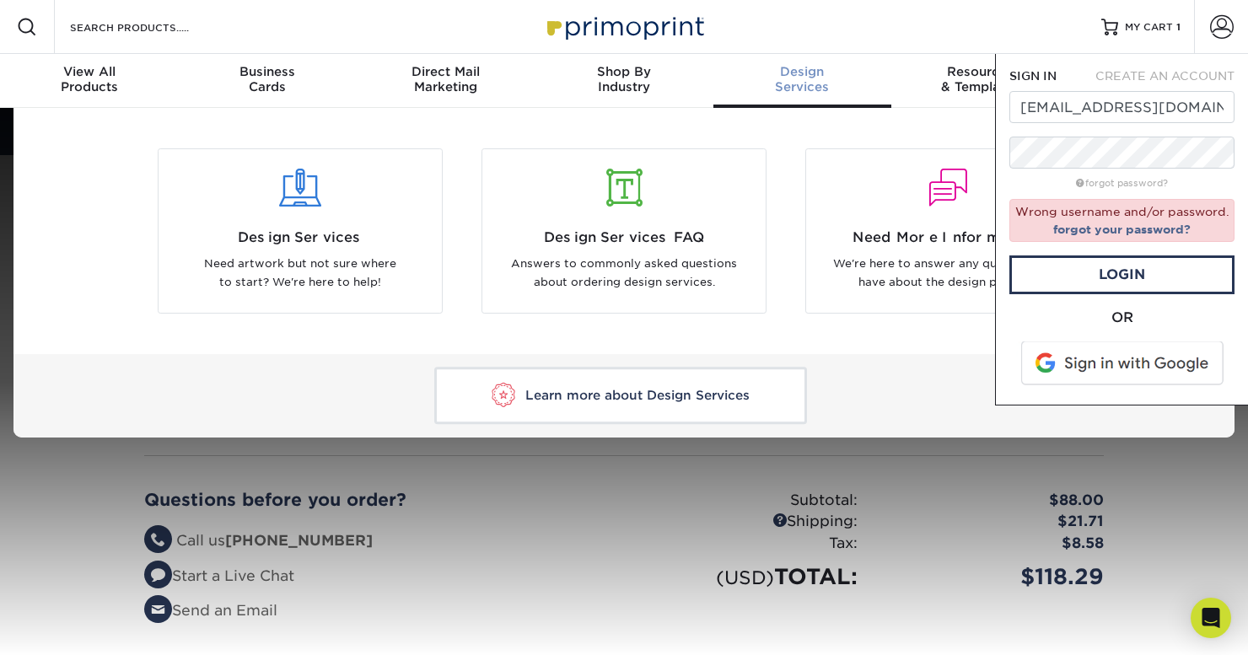
click at [784, 187] on div "Design Services FAQ Answers to commonly asked questions about ordering design s…" at bounding box center [624, 230] width 324 height 165
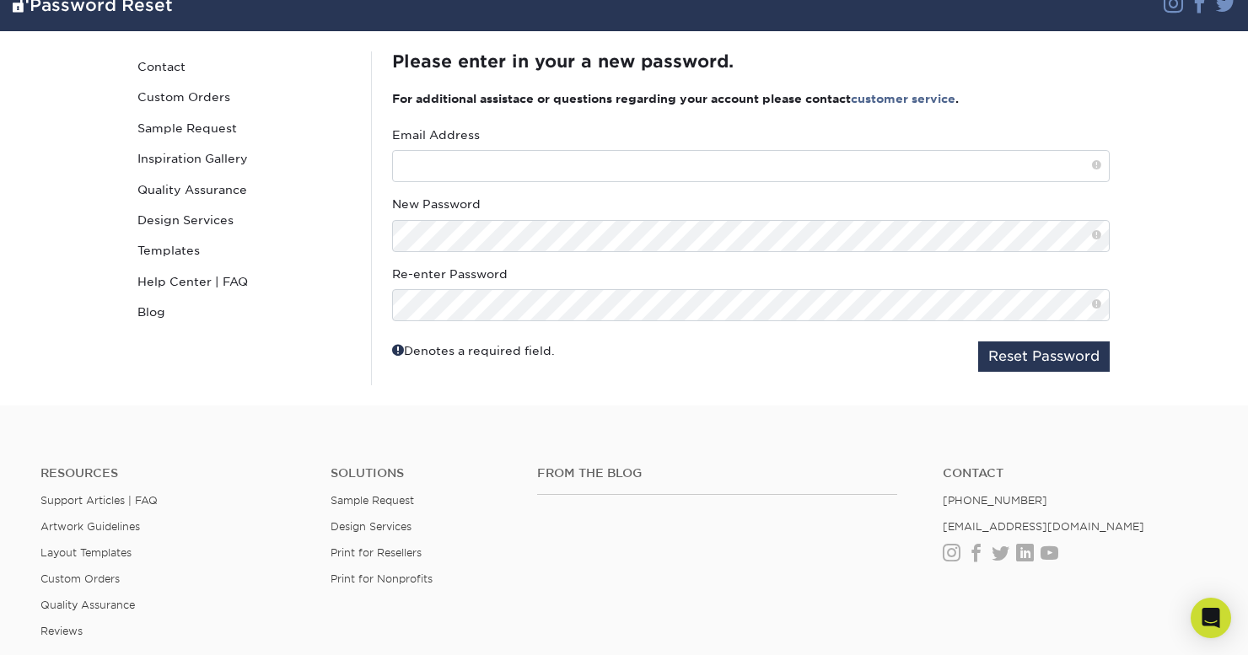
scroll to position [115, 0]
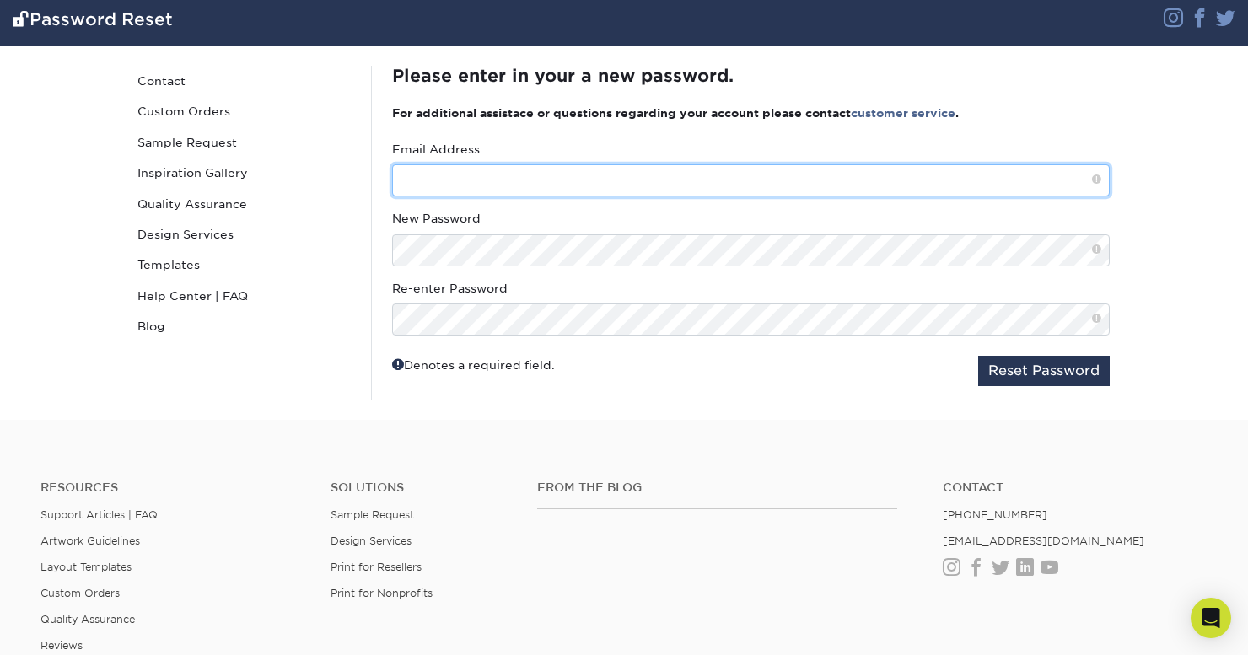
click at [670, 185] on input "text" at bounding box center [751, 180] width 718 height 32
type input "[EMAIL_ADDRESS][DOMAIN_NAME]"
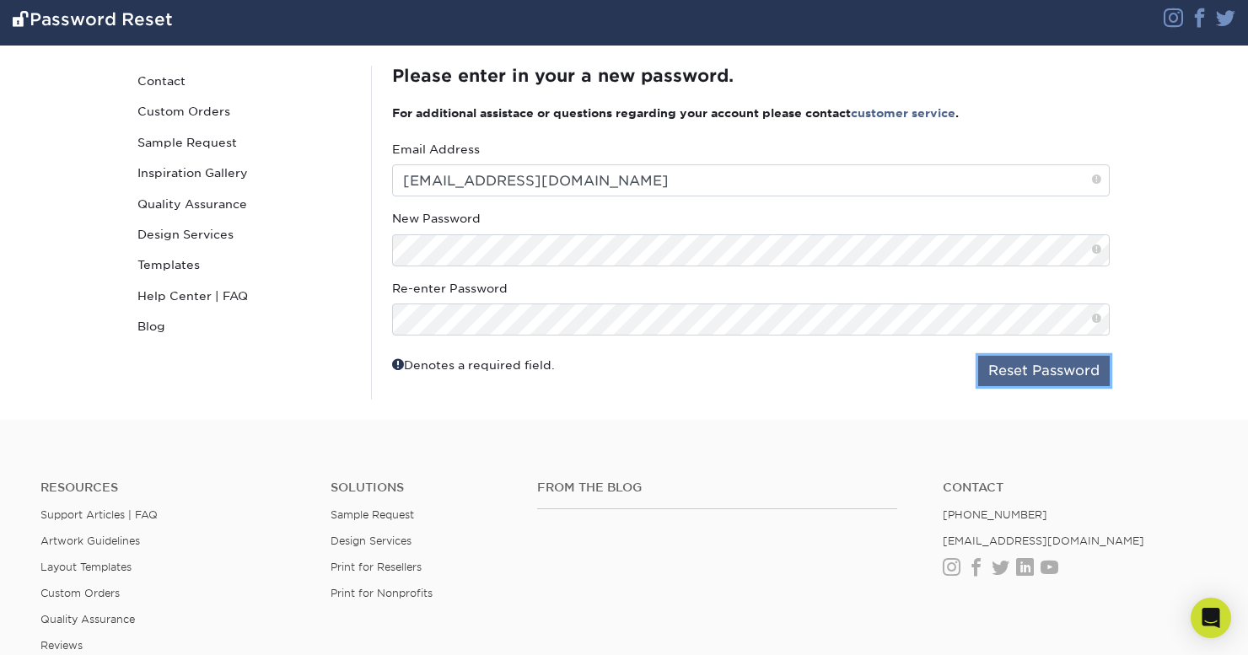
click at [1014, 367] on button "Reset Password" at bounding box center [1044, 371] width 132 height 30
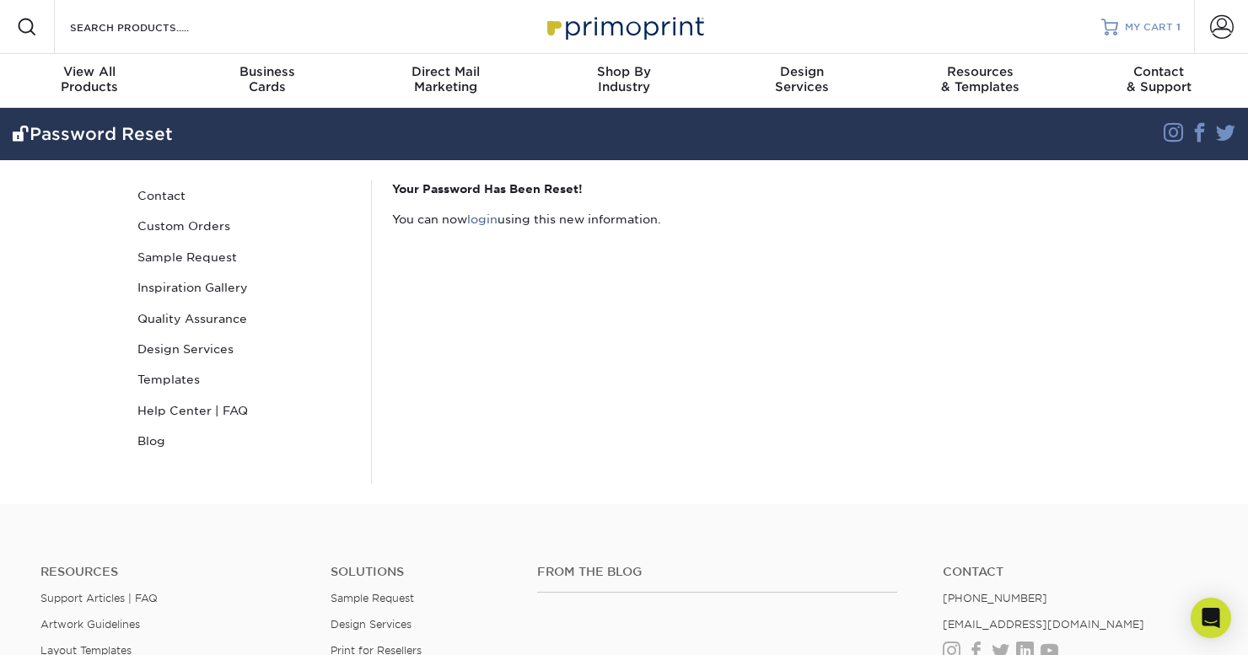
click at [1122, 10] on link "MY CART 1" at bounding box center [1140, 27] width 79 height 54
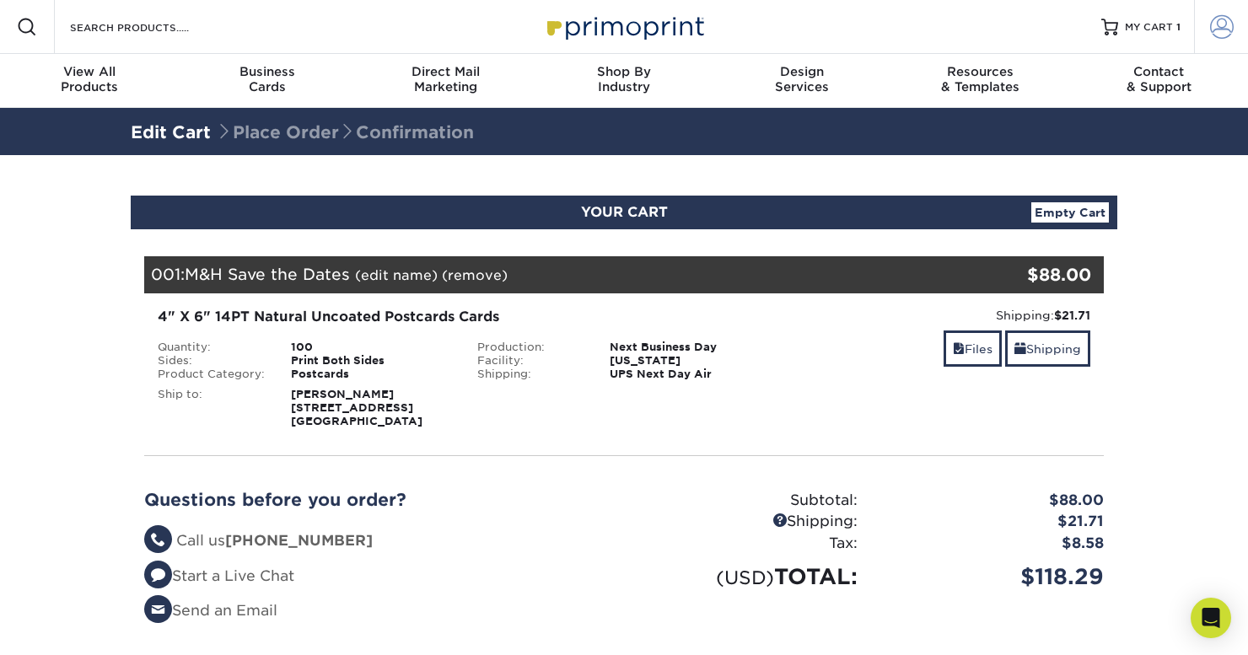
click at [1216, 35] on span at bounding box center [1222, 27] width 24 height 24
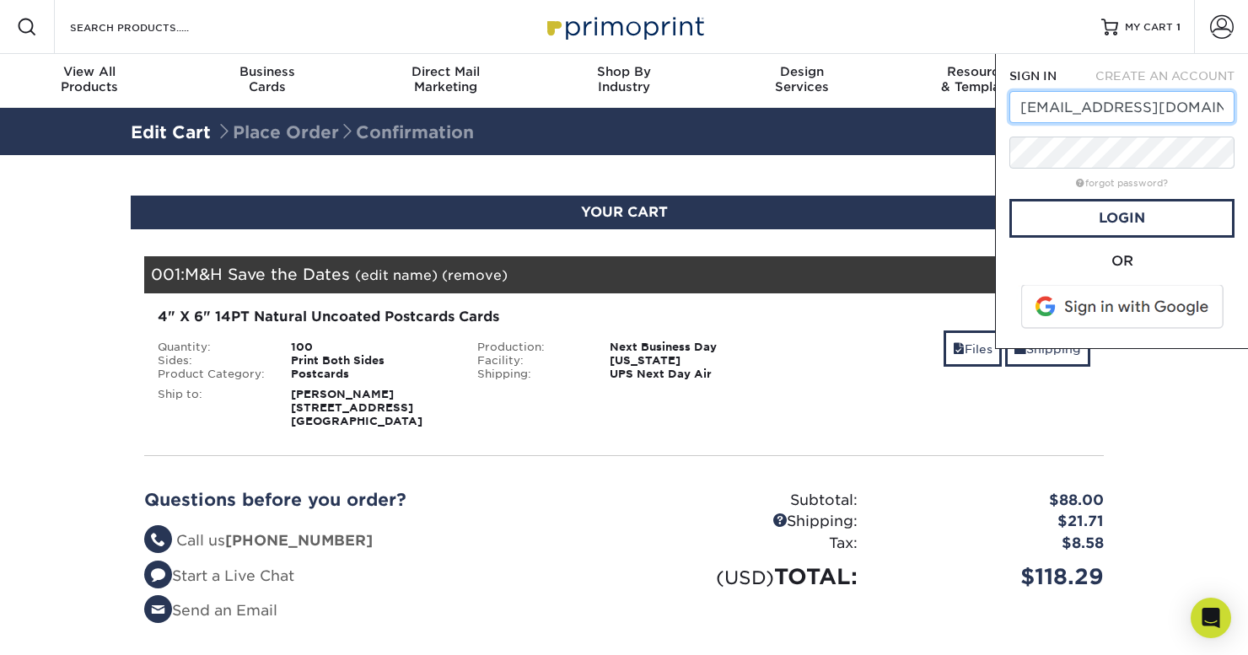
type input "[EMAIL_ADDRESS][DOMAIN_NAME]"
click at [1155, 233] on link "Login" at bounding box center [1121, 218] width 225 height 39
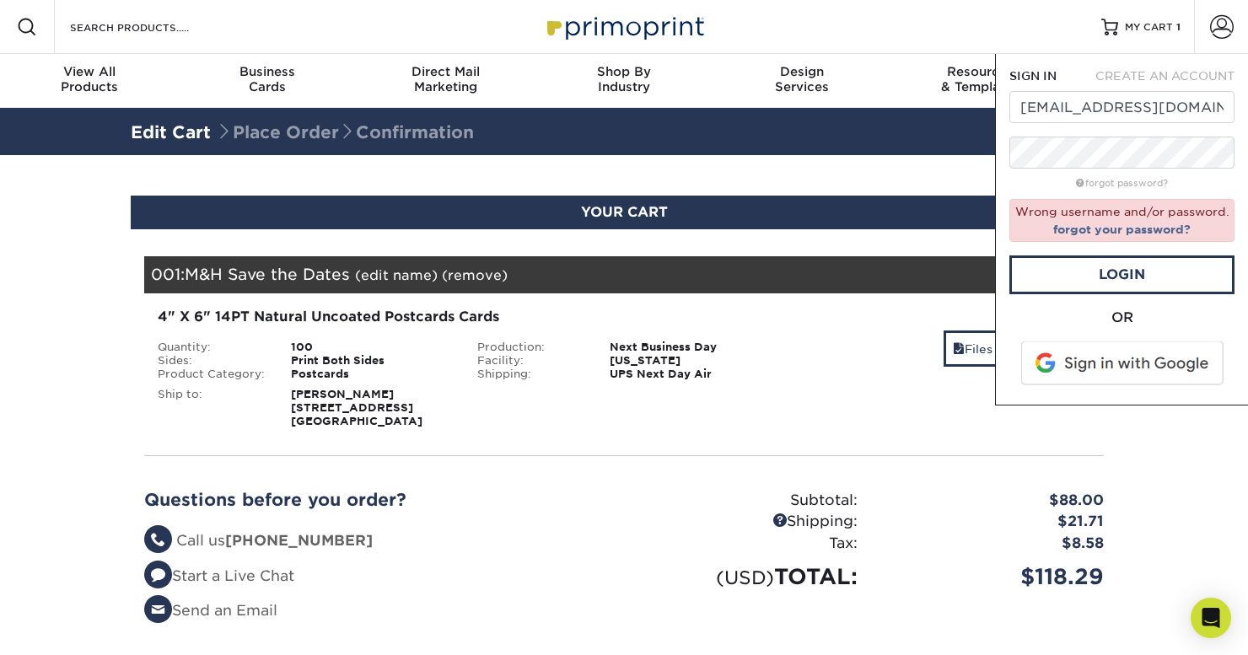
click at [1138, 350] on span at bounding box center [1123, 364] width 215 height 44
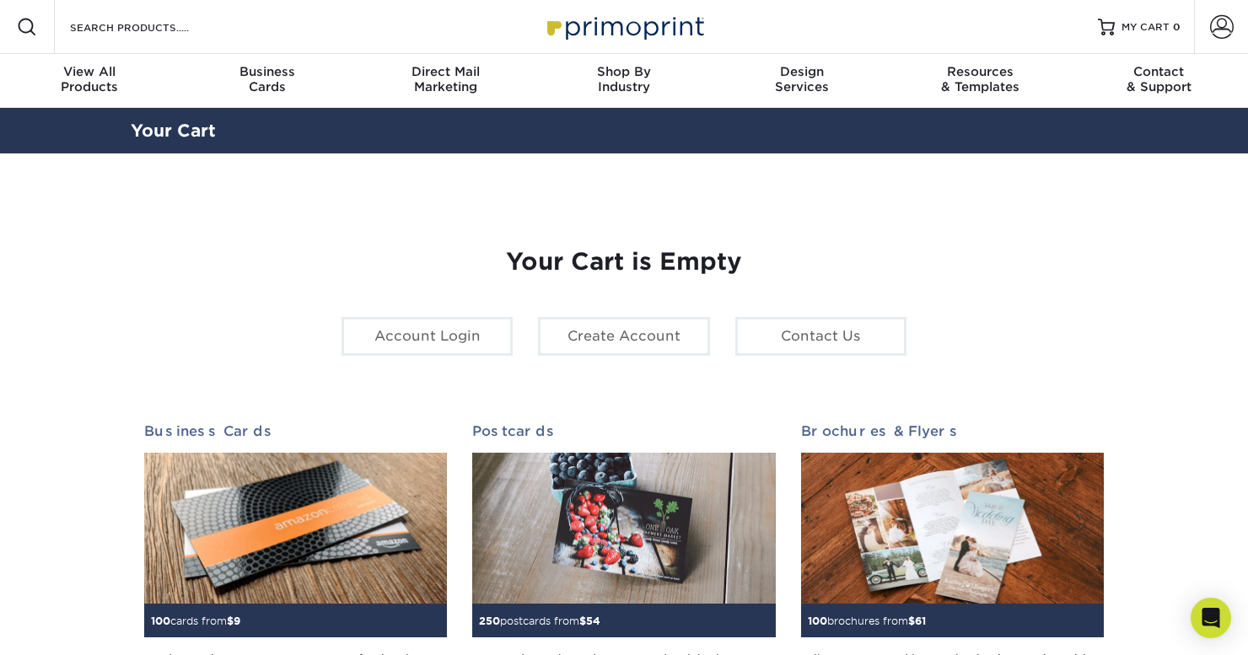
click at [1128, 333] on div "YOUR CART Empty Cart Your Cart is Empty Account Login Create Account Contact Us…" at bounding box center [624, 534] width 1012 height 680
click at [1234, 24] on link "Account" at bounding box center [1221, 27] width 54 height 54
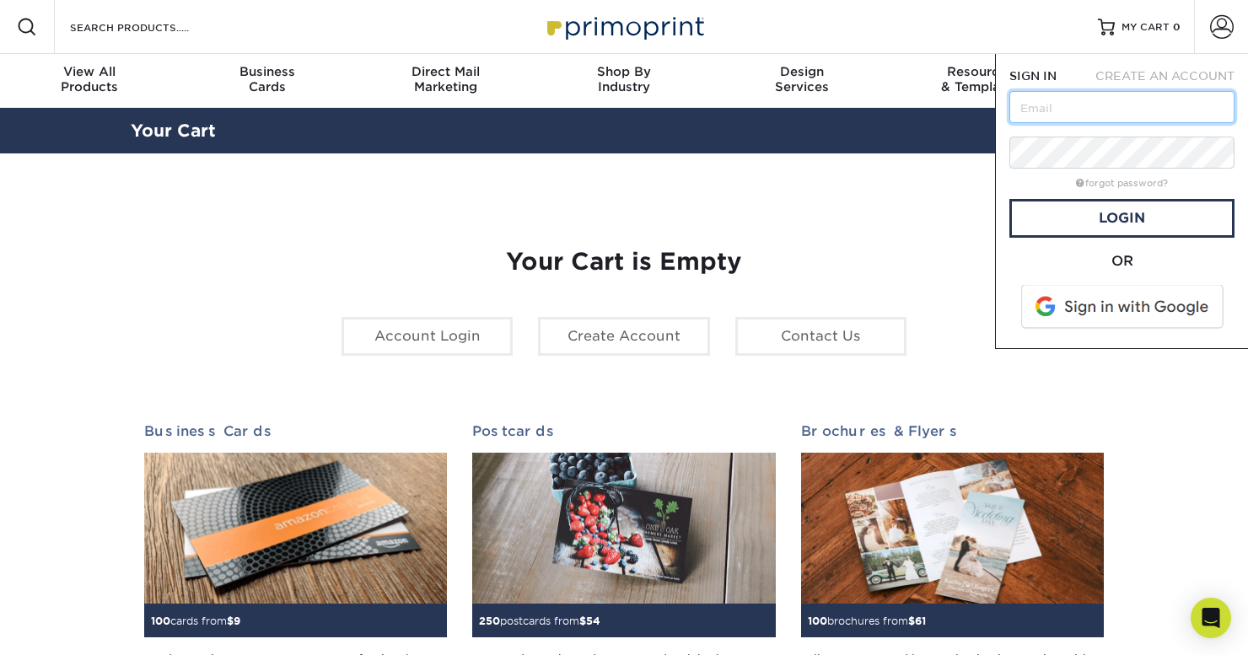
type input "m"
type input "maggieit"
click at [1090, 110] on input "maggieit" at bounding box center [1121, 107] width 225 height 32
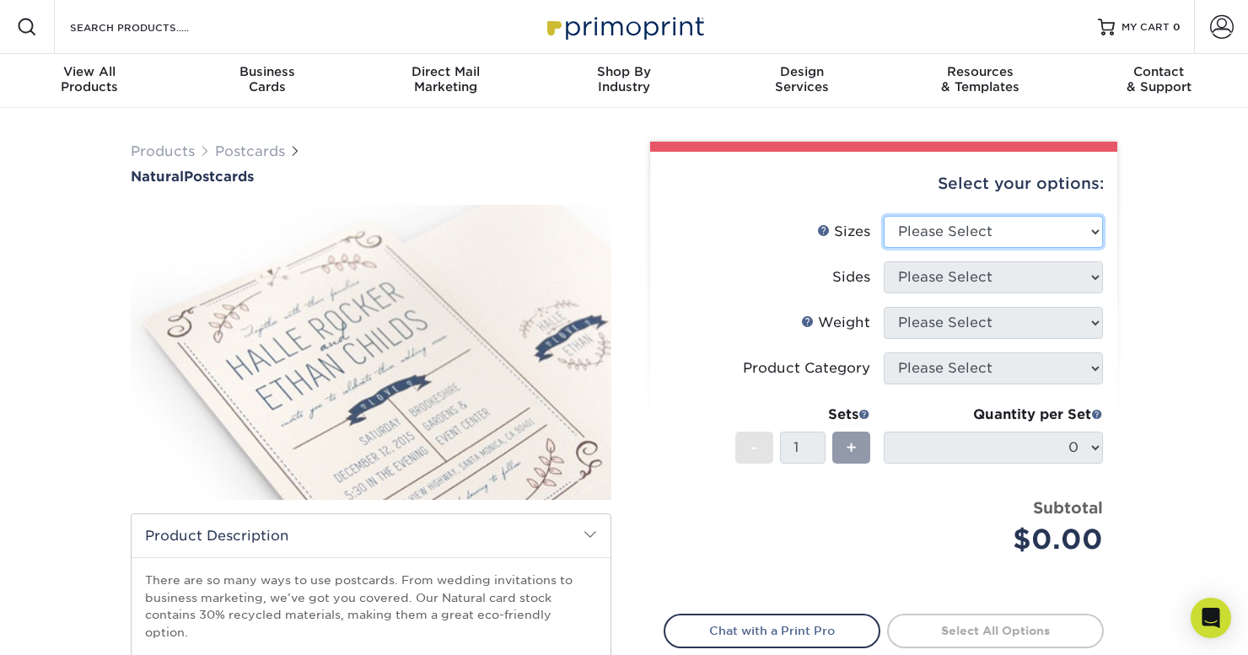
click at [982, 239] on select "Please Select 2" x 4" 2" x 6" 3.5" x 8.5" 4" x 6" 4" x 8.5" 4" x 9" 4.25" x 11"…" at bounding box center [993, 232] width 219 height 32
select select "4.00x6.00"
click at [884, 216] on select "Please Select 2" x 4" 2" x 6" 3.5" x 8.5" 4" x 6" 4" x 8.5" 4" x 9" 4.25" x 11"…" at bounding box center [993, 232] width 219 height 32
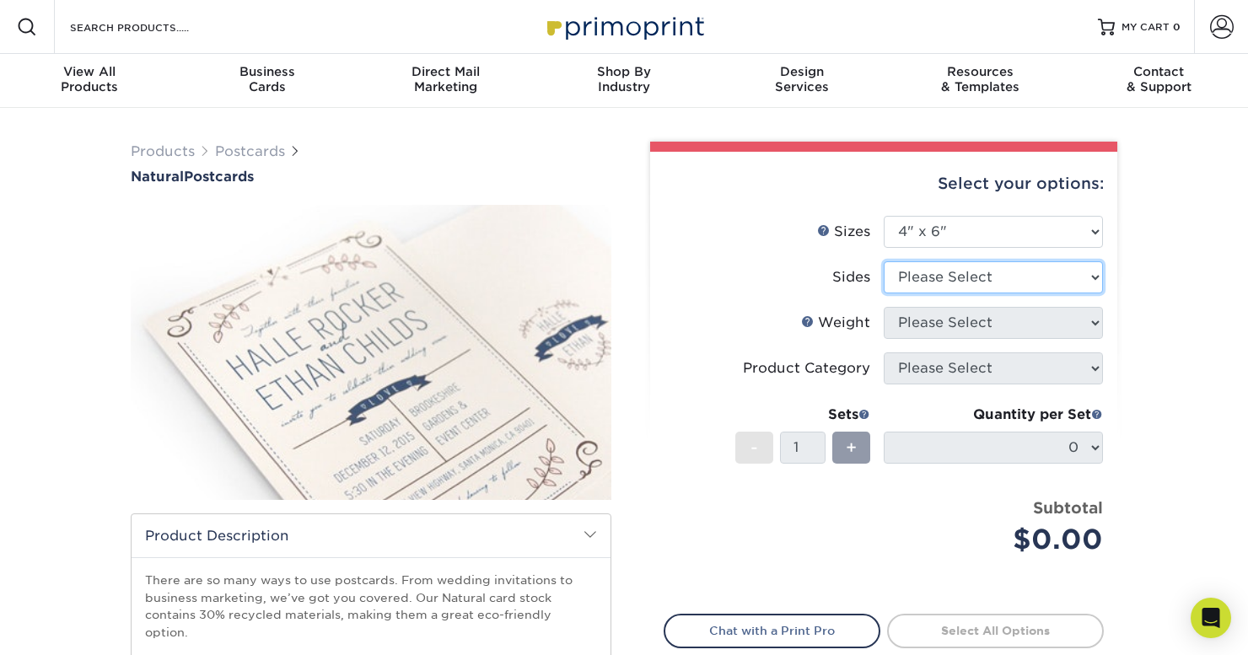
click at [1008, 290] on select "Please Select Print Both Sides Print Front Only" at bounding box center [993, 277] width 219 height 32
select select "13abbda7-1d64-4f25-8bb2-c179b224825d"
click at [884, 261] on select "Please Select Print Both Sides Print Front Only" at bounding box center [993, 277] width 219 height 32
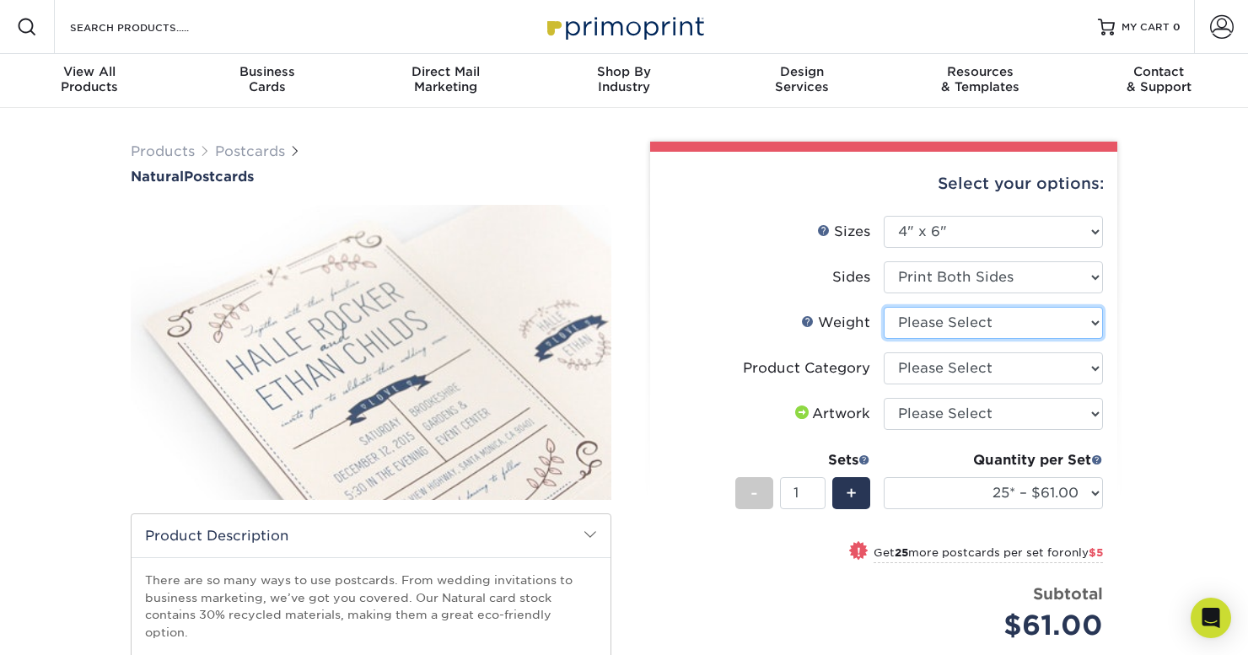
click at [1011, 328] on select "Please Select 14PTNT" at bounding box center [993, 323] width 219 height 32
select select "14PTNT"
click at [884, 307] on select "Please Select 14PTNT" at bounding box center [993, 323] width 219 height 32
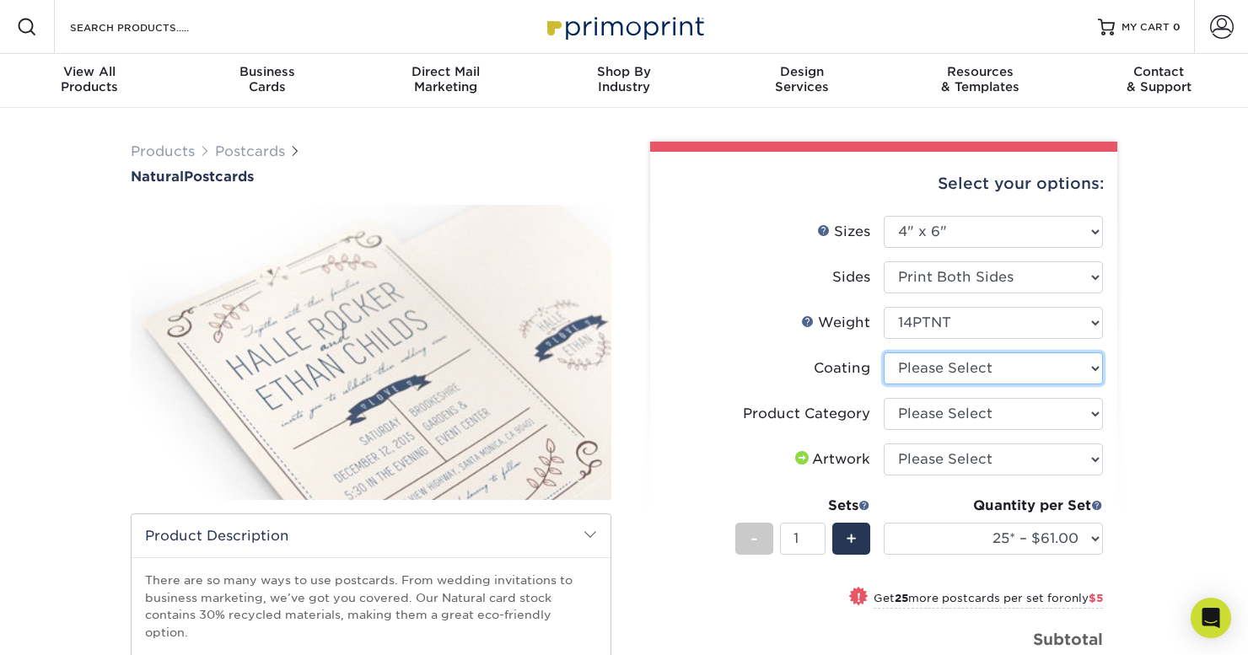
click at [1026, 369] on select at bounding box center [993, 369] width 219 height 32
select select "3e7618de-abca-4bda-9f97-8b9129e913d8"
click at [884, 353] on select at bounding box center [993, 369] width 219 height 32
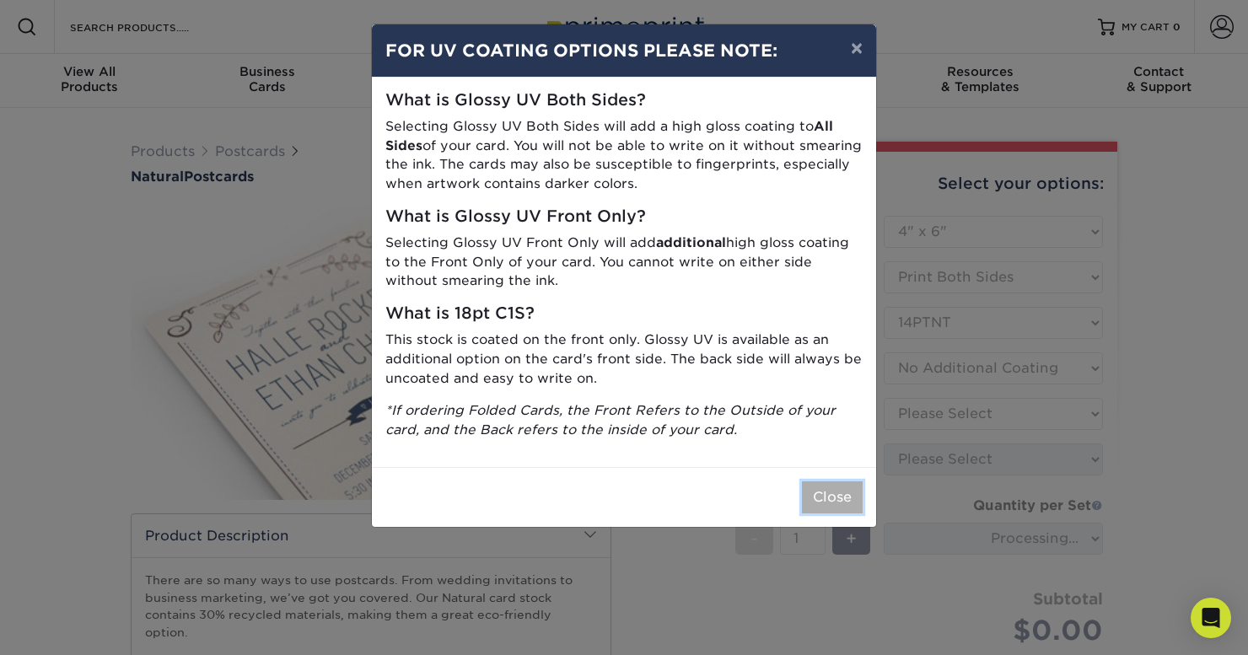
click at [826, 503] on button "Close" at bounding box center [832, 498] width 61 height 32
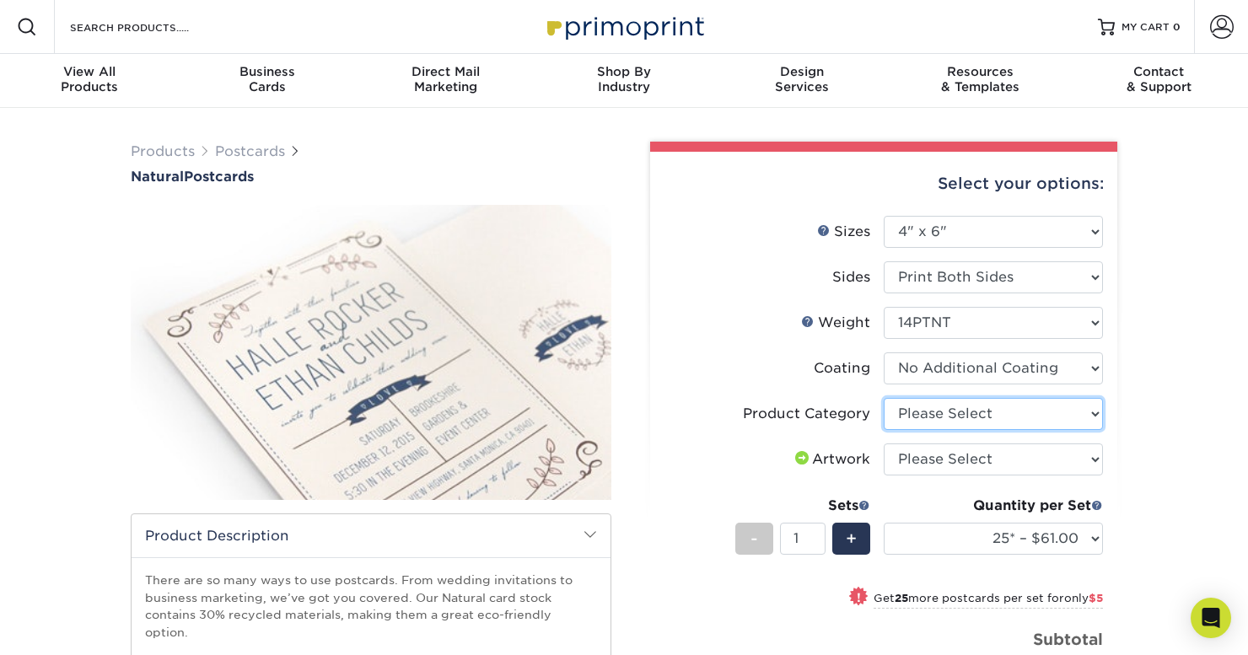
click at [1016, 422] on select "Please Select Postcards" at bounding box center [993, 414] width 219 height 32
select select "9b7272e0-d6c8-4c3c-8e97-d3a1bcdab858"
click at [884, 398] on select "Please Select Postcards" at bounding box center [993, 414] width 219 height 32
click at [1042, 461] on select "Please Select I will upload files I need a design - $150" at bounding box center [993, 460] width 219 height 32
select select "upload"
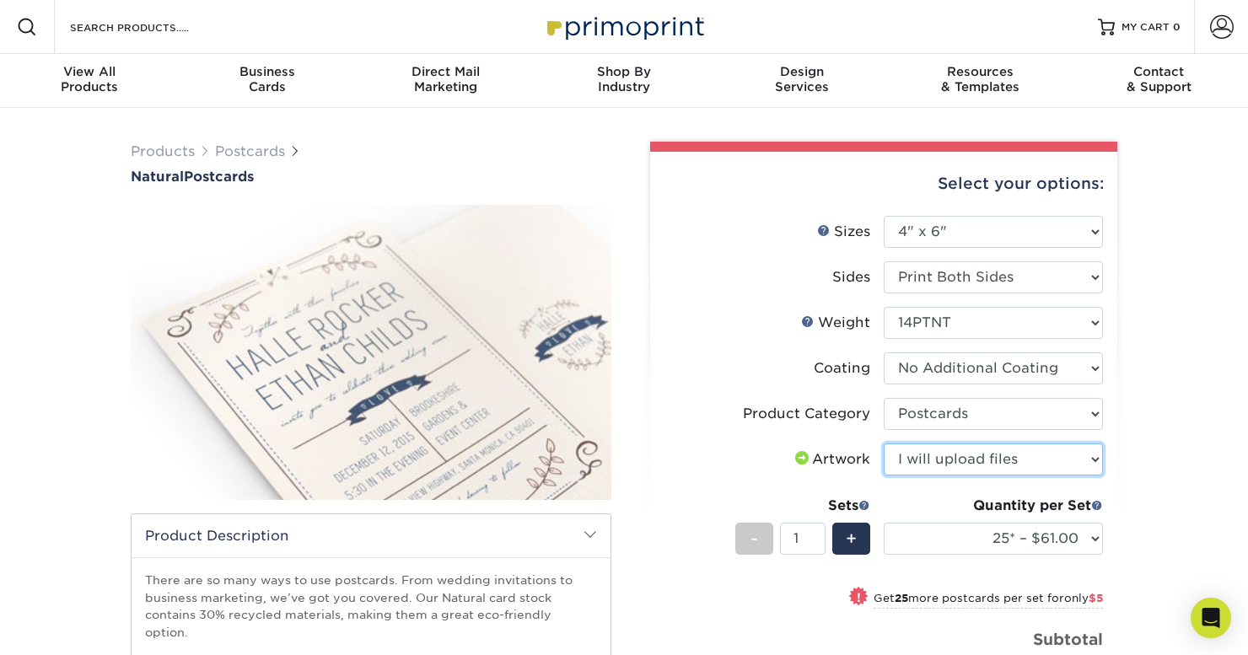
click at [884, 444] on select "Please Select I will upload files I need a design - $150" at bounding box center [993, 460] width 219 height 32
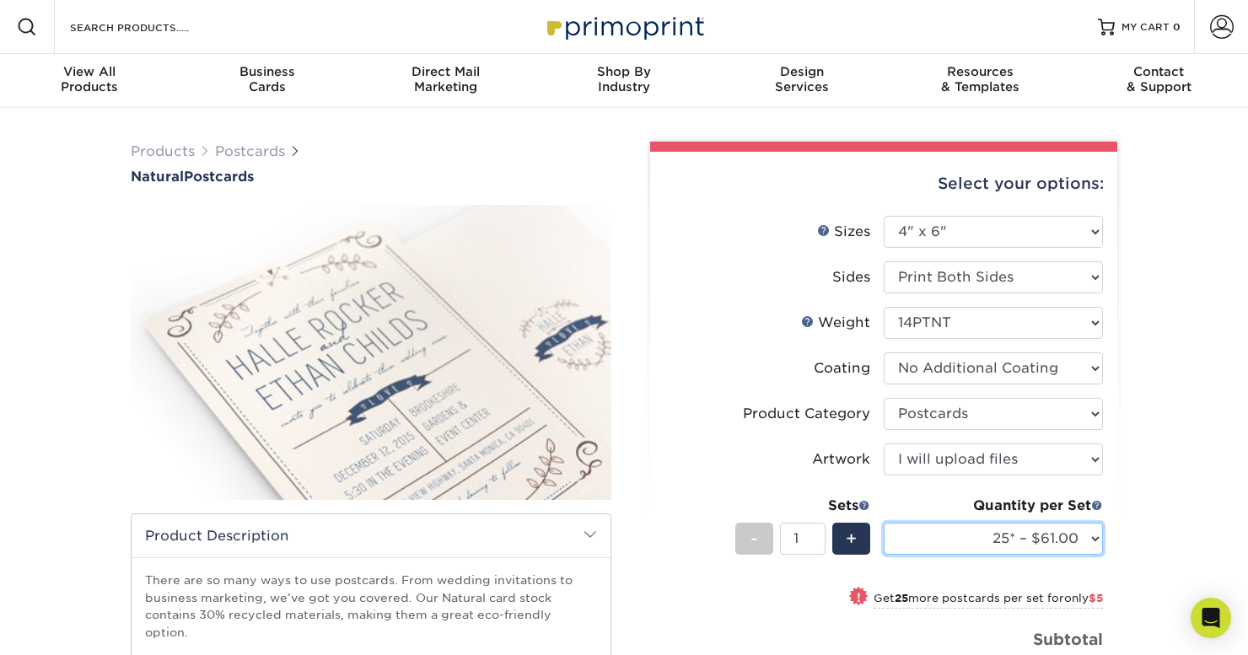
click at [1050, 546] on select "25* – $61.00 50* – $66.00 75* – $81.00 100* – $88.00 250* – $108.00 500* – $115…" at bounding box center [993, 539] width 219 height 32
click at [884, 523] on select "25* – $61.00 50* – $66.00 75* – $81.00 100* – $88.00 250* – $108.00 500* – $115…" at bounding box center [993, 539] width 219 height 32
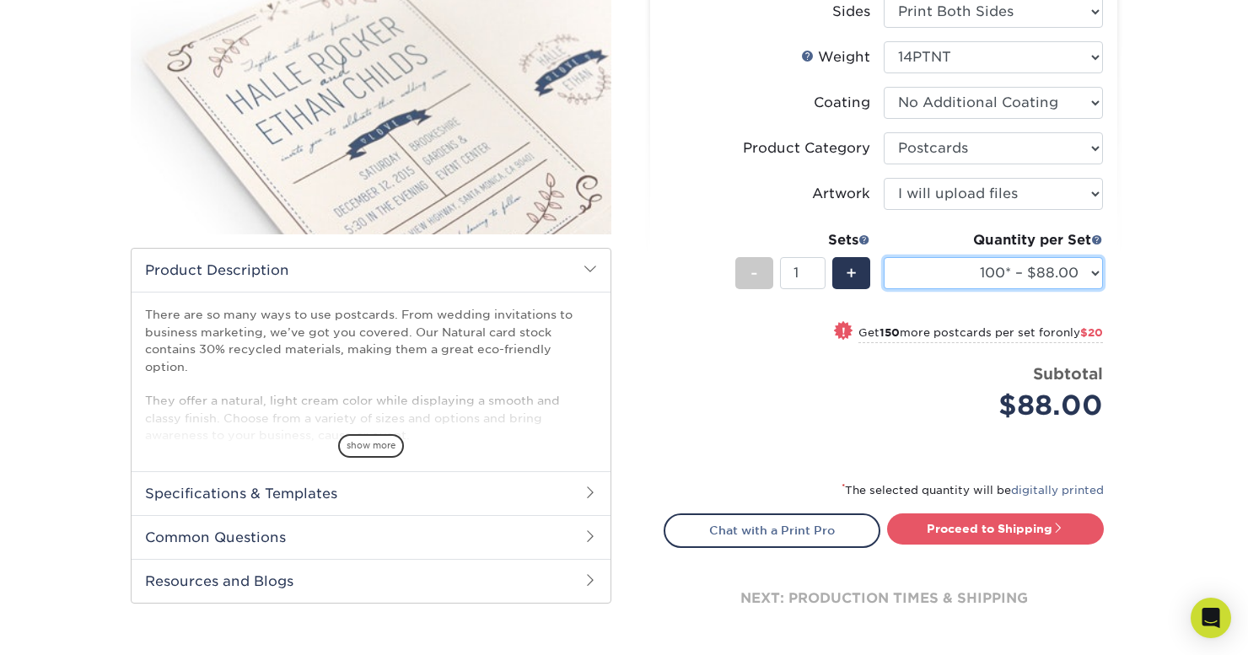
scroll to position [267, 0]
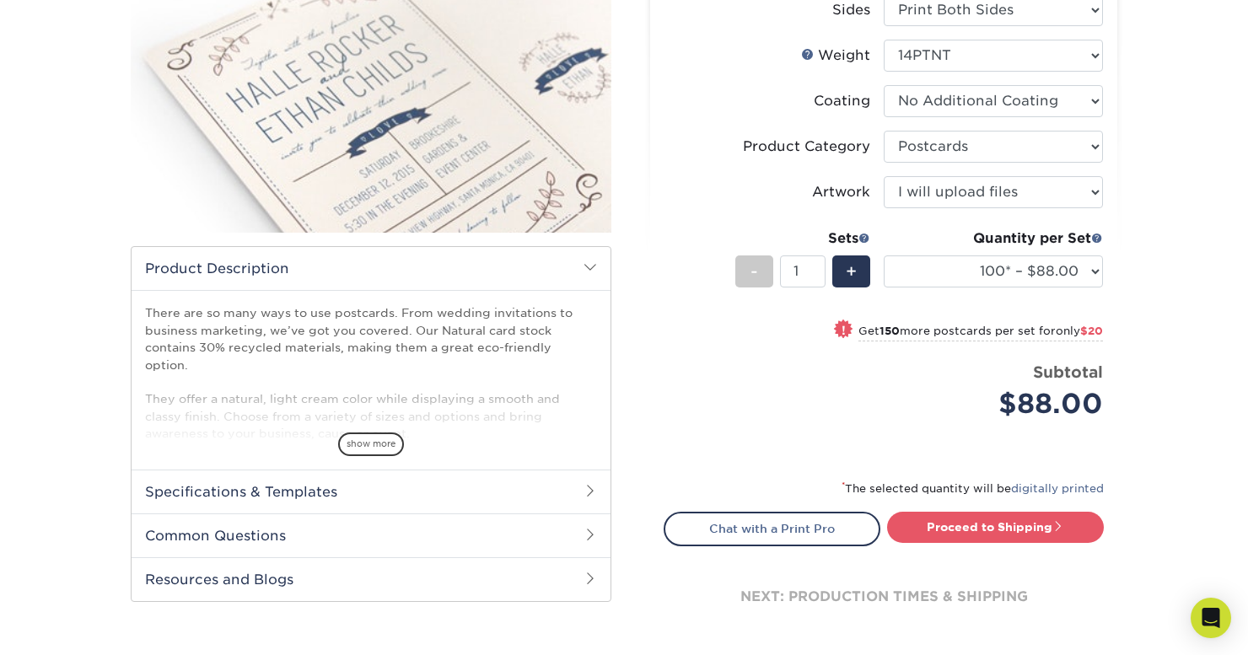
click at [1034, 323] on div "! Get 150 more postcards per set for only $20" at bounding box center [968, 330] width 272 height 20
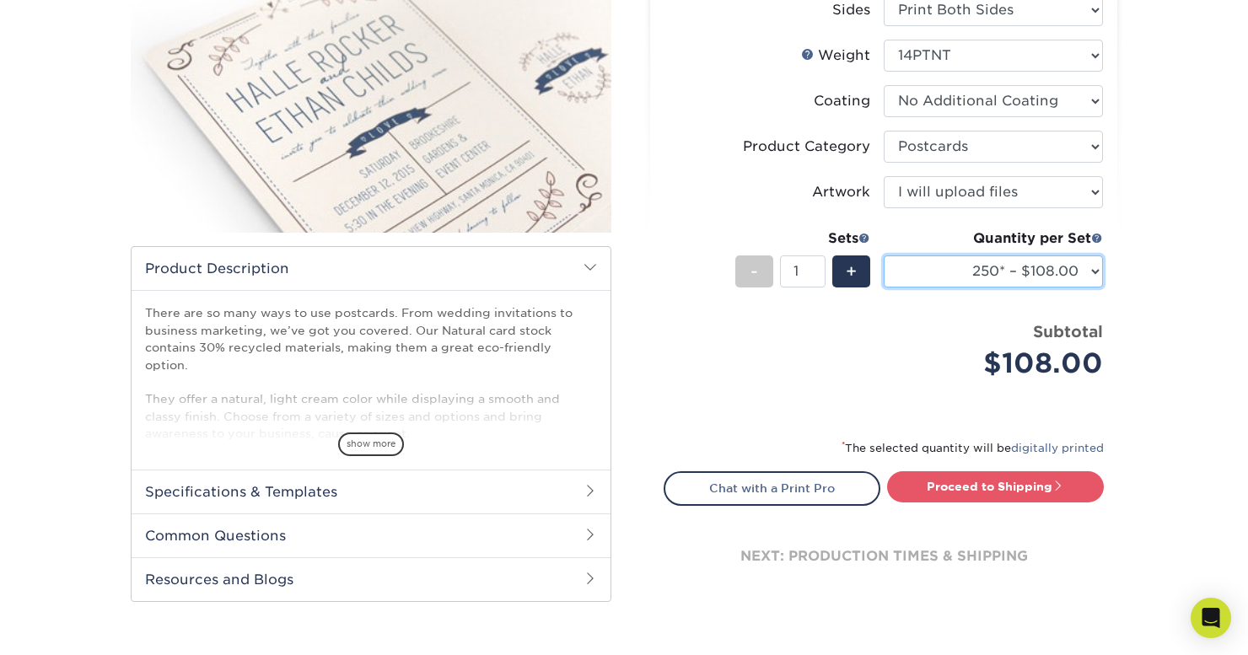
click at [1026, 277] on select "25* – $61.00 50* – $66.00 75* – $81.00 100* – $88.00 250* – $108.00 500* – $115…" at bounding box center [993, 272] width 219 height 32
select select "100* – $88.00"
click at [884, 256] on select "25* – $61.00 50* – $66.00 75* – $81.00 100* – $88.00 250* – $108.00 500* – $115…" at bounding box center [993, 272] width 219 height 32
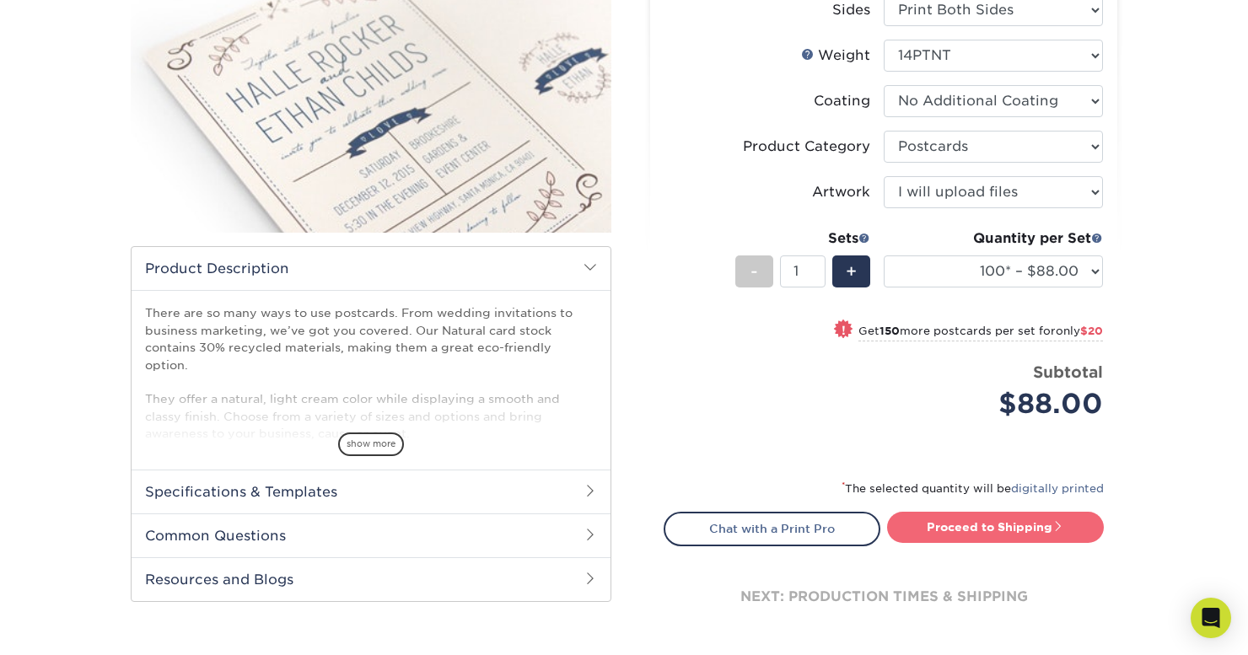
click at [1042, 529] on link "Proceed to Shipping" at bounding box center [995, 527] width 217 height 30
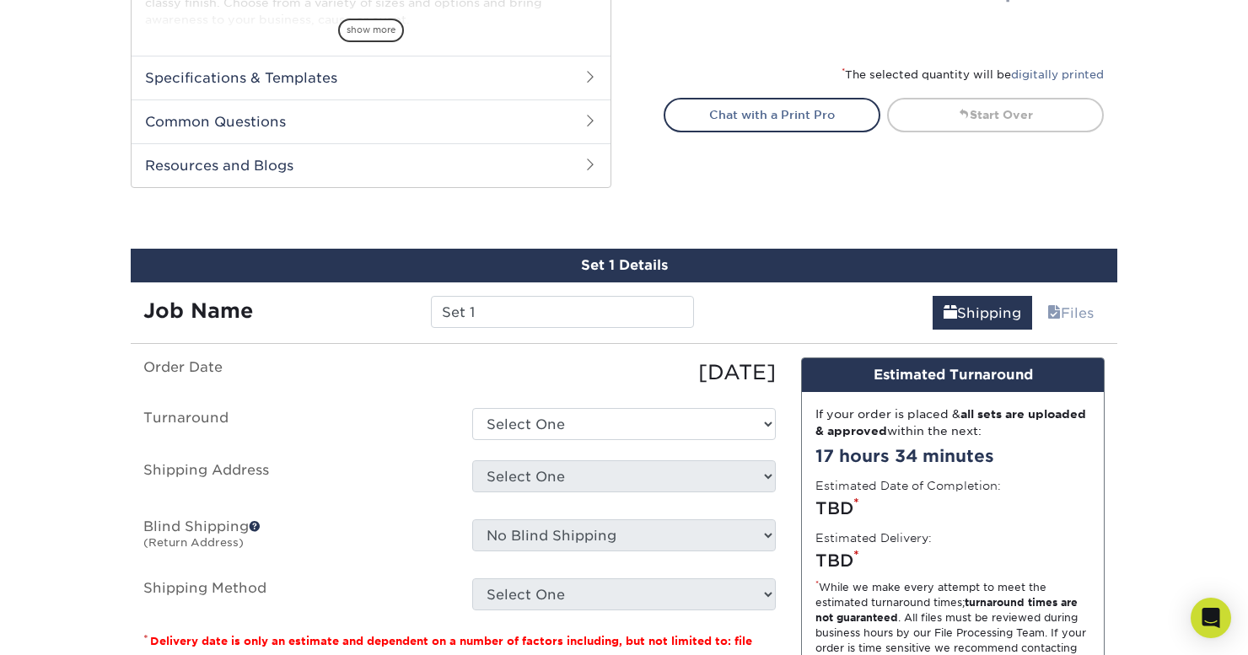
scroll to position [825, 0]
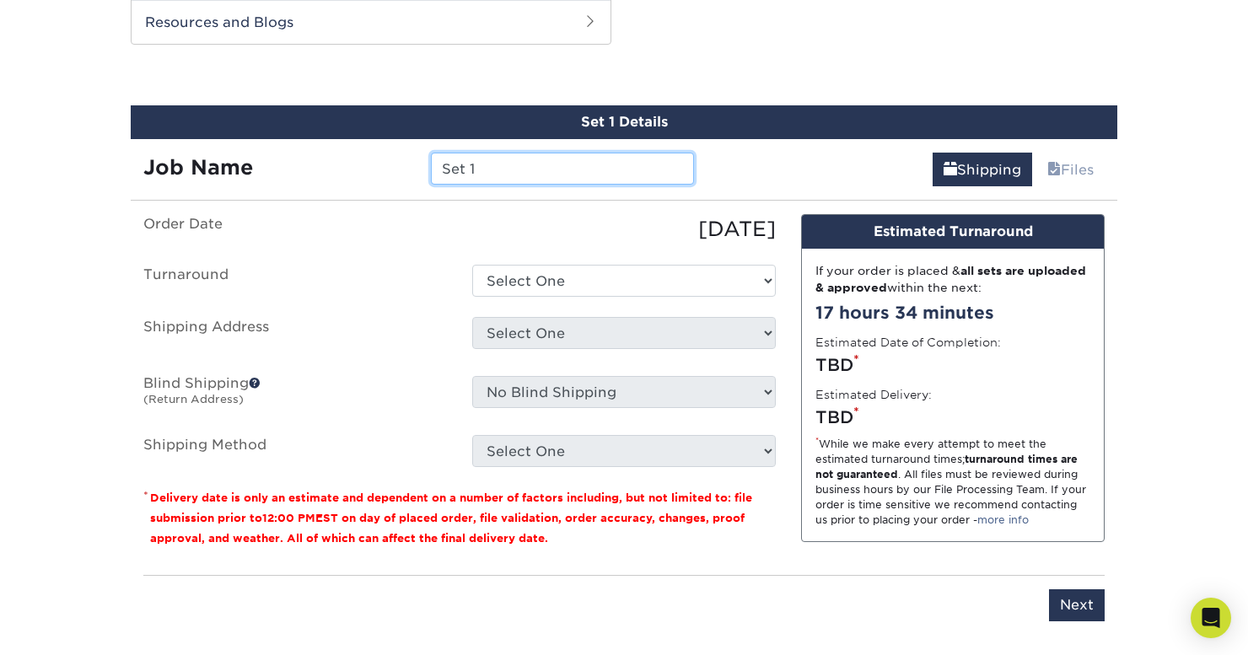
click at [498, 153] on input "Set 1" at bounding box center [562, 169] width 262 height 32
type input "M&H Save the Dates"
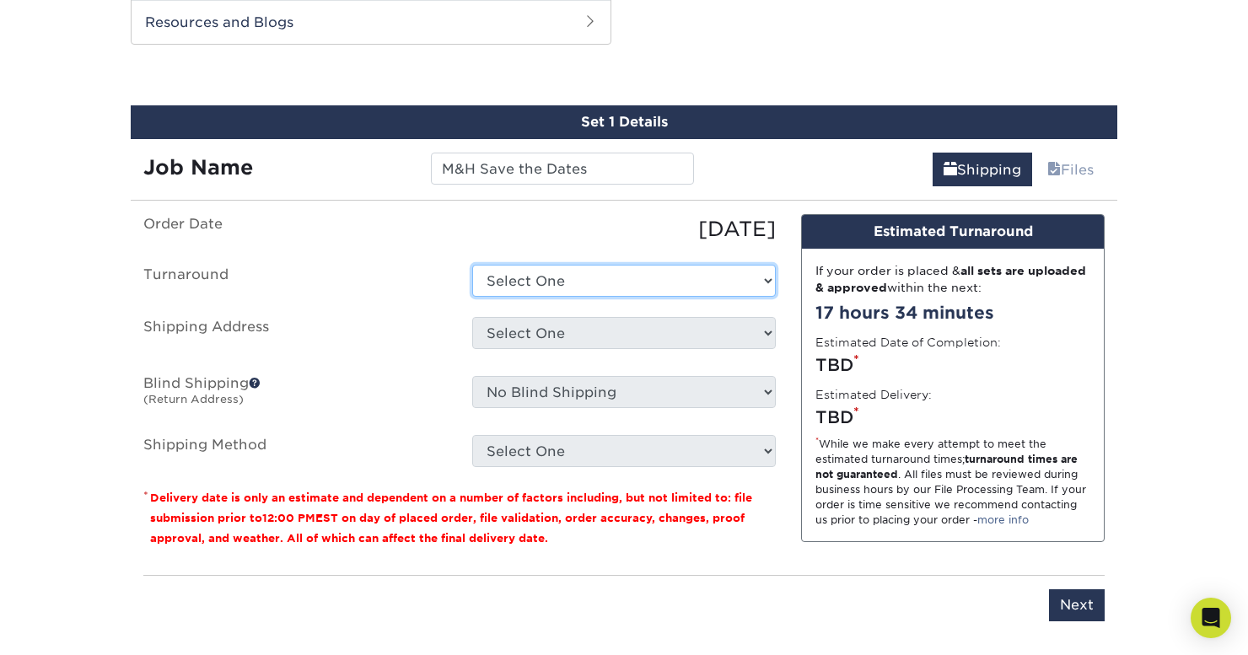
click at [556, 277] on select "Select One 2-4 Business Days 2 Day Next Business Day" at bounding box center [624, 281] width 304 height 32
select select "4f99dd58-f11b-4e68-a2d5-fde41137705a"
click at [472, 265] on select "Select One 2-4 Business Days 2 Day Next Business Day" at bounding box center [624, 281] width 304 height 32
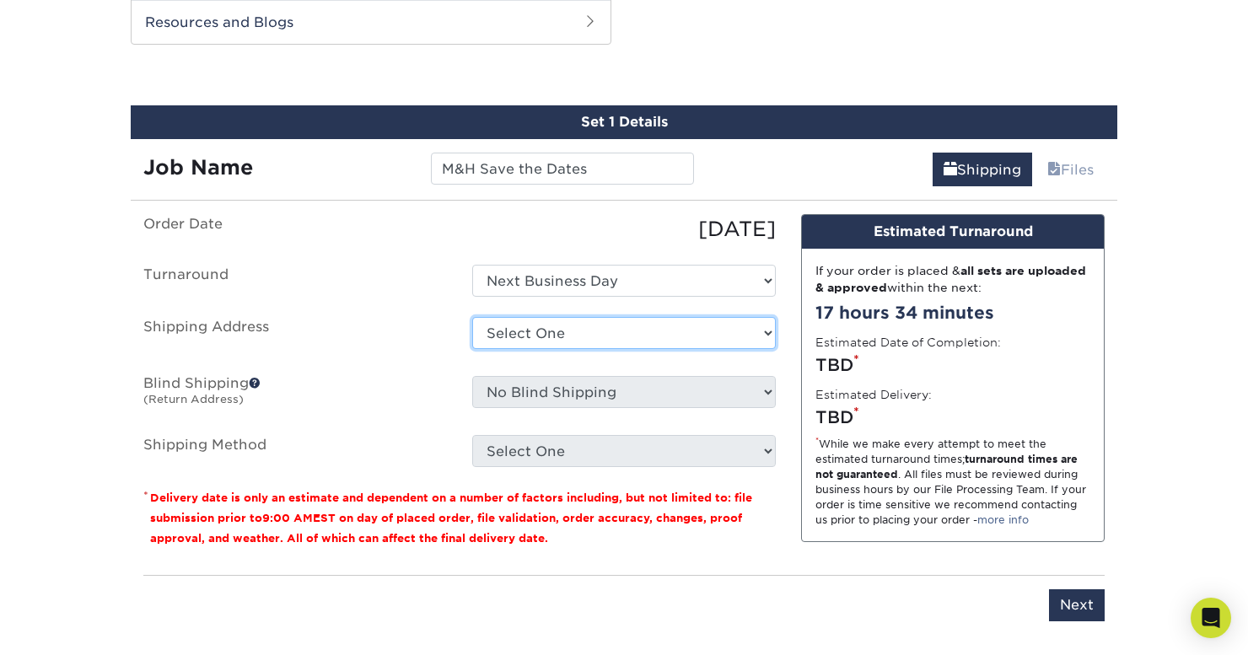
click at [610, 317] on select "Select One + Add New Address - Login" at bounding box center [624, 333] width 304 height 32
click at [472, 349] on select "Select One + Add New Address - Login" at bounding box center [624, 333] width 304 height 32
select select "-1"
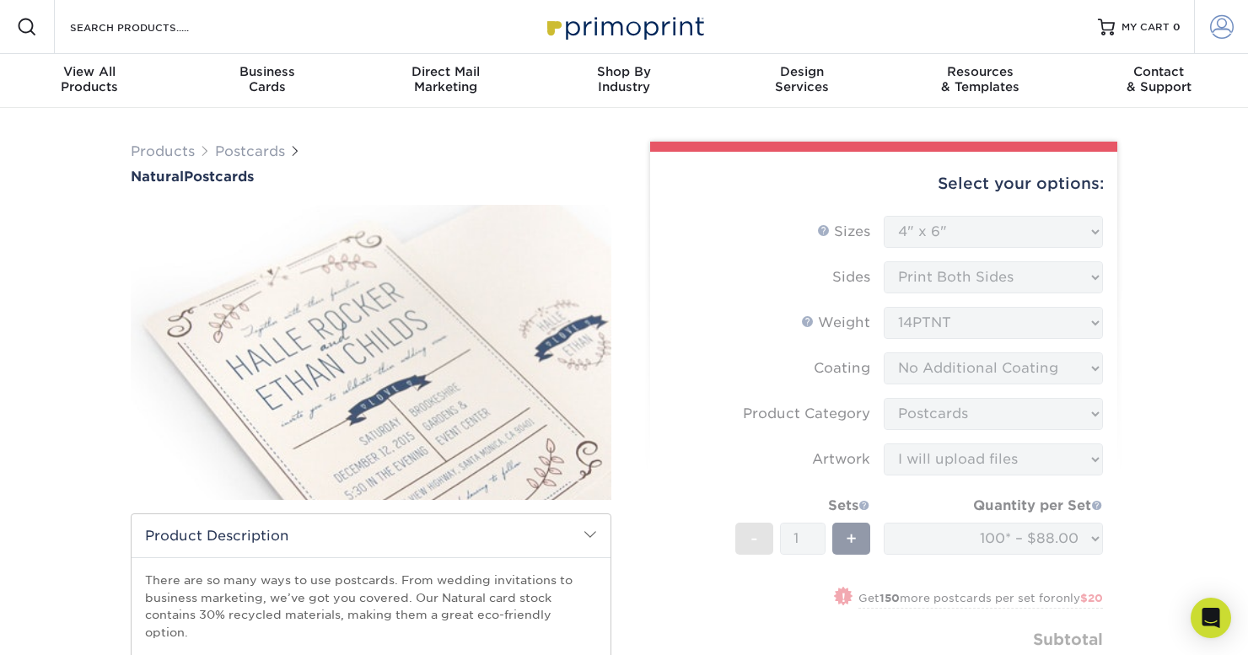
click at [1217, 28] on span at bounding box center [1222, 27] width 24 height 24
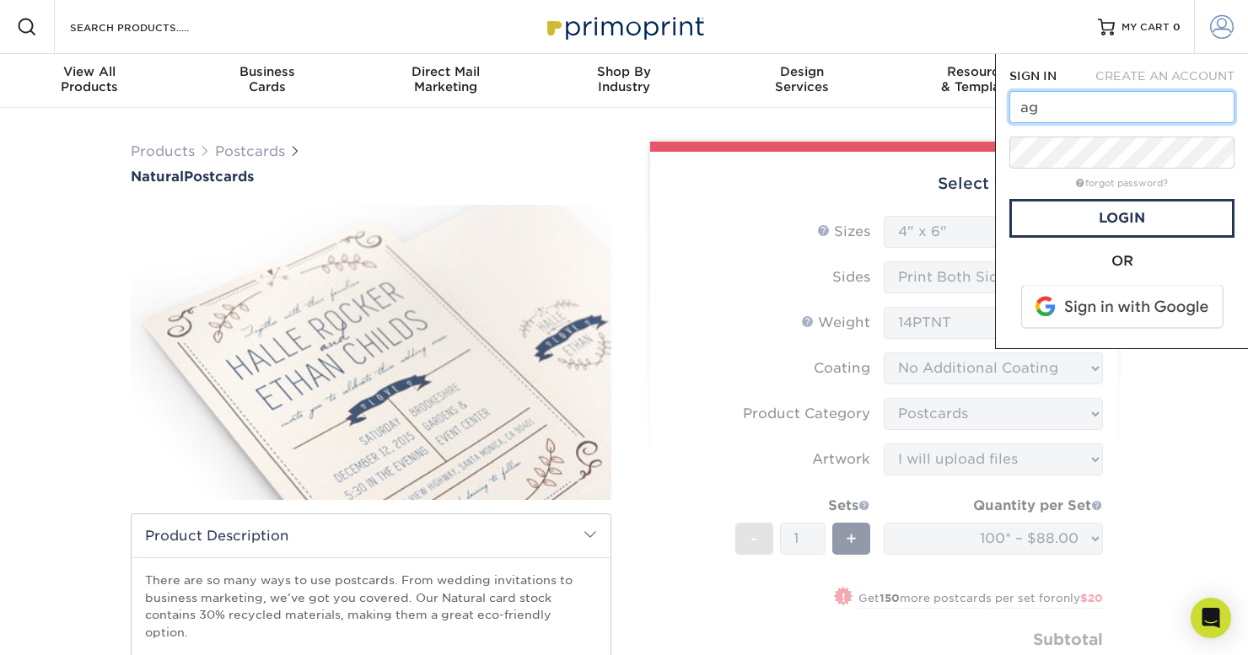
type input "a"
type input "f"
type input "[EMAIL_ADDRESS][DOMAIN_NAME]"
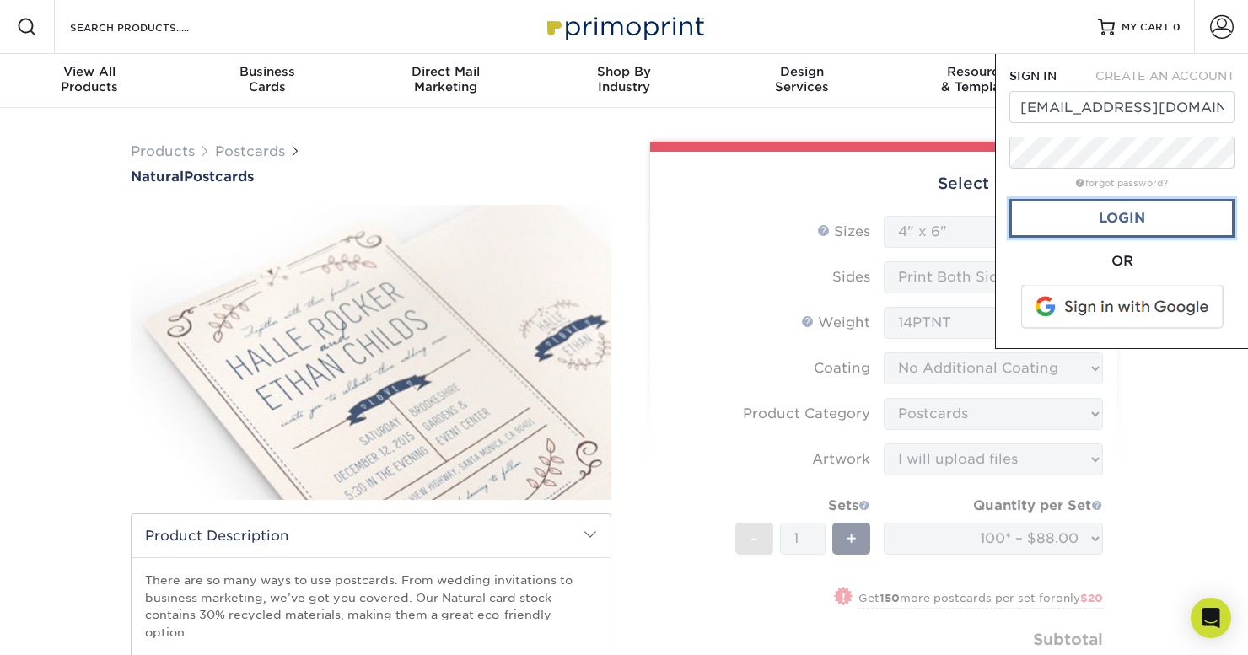
click at [1149, 224] on link "Login" at bounding box center [1121, 218] width 225 height 39
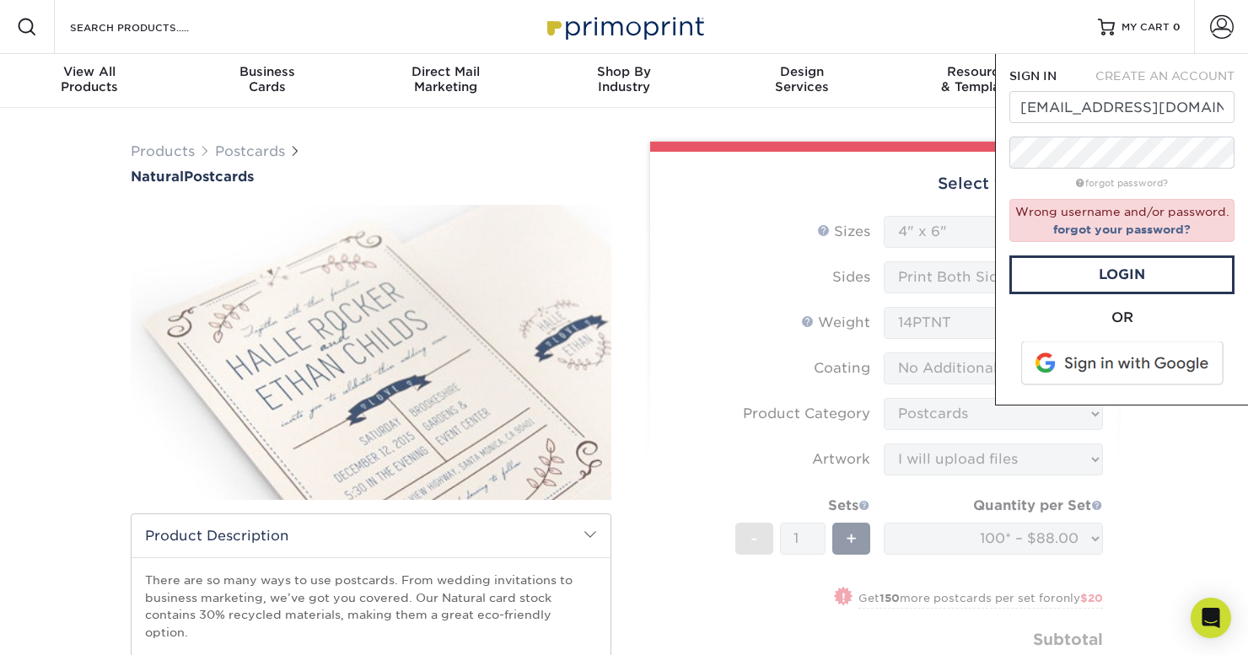
click at [1135, 366] on span at bounding box center [1123, 364] width 215 height 44
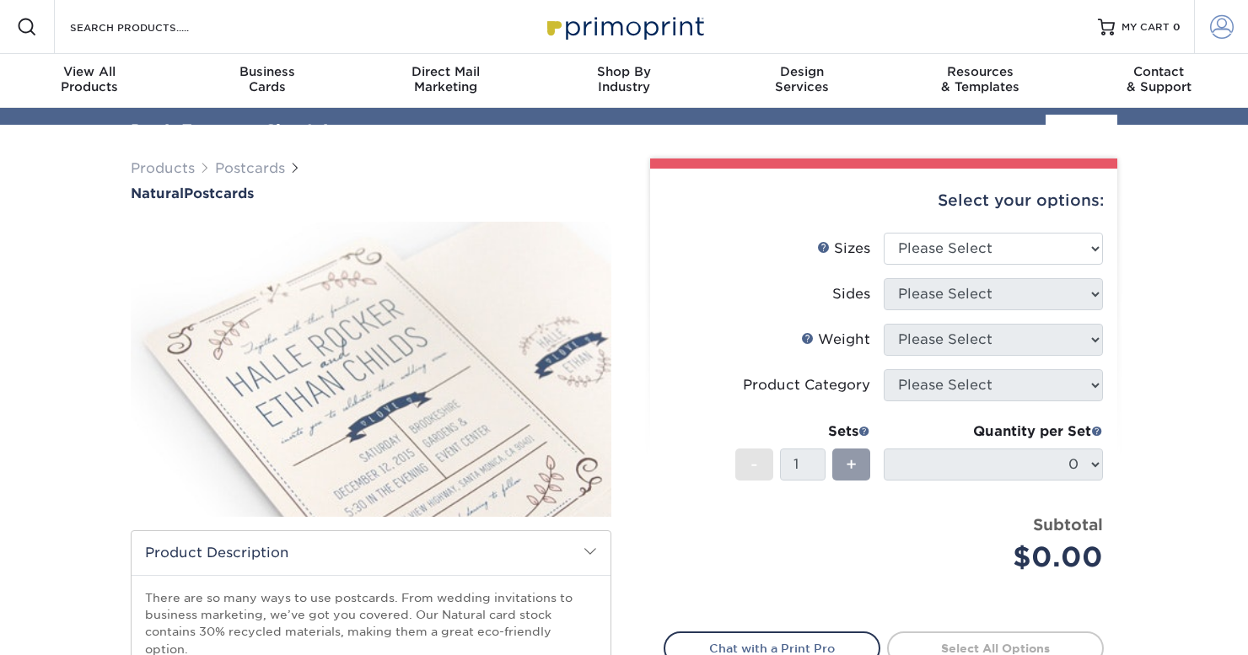
click at [1232, 29] on span at bounding box center [1222, 27] width 24 height 24
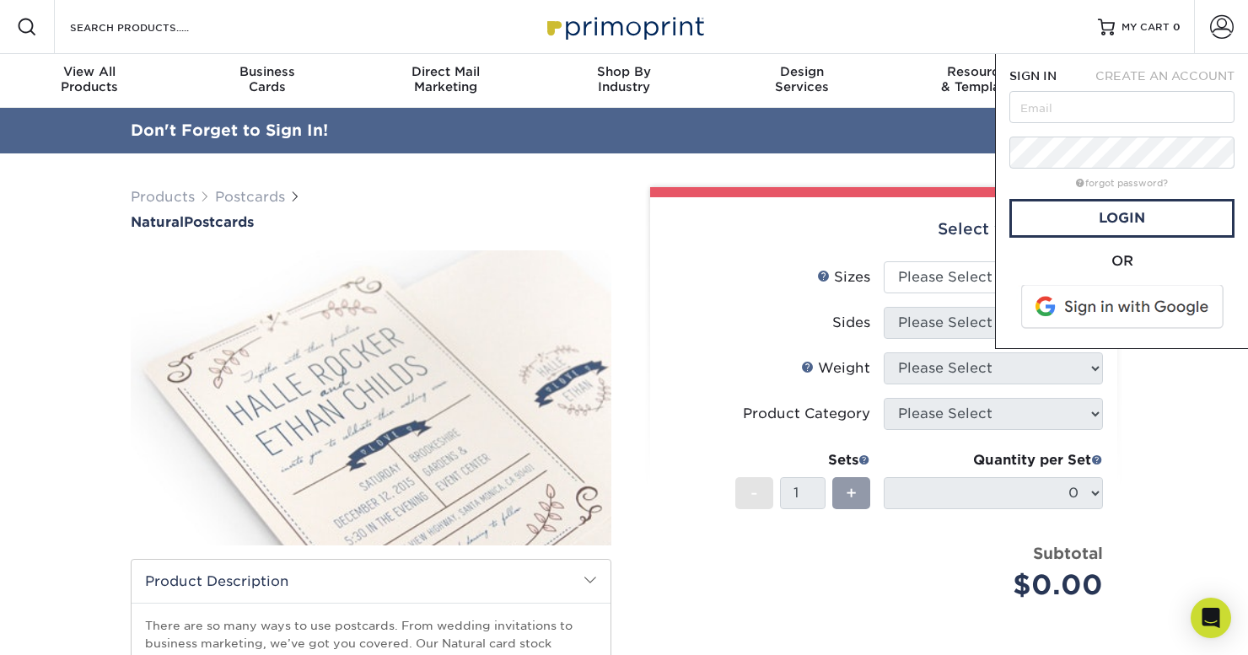
click at [1102, 301] on span at bounding box center [1123, 307] width 215 height 44
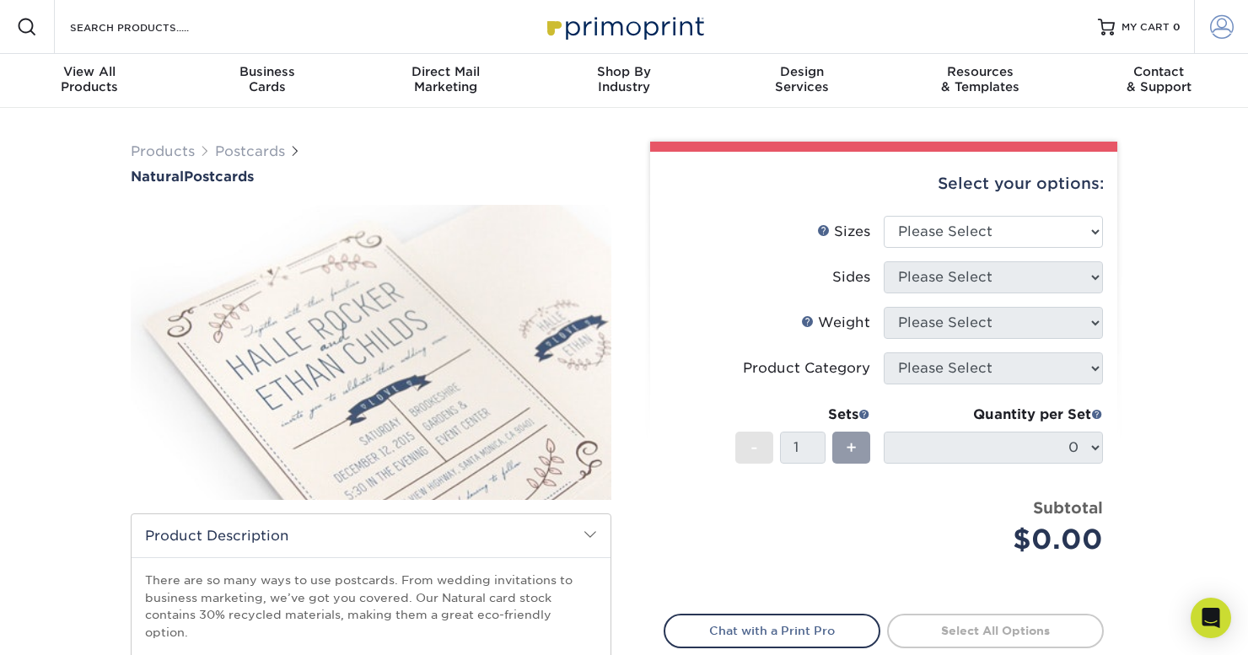
click at [1230, 32] on span at bounding box center [1222, 27] width 24 height 24
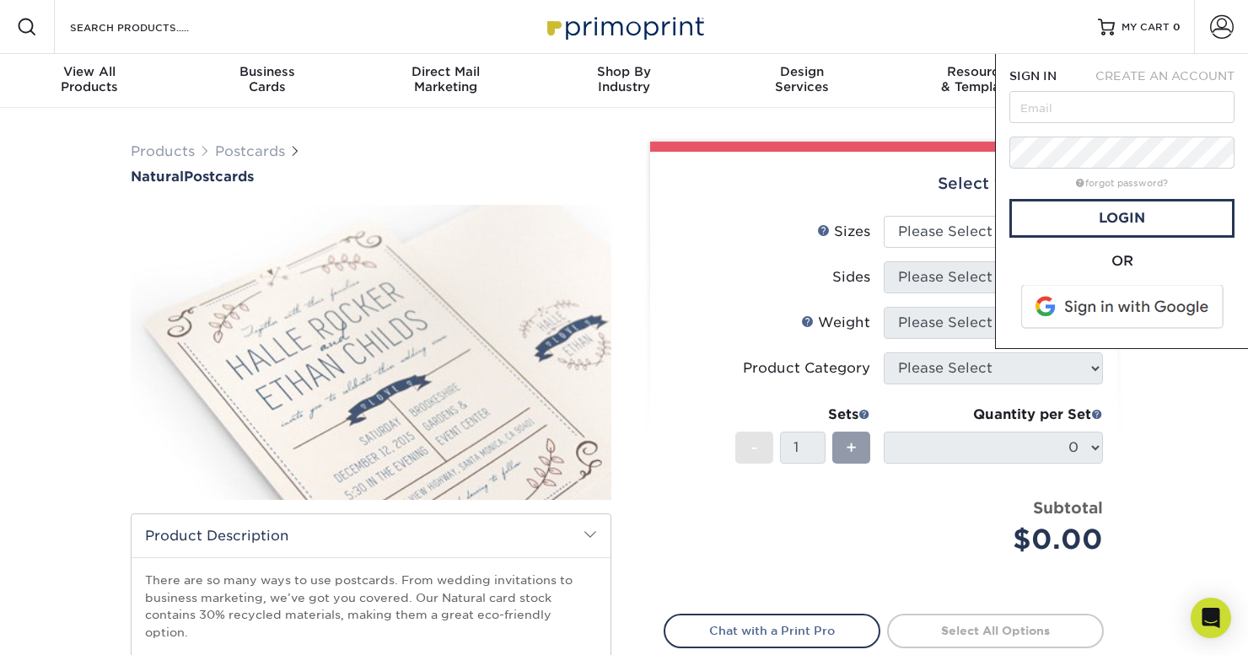
click at [1167, 78] on span "CREATE AN ACCOUNT" at bounding box center [1164, 75] width 139 height 13
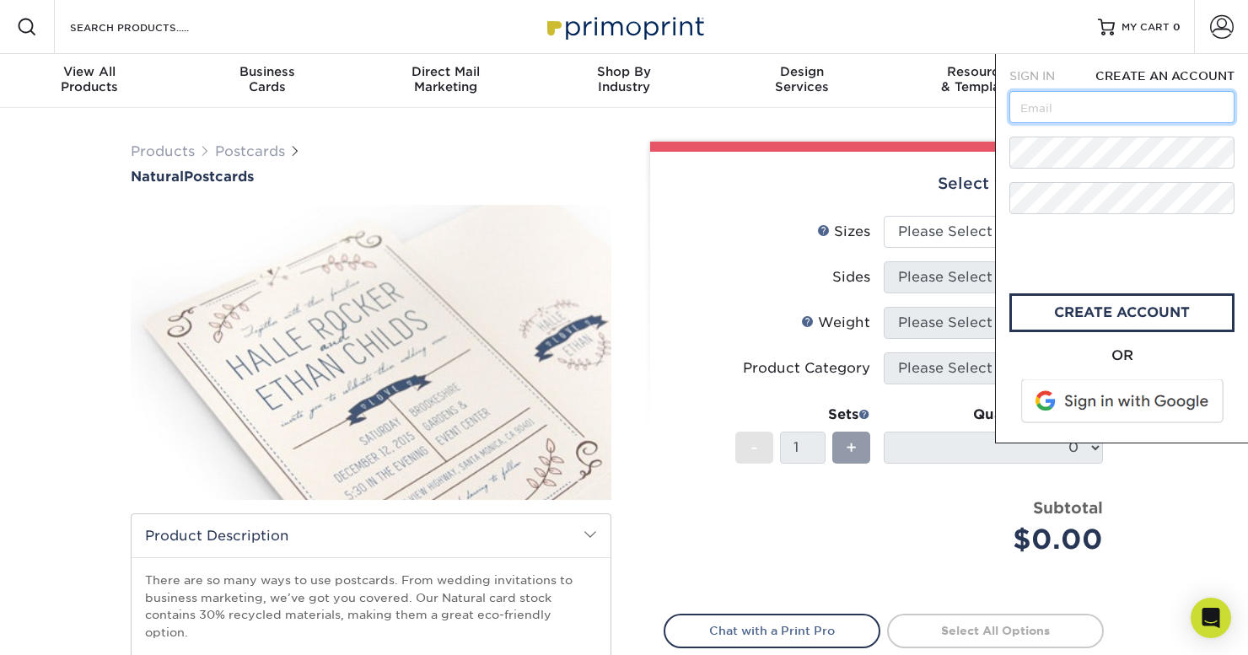
click at [1097, 105] on input "text" at bounding box center [1121, 107] width 225 height 32
type input "[EMAIL_ADDRESS][DOMAIN_NAME]"
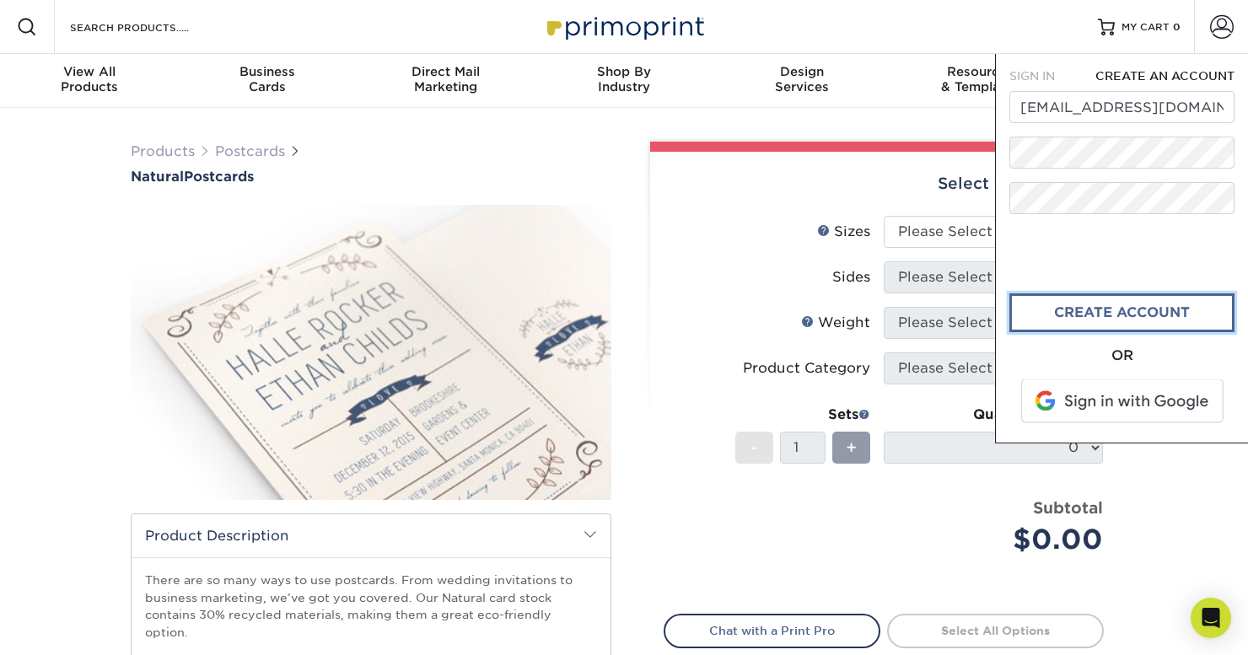
click at [1119, 315] on link "create account" at bounding box center [1121, 312] width 225 height 39
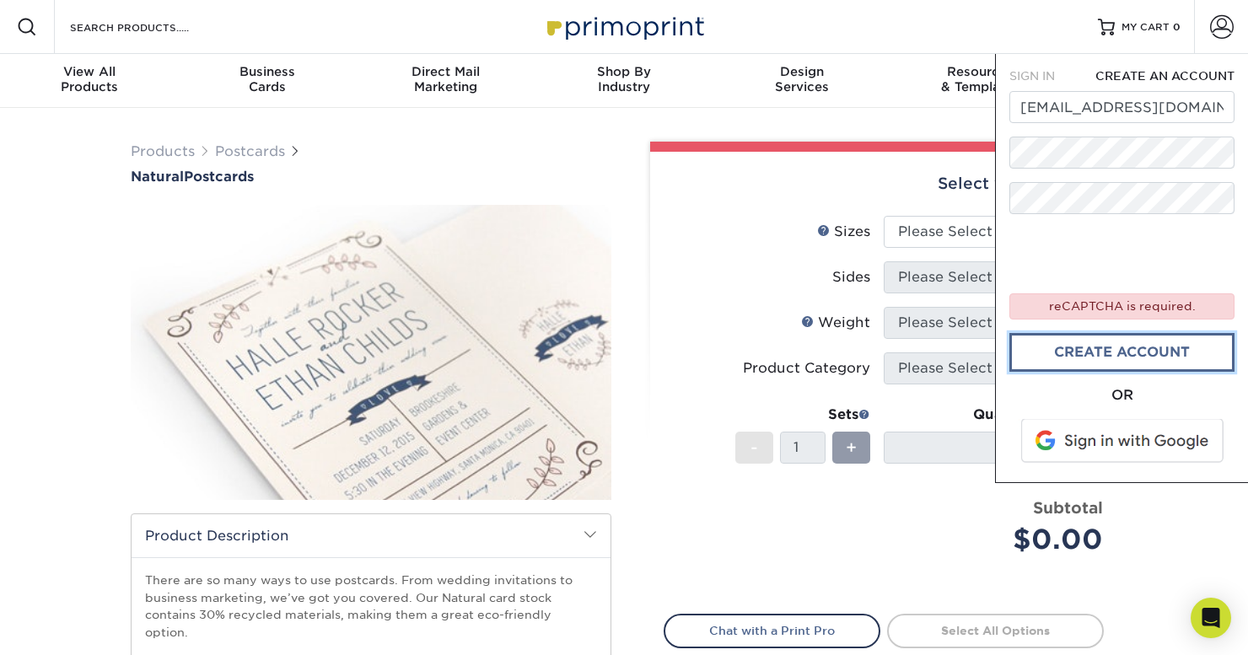
click at [1144, 348] on link "create account" at bounding box center [1121, 352] width 225 height 39
click at [1071, 86] on form "SIGN IN CREATE AN ACCOUNT maggietielker@gmail.com The email has already been ta…" at bounding box center [1121, 267] width 225 height 401
click at [1047, 82] on span "SIGN IN" at bounding box center [1032, 75] width 46 height 13
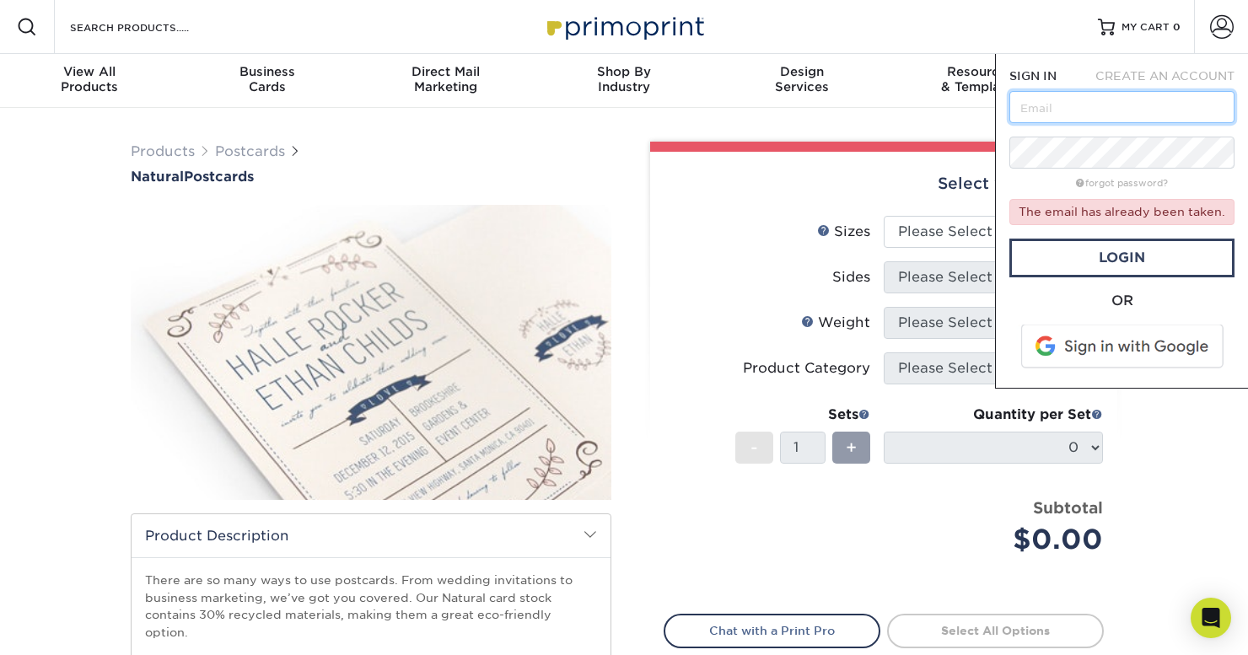
click at [1067, 105] on input "text" at bounding box center [1121, 107] width 225 height 32
type input "[EMAIL_ADDRESS][DOMAIN_NAME]"
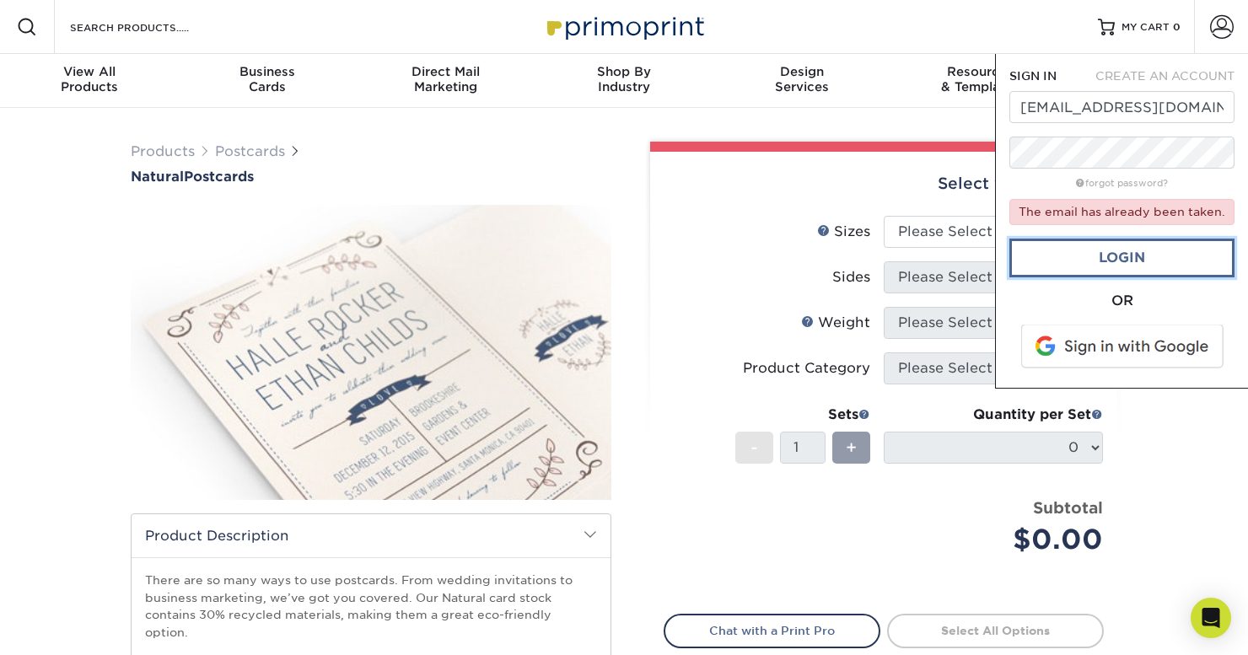
click at [1117, 261] on link "Login" at bounding box center [1121, 258] width 225 height 39
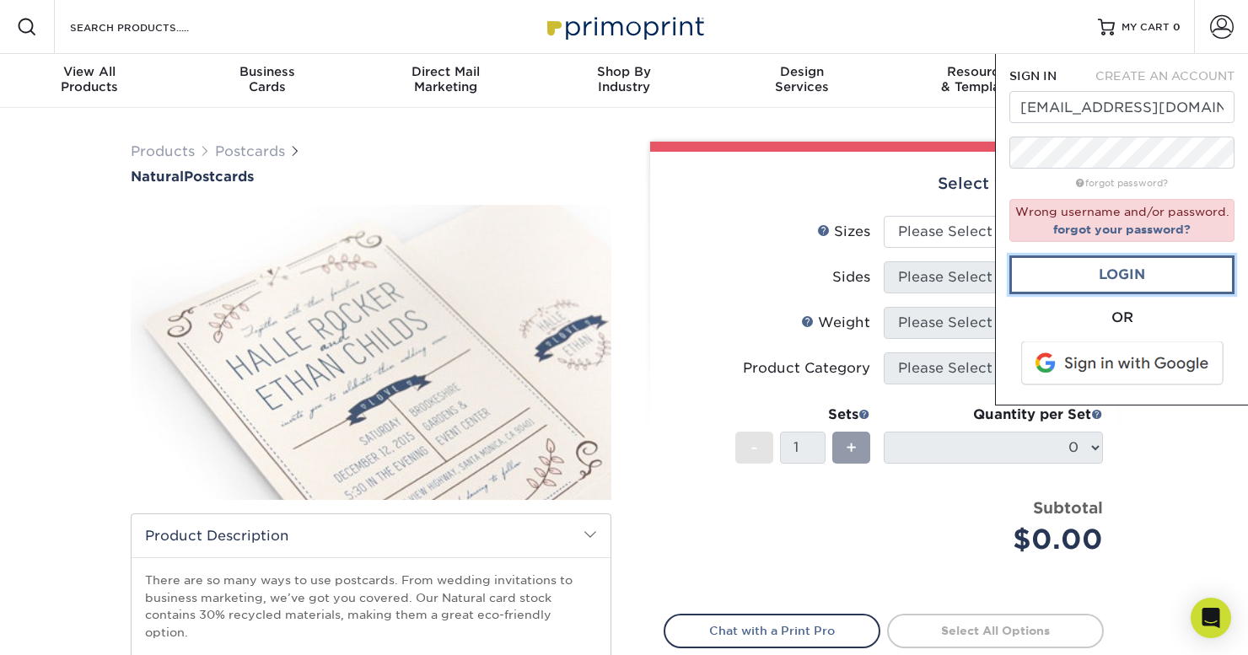
click at [1111, 263] on link "Login" at bounding box center [1121, 275] width 225 height 39
click at [1126, 268] on link "Login" at bounding box center [1121, 275] width 225 height 39
click at [1156, 234] on link "forgot your password?" at bounding box center [1121, 229] width 137 height 13
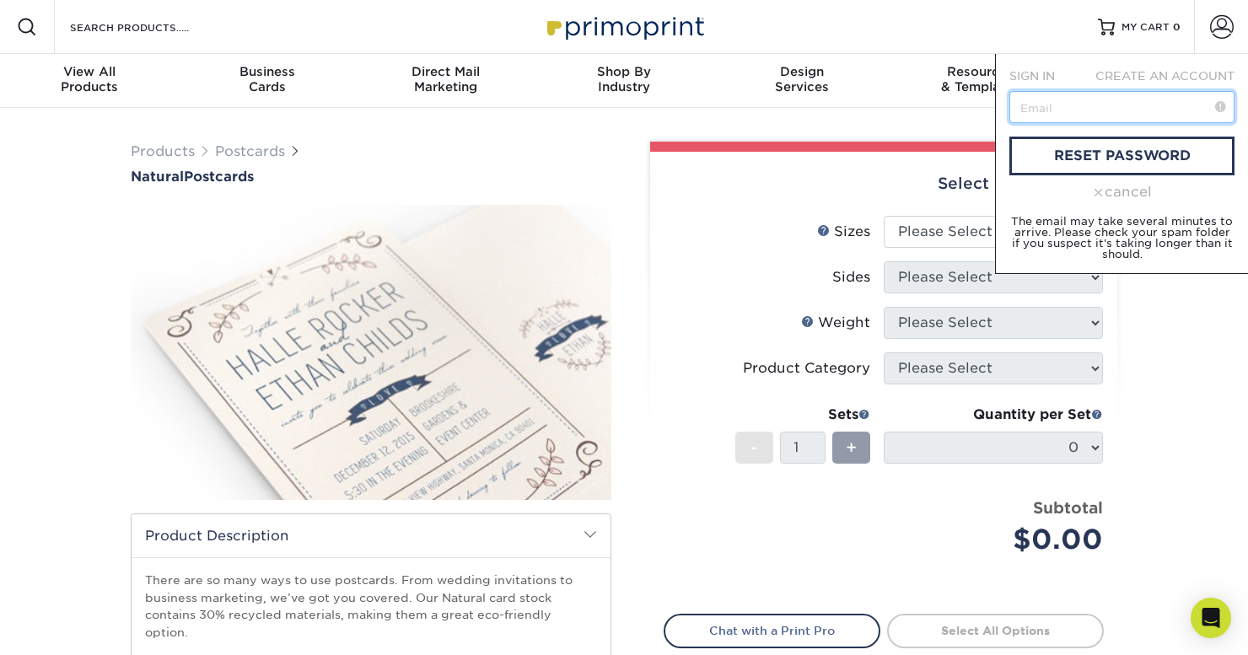
click at [1085, 108] on input "text" at bounding box center [1121, 107] width 225 height 32
type input "maggietielker@gmail.com"
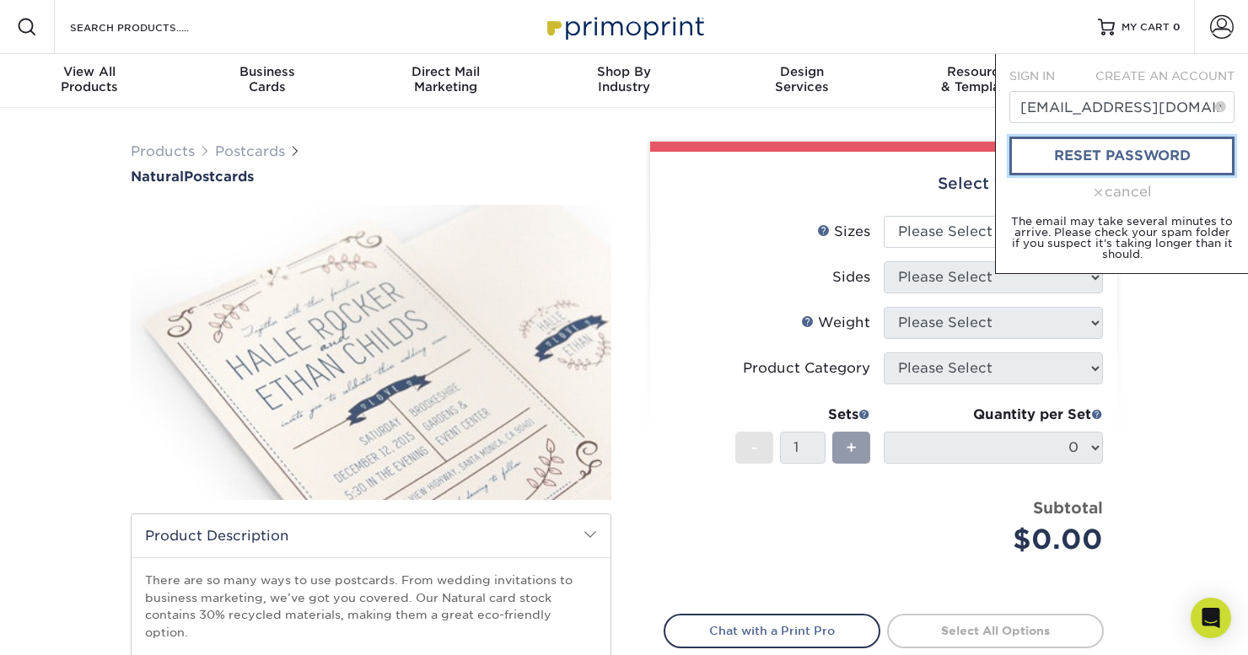
click at [1092, 159] on link "reset password" at bounding box center [1121, 156] width 225 height 39
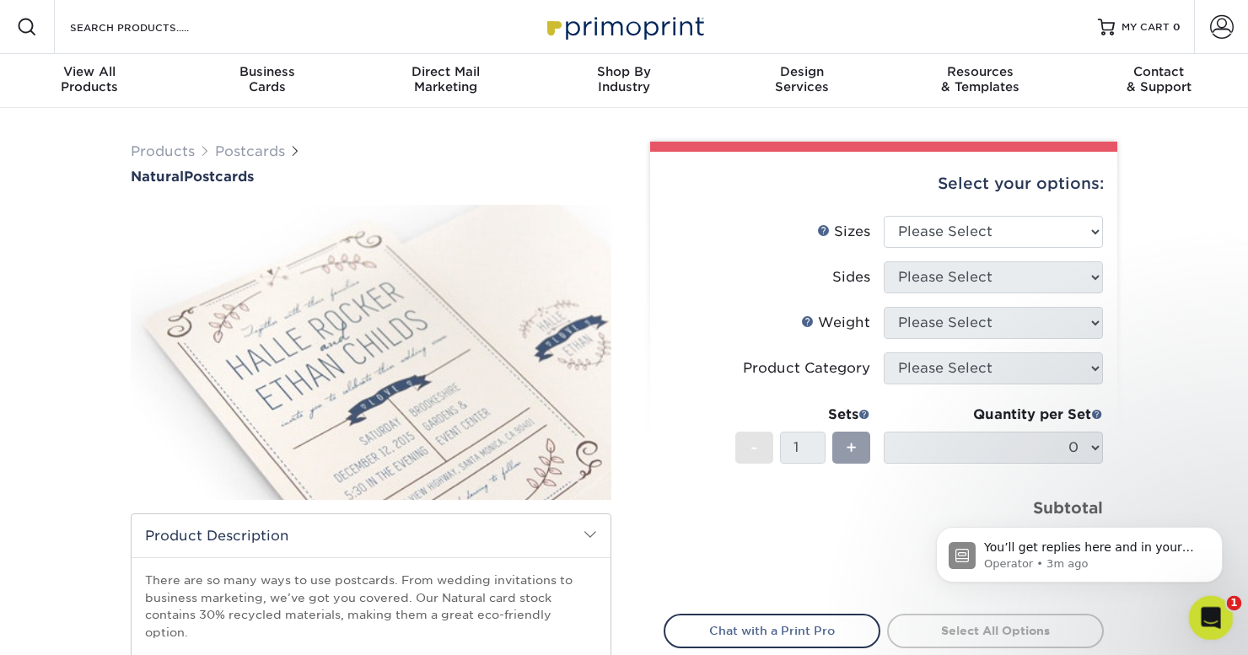
click at [1217, 623] on div "Open Intercom Messenger" at bounding box center [1209, 616] width 56 height 56
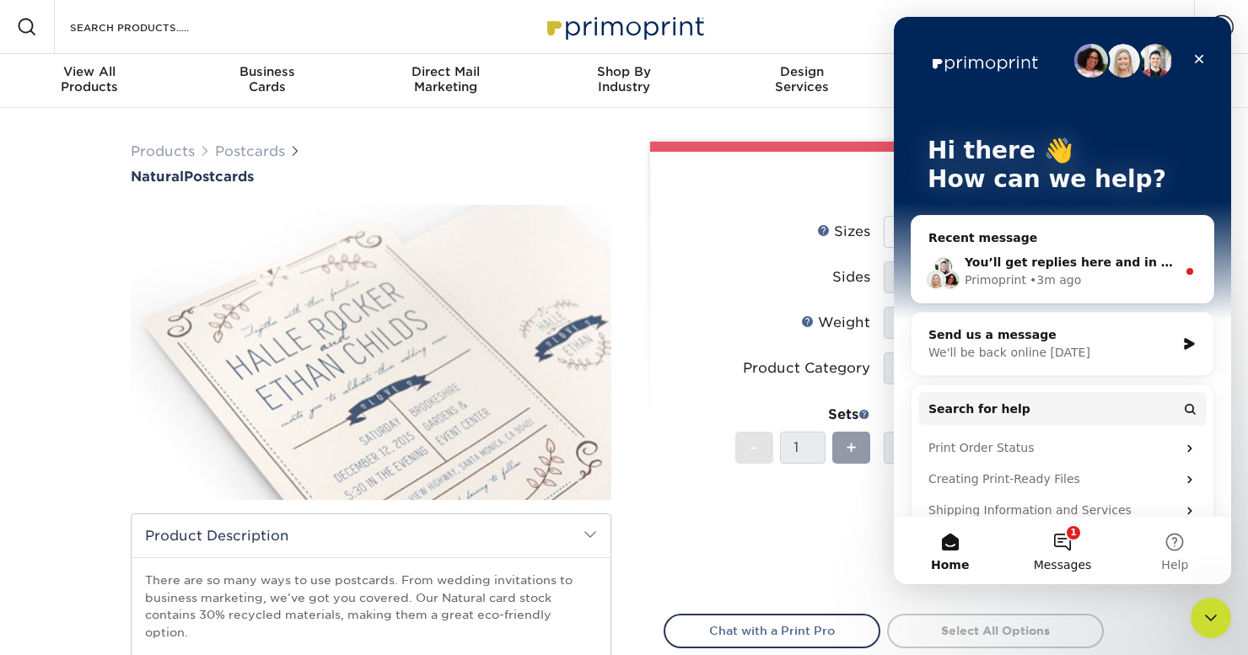
click at [1068, 548] on button "1 Messages" at bounding box center [1062, 550] width 112 height 67
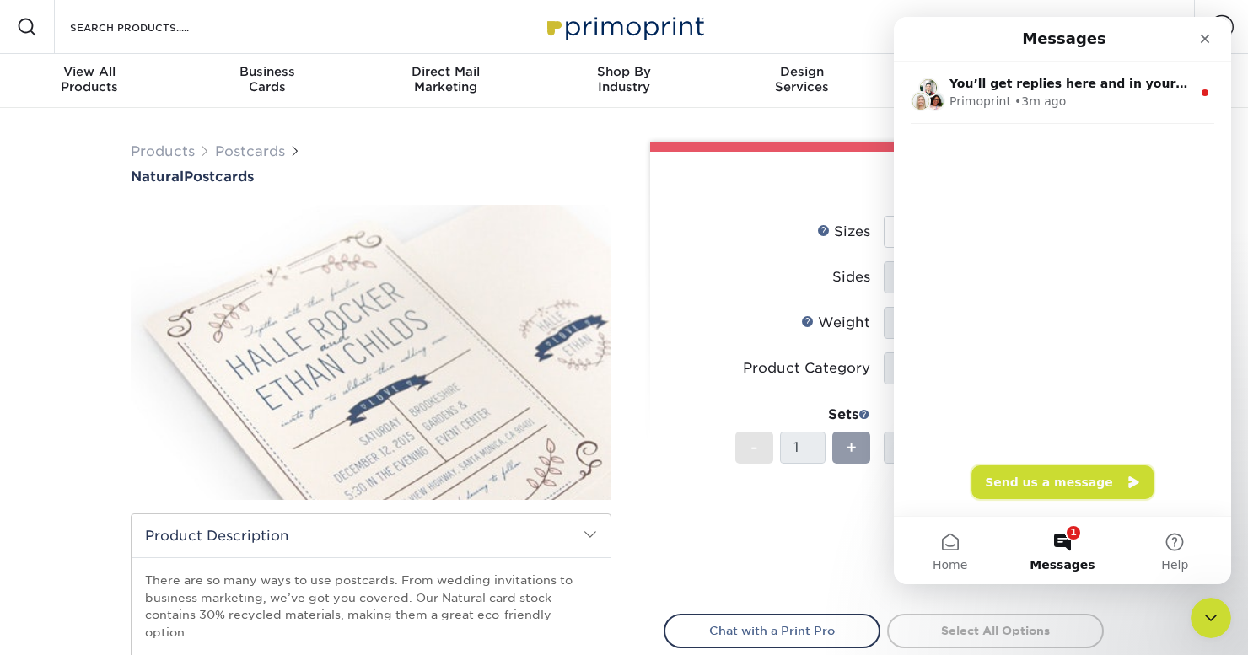
click at [1106, 474] on button "Send us a message" at bounding box center [1063, 483] width 182 height 34
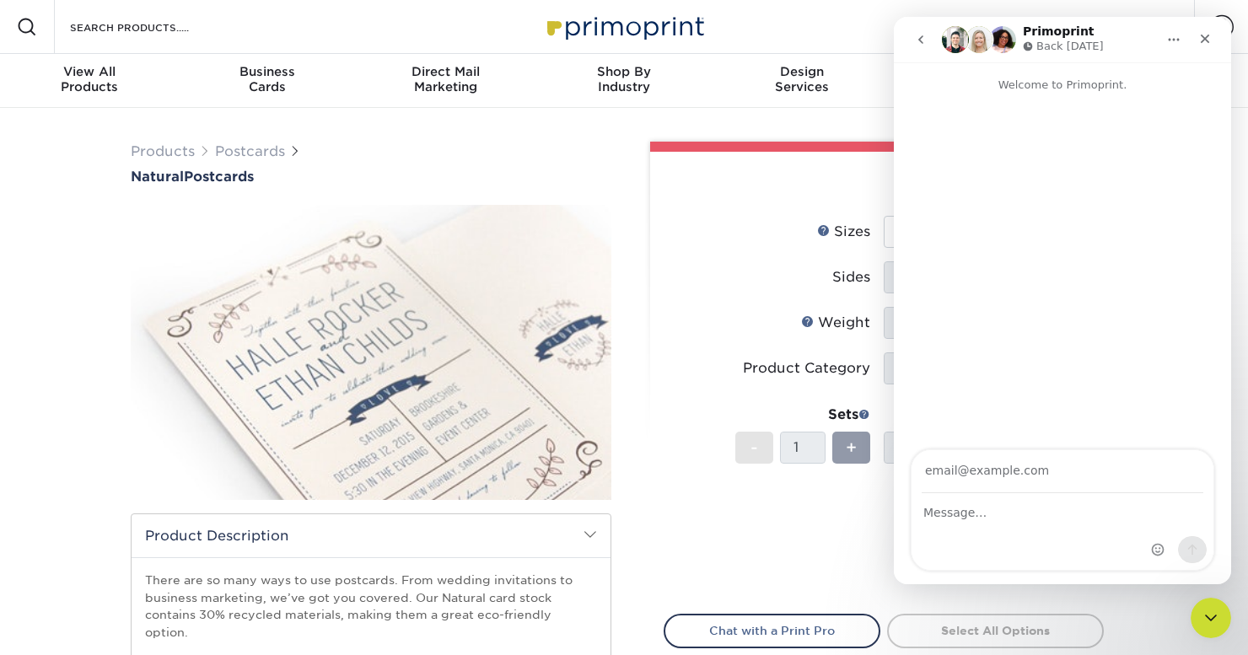
click at [927, 35] on icon "go back" at bounding box center [920, 39] width 13 height 13
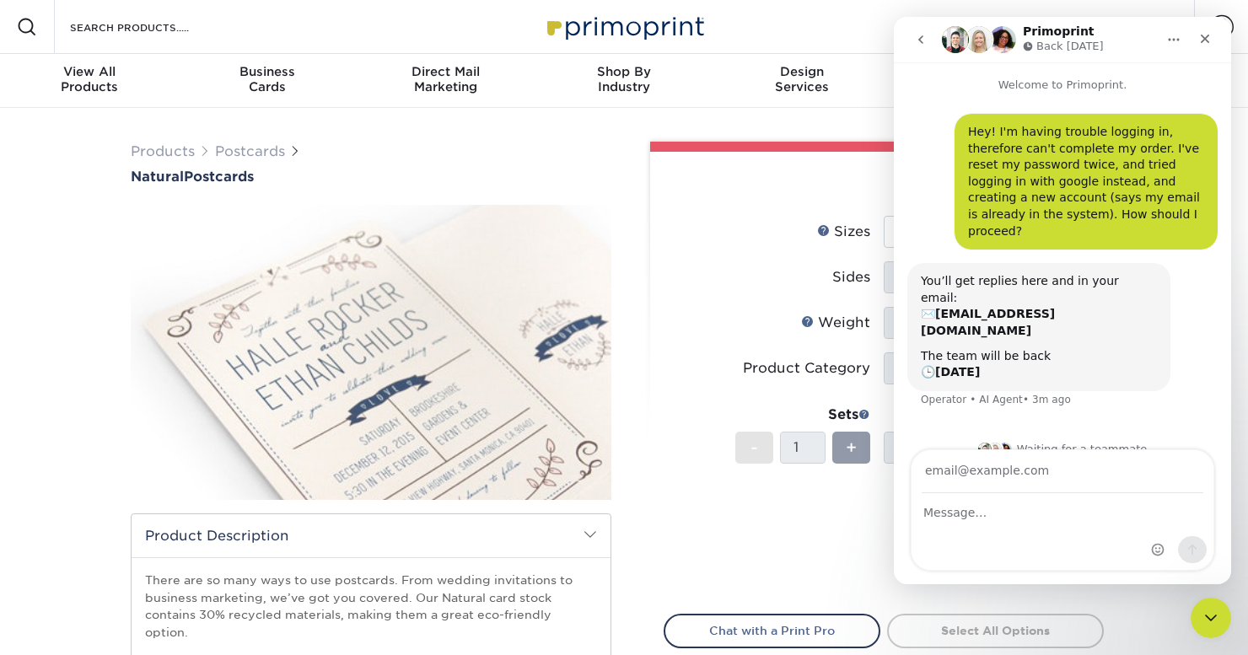
click at [720, 114] on div "Products Postcards Natural Postcards 25 $" at bounding box center [624, 522] width 1248 height 829
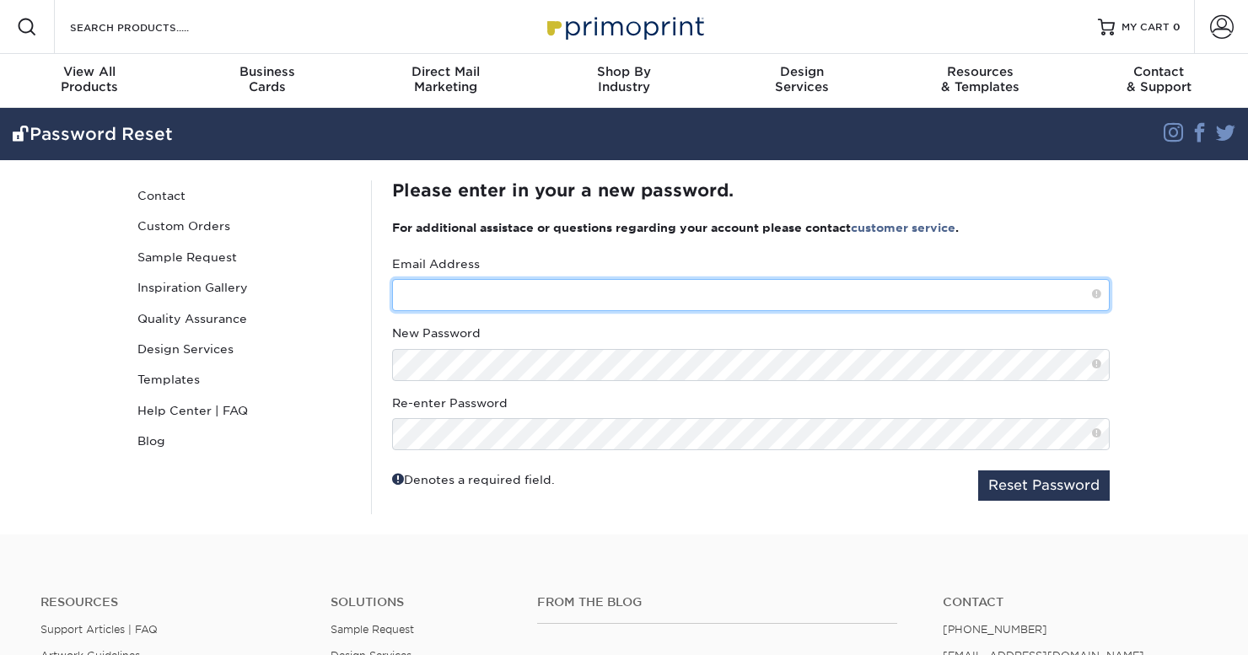
click at [599, 293] on input "text" at bounding box center [751, 295] width 718 height 32
type input "[EMAIL_ADDRESS][DOMAIN_NAME]"
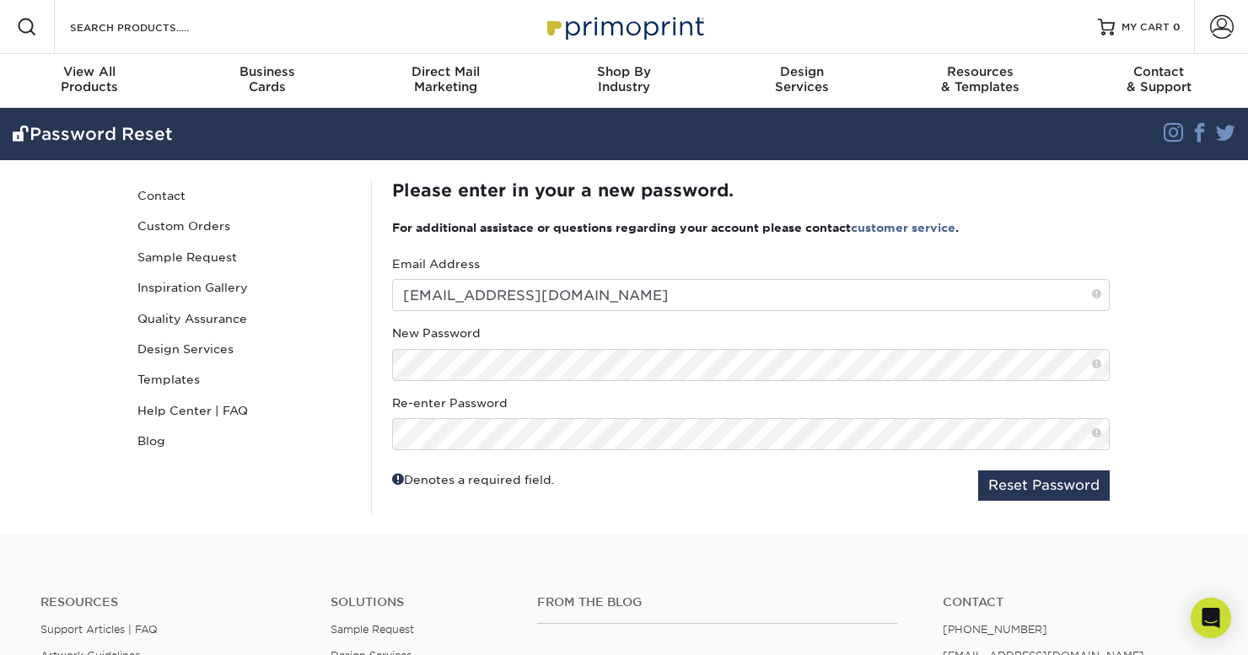
click at [494, 396] on label "Re-enter Password" at bounding box center [450, 403] width 116 height 17
click at [0, 0] on input "Email Address" at bounding box center [0, 0] width 0 height 0
click at [1038, 486] on button "Reset Password" at bounding box center [1044, 486] width 132 height 30
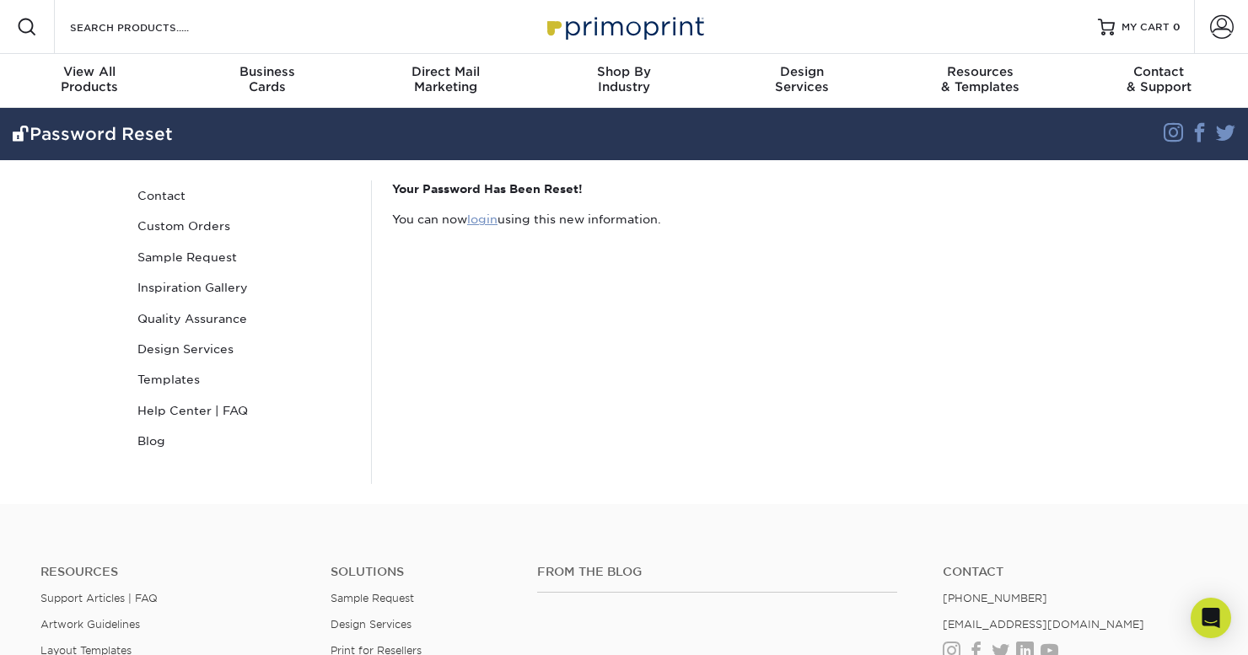
click at [497, 223] on link "login" at bounding box center [482, 219] width 30 height 13
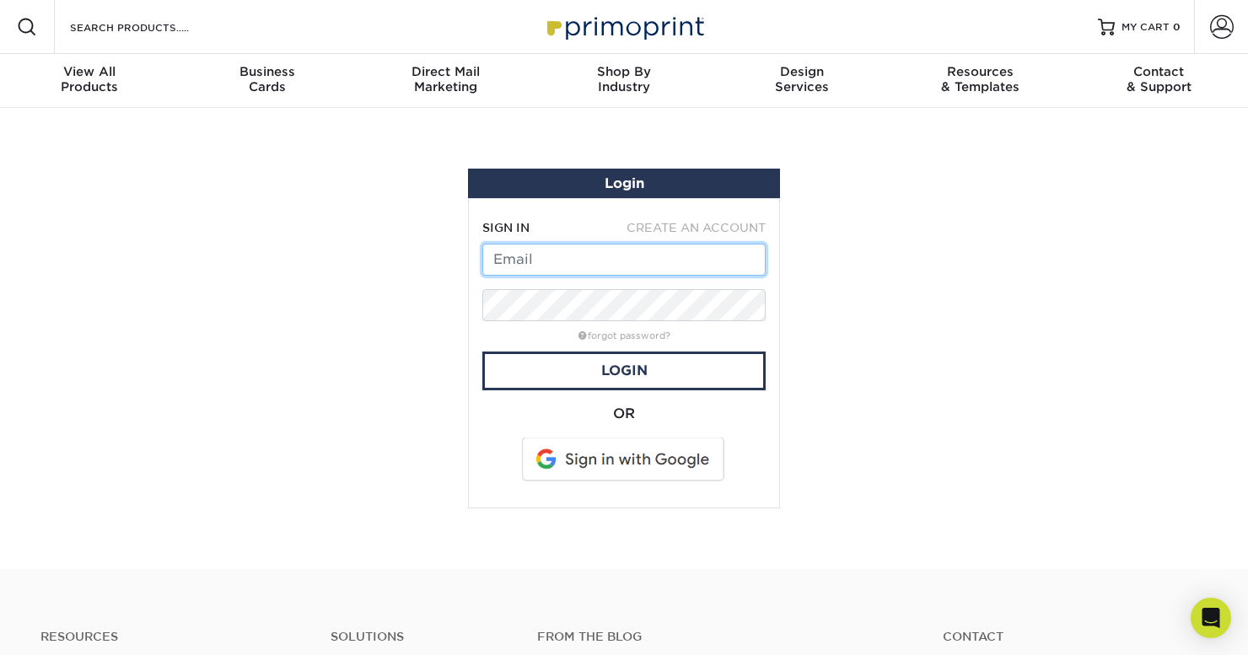
click at [551, 262] on input "text" at bounding box center [623, 260] width 283 height 32
type input "[EMAIL_ADDRESS][DOMAIN_NAME]"
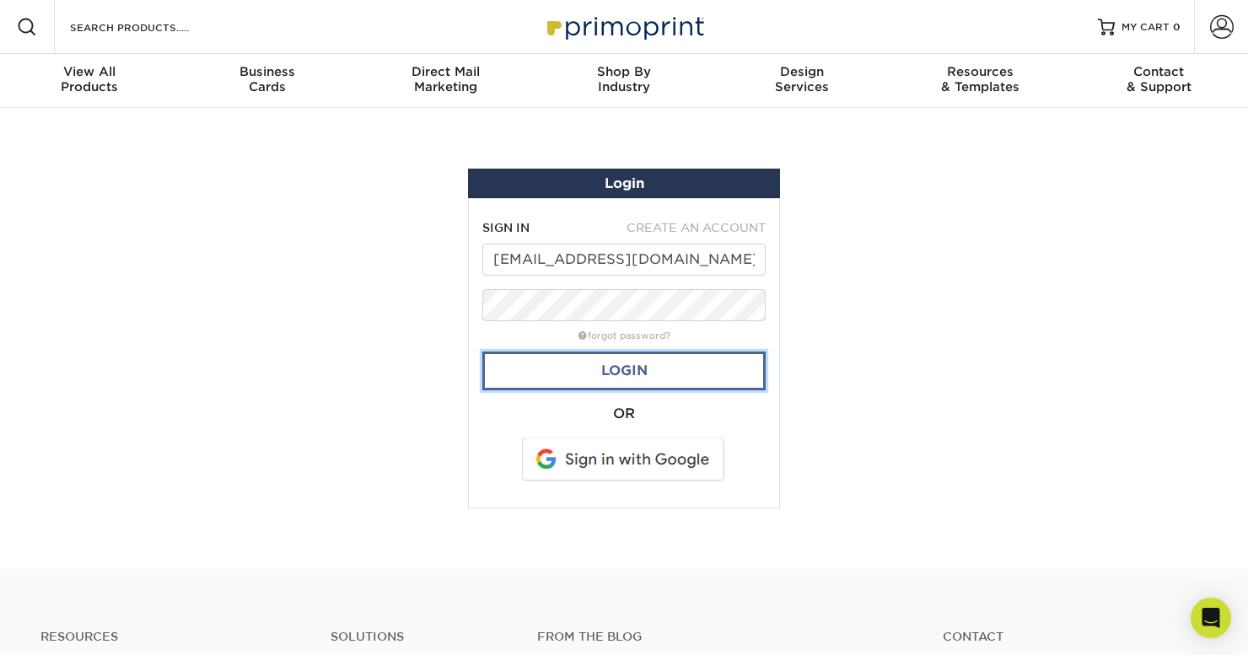
click at [635, 368] on link "Login" at bounding box center [623, 371] width 283 height 39
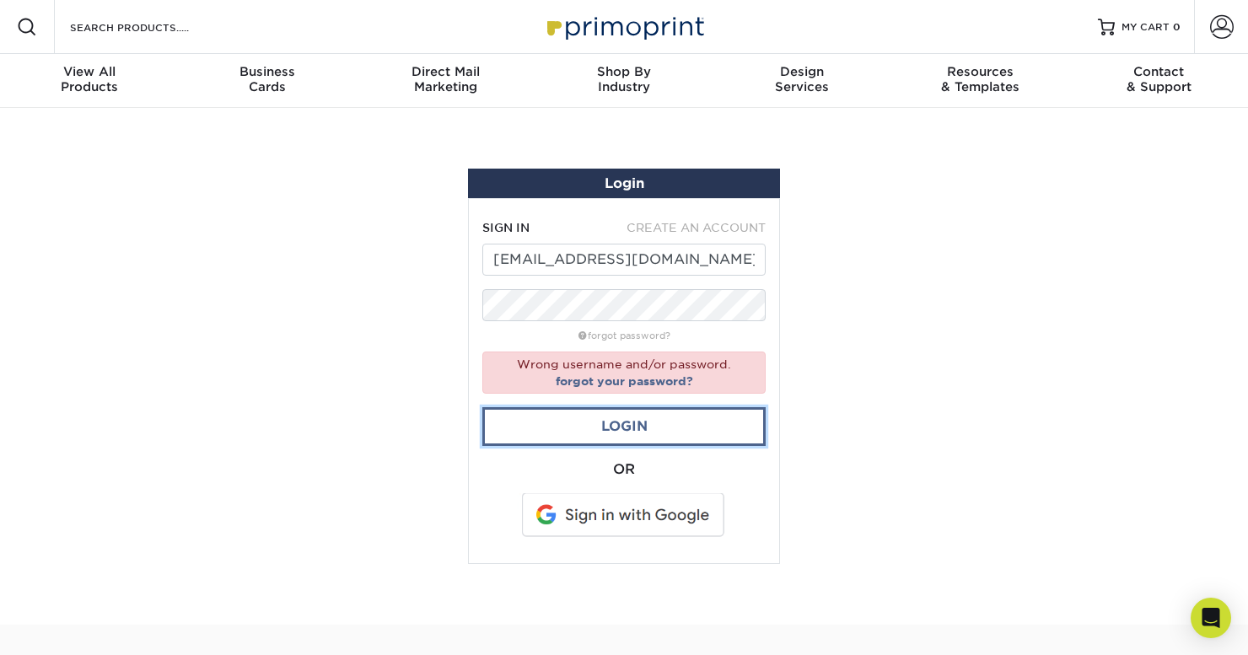
click at [666, 427] on link "Login" at bounding box center [623, 426] width 283 height 39
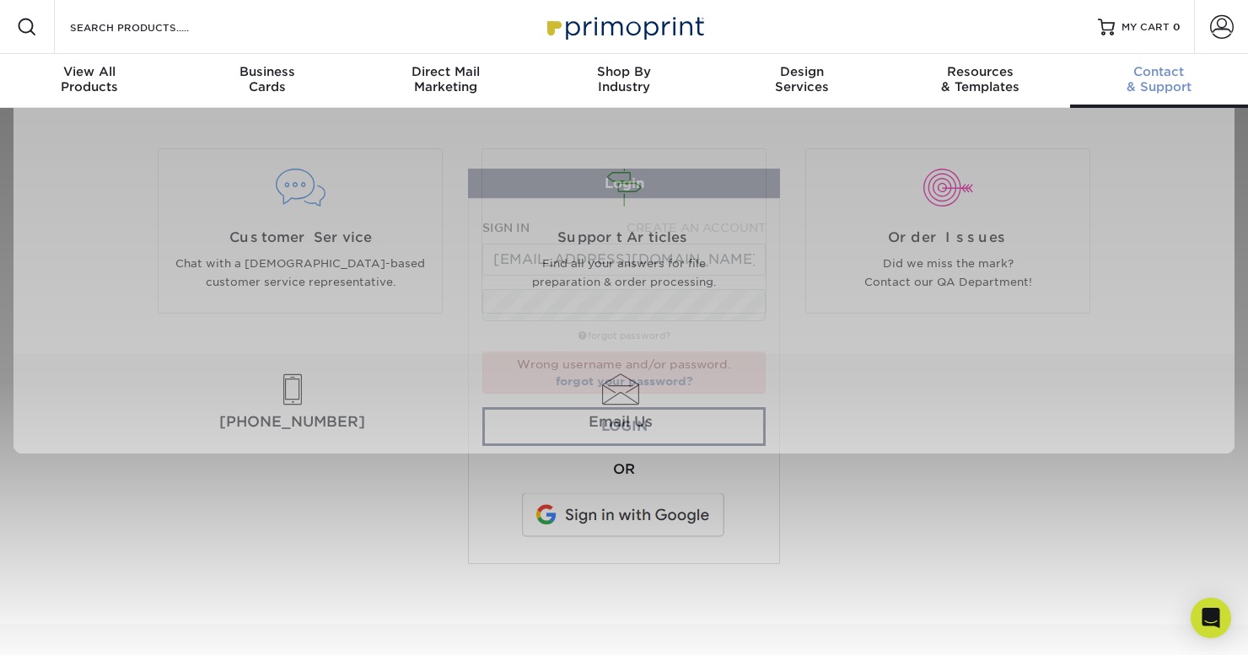
click at [1144, 74] on span "Contact" at bounding box center [1159, 71] width 178 height 15
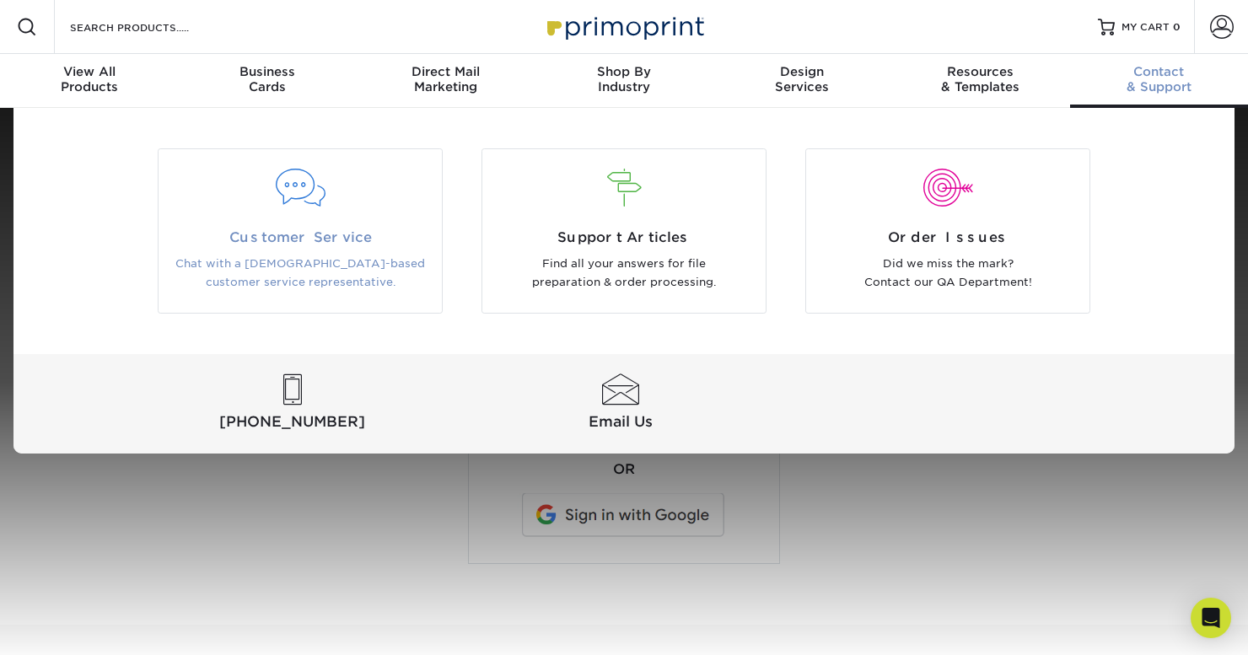
click at [294, 218] on div at bounding box center [300, 199] width 283 height 58
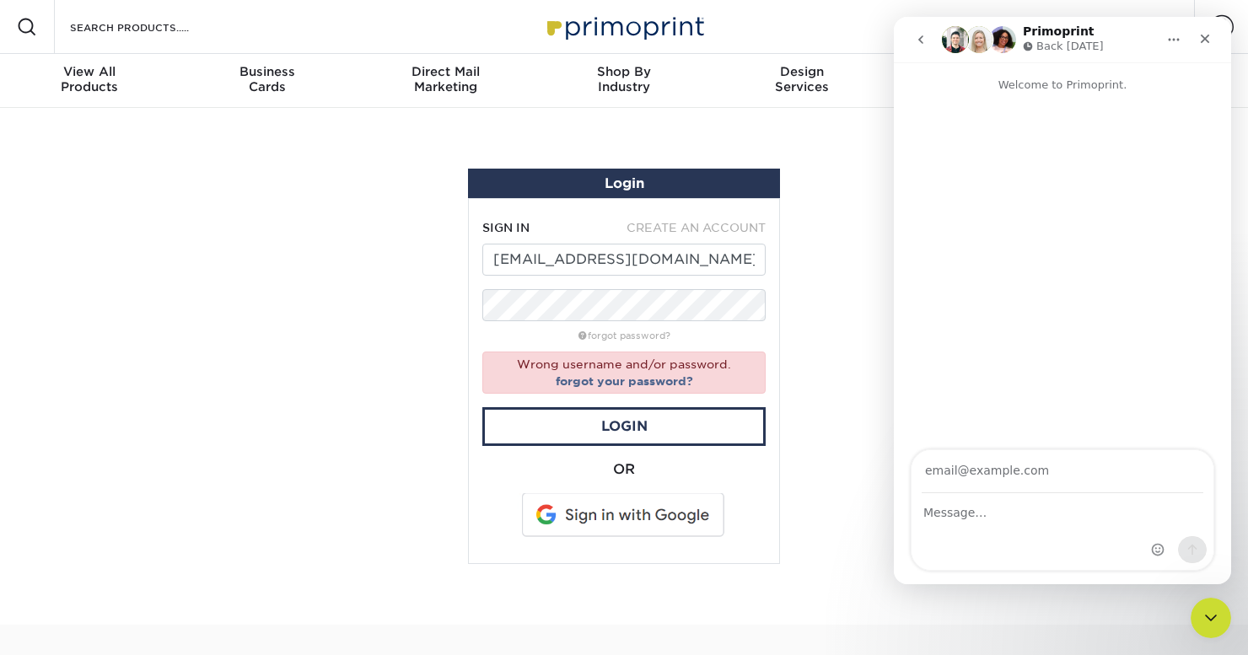
type input "k"
type input "[EMAIL_ADDRESS][DOMAIN_NAME]"
click at [1004, 523] on div "Intercom messenger" at bounding box center [1063, 532] width 302 height 76
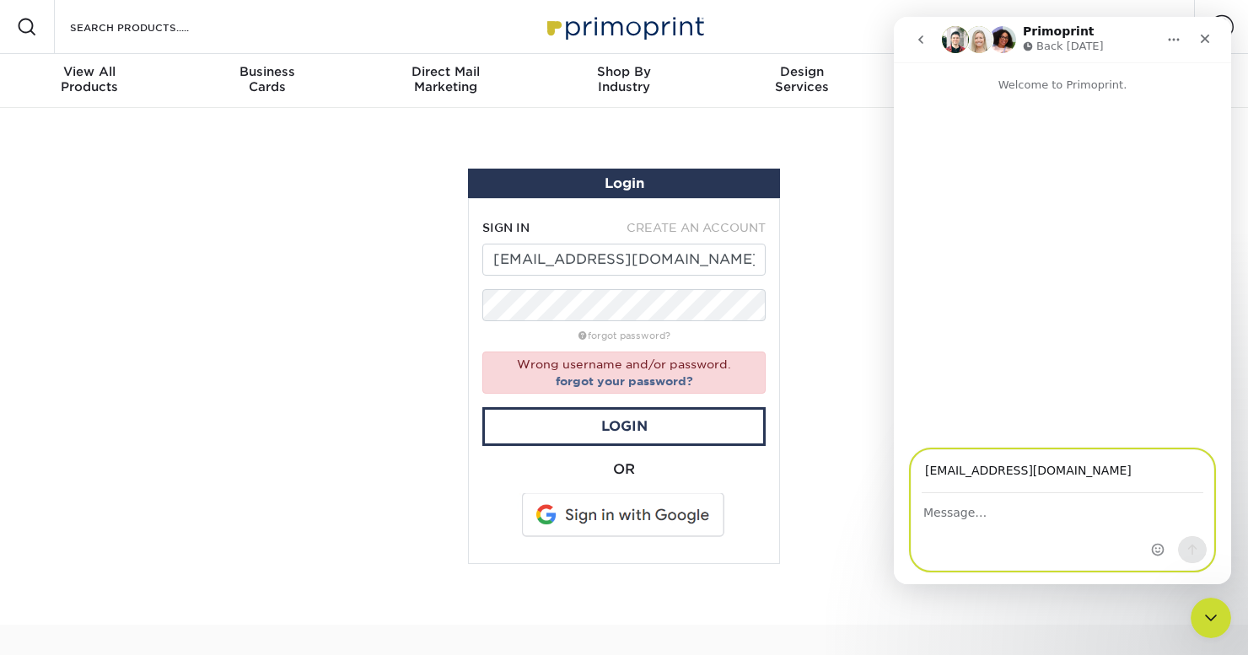
click at [960, 501] on textarea "Message…" at bounding box center [1063, 508] width 302 height 29
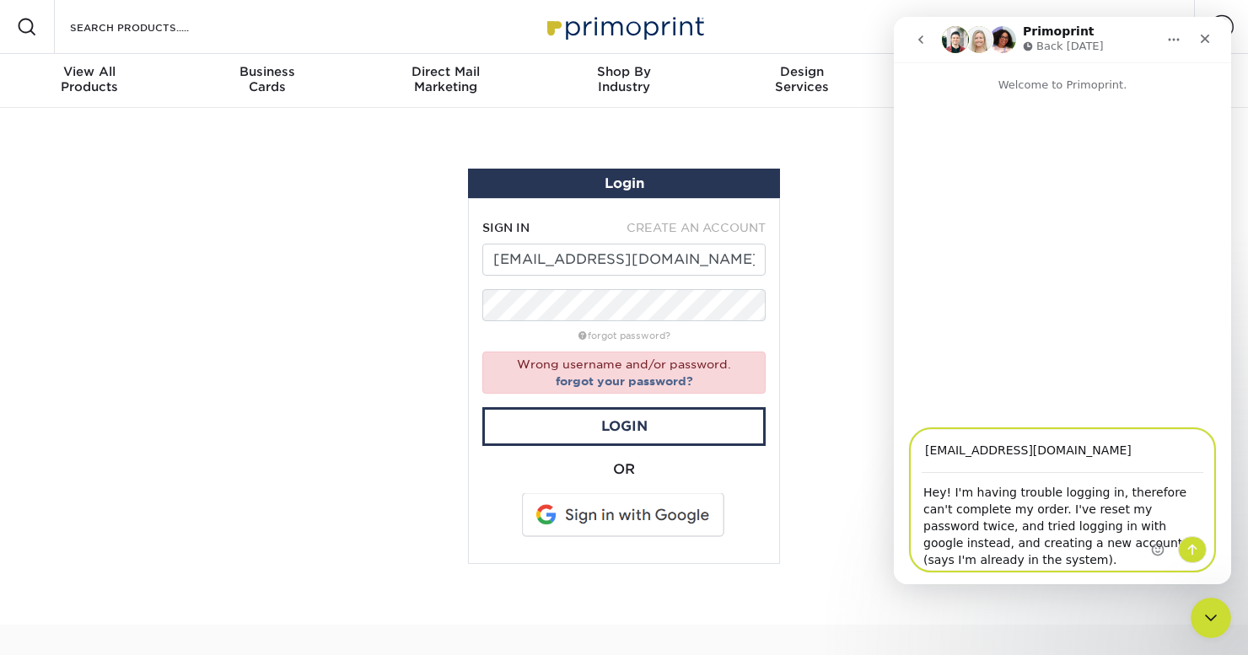
click at [1091, 539] on textarea "Hey! I'm having trouble logging in, therefore can't complete my order. I've res…" at bounding box center [1063, 522] width 302 height 96
click at [1025, 566] on textarea "Hey! I'm having trouble logging in, therefore can't complete my order. I've res…" at bounding box center [1063, 522] width 302 height 96
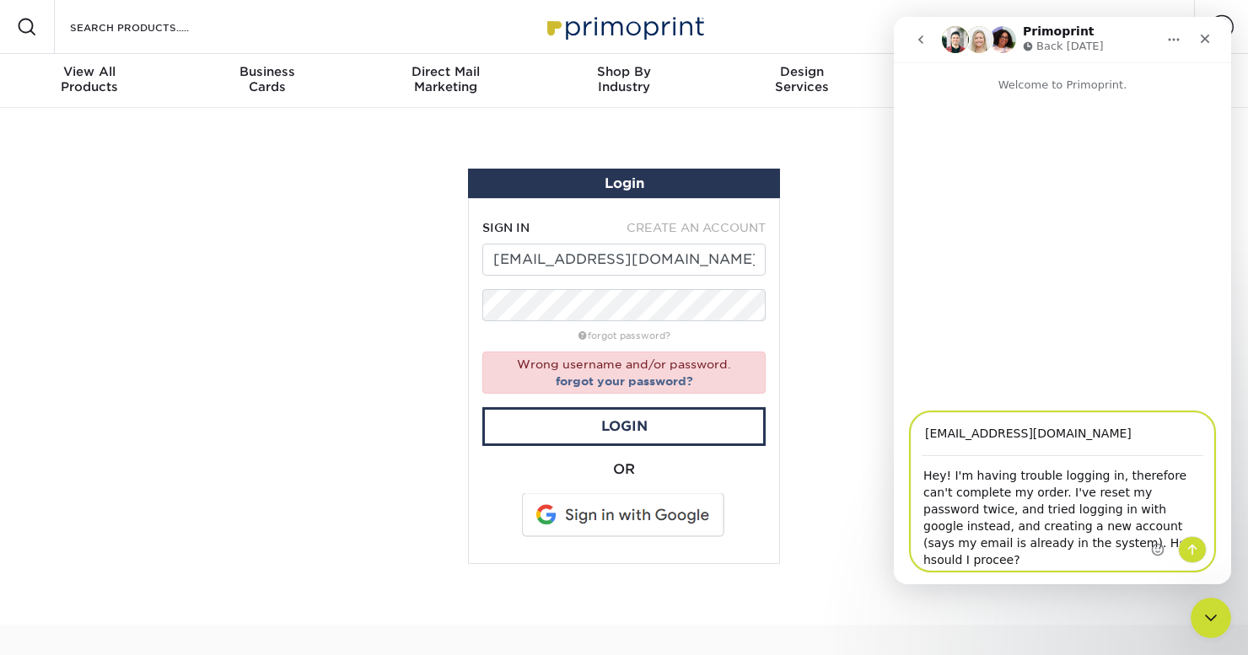
click at [1037, 561] on textarea "Hey! I'm having trouble logging in, therefore can't complete my order. I've res…" at bounding box center [1063, 513] width 302 height 113
click at [1095, 558] on textarea "Hey! I'm having trouble logging in, therefore can't complete my order. I've res…" at bounding box center [1063, 513] width 302 height 113
click at [1104, 559] on textarea "Hey! I'm having trouble logging in, therefore can't complete my order. I've res…" at bounding box center [1063, 513] width 302 height 113
type textarea "Hey! I'm having trouble logging in, therefore can't complete my order. I've res…"
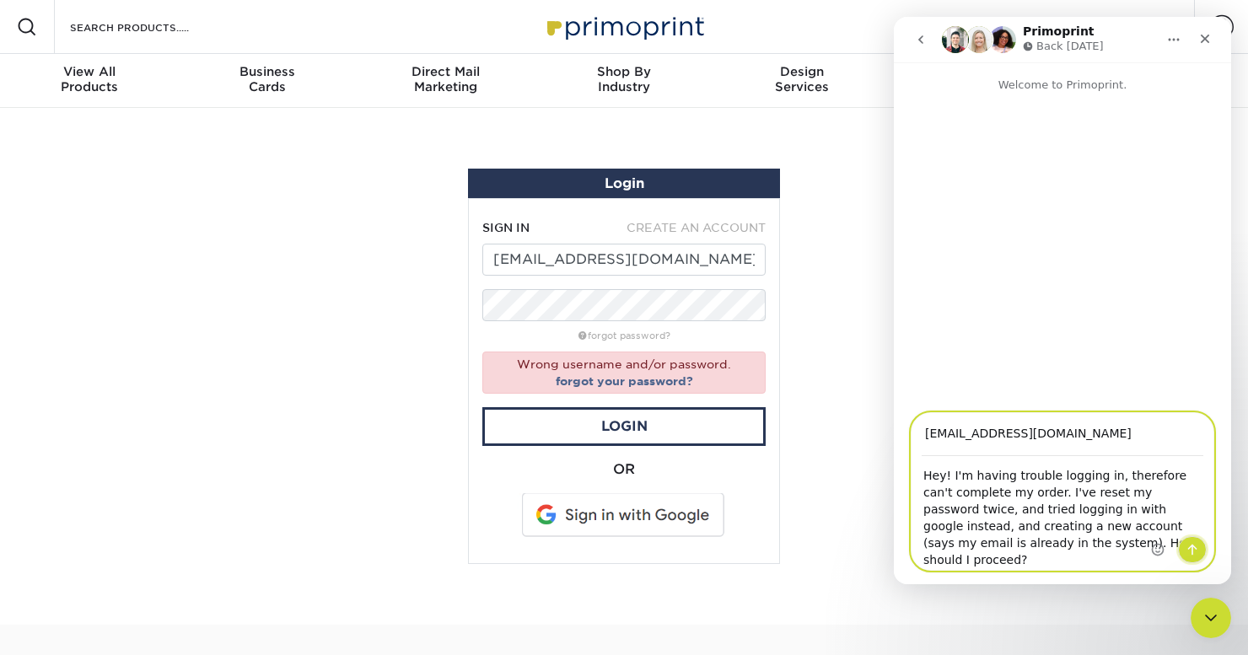
click at [1186, 551] on icon "Send a message…" at bounding box center [1192, 549] width 13 height 13
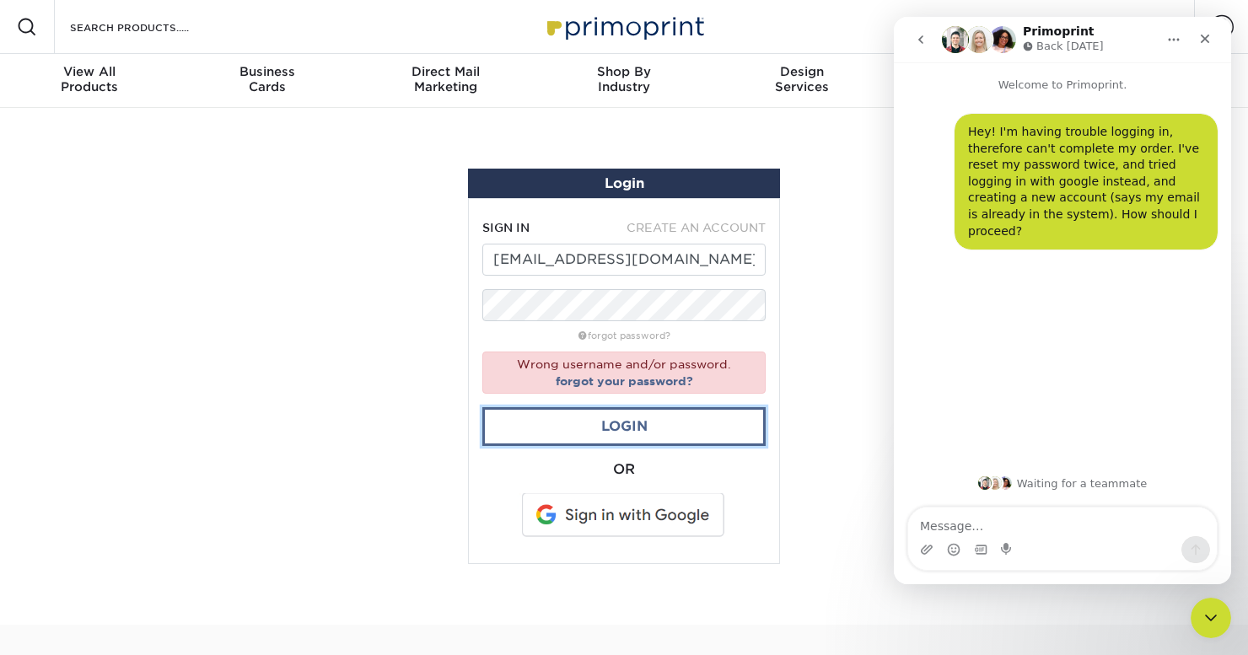
click at [637, 434] on link "Login" at bounding box center [623, 426] width 283 height 39
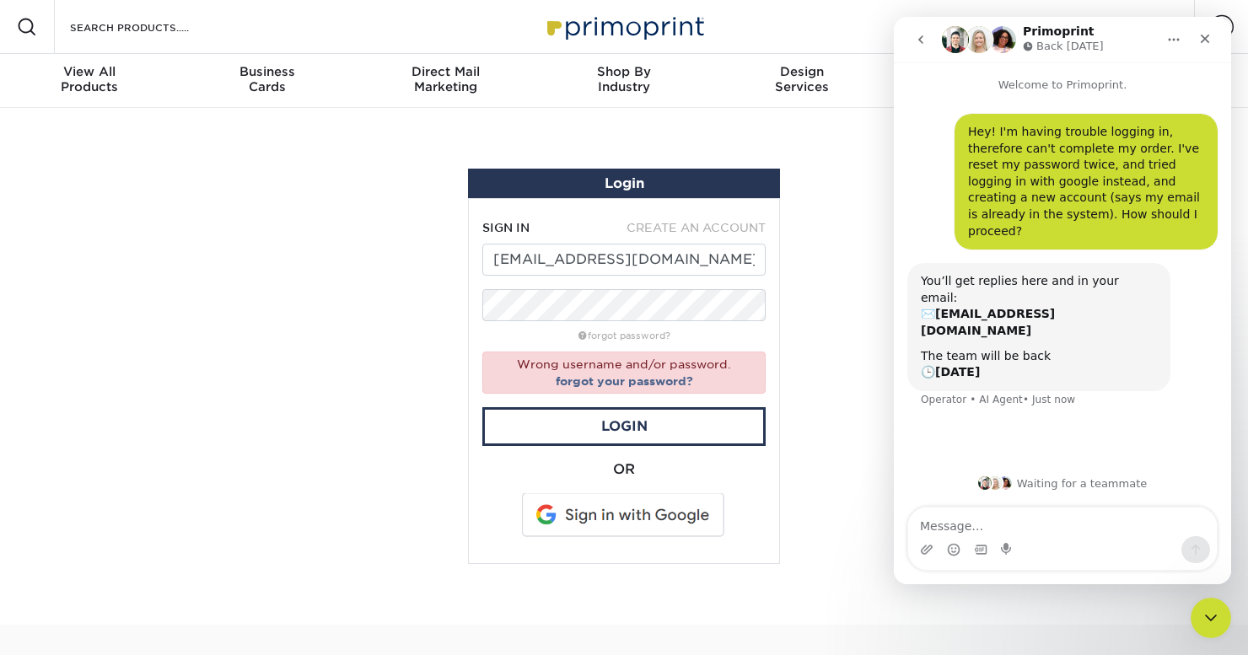
click at [680, 516] on span at bounding box center [624, 515] width 215 height 44
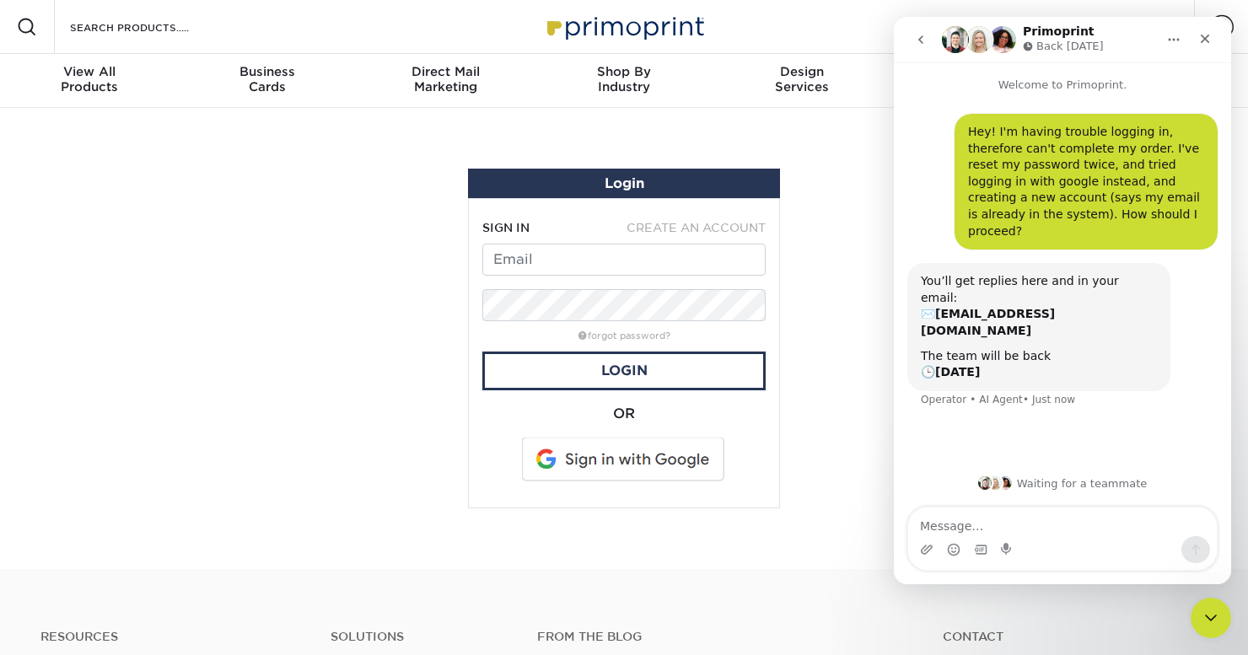
click at [676, 464] on span at bounding box center [624, 460] width 215 height 44
